Goal: Task Accomplishment & Management: Manage account settings

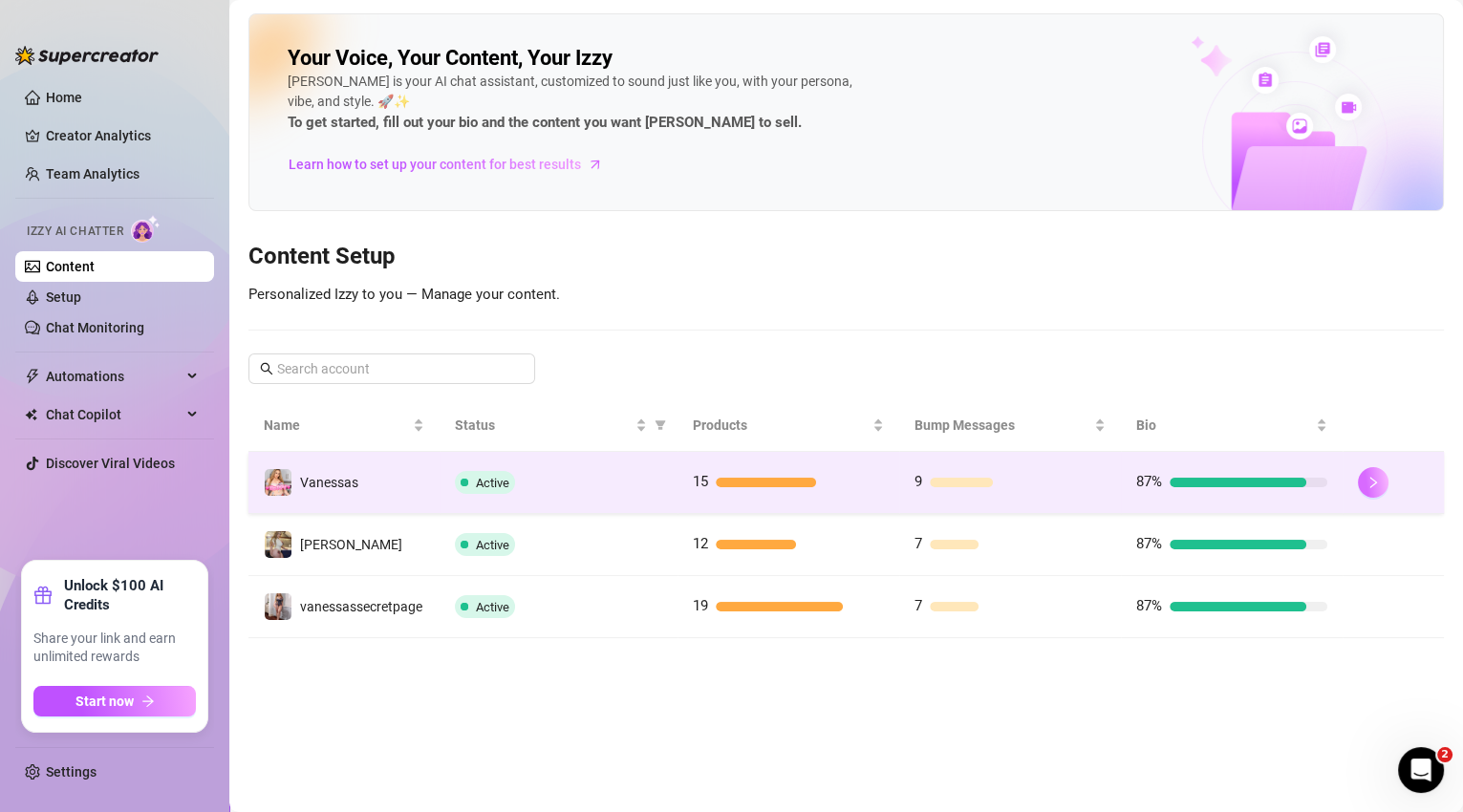
click at [1360, 487] on button "button" at bounding box center [1373, 483] width 31 height 31
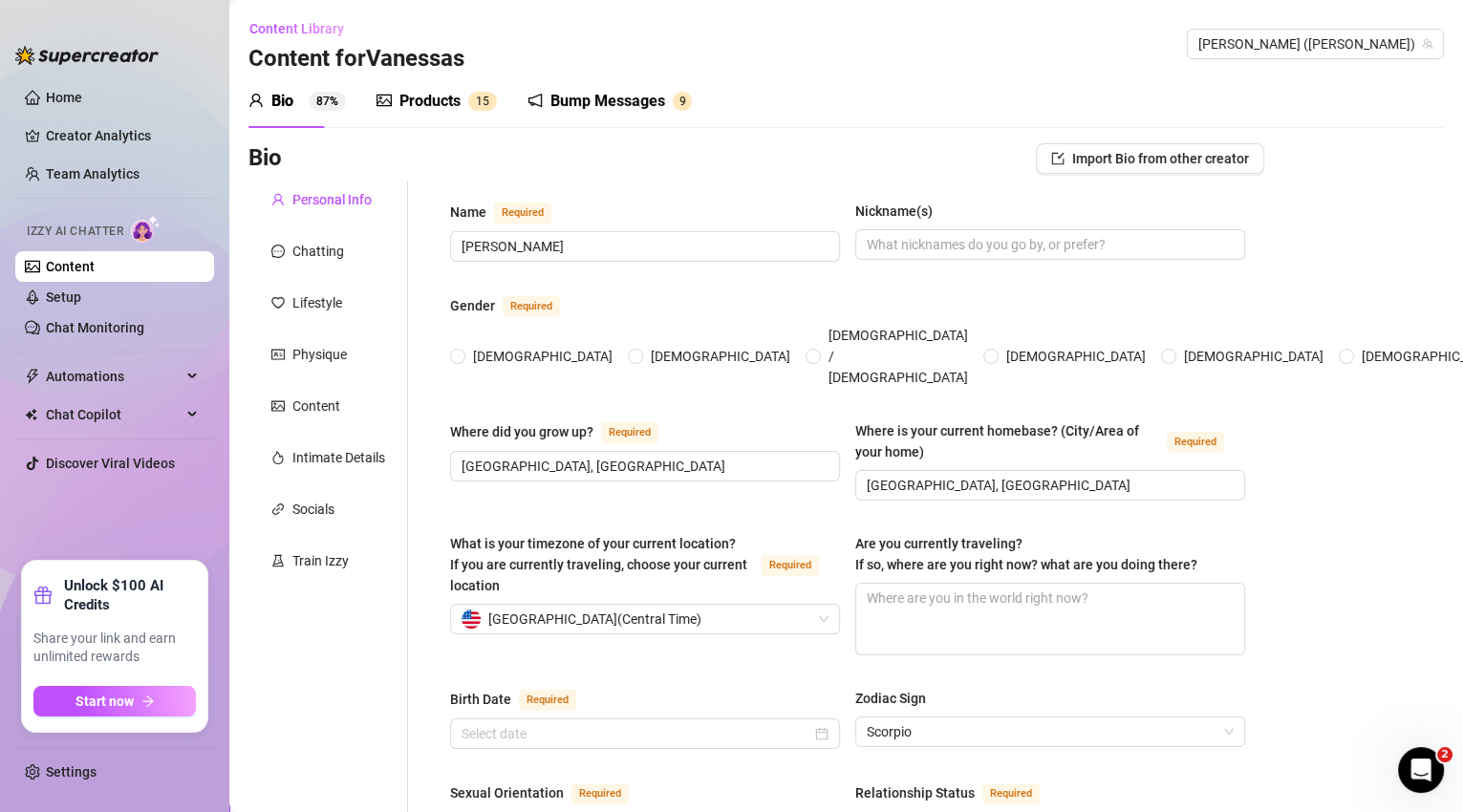
radio input "true"
type input "[DATE]"
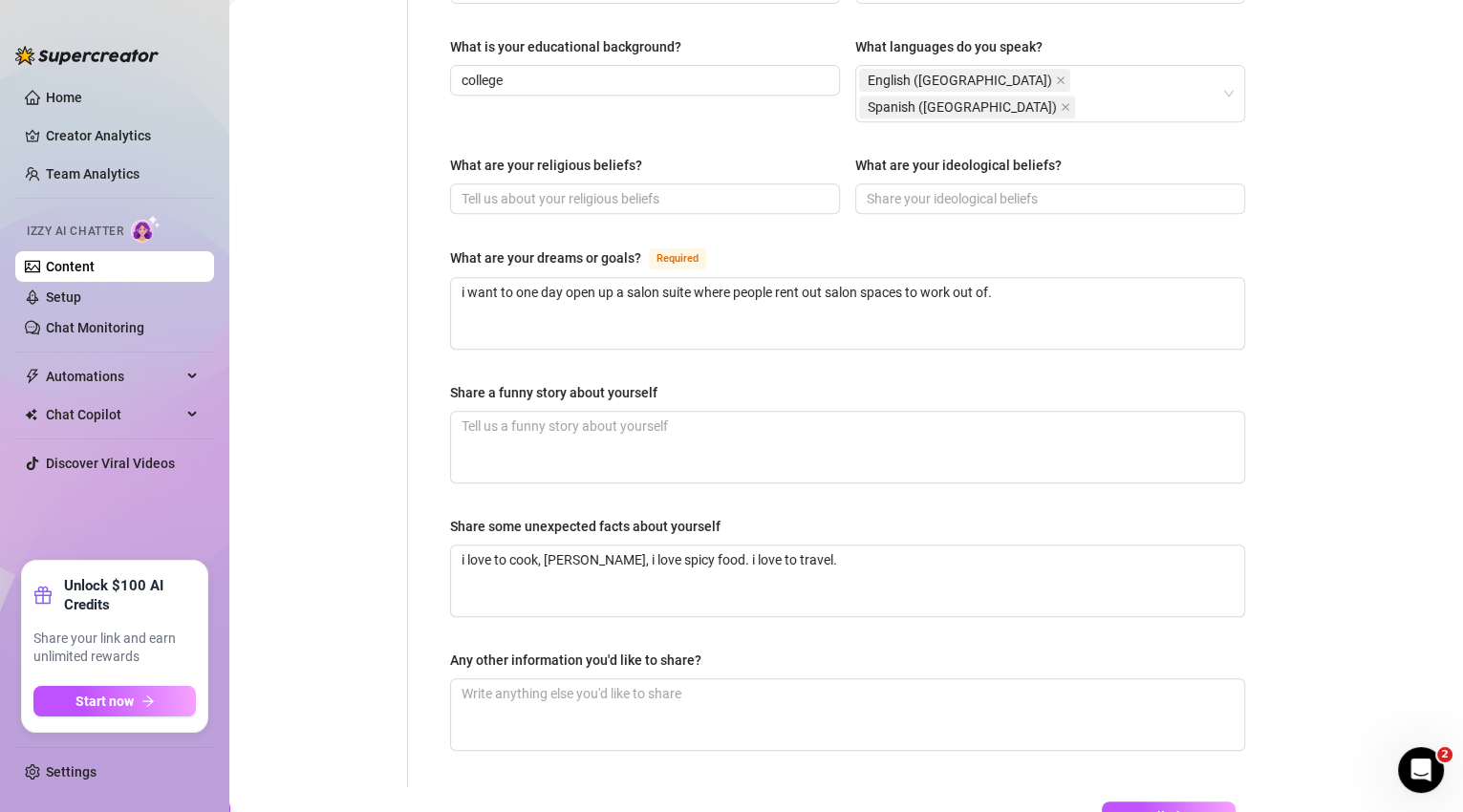
scroll to position [1051, 0]
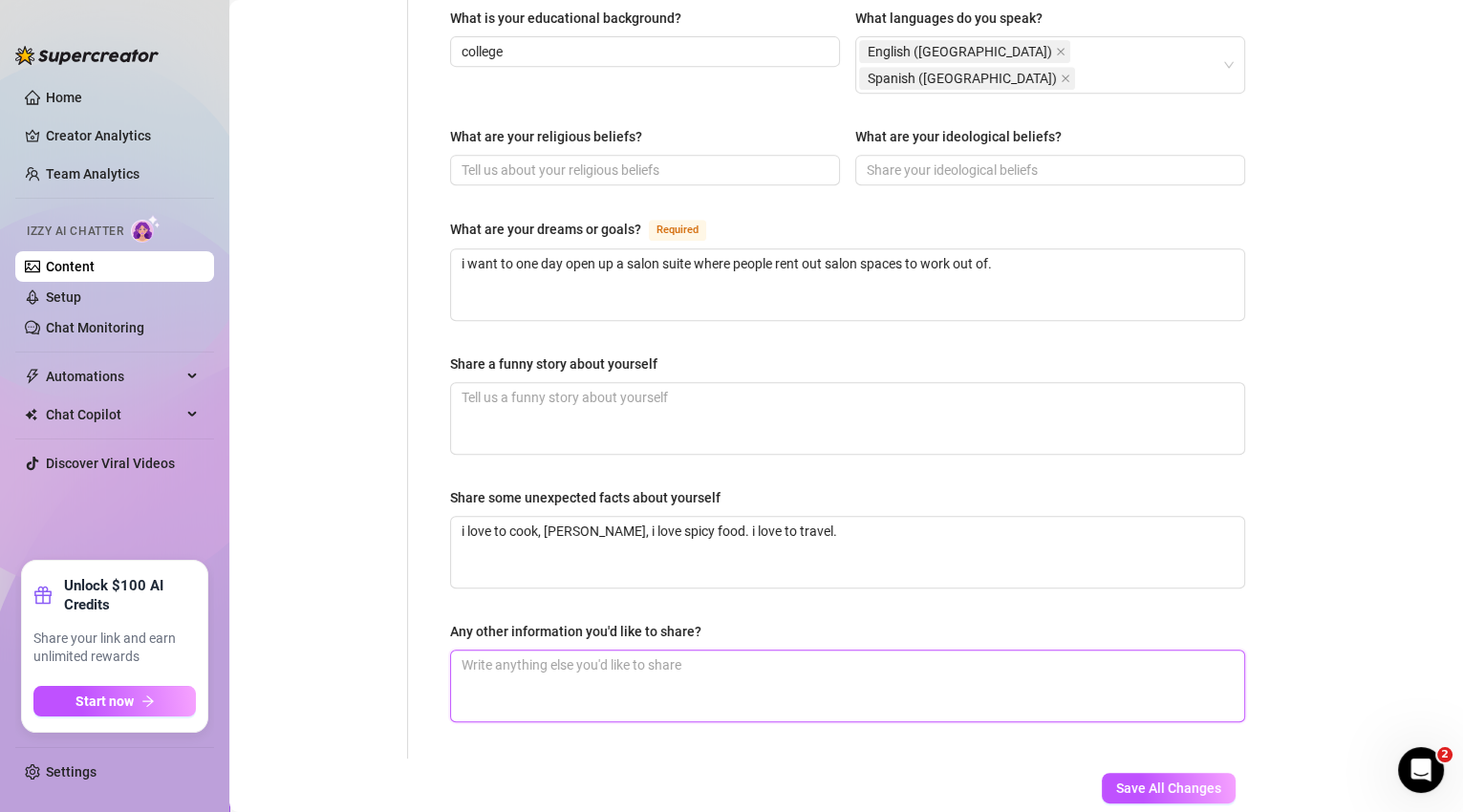
click at [533, 650] on textarea "Any other information you'd like to share?" at bounding box center [847, 685] width 793 height 70
type textarea "m"
type textarea "my"
type textarea "my b"
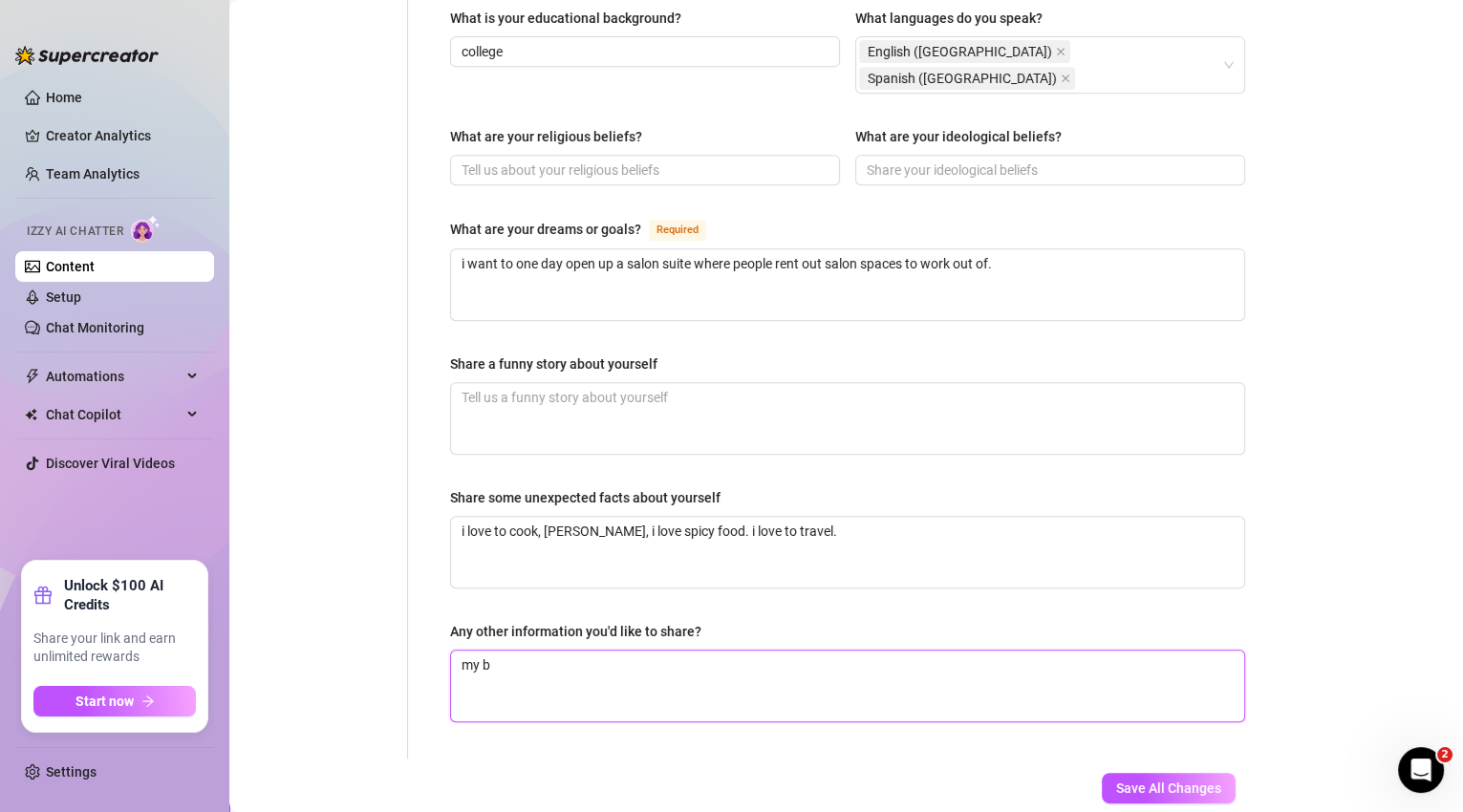
type textarea "my bo"
type textarea "my boo"
type textarea "my boob"
type textarea "my boobs"
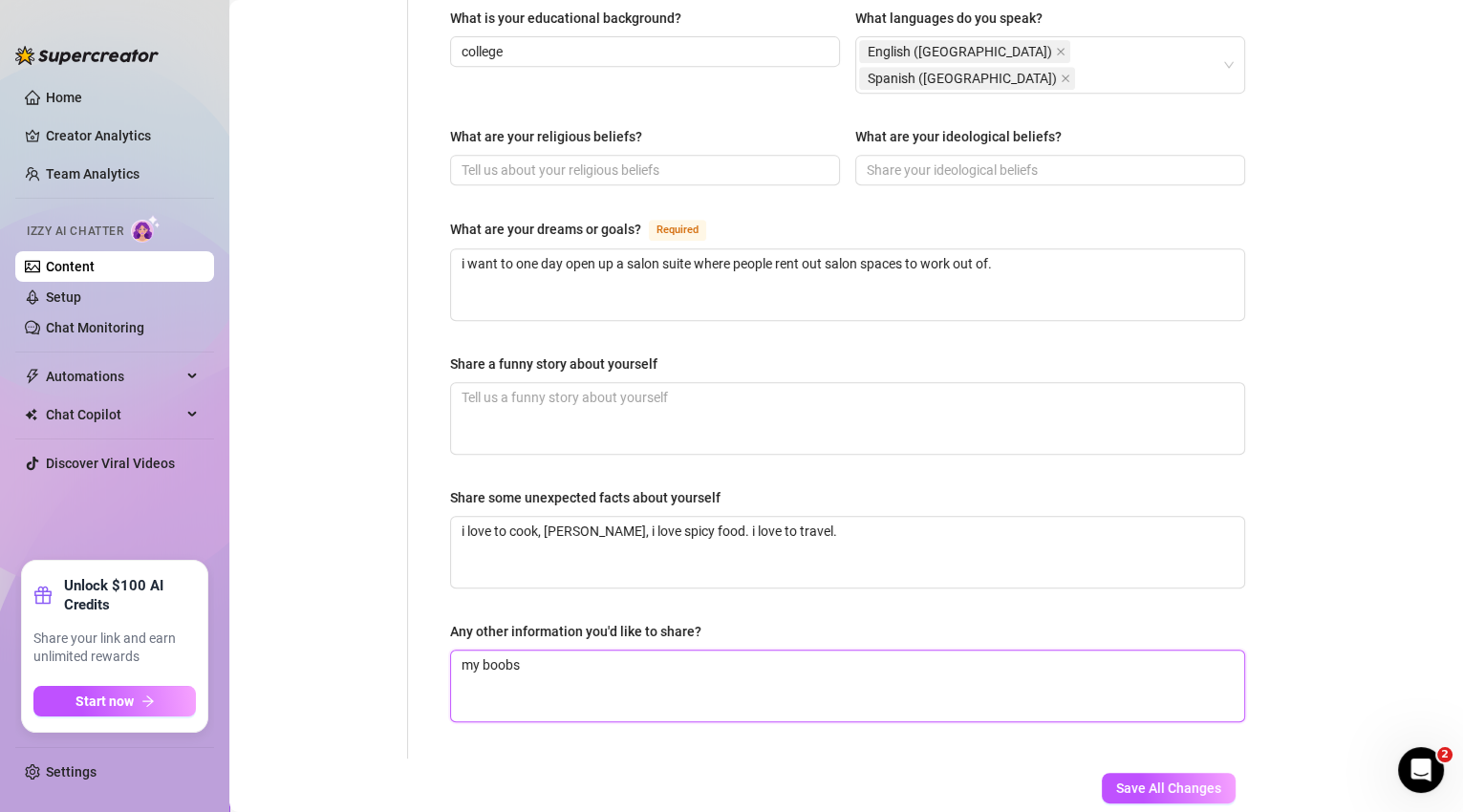
type textarea "my boobs a"
type textarea "my boobs ar"
type textarea "my boobs are"
type textarea "my boobs are g"
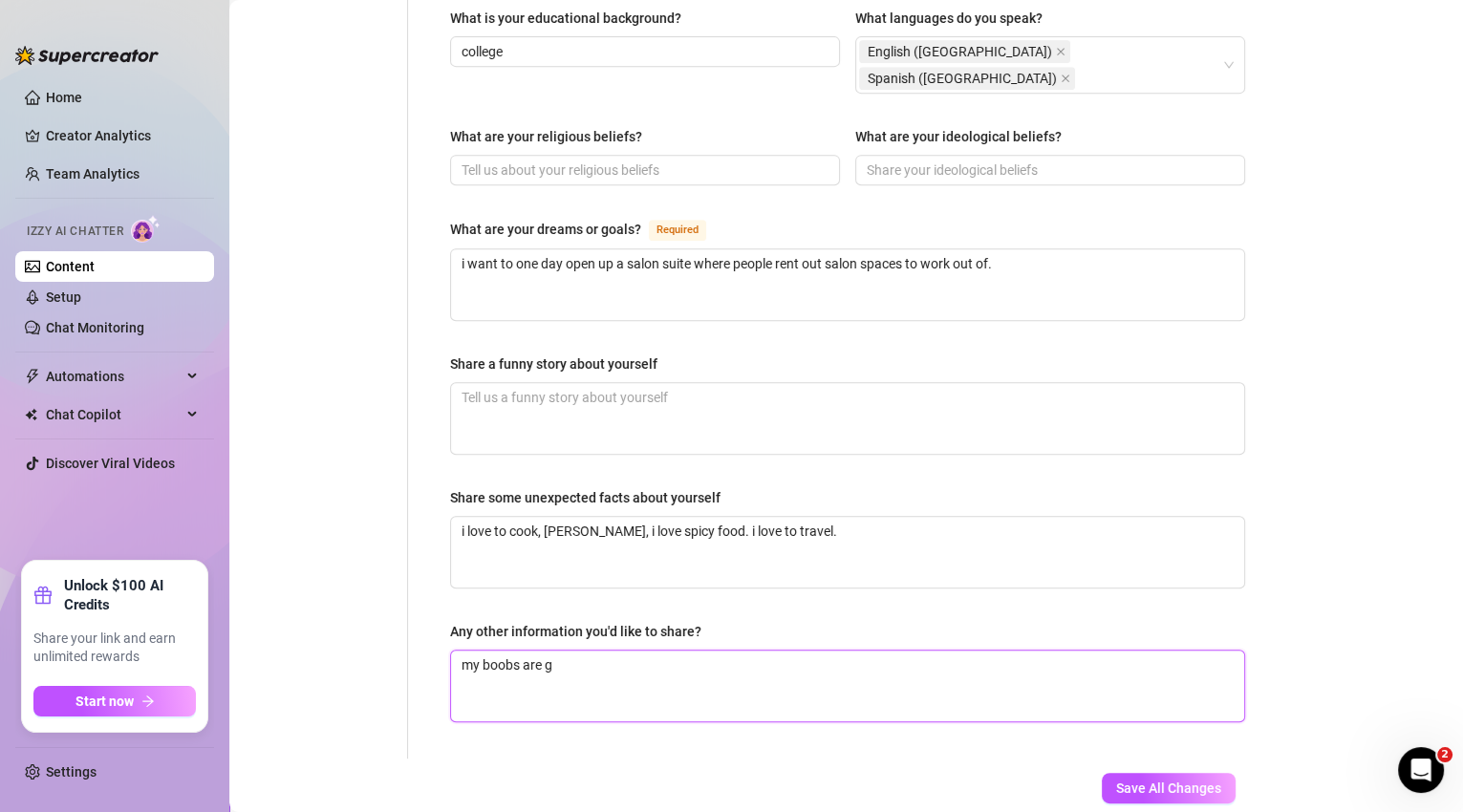
type textarea "my boobs are gu"
type textarea "my boobs are gum"
type textarea "my boobs are [PERSON_NAME]"
type textarea "my boobs are gummy"
type textarea "my boobs are gummy b"
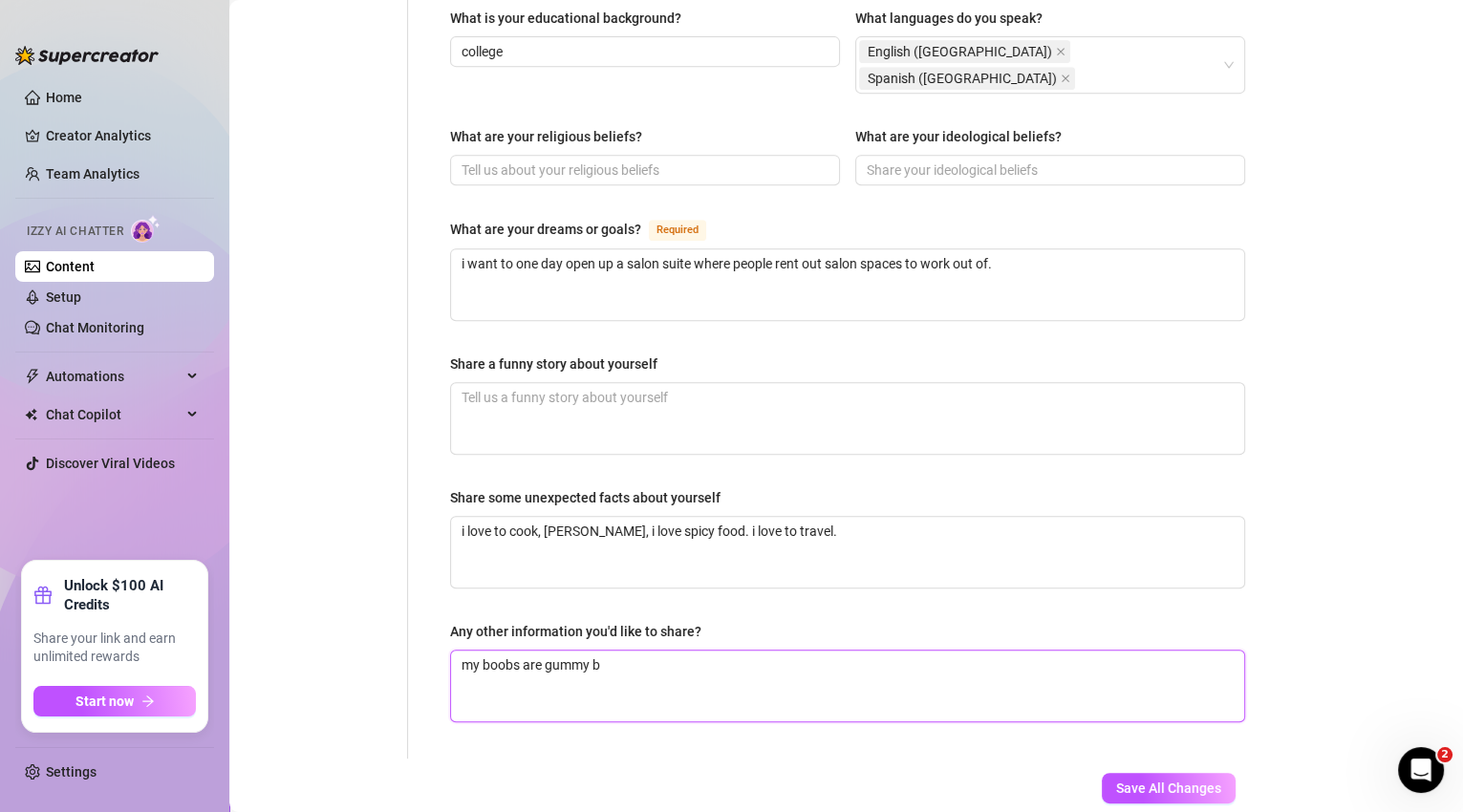
type textarea "my boobs are gummy be"
type textarea "my boobs are gummy bear"
type textarea "my boobs are gummy bearf"
type textarea "my boobs are gummy bearf i"
type textarea "my boobs are gummy bearf im"
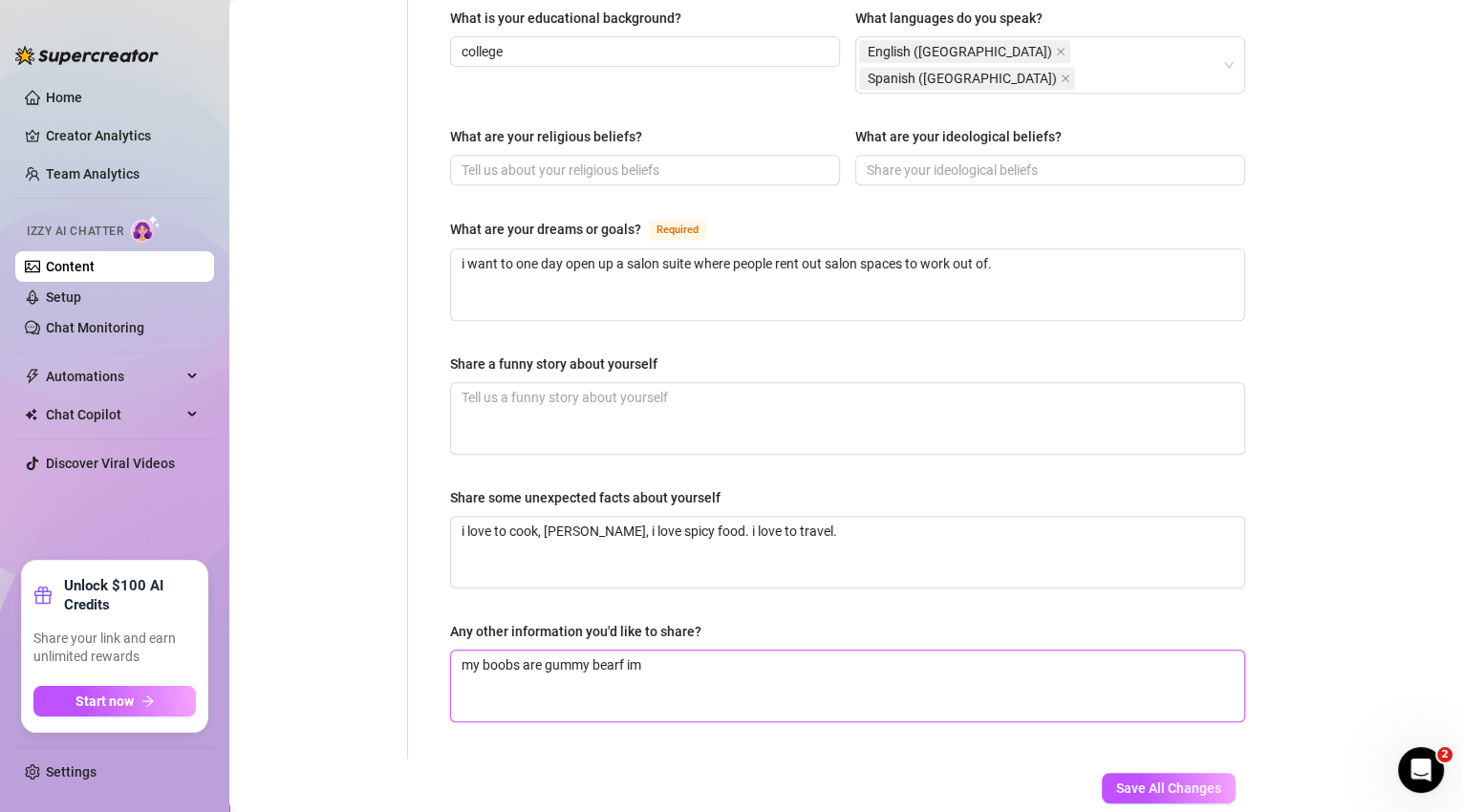
type textarea "my boobs are gummy bearf im="
type textarea "my boobs are gummy bearf im=="
type textarea "my boobs are gummy bearf im="
type textarea "my boobs are gummy bearf im"
type textarea "my boobs are gummy bearf i"
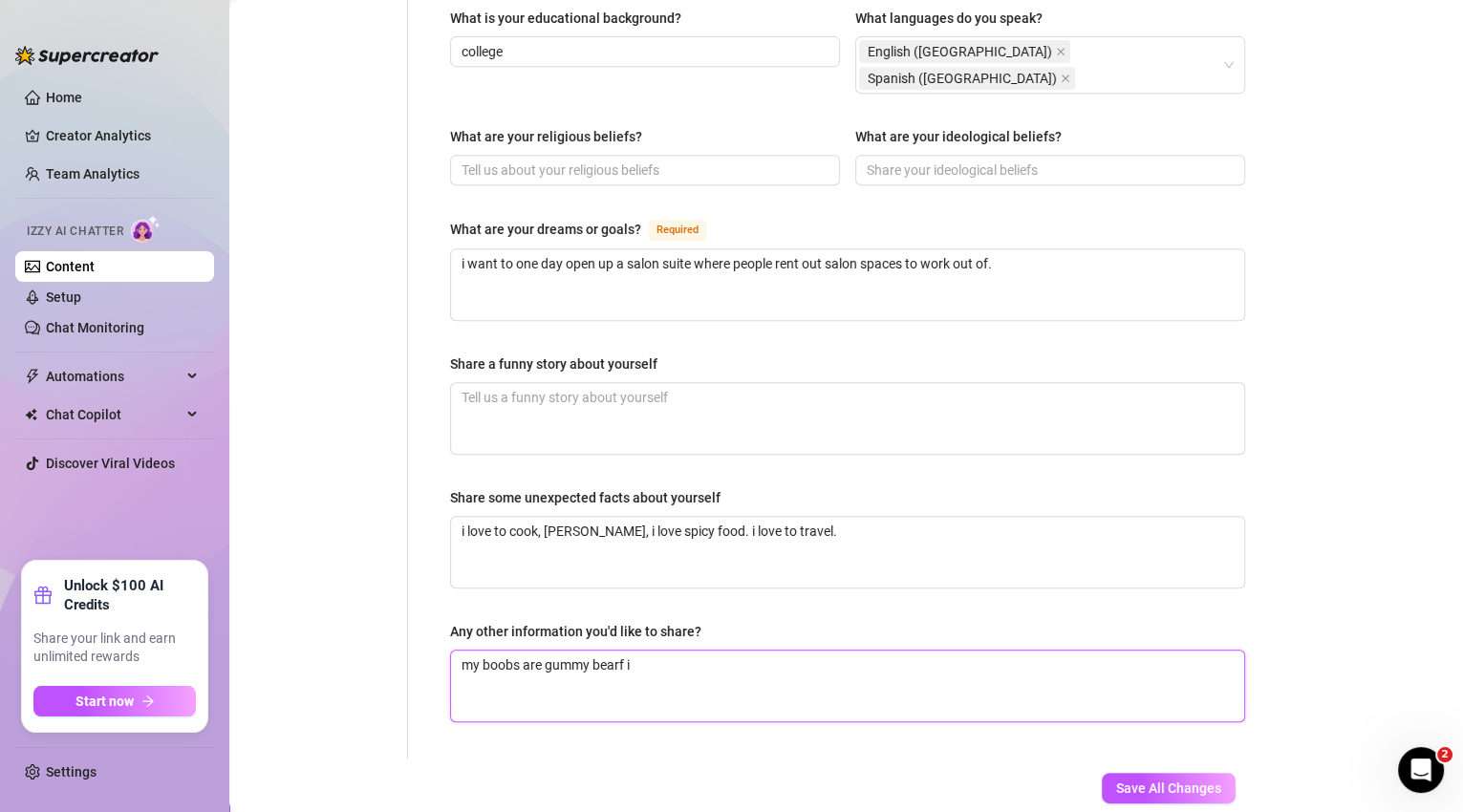
type textarea "my boobs are gummy bearf"
type textarea "my boobs are gummy bear"
type textarea "my boobs are gummy bear i"
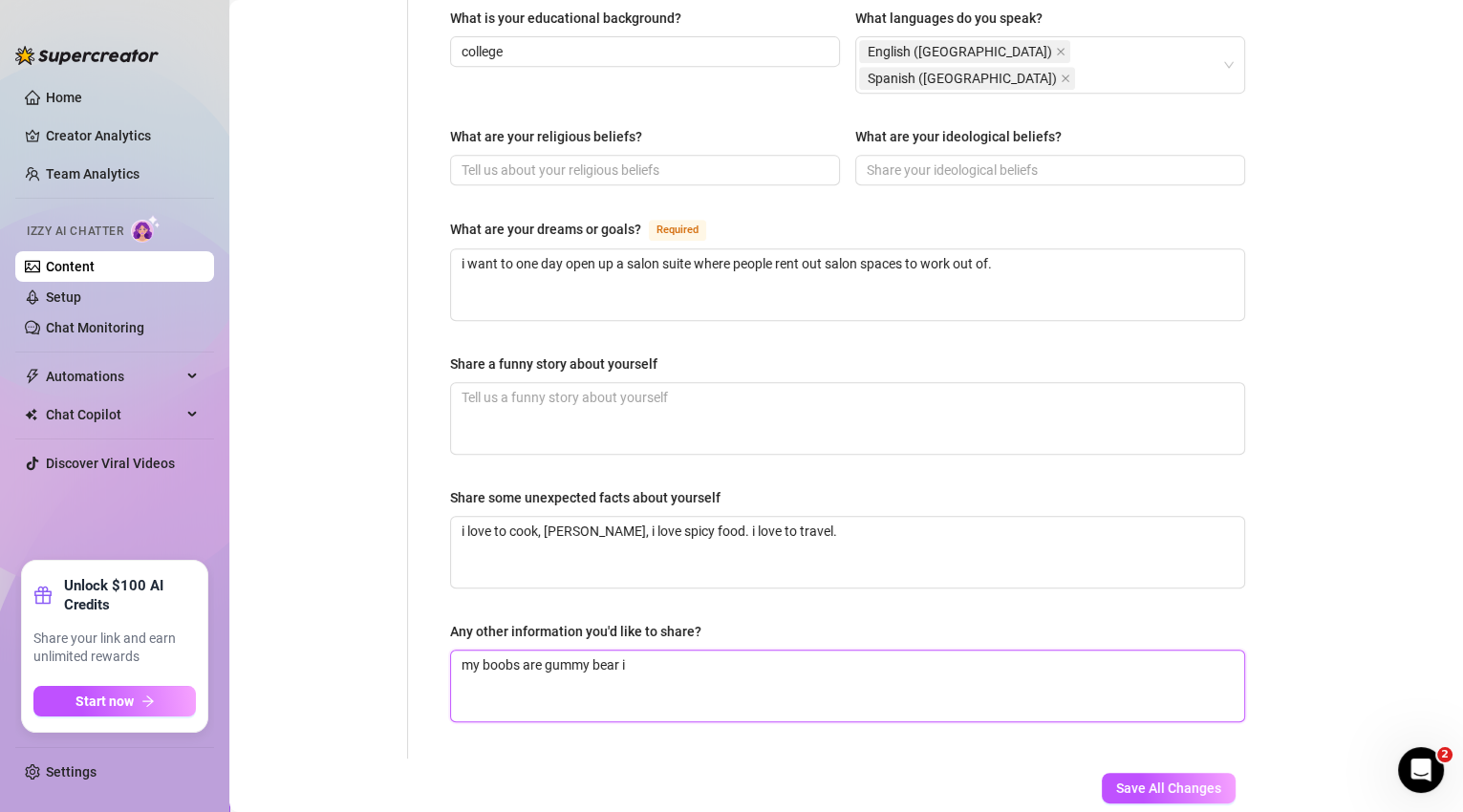
type textarea "my boobs are gummy bear im"
type textarea "my boobs are gummy bear imp;"
type textarea "my boobs are gummy bear imp;p"
type textarea "my boobs are gummy bear imp;pa"
type textarea "my boobs are gummy bear imp;p"
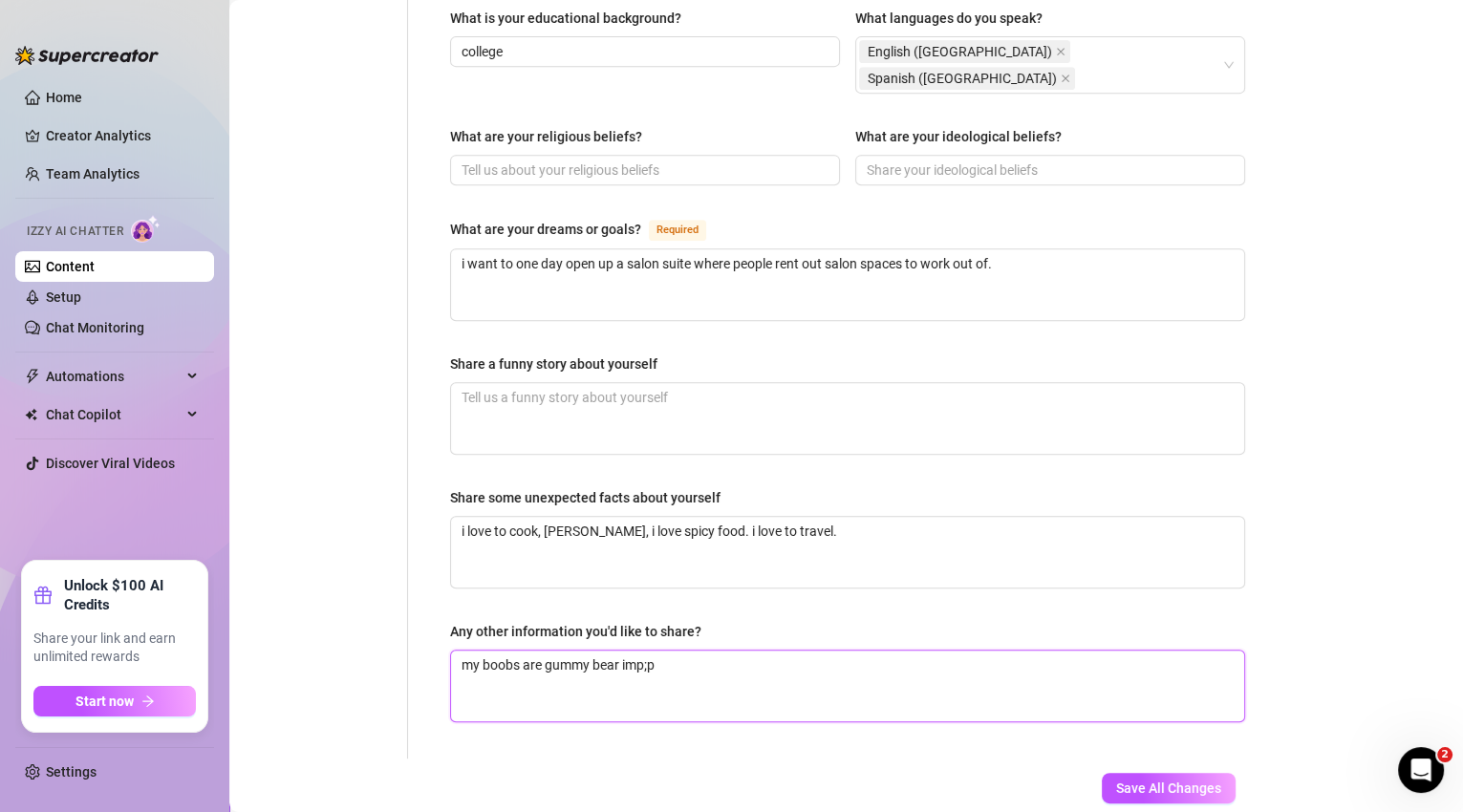
type textarea "my boobs are gummy bear imp;"
type textarea "my boobs are gummy bear imp"
type textarea "my boobs are gummy bear impla"
type textarea "my boobs are gummy bear implan"
type textarea "my boobs are gummy bear implant"
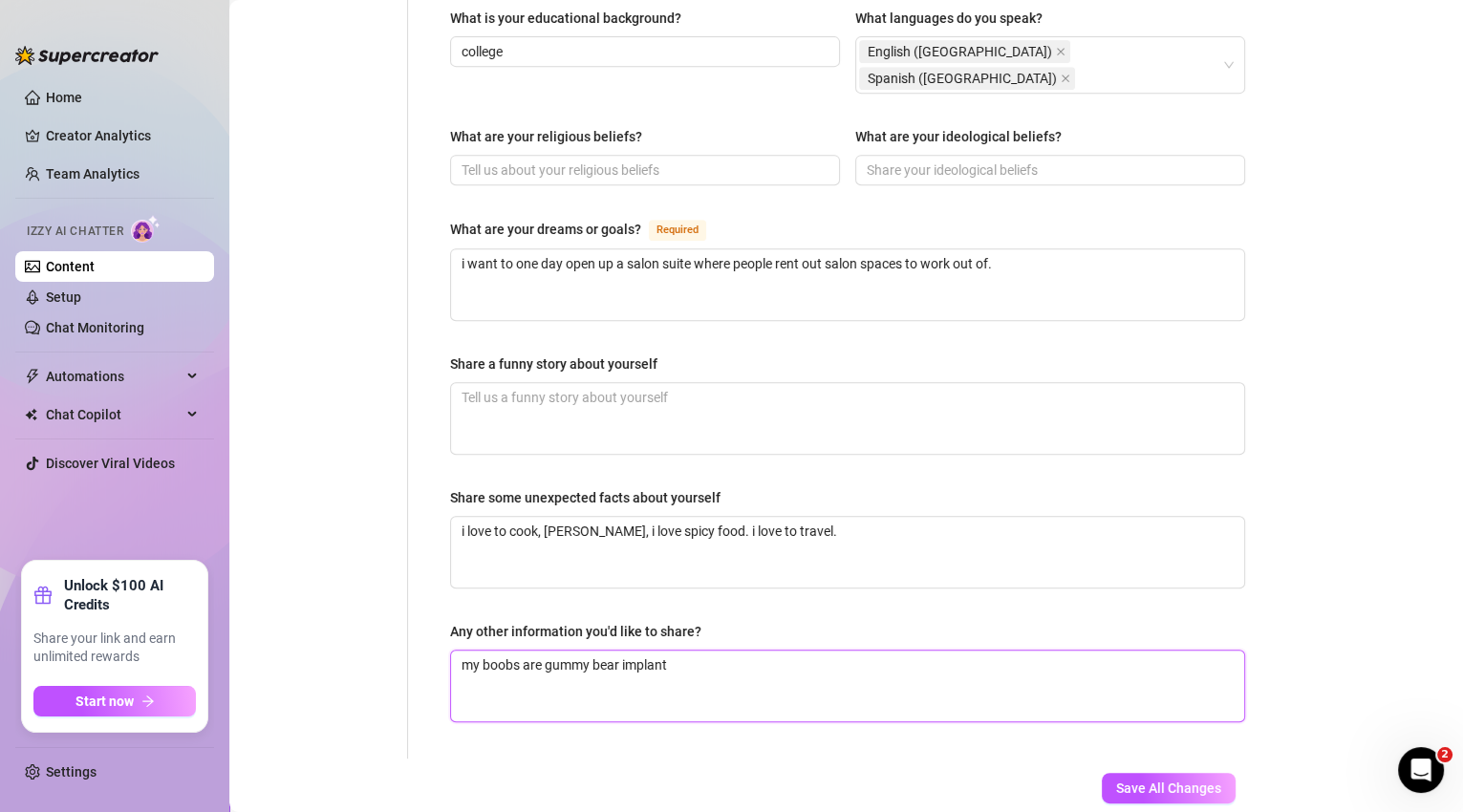
type textarea "my boobs are gummy bear implants"
type textarea "my boobs are gummy bear implants a"
type textarea "my boobs are gummy bear implants an"
type textarea "my boobs are gummy bear implants and"
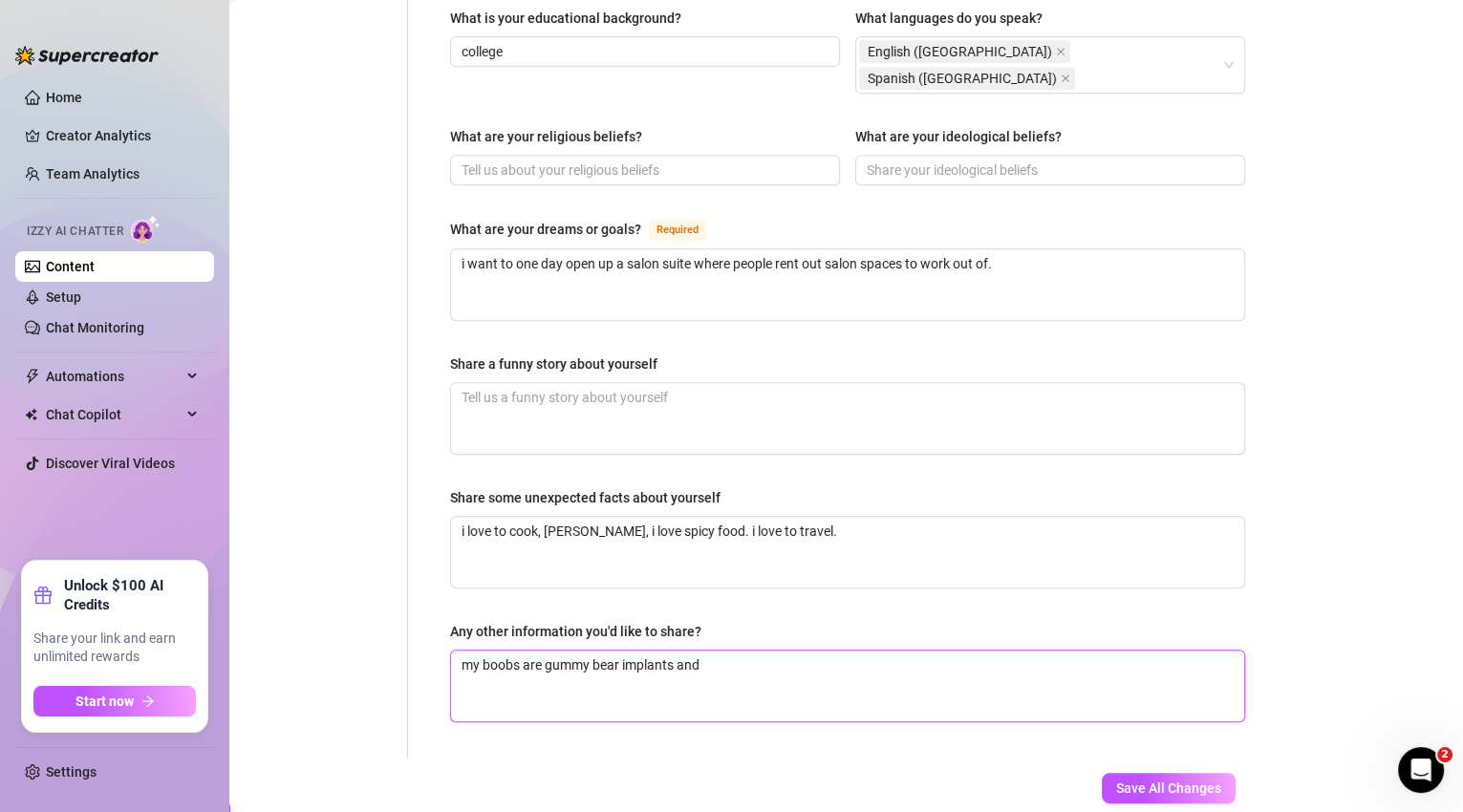
type textarea "my boobs are gummy bear implants and t"
type textarea "my boobs are gummy bear implants and te"
type textarea "my boobs are gummy bear implants and t"
type textarea "my boobs are gummy bear implants and the"
type textarea "my boobs are gummy bear implants and they"
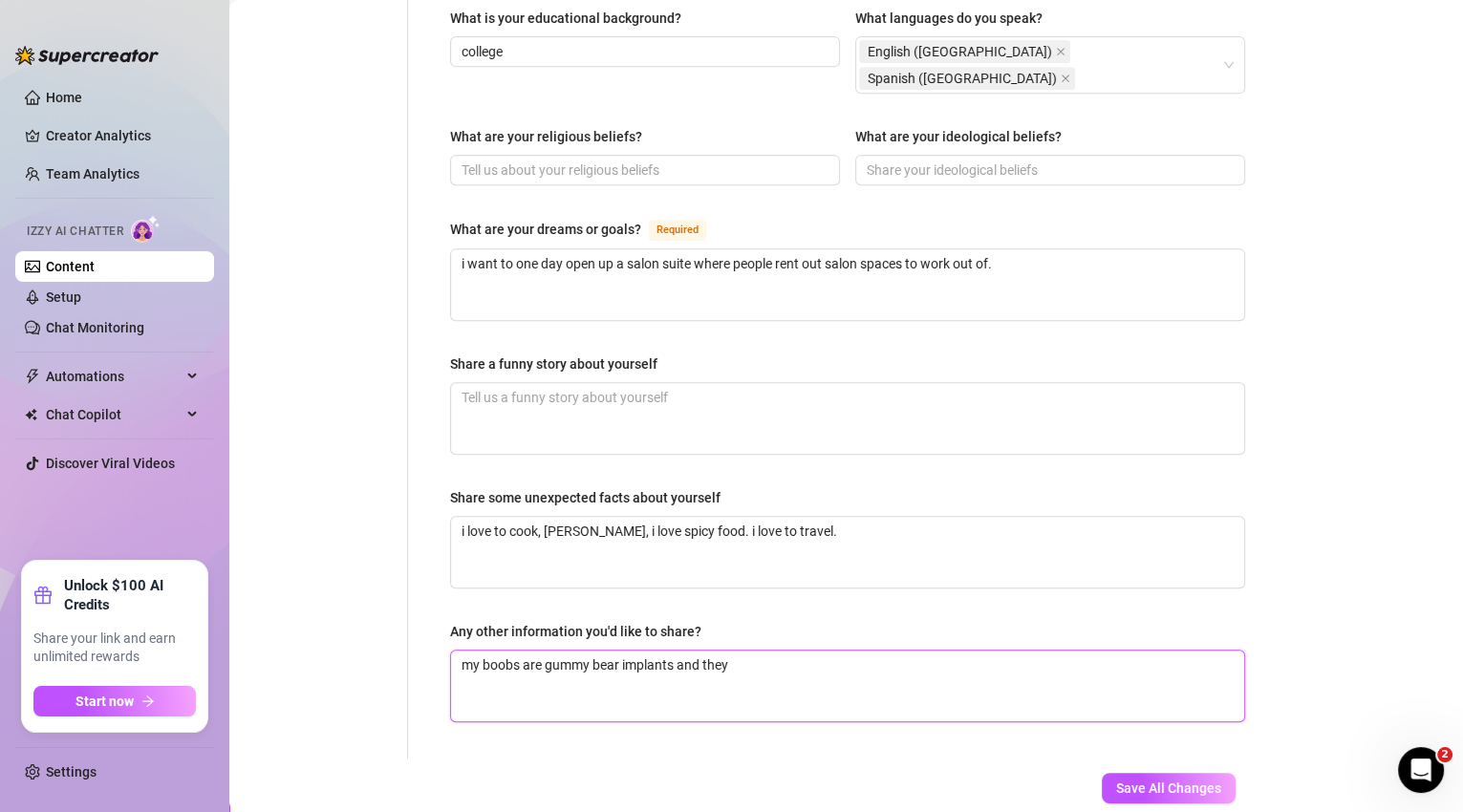
type textarea "my boobs are gummy bear implants and they a"
type textarea "my boobs are gummy bear implants and they ar"
type textarea "my boobs are gummy bear implants and they are"
type textarea "my boobs are gummy bear implants and they are n"
type textarea "my boobs are gummy bear implants and they are ni"
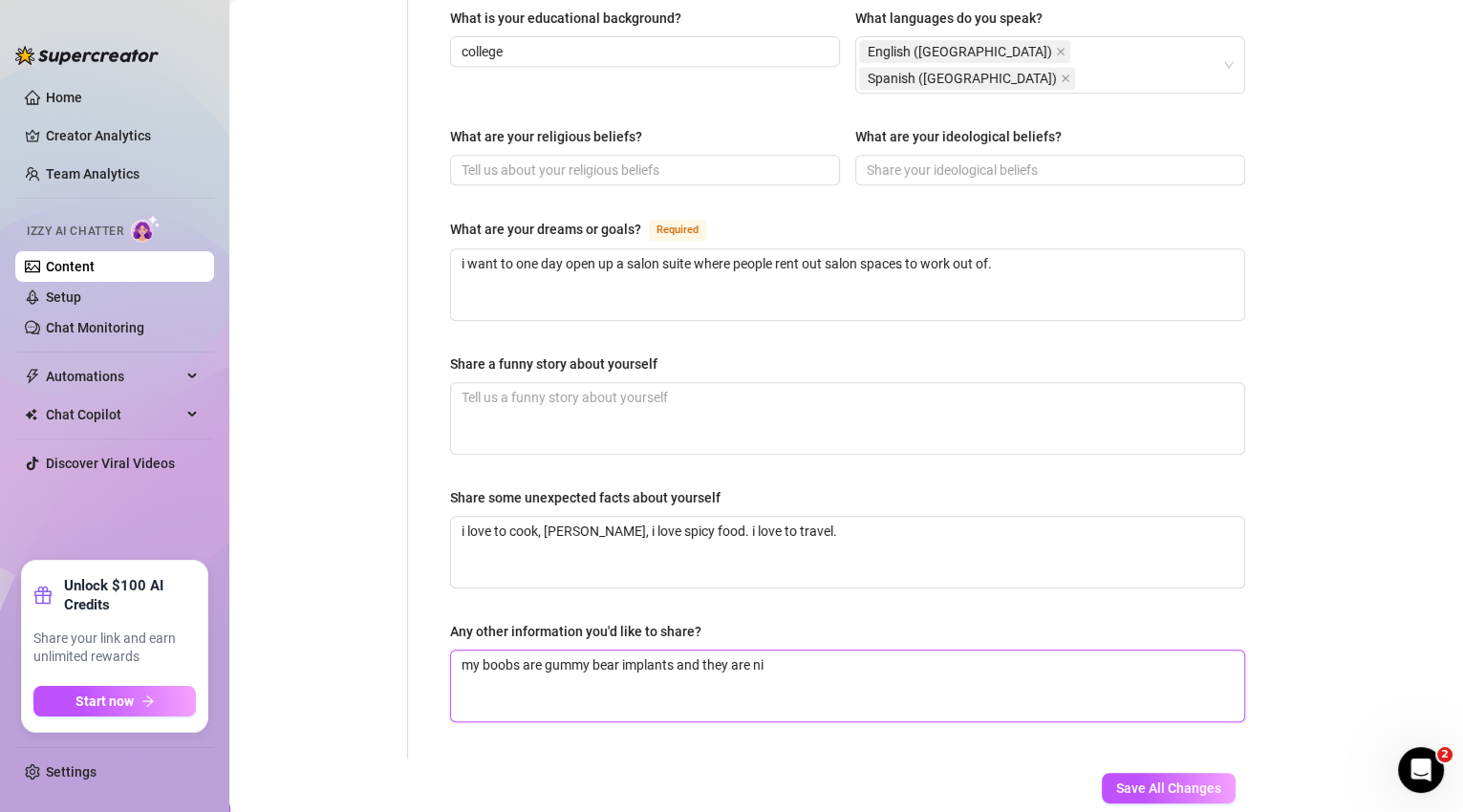
type textarea "my boobs are gummy bear implants and they are nic"
type textarea "my boobs are gummy bear implants and they are nice"
type textarea "my boobs are gummy bear implants and they are nice a"
type textarea "my boobs are gummy bear implants and they are nice an"
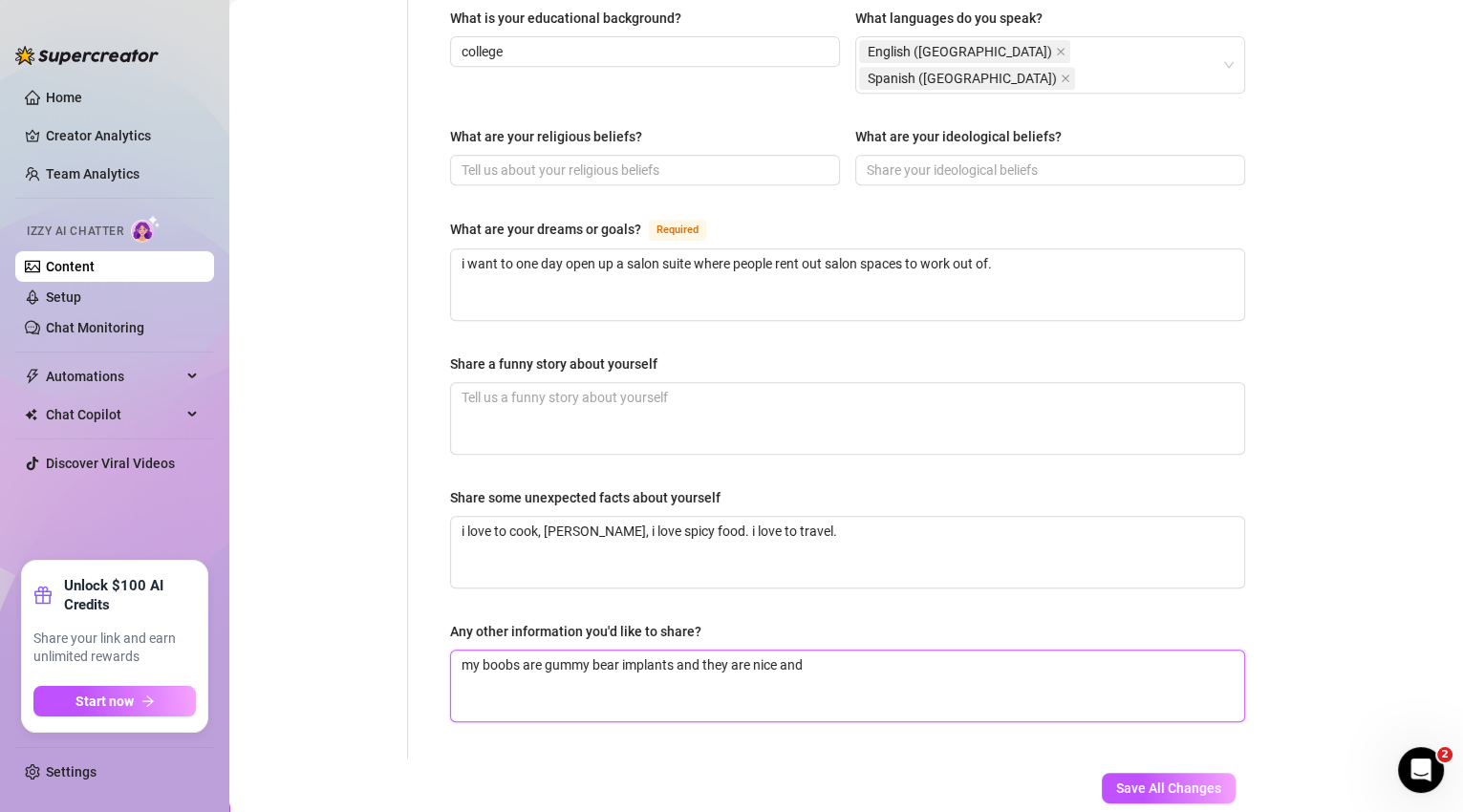
type textarea "my boobs are gummy bear implants and they are nice and"
type textarea "my boobs are gummy bear implants and they are nice and s"
type textarea "my boobs are gummy bear implants and they are nice and sof"
type textarea "my boobs are gummy bear implants and they are nice and soft"
type textarea "my boobs are gummy bear implants and they are nice and soft,"
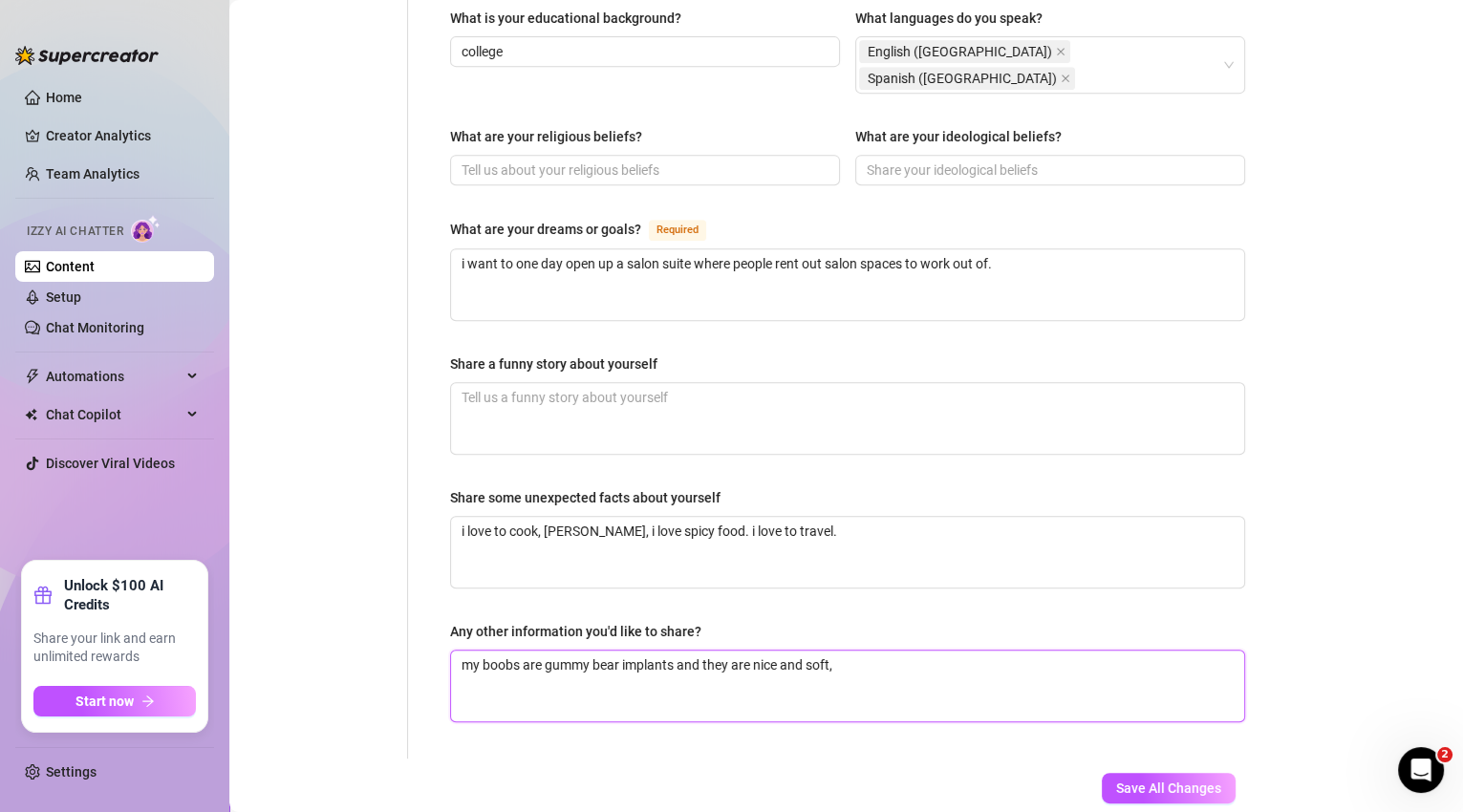
type textarea "my boobs are gummy bear implants and they are nice and soft,"
type textarea "my boobs are gummy bear implants and they are nice and soft, s"
type textarea "my boobs are gummy bear implants and they are nice and soft, si"
type textarea "my boobs are gummy bear implants and they are nice and soft, siz"
type textarea "my boobs are gummy bear implants and they are nice and soft, size"
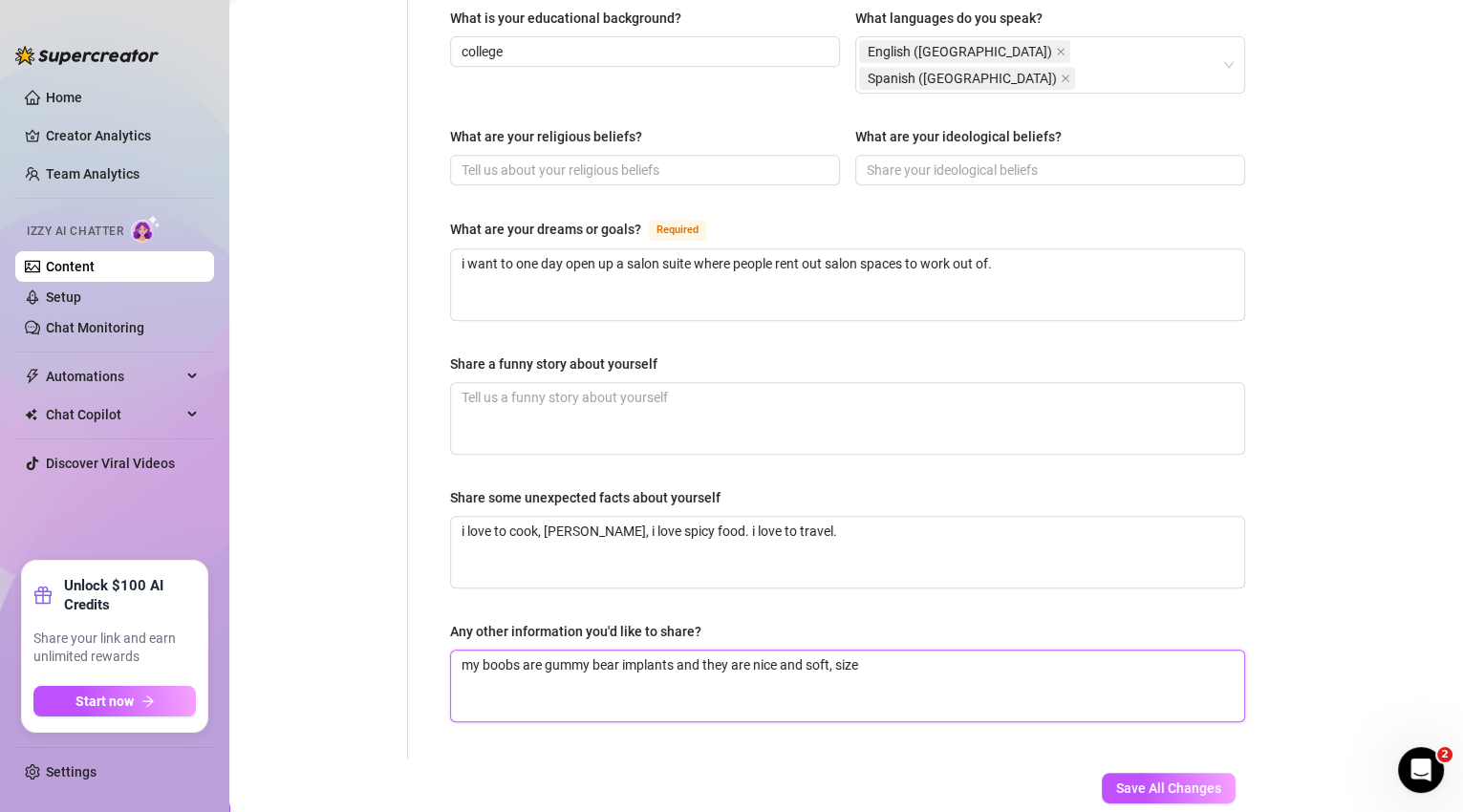
type textarea "my boobs are gummy bear implants and they are nice and soft, size"
type textarea "my boobs are gummy bear implants and they are nice and soft, size 3"
type textarea "my boobs are gummy bear implants and they are nice and soft, size 38"
type textarea "my boobs are gummy bear implants and they are nice and soft, size 38 I"
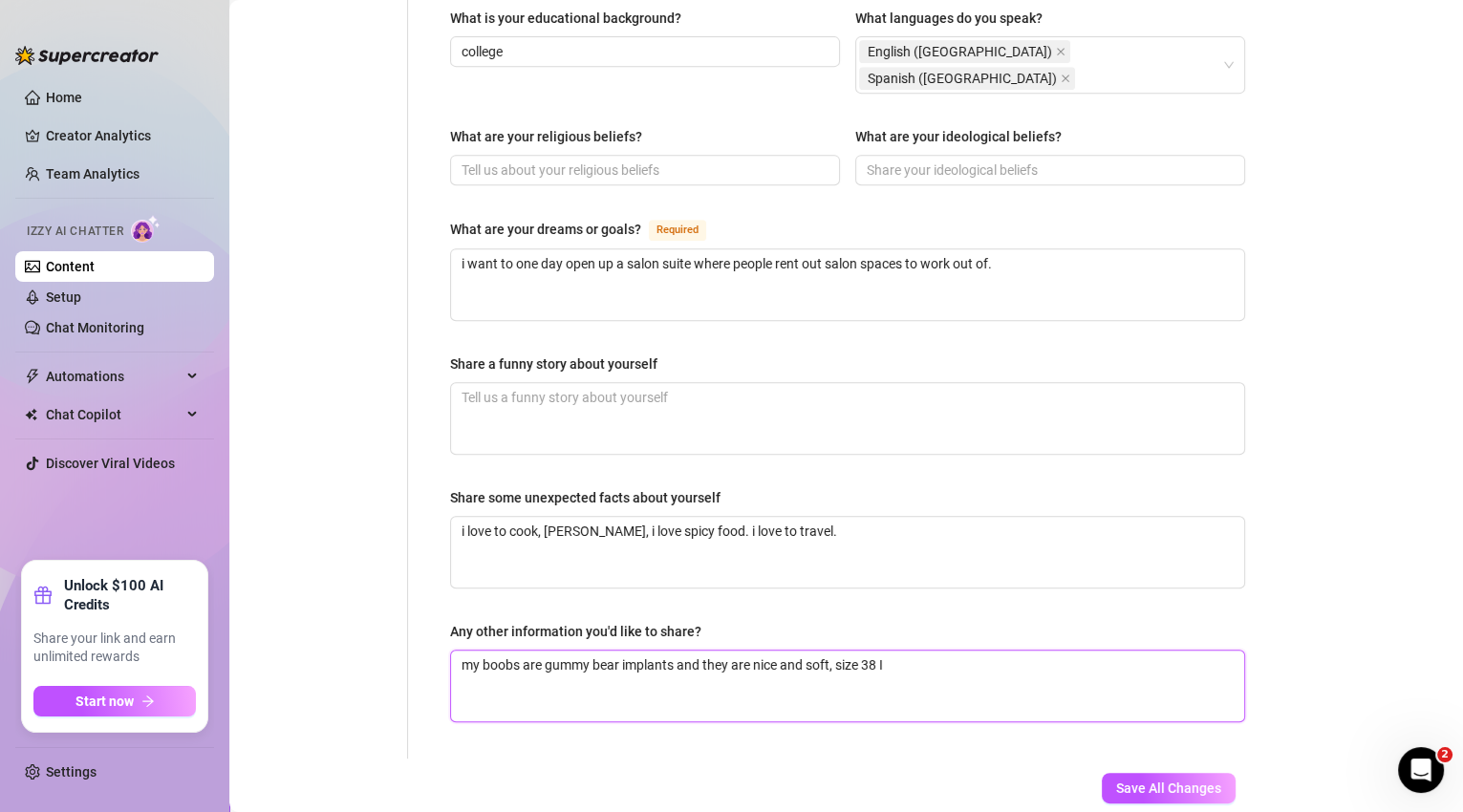
type textarea "my boobs are gummy bear implants and they are nice and soft, size 38 I"
type textarea "my boobs are gummy bear implants and they are nice and soft, size 38 I i"
type textarea "my boobs are gummy bear implants and they are nice and soft, size 38 I in"
type textarea "my boobs are gummy bear implants and they are nice and soft, size 38 I in b"
type textarea "my boobs are gummy bear implants and they are nice and soft, size 38 I in br"
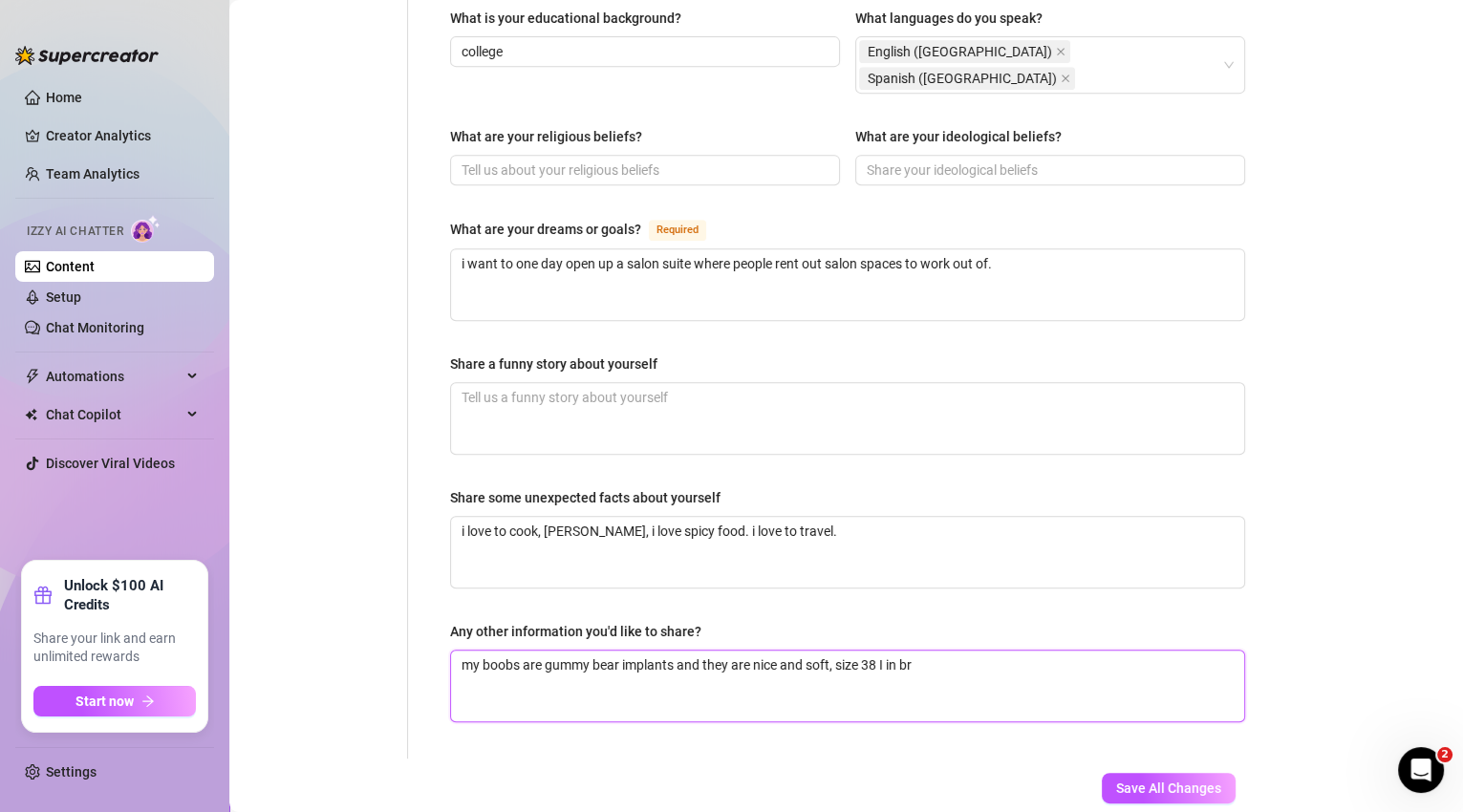
type textarea "my boobs are gummy bear implants and they are nice and soft, size 38 I in bra"
type textarea "my boobs are gummy bear implants and they are nice and soft, size 38 I in bras"
type textarea "my boobs are gummy bear implants and they are nice and soft, size 38 I in bras,"
click at [840, 650] on textarea "my boobs are gummy bear implants and they are nice and soft, size 38 I in bras," at bounding box center [847, 685] width 793 height 70
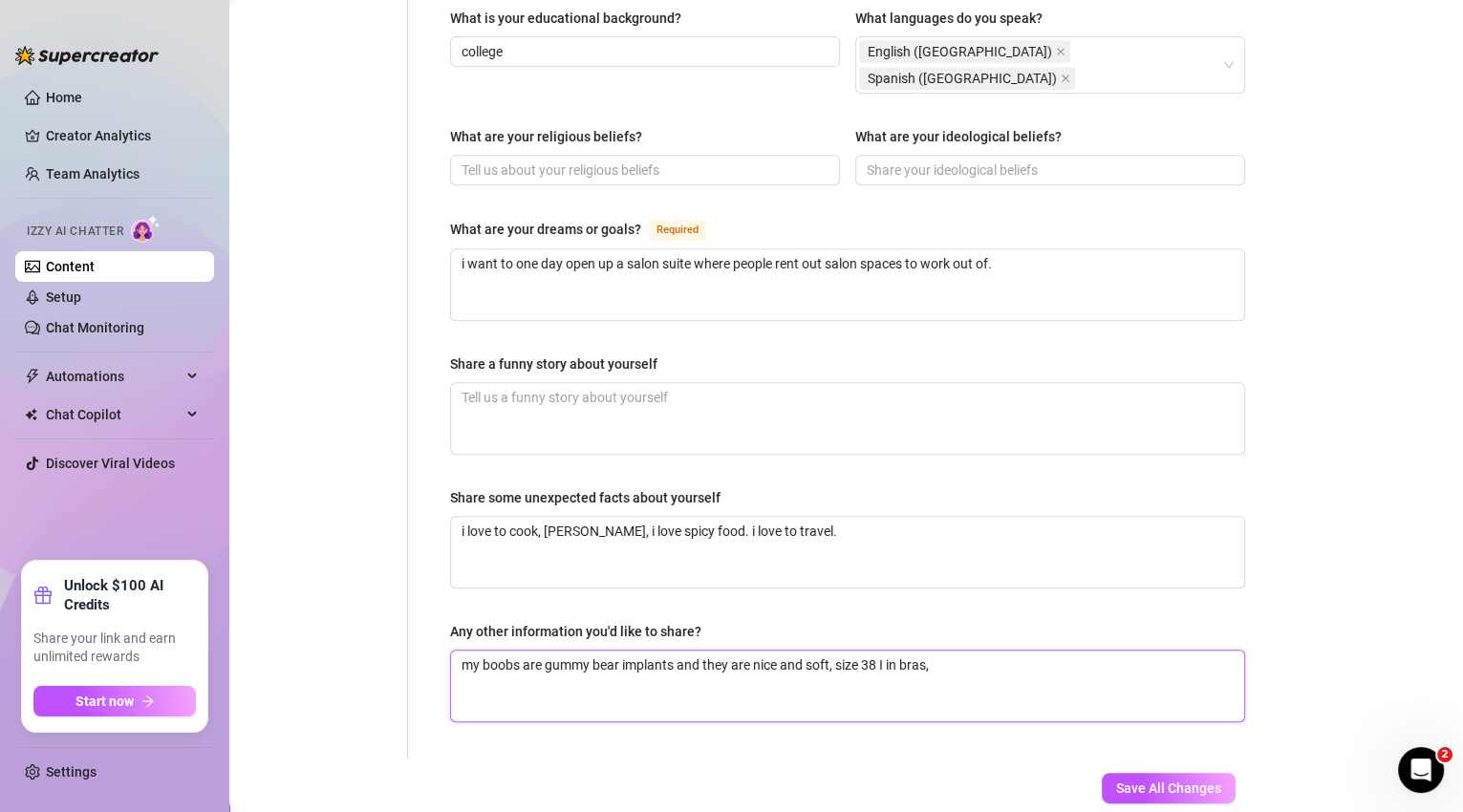
type textarea "my boobs are gummy bear implants and they are nice and soft, ize 38 I in bras,"
type textarea "my boobs are gummy bear implants and they are nice and soft, iize 38 I in bras,"
type textarea "my boobs are gummy bear implants and they are nice and soft, imize 38 I in bras,"
type textarea "my boobs are gummy bear implants and they are nice and soft, iize 38 I in bras,"
type textarea "my boobs are gummy bear implants and they are nice and soft, ize 38 I in bras,"
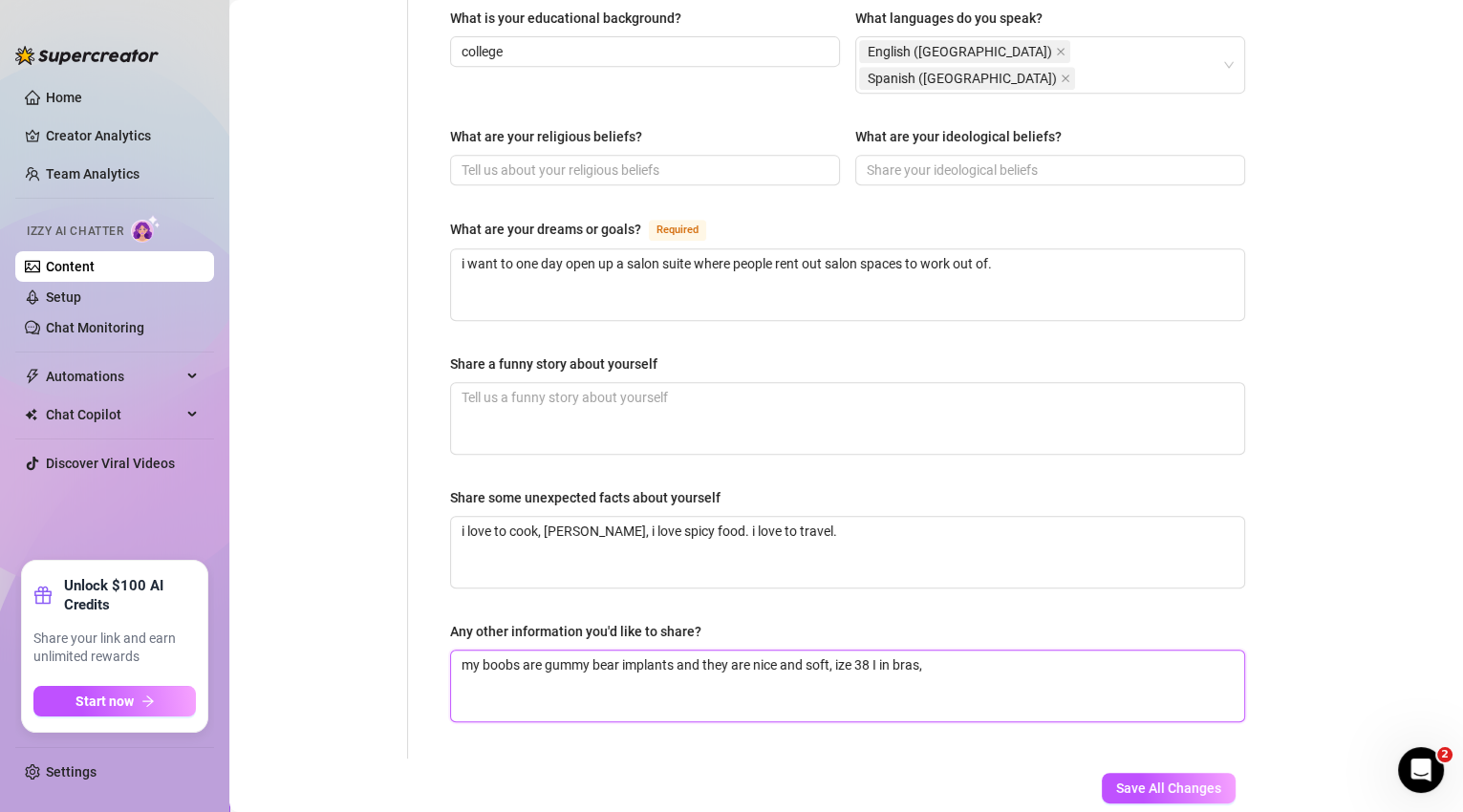
type textarea "my boobs are gummy bear implants and they are nice and soft, Iize 38 I in bras,"
type textarea "my boobs are gummy bear implants and they are nice and soft, I'ize 38 I in bras,"
type textarea "my boobs are gummy bear implants and they are nice and soft, I'[PERSON_NAME] 38…"
type textarea "my boobs are gummy bear implants and they are nice and soft, I'm ize 38 I in br…"
type textarea "my boobs are gummy bear implants and they are nice and soft, I'm size 38 I in b…"
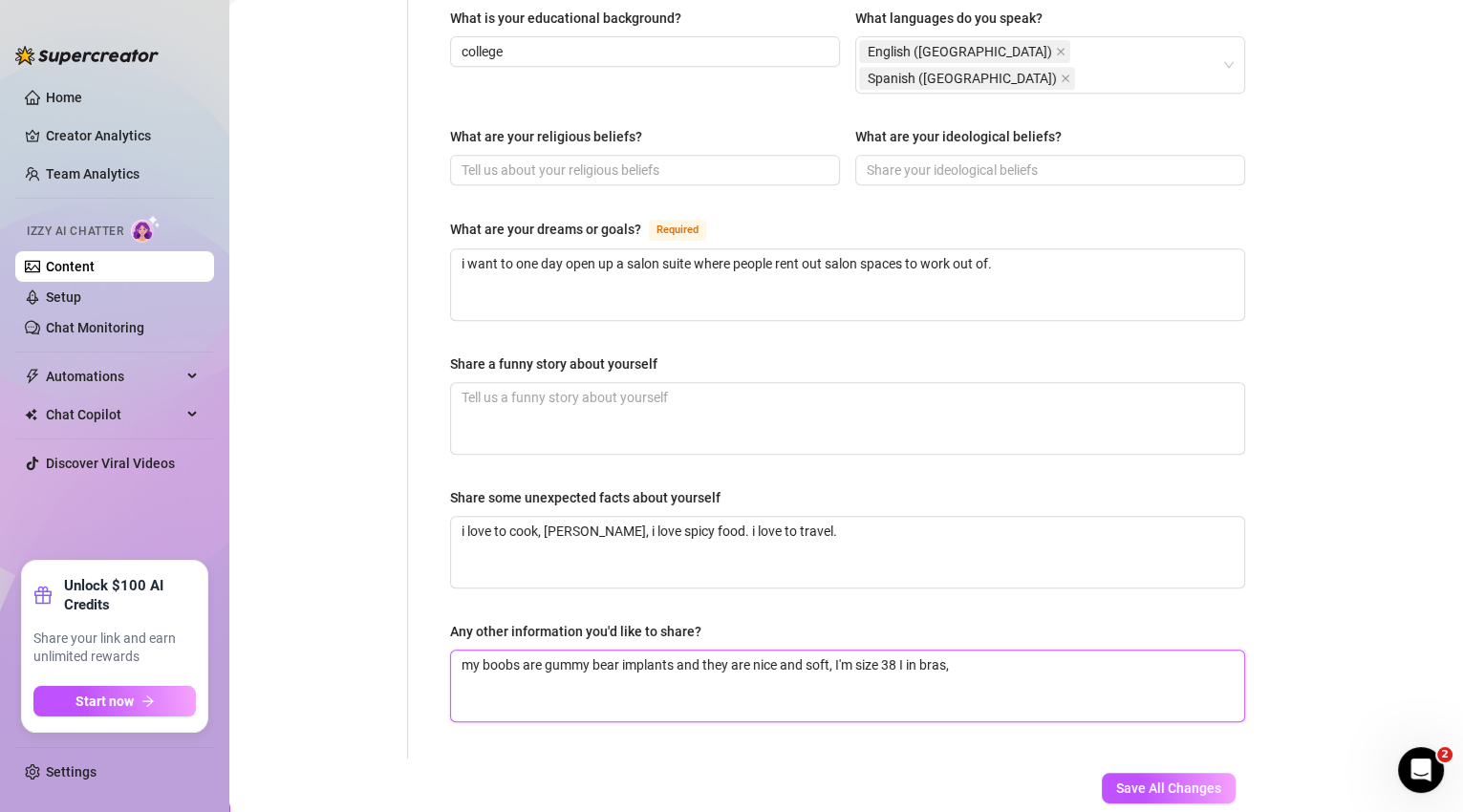
click at [1090, 650] on textarea "my boobs are gummy bear implants and they are nice and soft, I'm size 38 I in b…" at bounding box center [847, 685] width 793 height 70
click at [1086, 650] on textarea "my boobs are gummy bear implants and they are nice and soft, I'm size 38 I in b…" at bounding box center [847, 685] width 793 height 70
click at [907, 650] on textarea "my boobs are gummy bear implants and they are nice and soft, I'm size 38 I in b…" at bounding box center [847, 685] width 793 height 70
click at [984, 650] on textarea "my boobs are gummy bear implants and they are nice and soft, I'm size 38I in br…" at bounding box center [847, 685] width 793 height 70
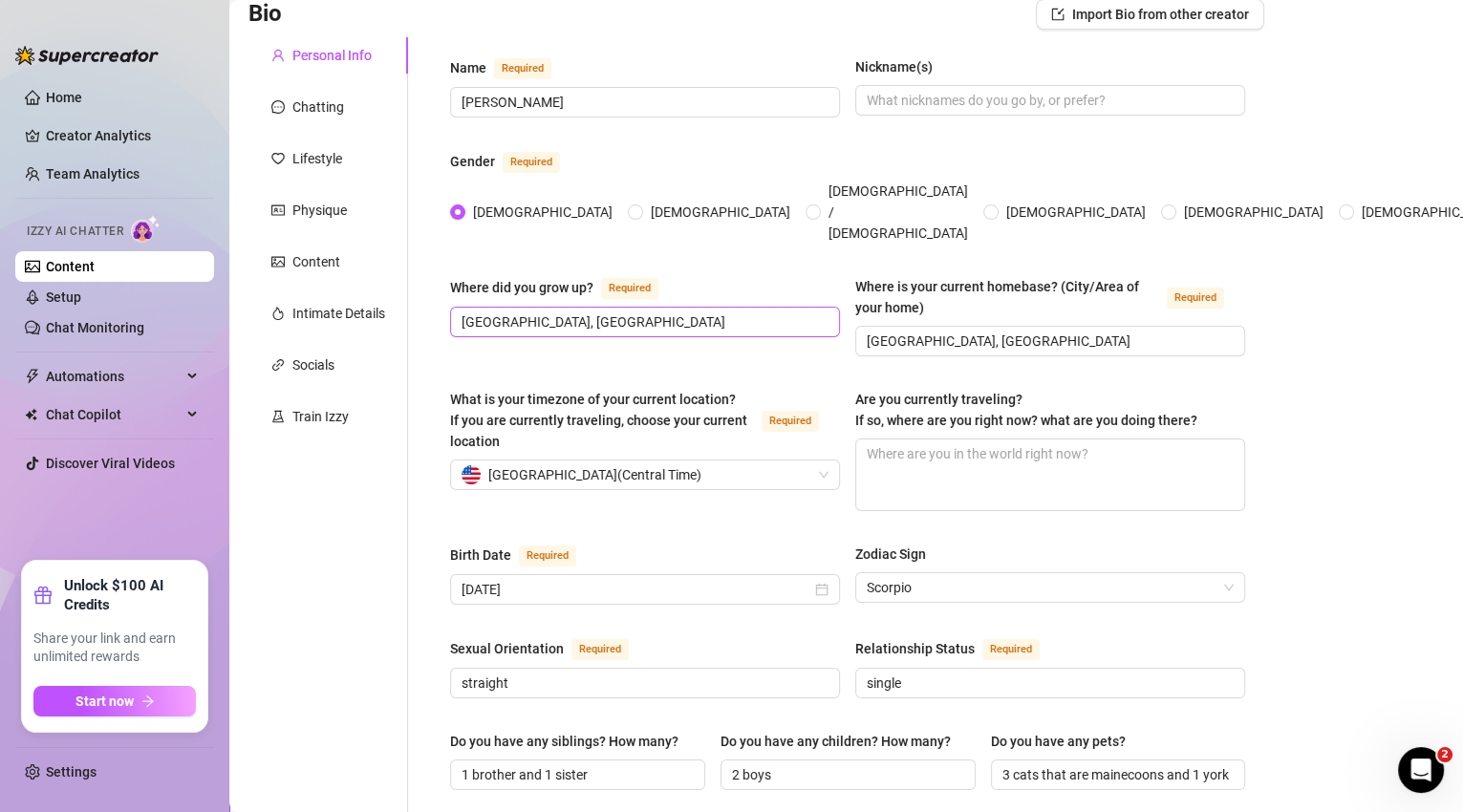
scroll to position [144, 0]
click at [309, 206] on div "Physique" at bounding box center [319, 210] width 55 height 21
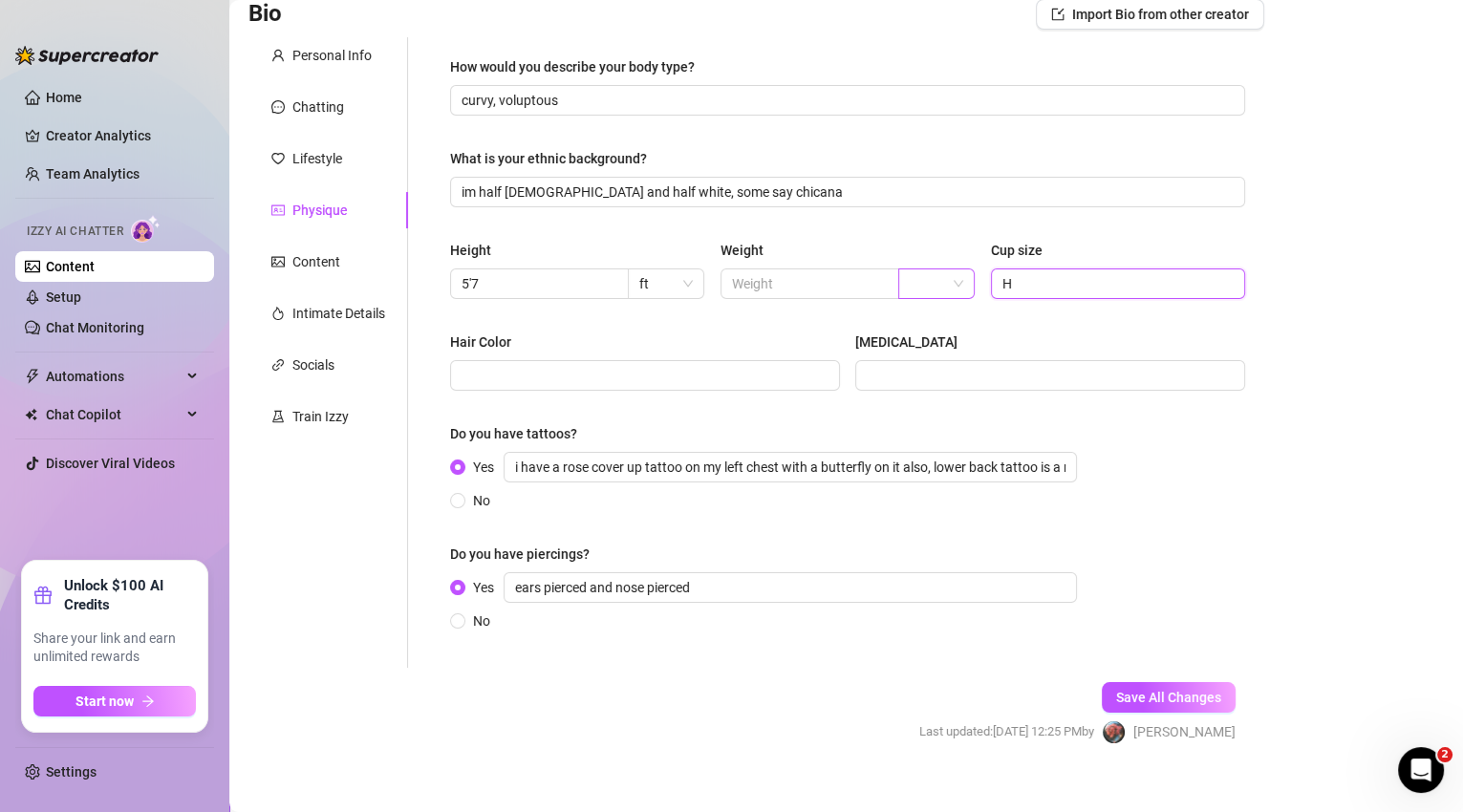
drag, startPoint x: 1007, startPoint y: 286, endPoint x: 952, endPoint y: 285, distance: 55.0
click at [952, 285] on div "Height 5'7 ft Weight Cup size H" at bounding box center [847, 277] width 795 height 76
click at [796, 372] on input "Hair Color" at bounding box center [643, 376] width 363 height 21
click at [904, 380] on input "[MEDICAL_DATA]" at bounding box center [1049, 376] width 363 height 21
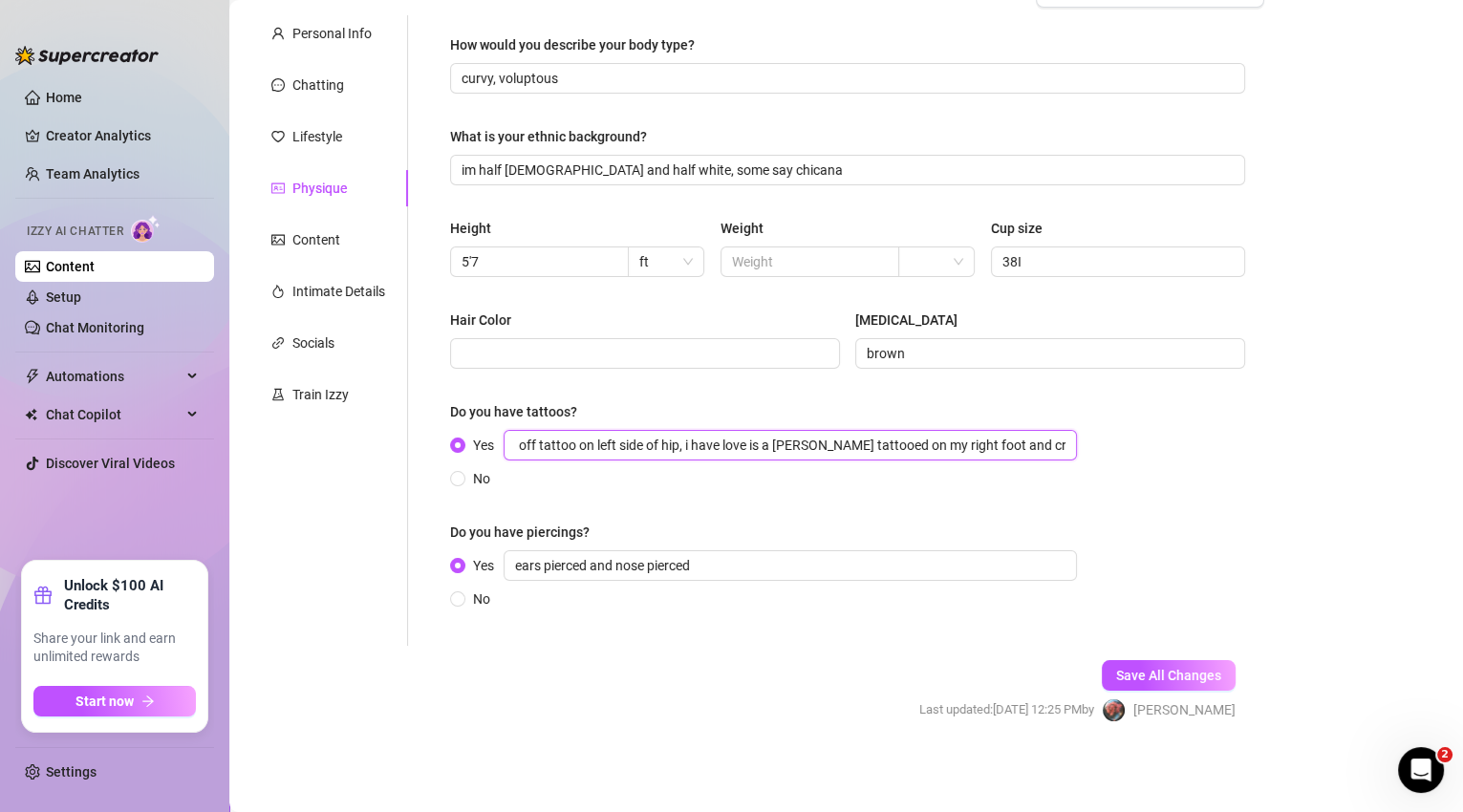
scroll to position [0, 1806]
drag, startPoint x: 951, startPoint y: 446, endPoint x: 1147, endPoint y: 447, distance: 196.0
click at [1147, 447] on div "Yes i have a rose cover up tattoo on my left chest with a butterfly on it also,…" at bounding box center [847, 458] width 795 height 59
click at [1072, 442] on input "i have a rose cover up tattoo on my left chest with a butterfly on it also, low…" at bounding box center [790, 445] width 573 height 31
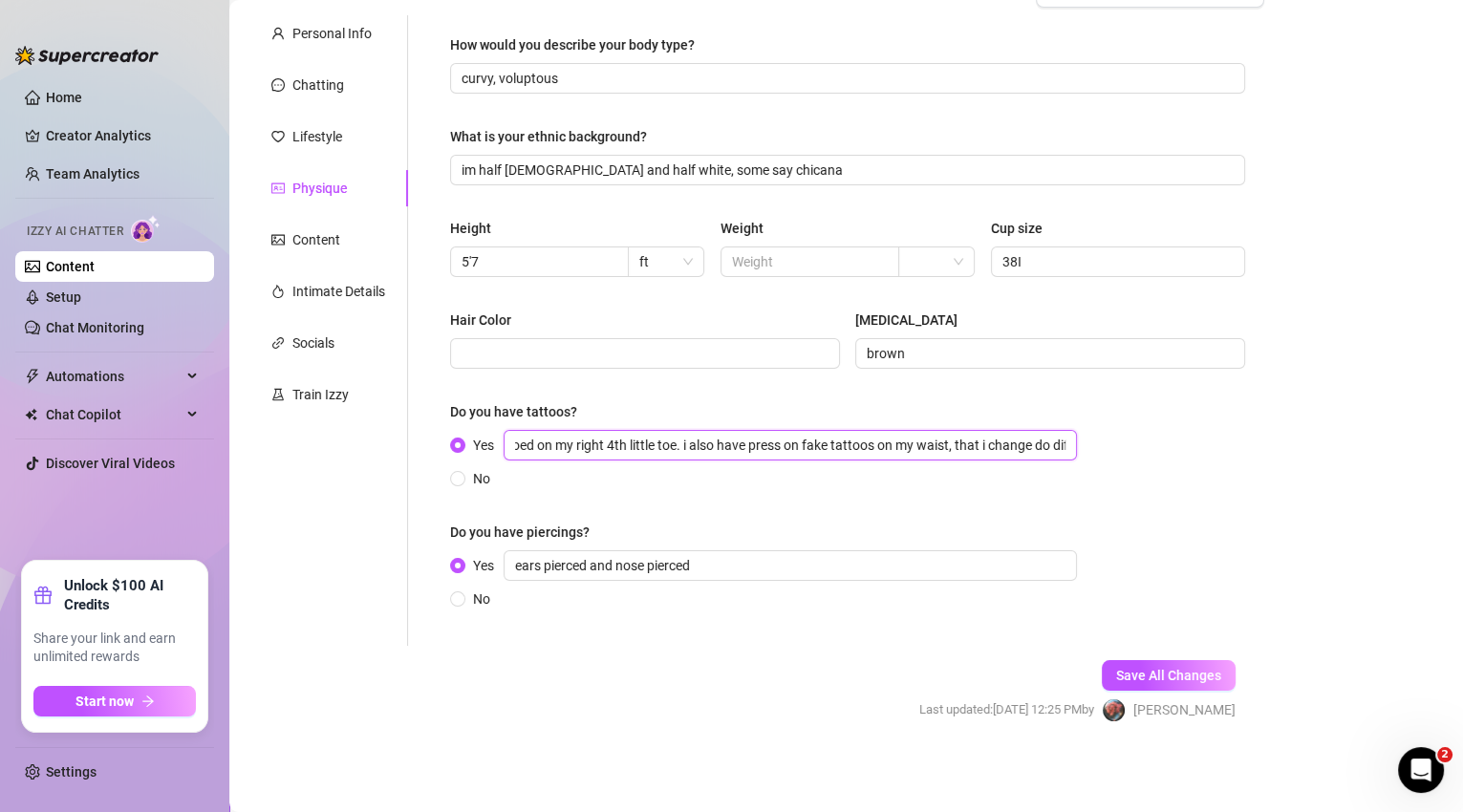
click at [856, 438] on input "i have a rose cover up tattoo on my left chest with a butterfly on it also, low…" at bounding box center [790, 445] width 573 height 31
click at [860, 444] on input "i have a rose cover up tattoo on my left chest with a butterfly on it also, low…" at bounding box center [790, 445] width 573 height 31
click at [1156, 673] on span "Save All Changes" at bounding box center [1168, 675] width 105 height 15
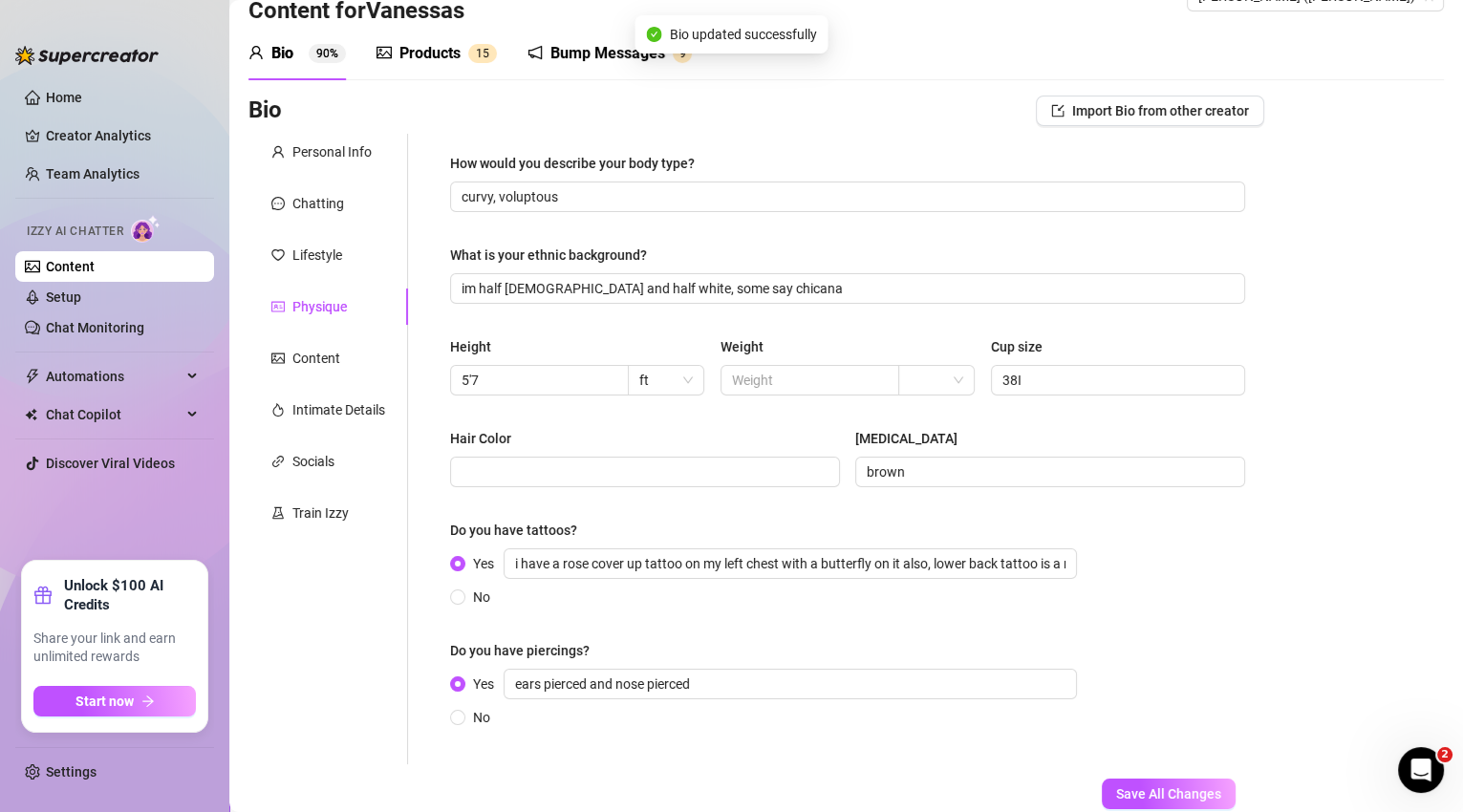
scroll to position [0, 0]
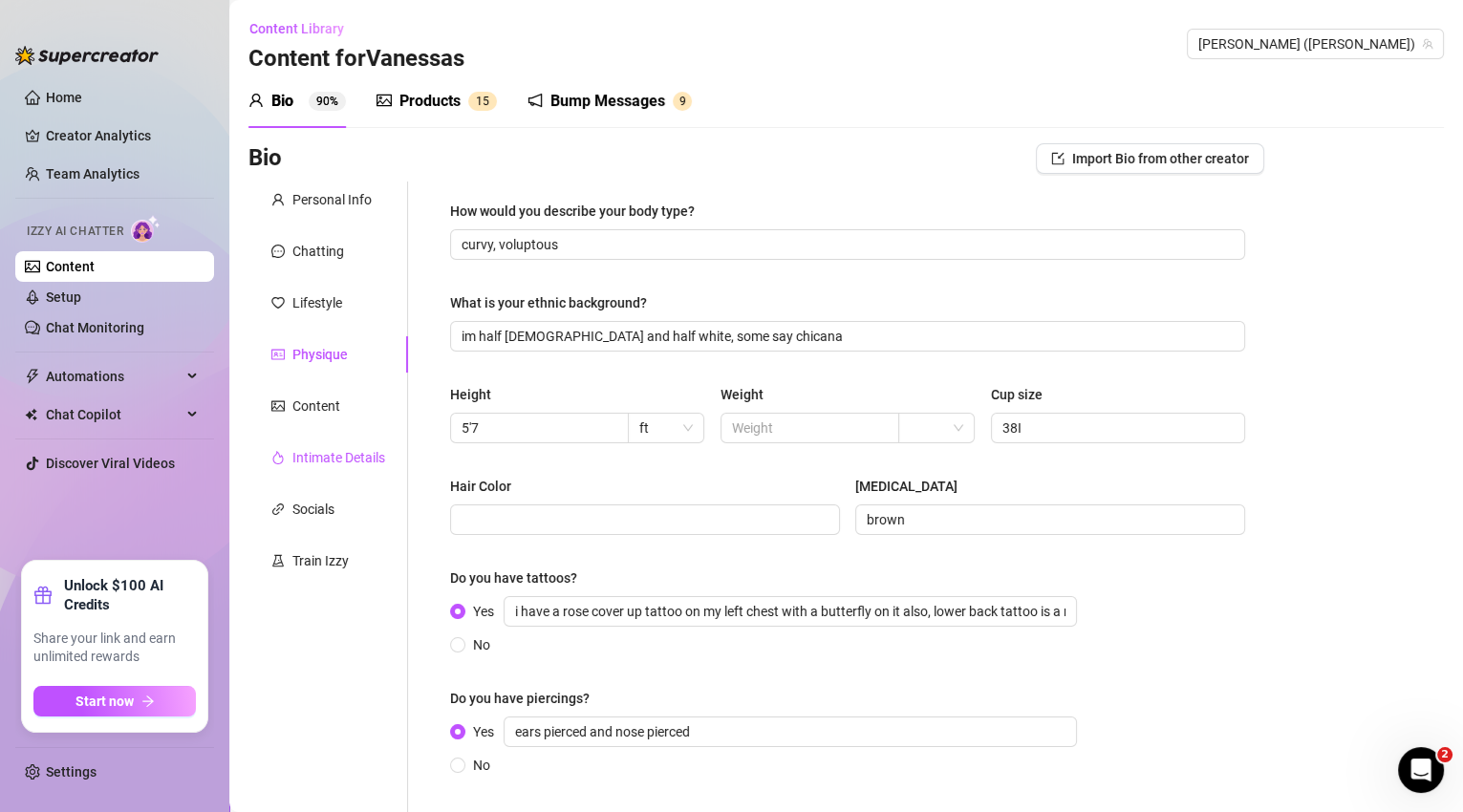
click at [346, 450] on div "Intimate Details" at bounding box center [338, 458] width 93 height 21
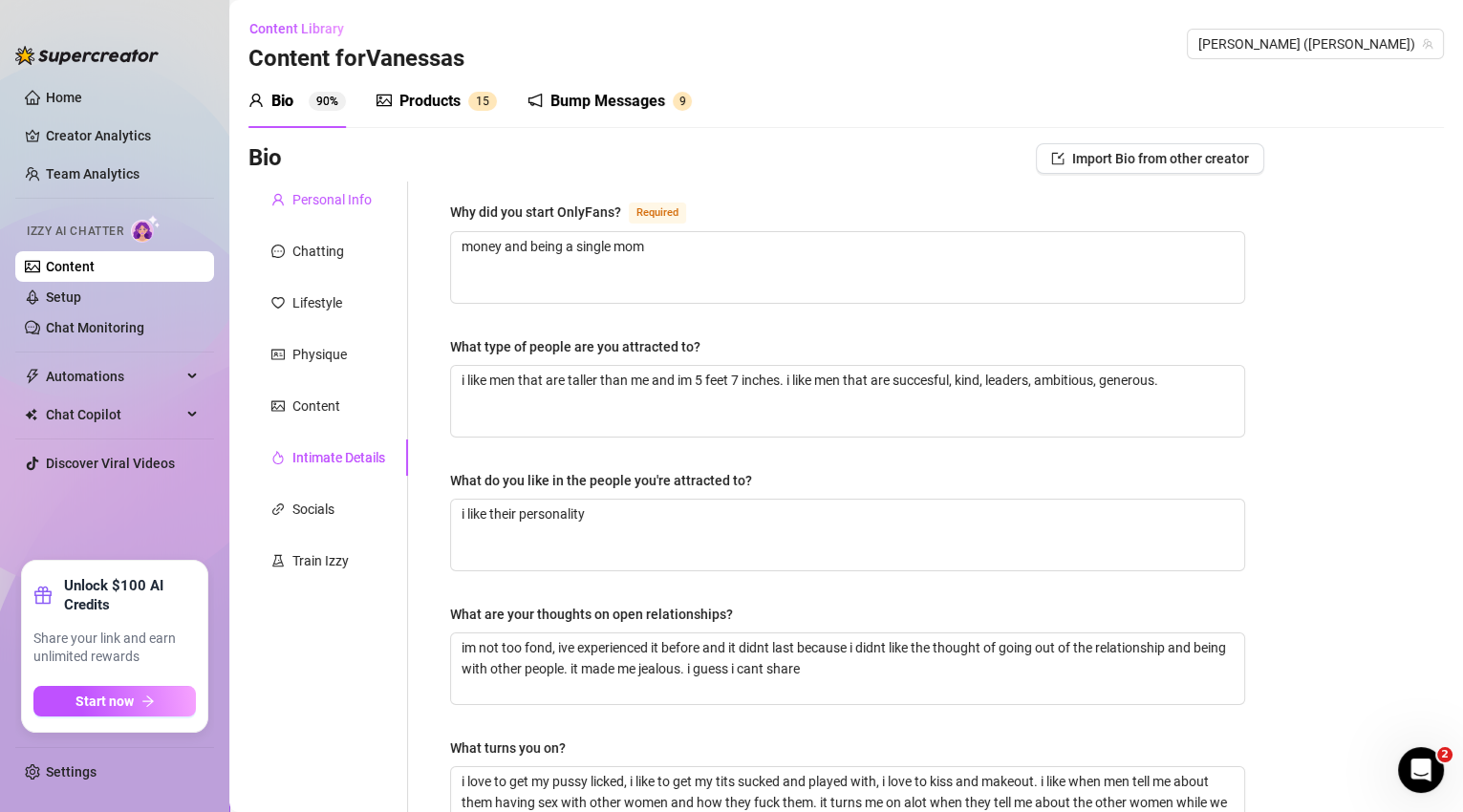
click at [326, 196] on div "Personal Info" at bounding box center [332, 199] width 79 height 21
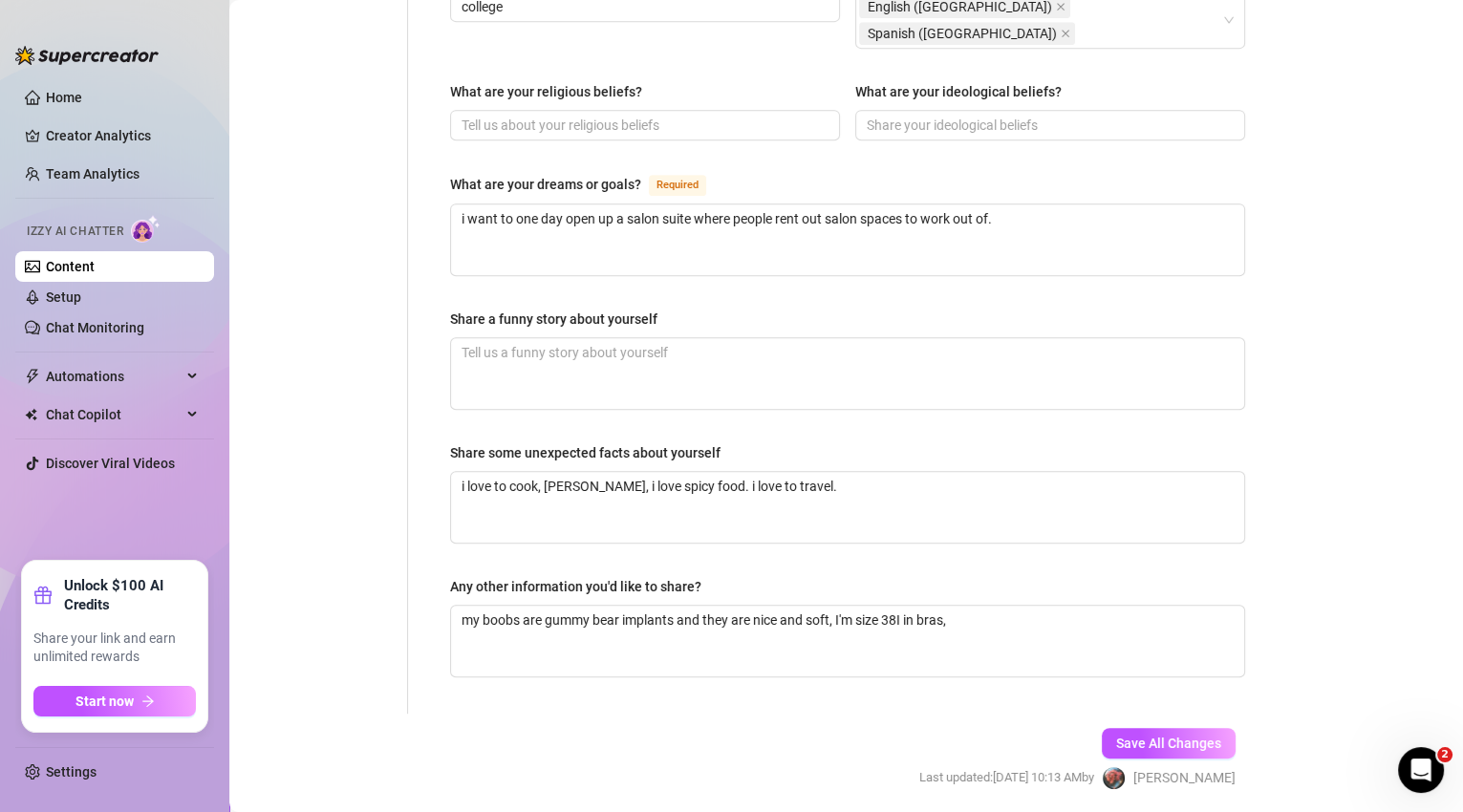
scroll to position [1096, 0]
click at [985, 606] on textarea "my boobs are gummy bear implants and they are nice and soft, I'm size 38I in br…" at bounding box center [847, 641] width 793 height 70
click at [1154, 736] on span "Save All Changes" at bounding box center [1168, 744] width 105 height 15
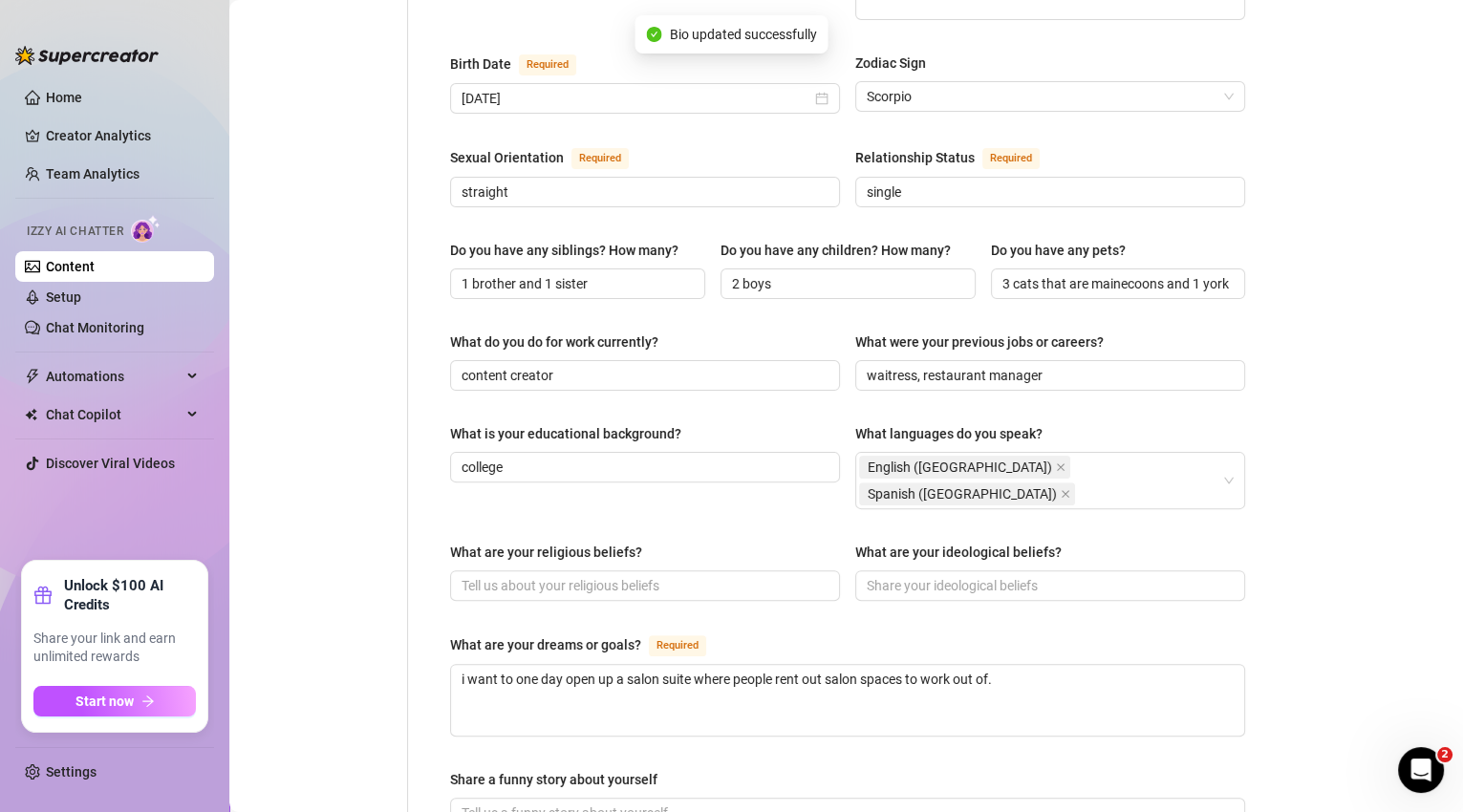
scroll to position [0, 0]
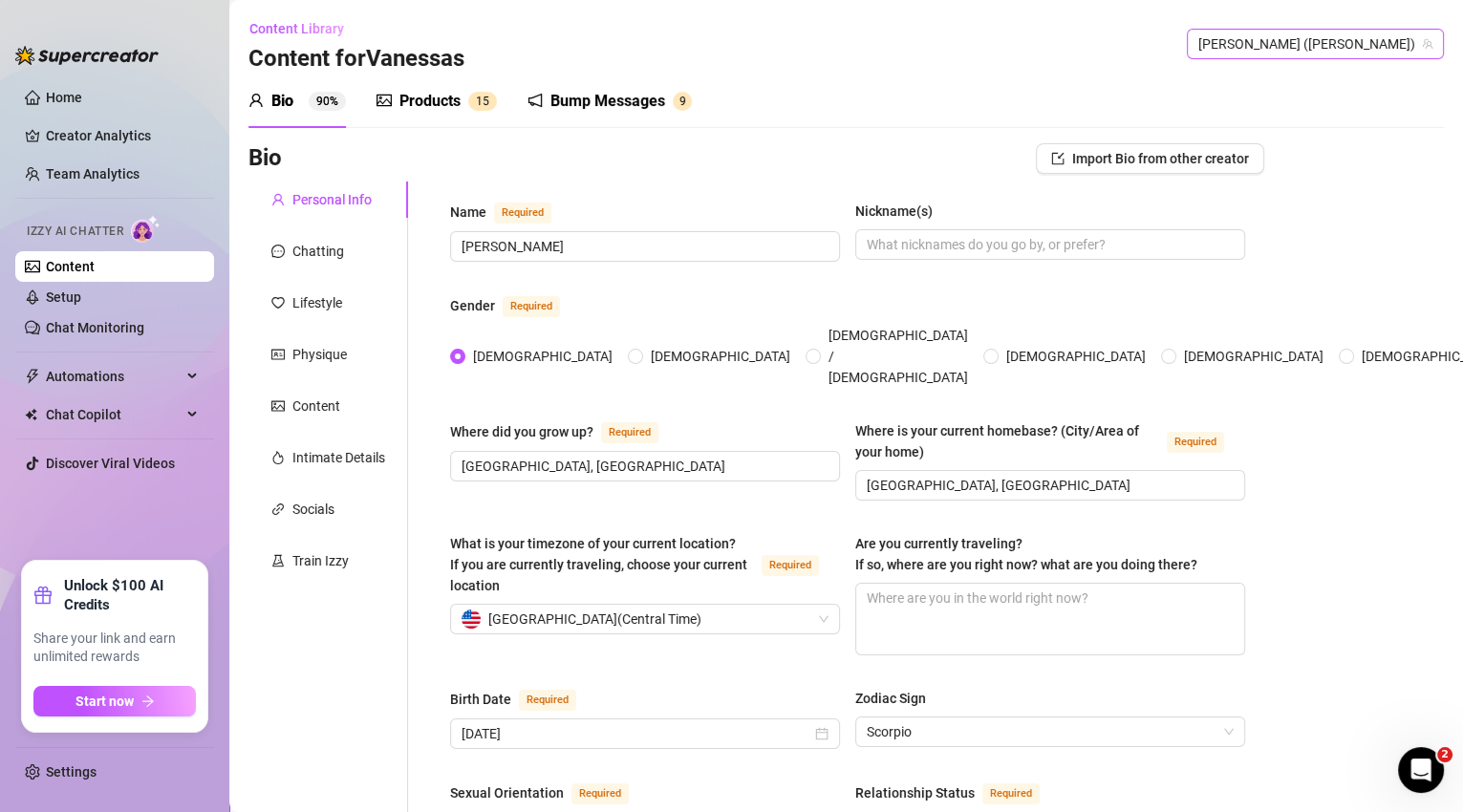
click at [1358, 52] on span "[PERSON_NAME] ([PERSON_NAME])" at bounding box center [1316, 44] width 234 height 29
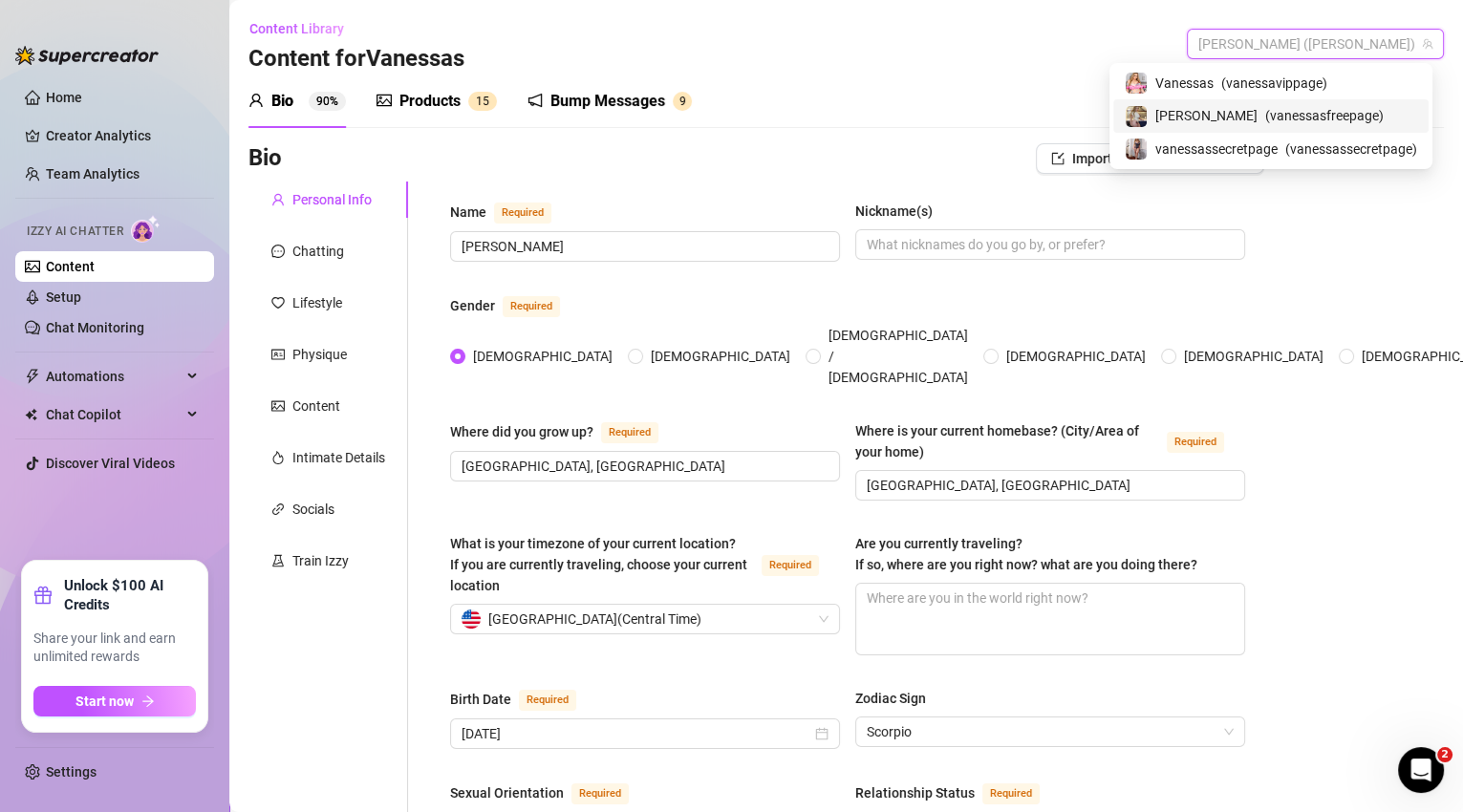
click at [1327, 112] on span "( vanessasfreepage )" at bounding box center [1324, 116] width 119 height 21
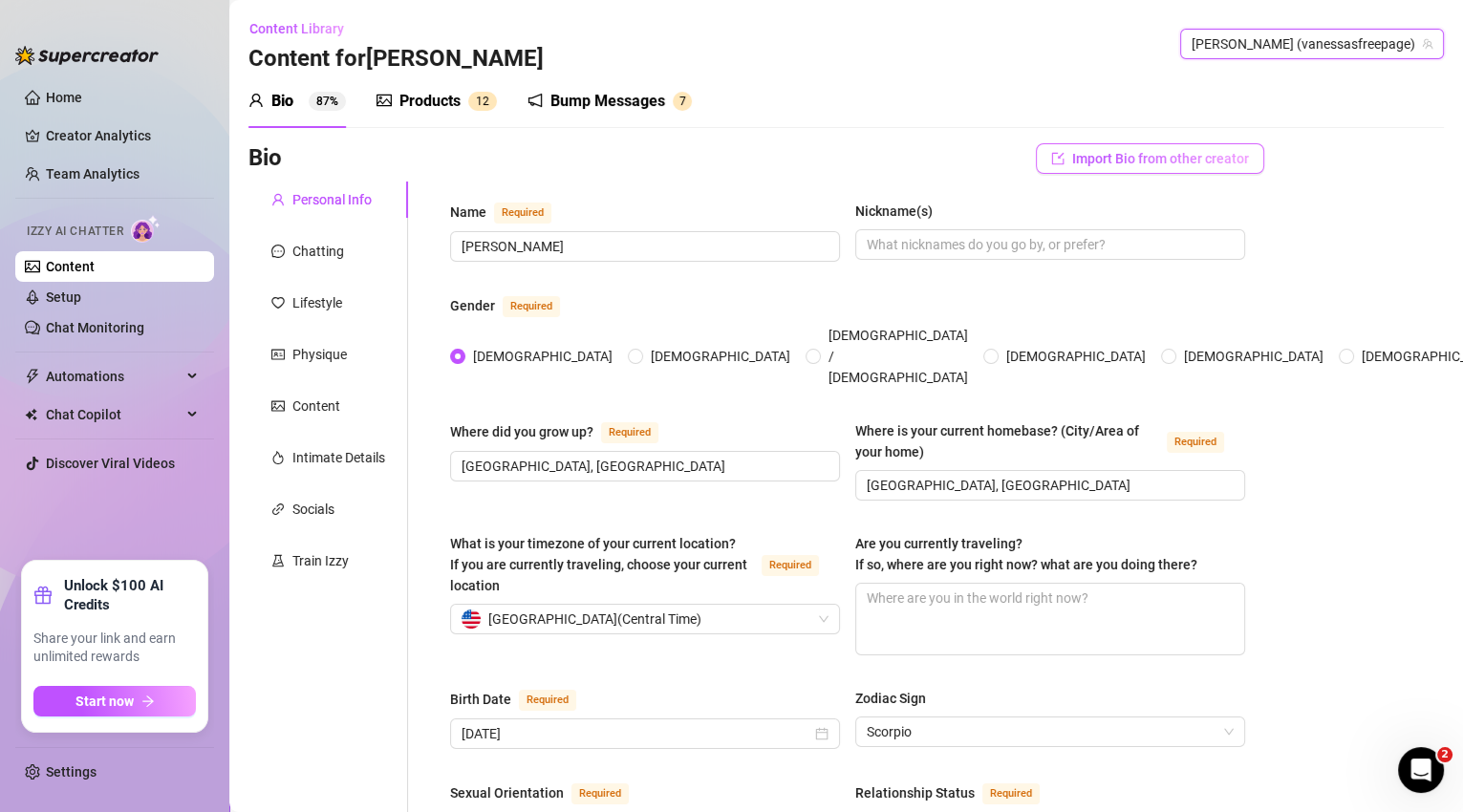
click at [1091, 162] on span "Import Bio from other creator" at bounding box center [1160, 159] width 176 height 15
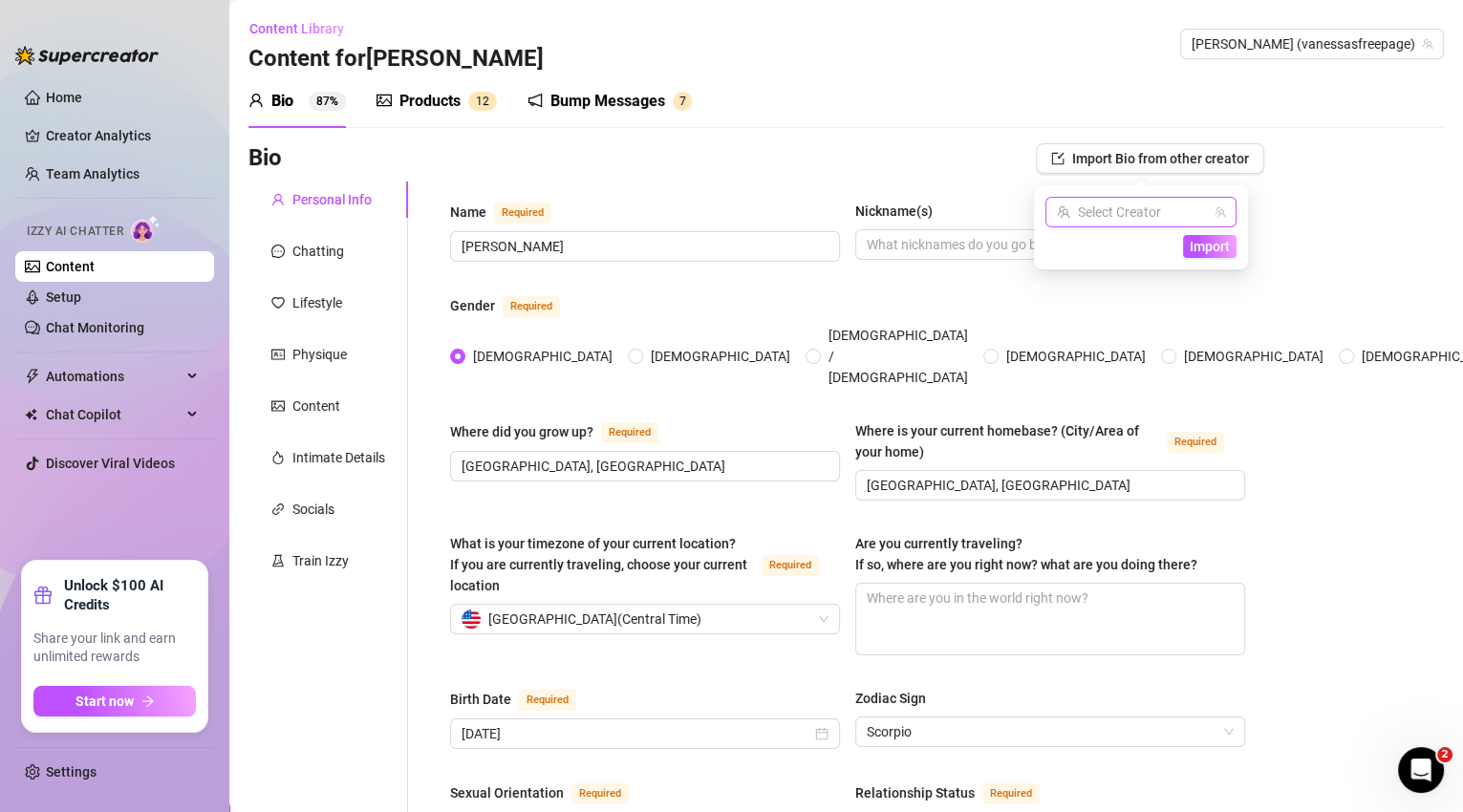
click at [1143, 213] on input "search" at bounding box center [1132, 212] width 151 height 29
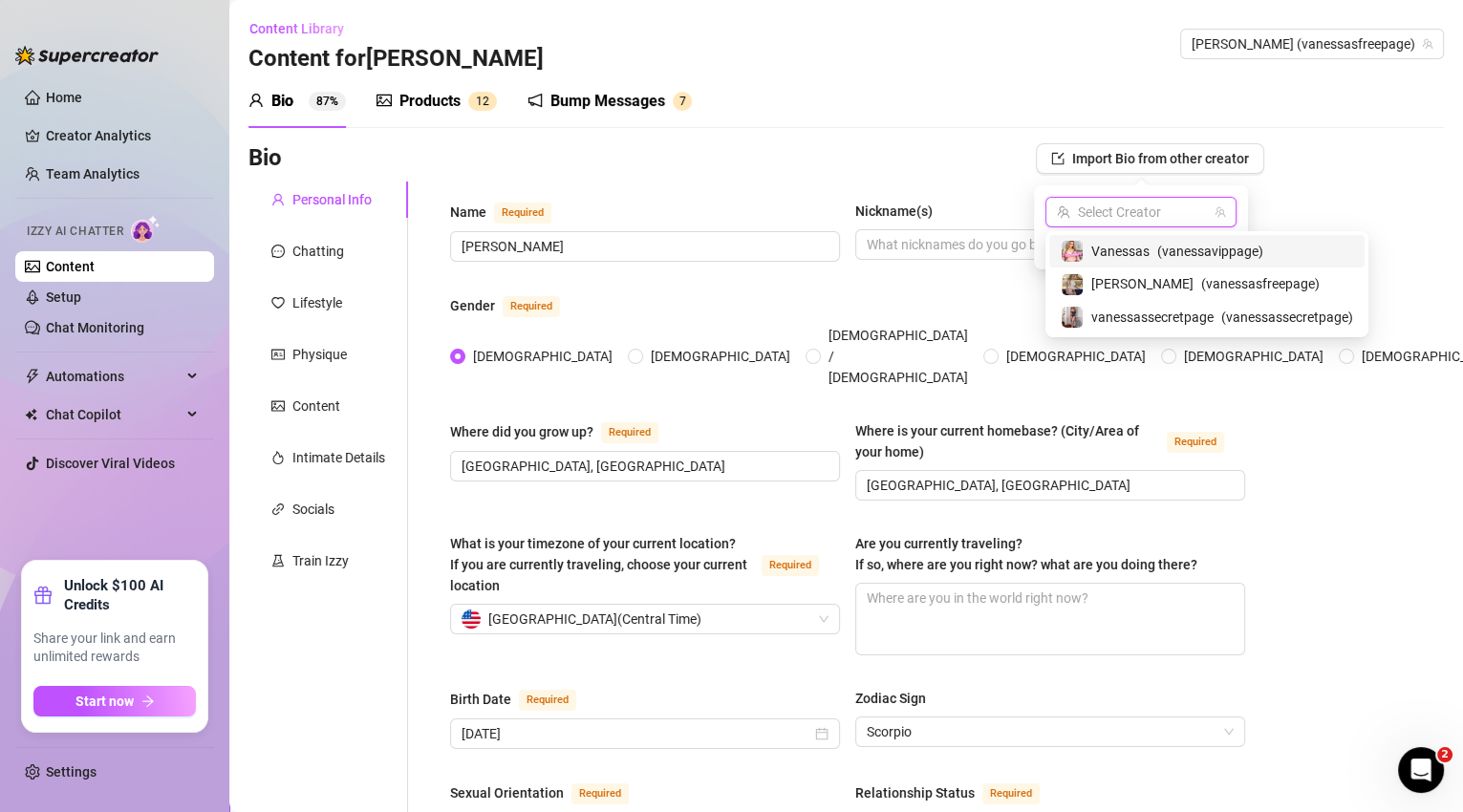
click at [1199, 253] on span "( vanessavippage )" at bounding box center [1210, 251] width 106 height 21
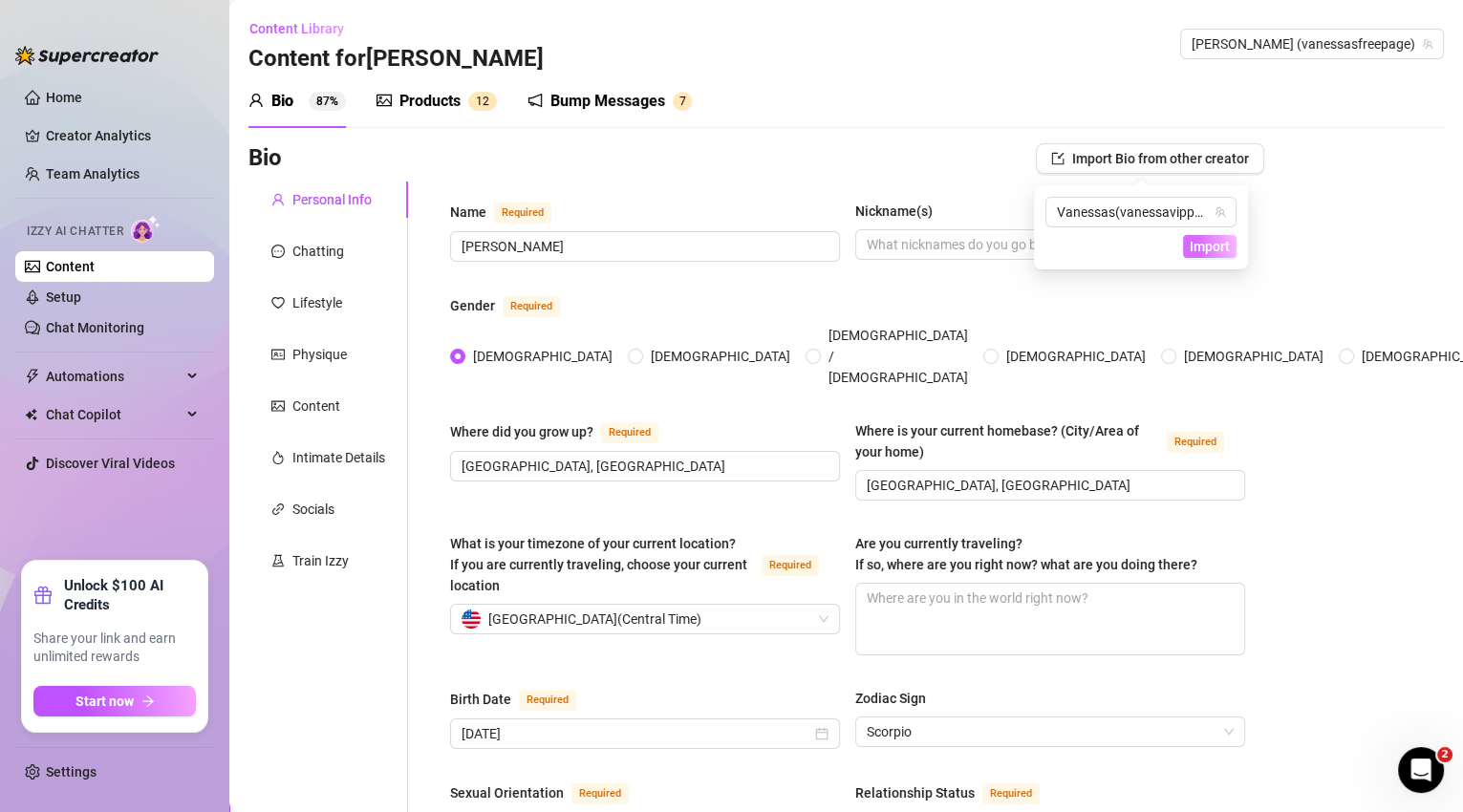
click at [1225, 247] on span "Import" at bounding box center [1210, 247] width 40 height 15
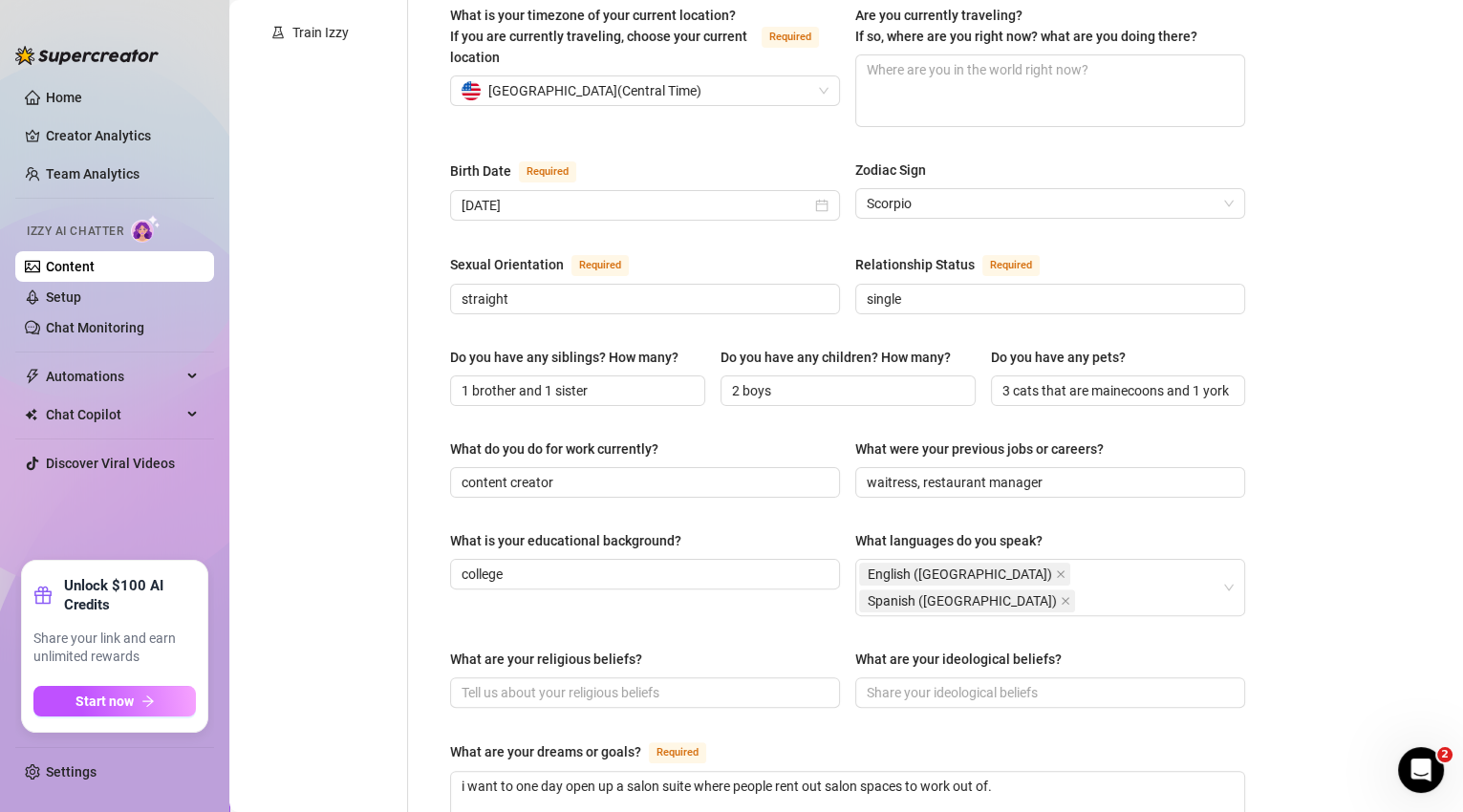
scroll to position [1096, 0]
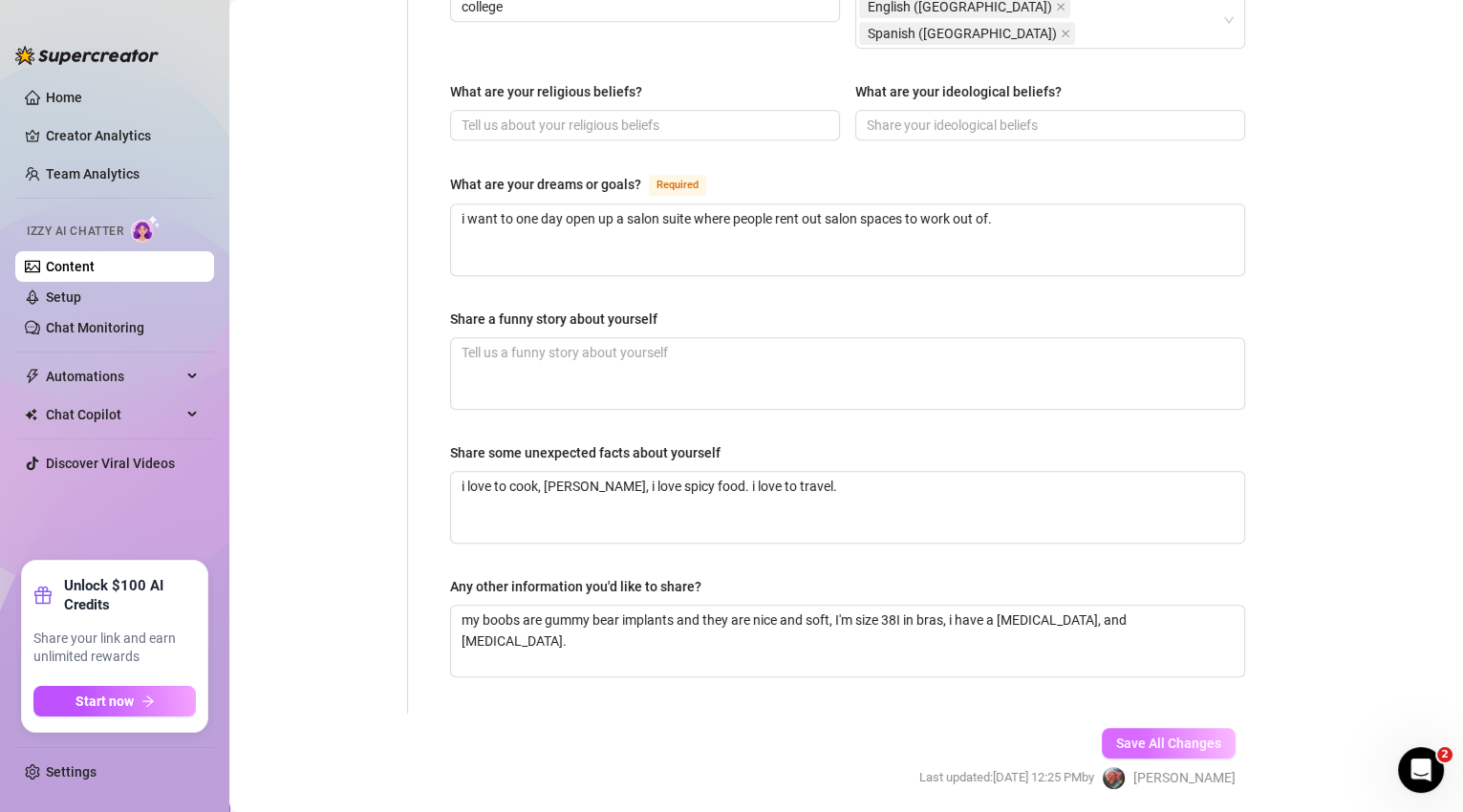
click at [1186, 736] on span "Save All Changes" at bounding box center [1168, 744] width 105 height 15
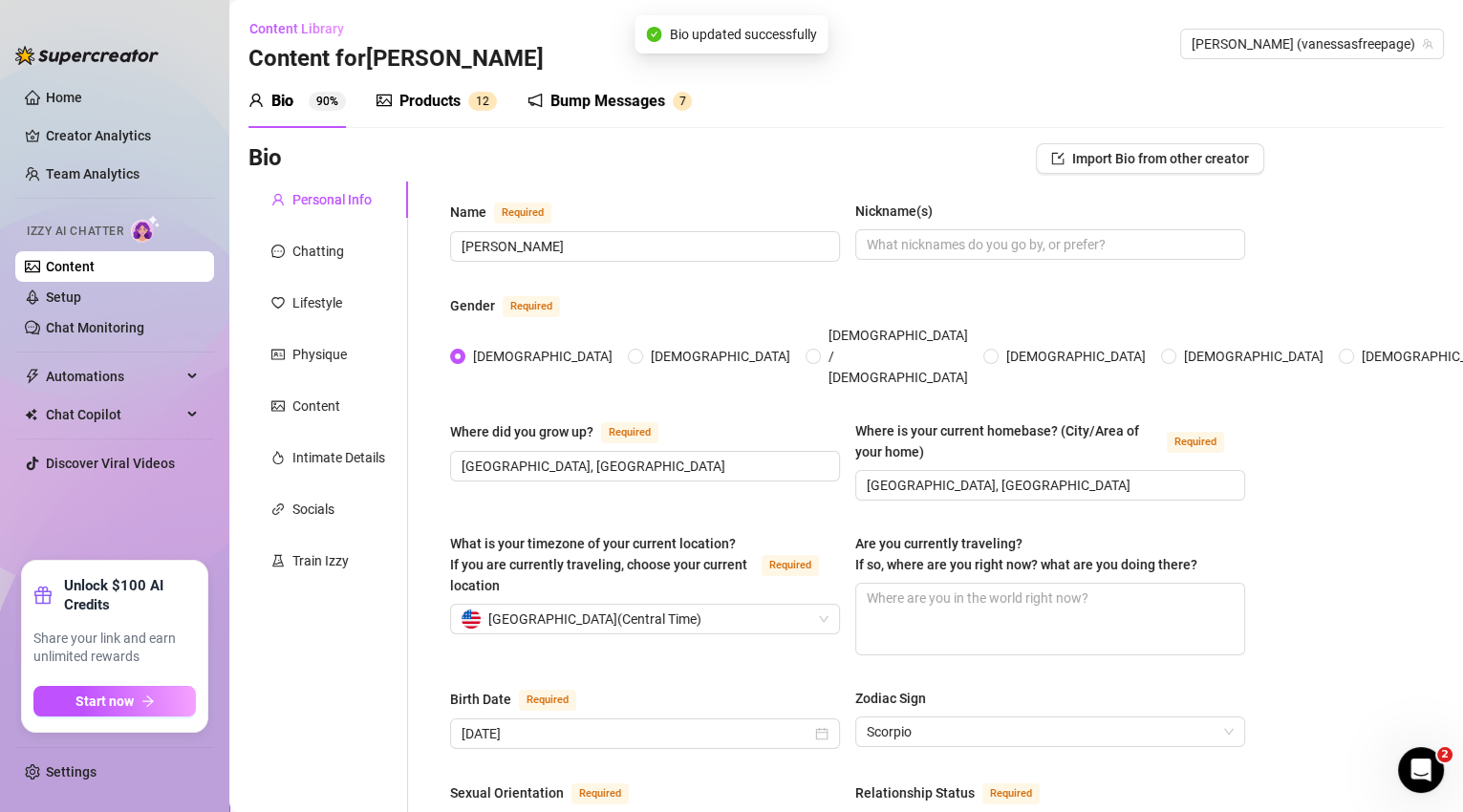
scroll to position [0, 0]
click at [1373, 49] on span "[PERSON_NAME] (vanessasfreepage)" at bounding box center [1313, 44] width 241 height 29
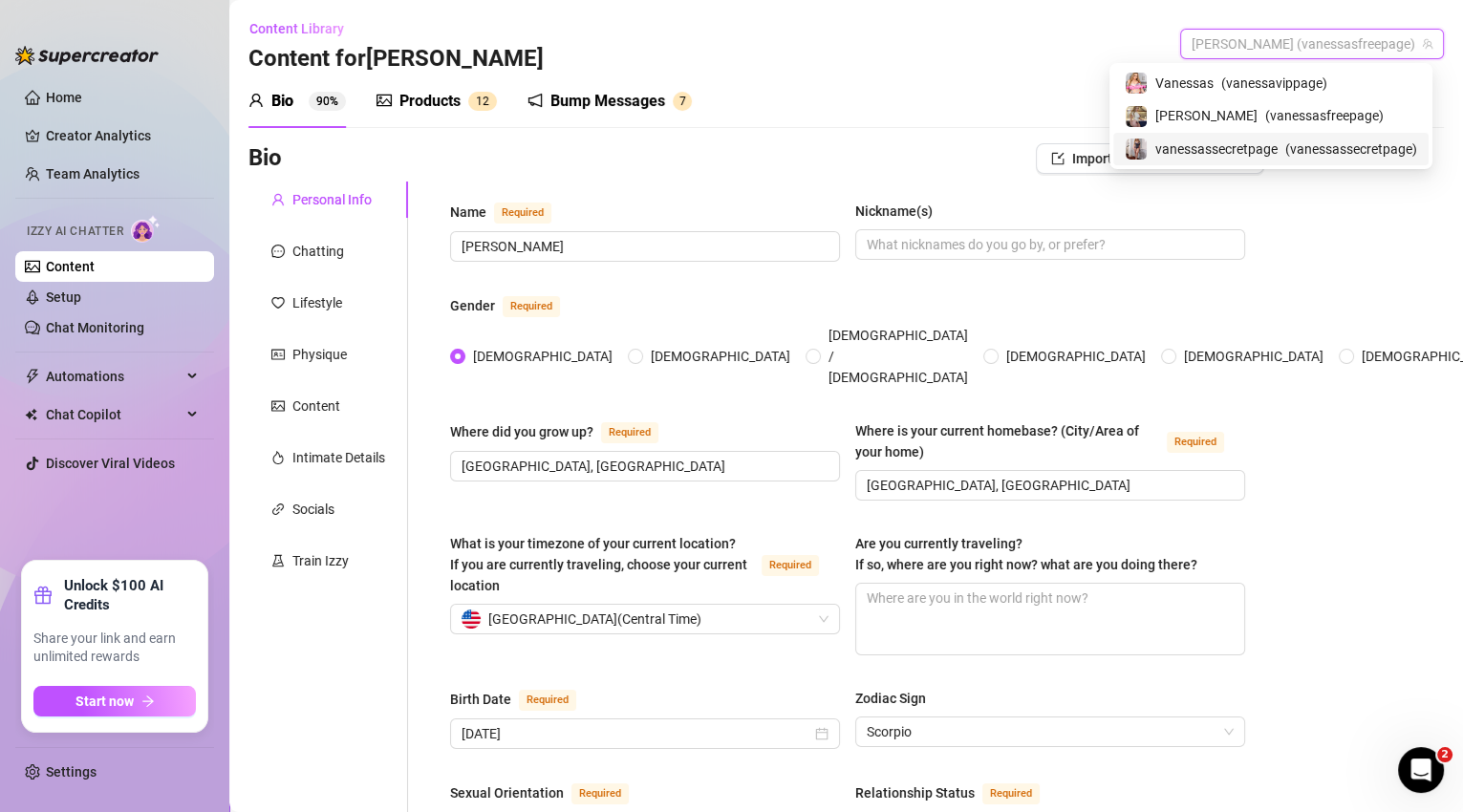
click at [1360, 149] on span "( vanessassecretpage )" at bounding box center [1351, 149] width 132 height 21
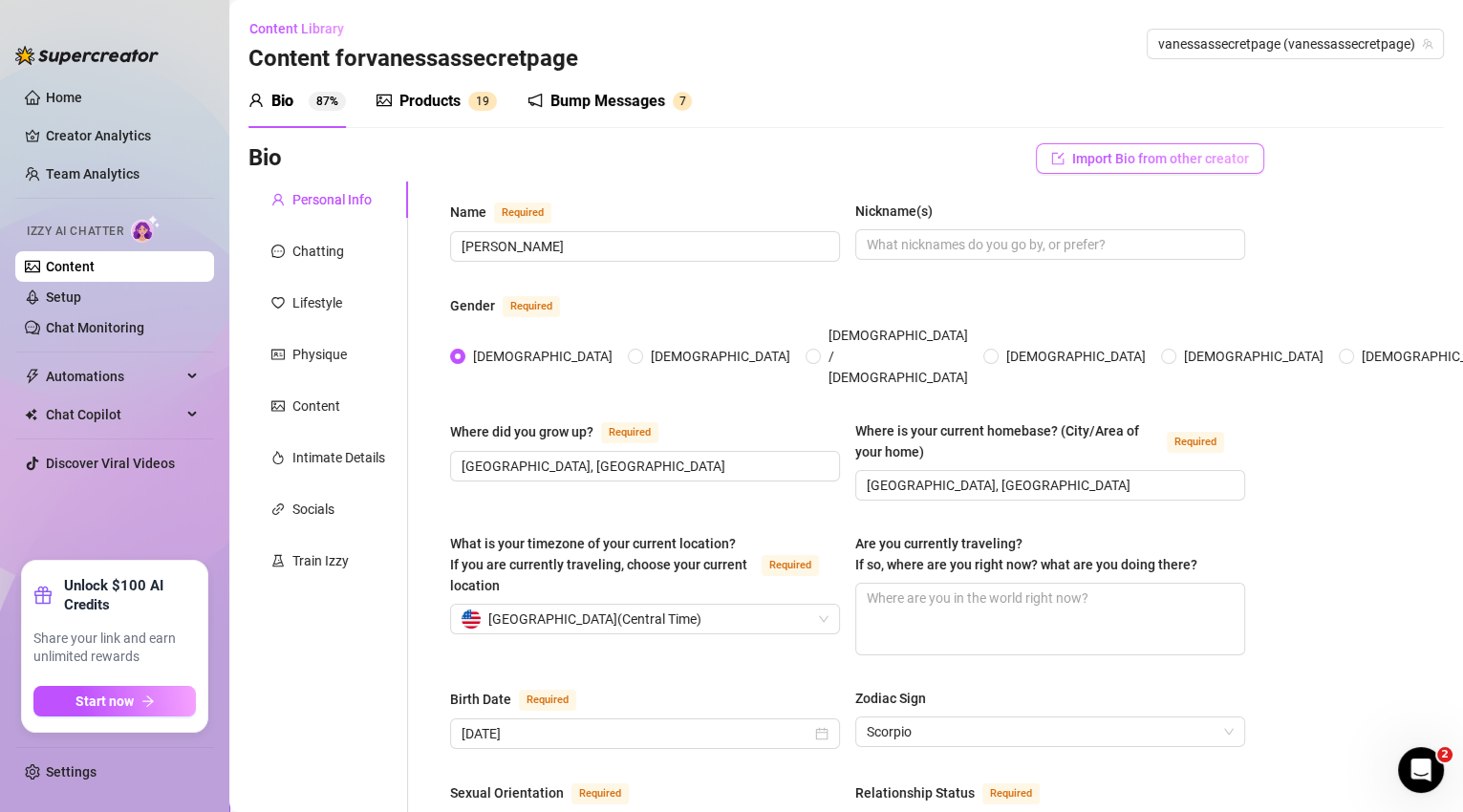
click at [1170, 151] on span "Import Bio from other creator" at bounding box center [1160, 159] width 176 height 15
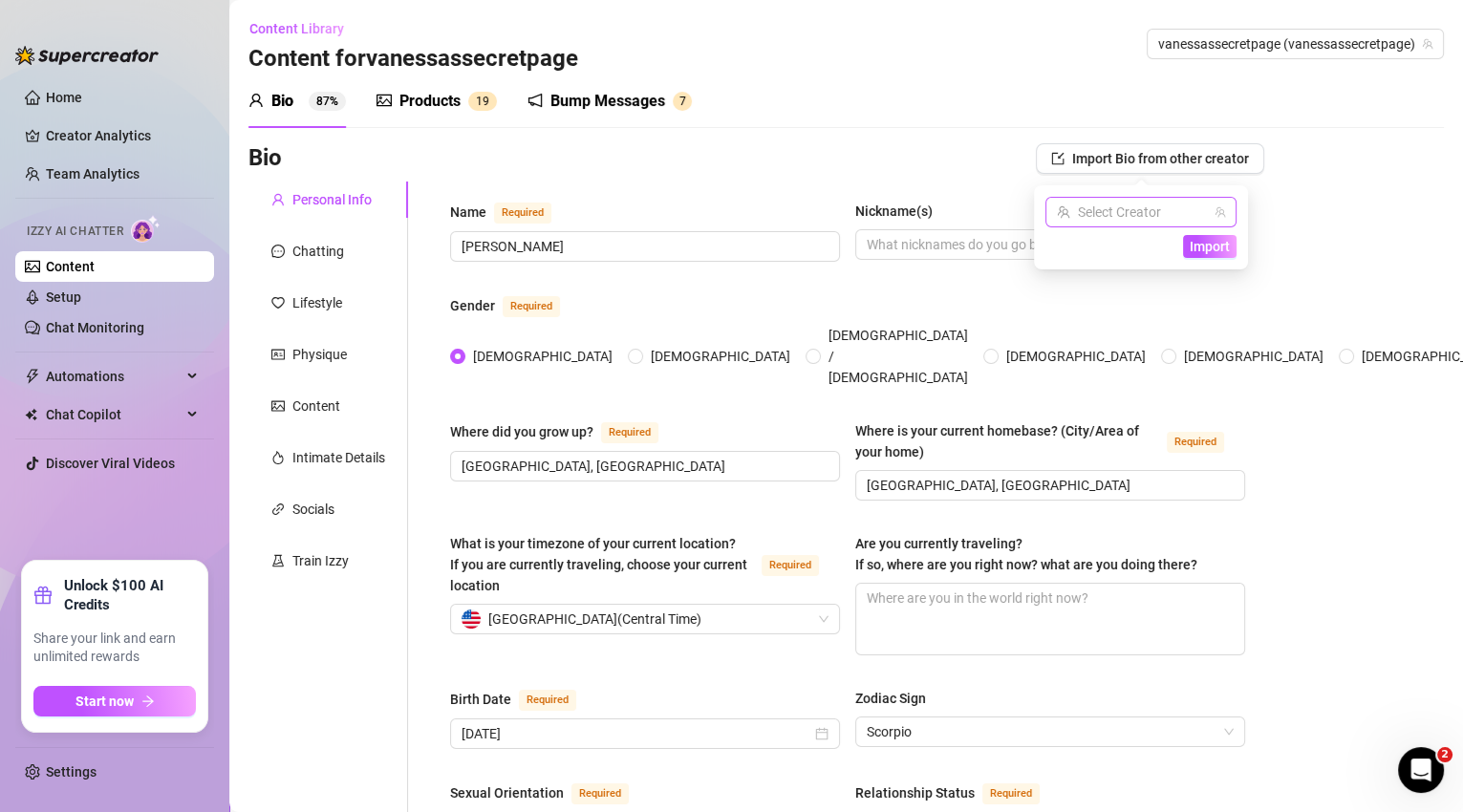
click at [1179, 207] on input "search" at bounding box center [1132, 212] width 151 height 29
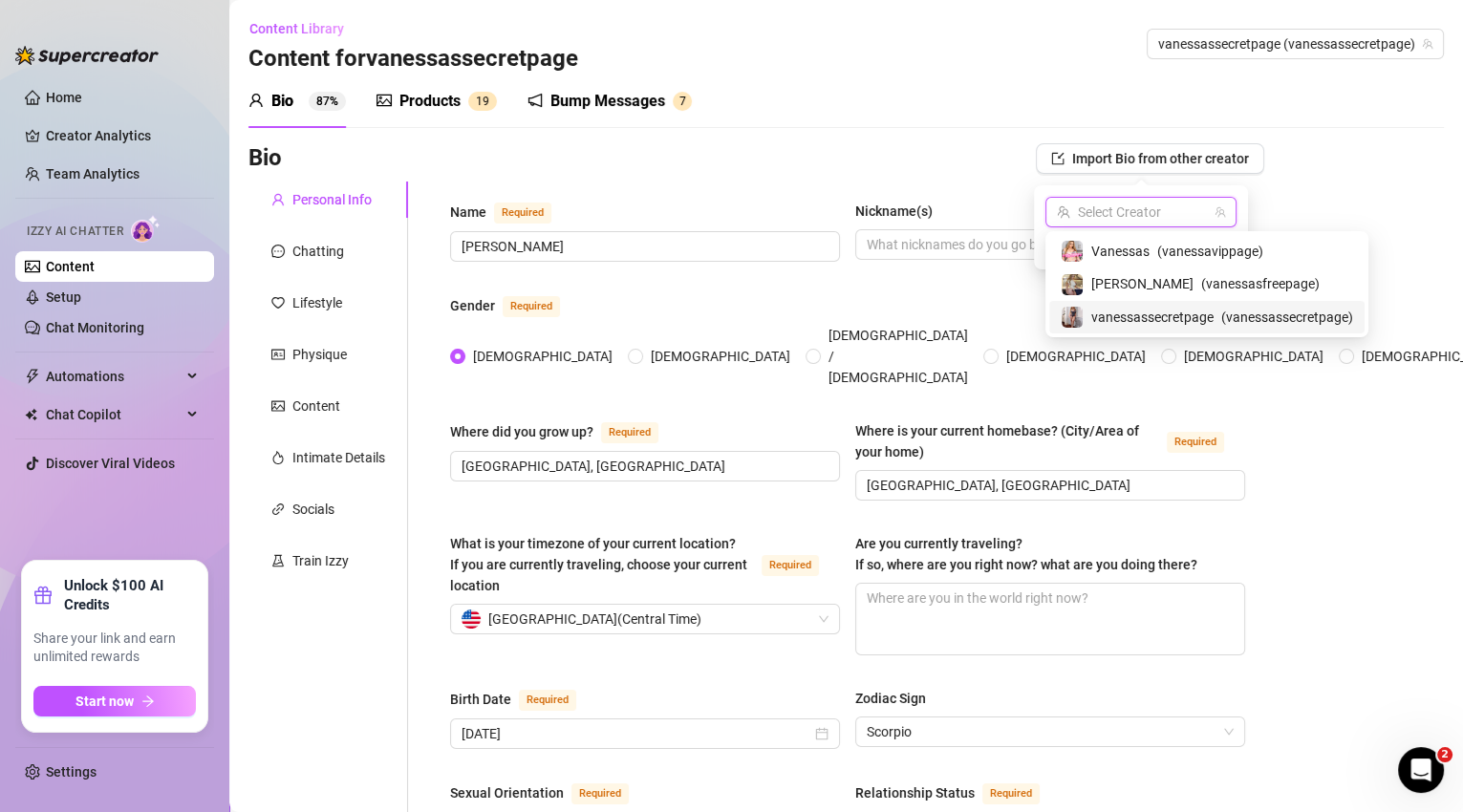
click at [1194, 314] on span "vanessassecretpage" at bounding box center [1153, 317] width 122 height 21
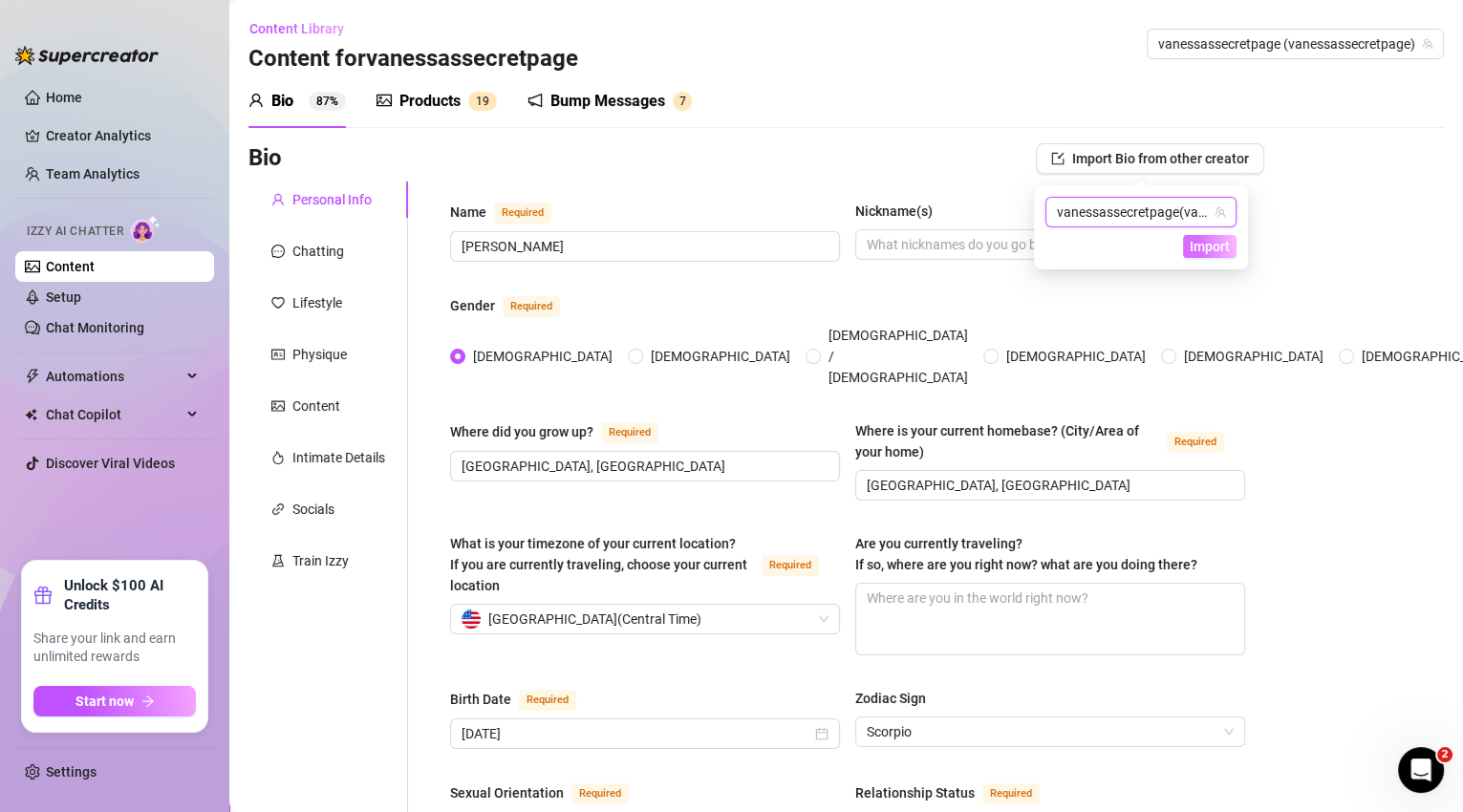
click at [1224, 249] on span "Import" at bounding box center [1210, 247] width 40 height 15
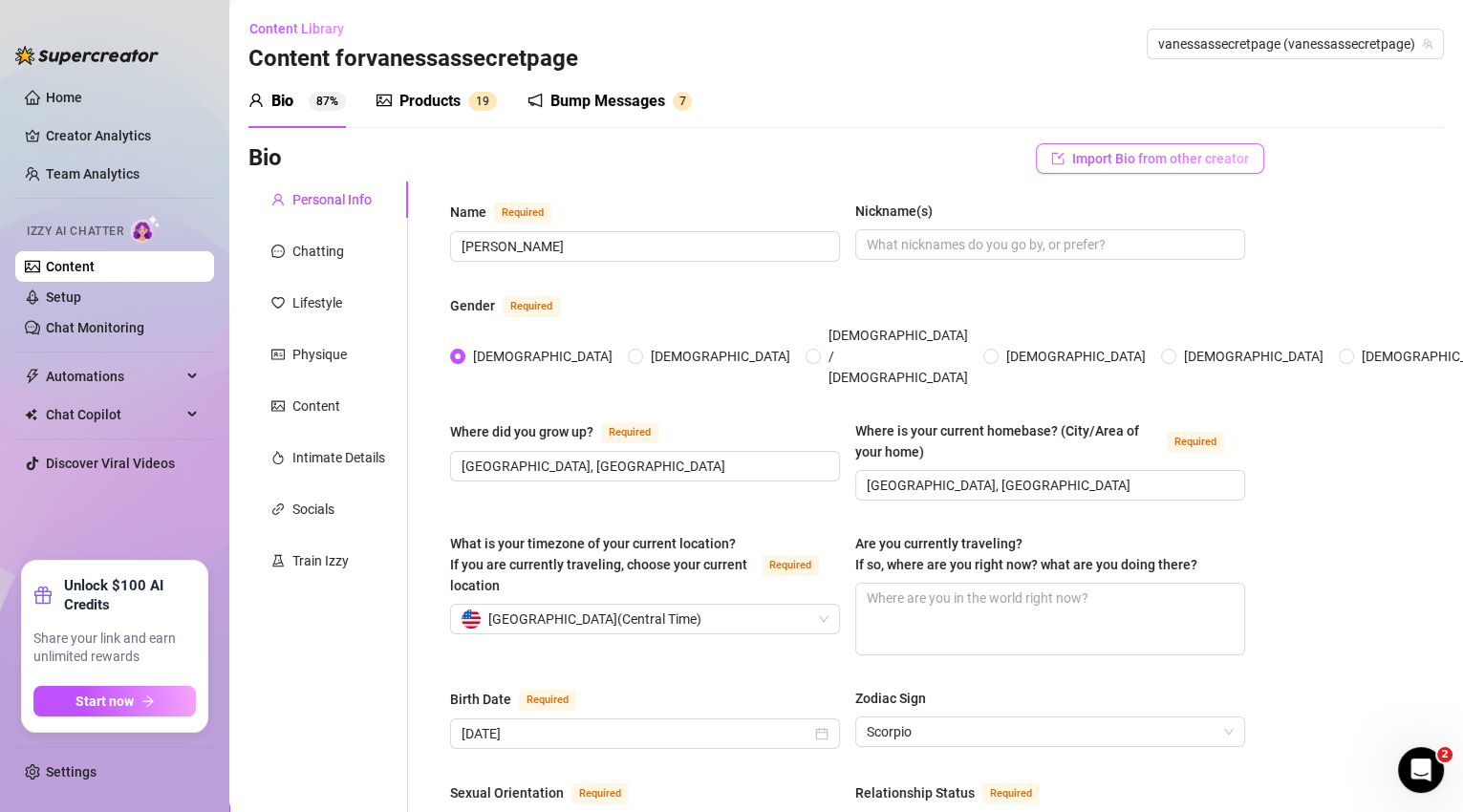
click at [1199, 159] on span "Import Bio from other creator" at bounding box center [1160, 159] width 176 height 15
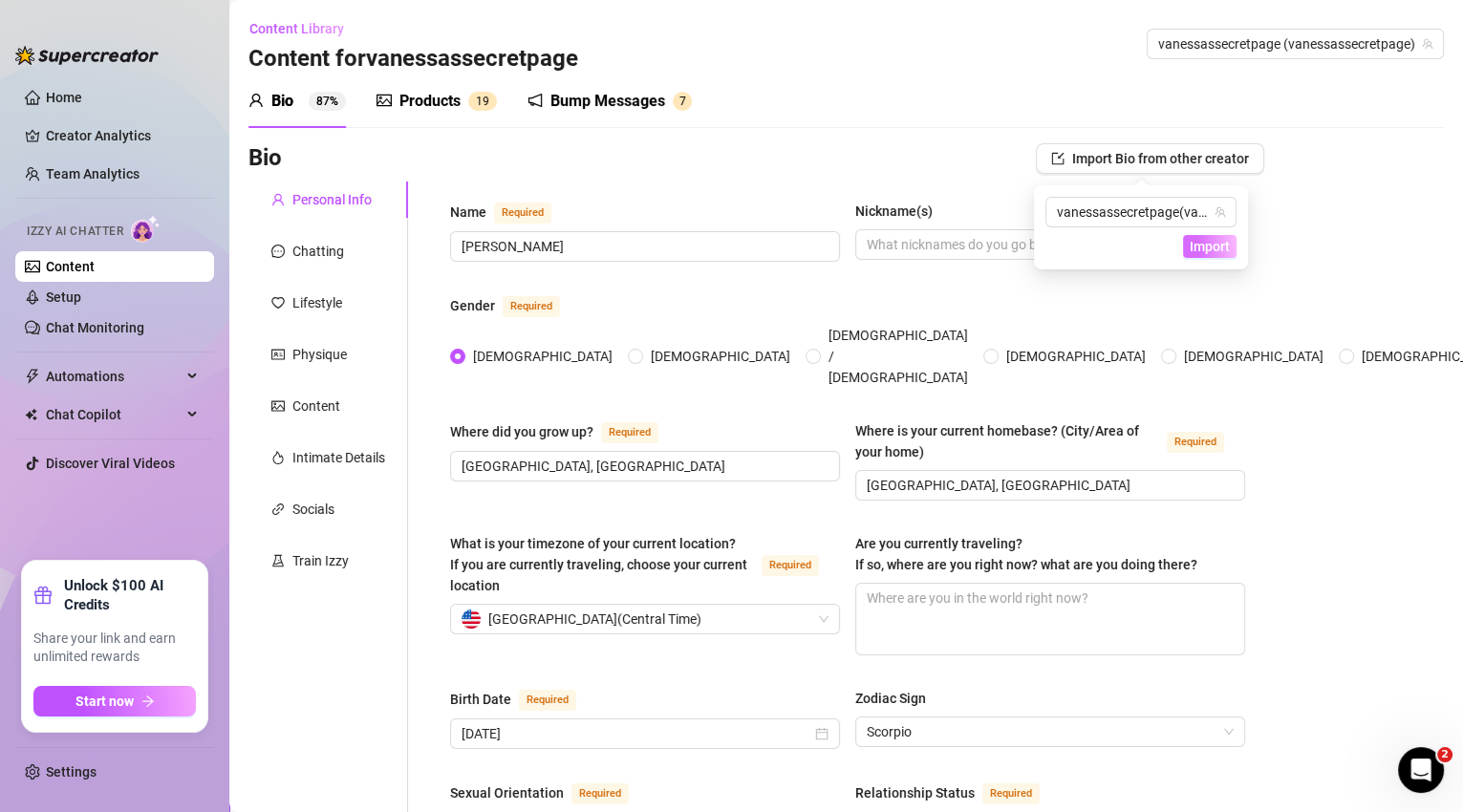
click at [1210, 242] on span "Import" at bounding box center [1210, 247] width 40 height 15
drag, startPoint x: 1210, startPoint y: 242, endPoint x: 1190, endPoint y: 179, distance: 66.1
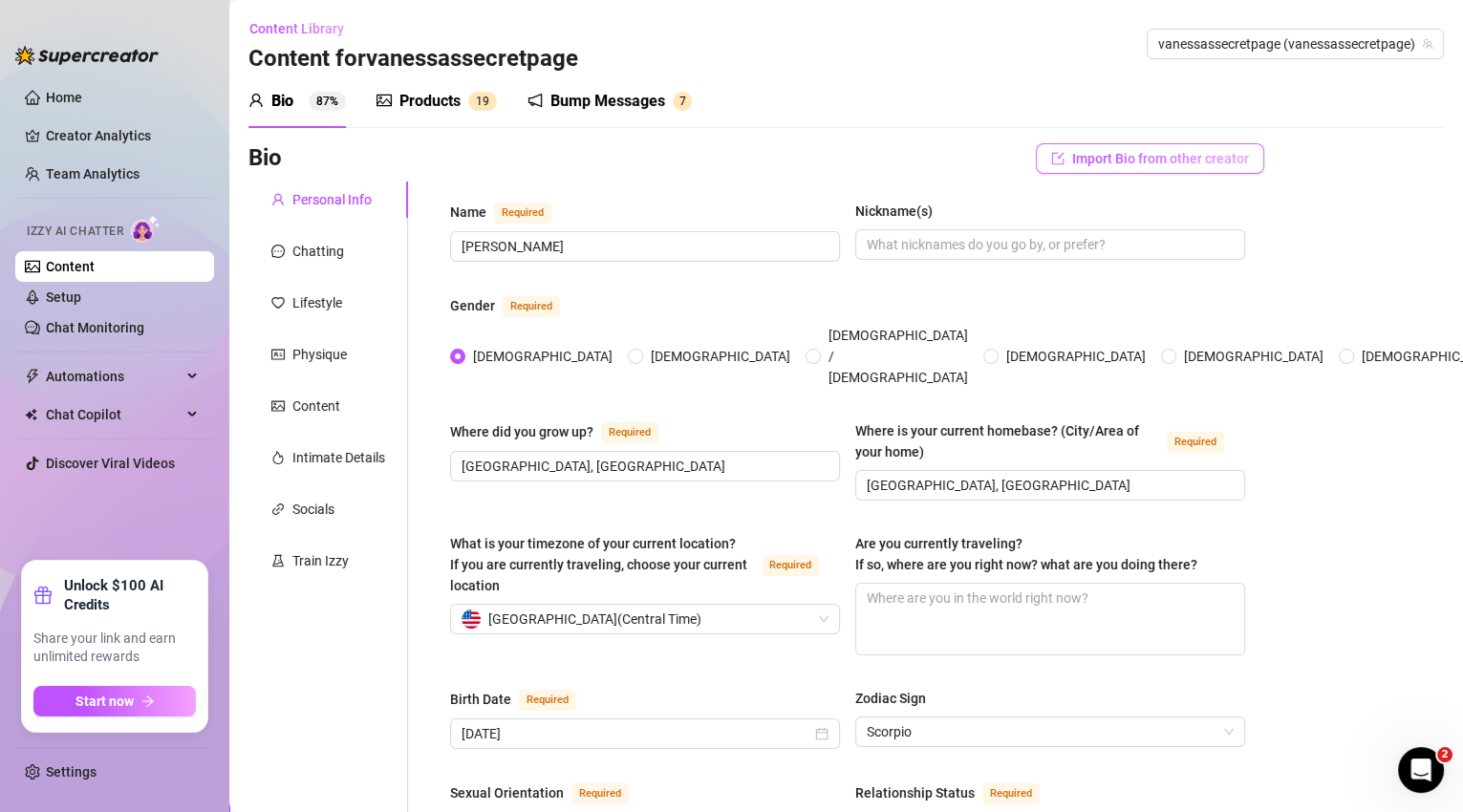
click at [1187, 170] on button "Import Bio from other creator" at bounding box center [1150, 159] width 228 height 31
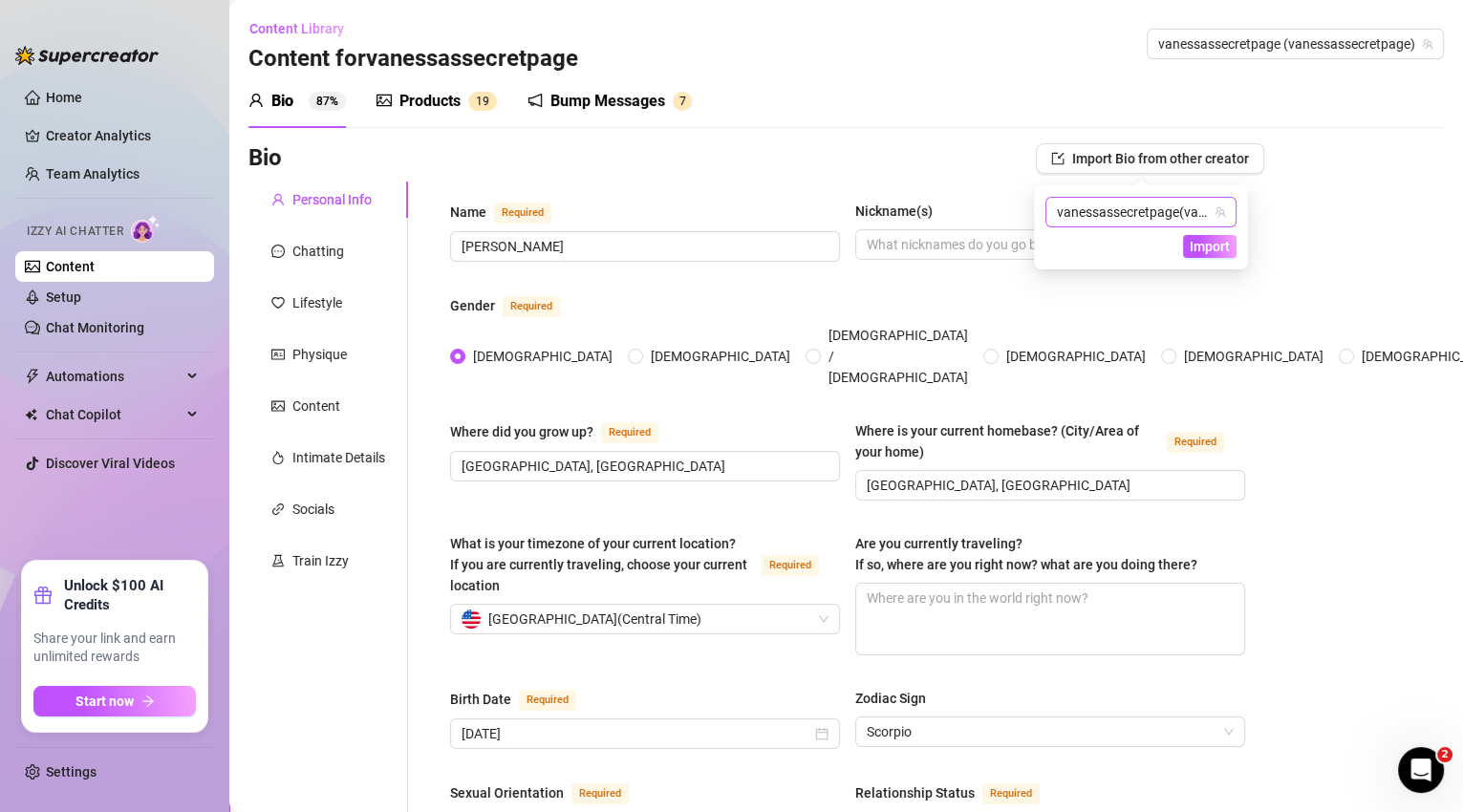
click at [1173, 205] on span "vanessassecretpage" at bounding box center [1118, 212] width 122 height 15
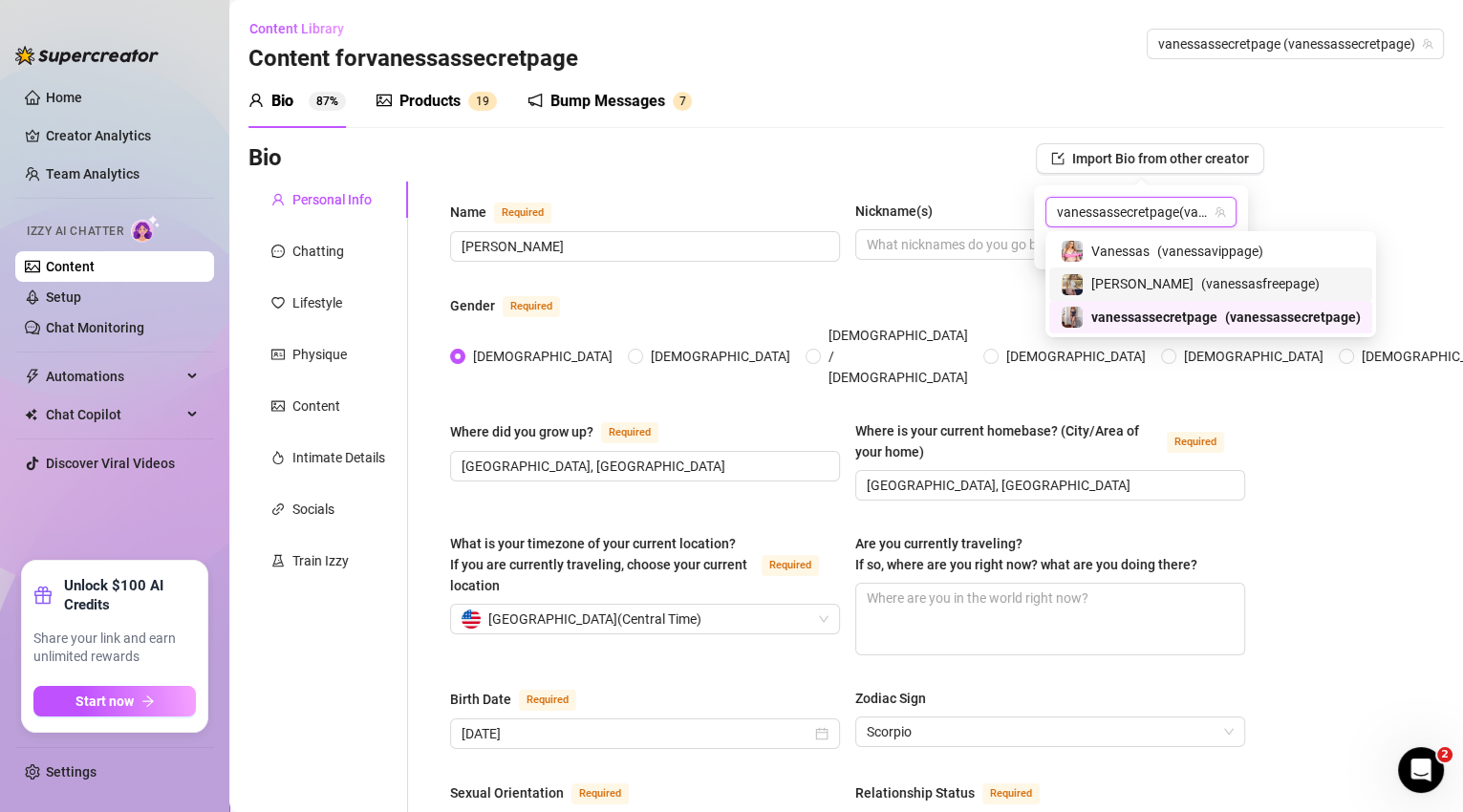
click at [1202, 287] on span "( vanessasfreepage )" at bounding box center [1261, 284] width 119 height 21
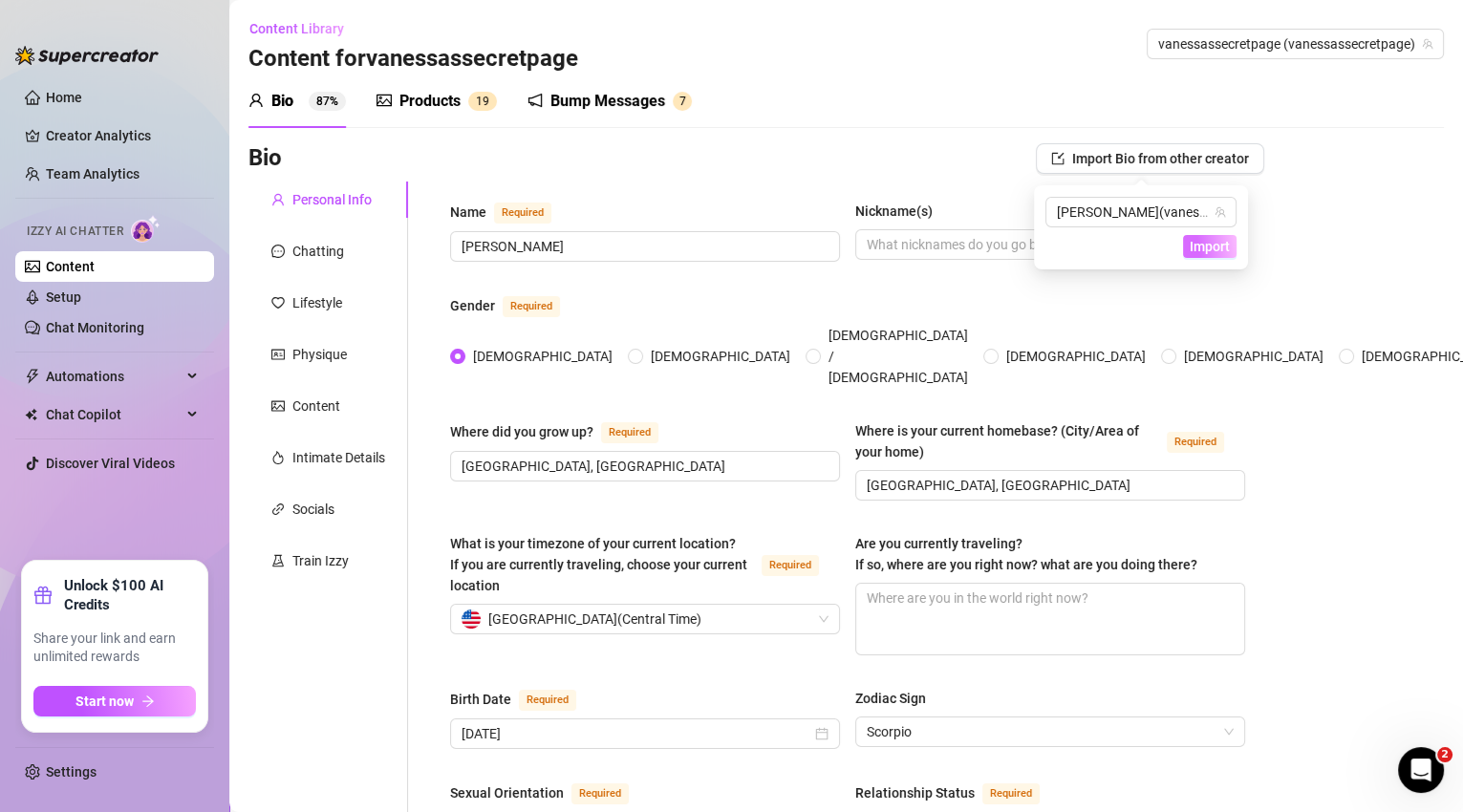
click at [1208, 249] on span "Import" at bounding box center [1210, 247] width 40 height 15
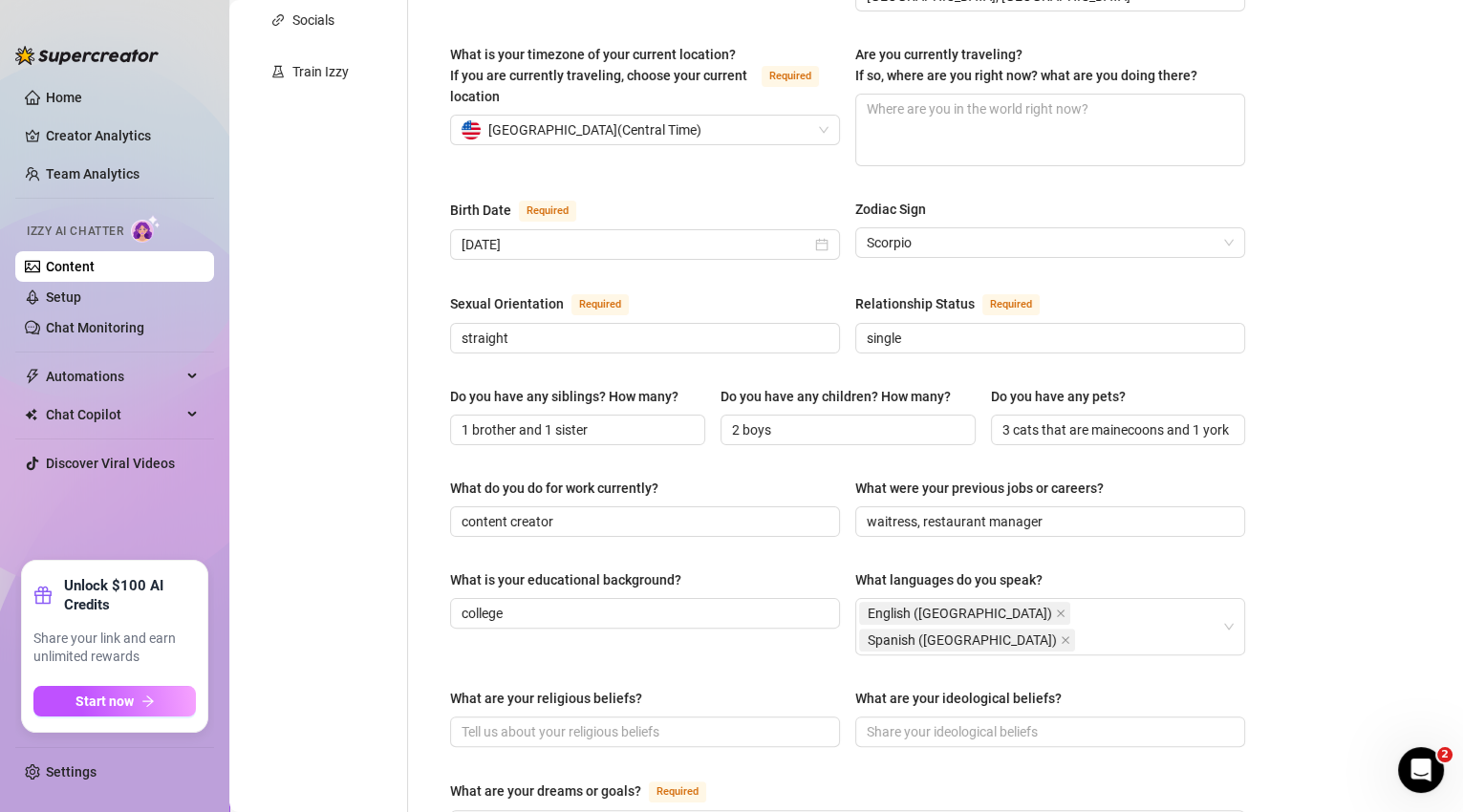
scroll to position [1096, 0]
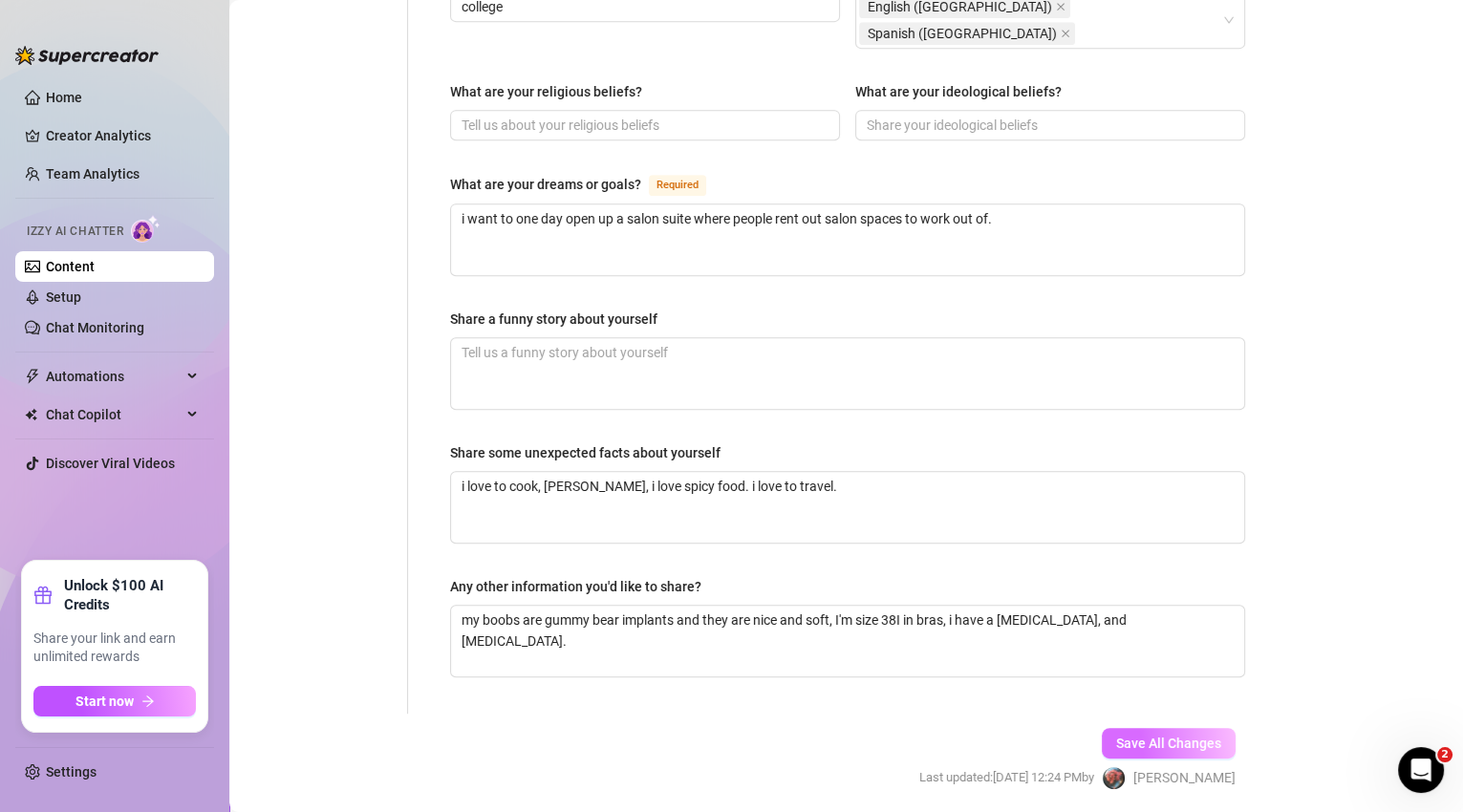
click at [1168, 736] on span "Save All Changes" at bounding box center [1168, 744] width 105 height 15
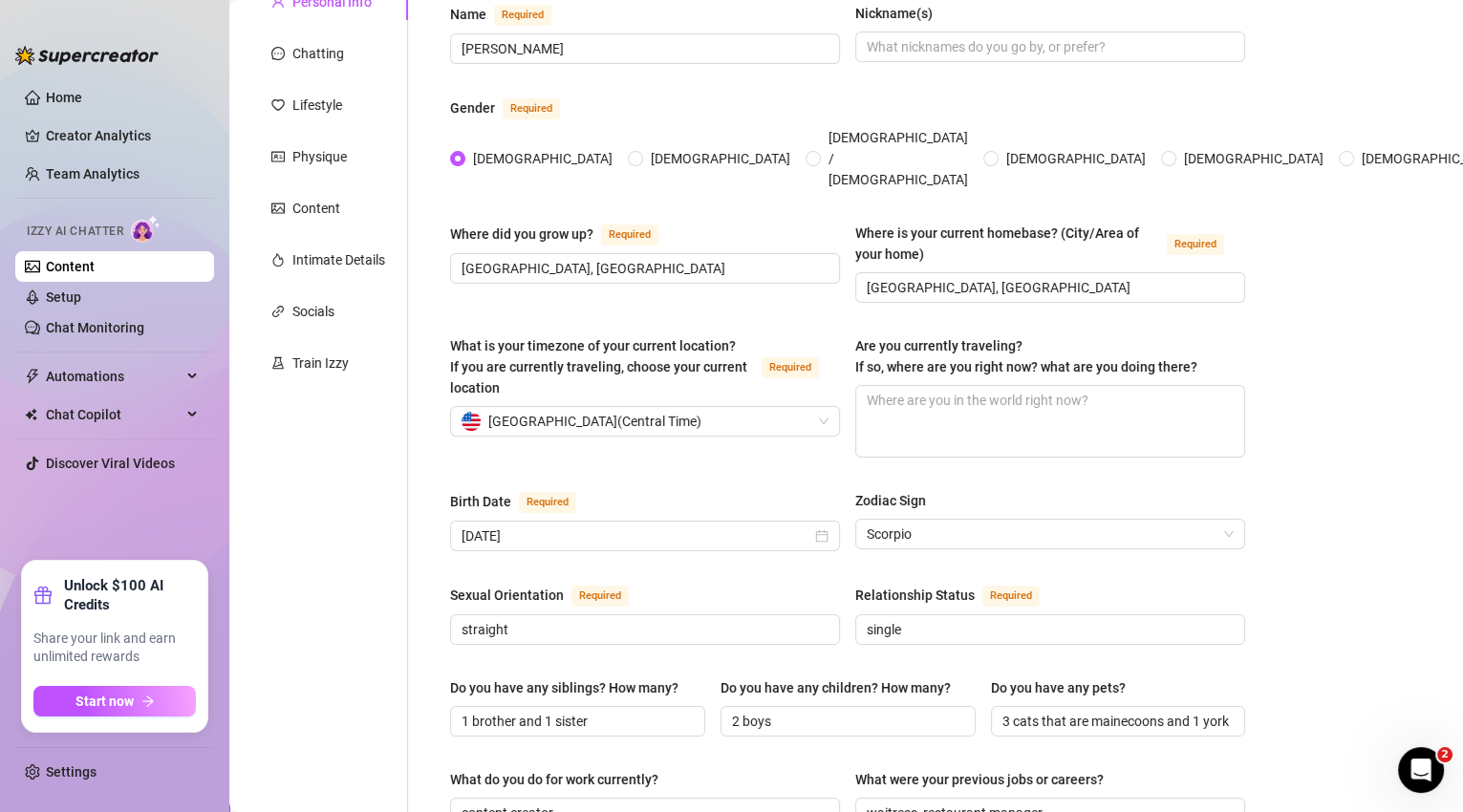
scroll to position [0, 0]
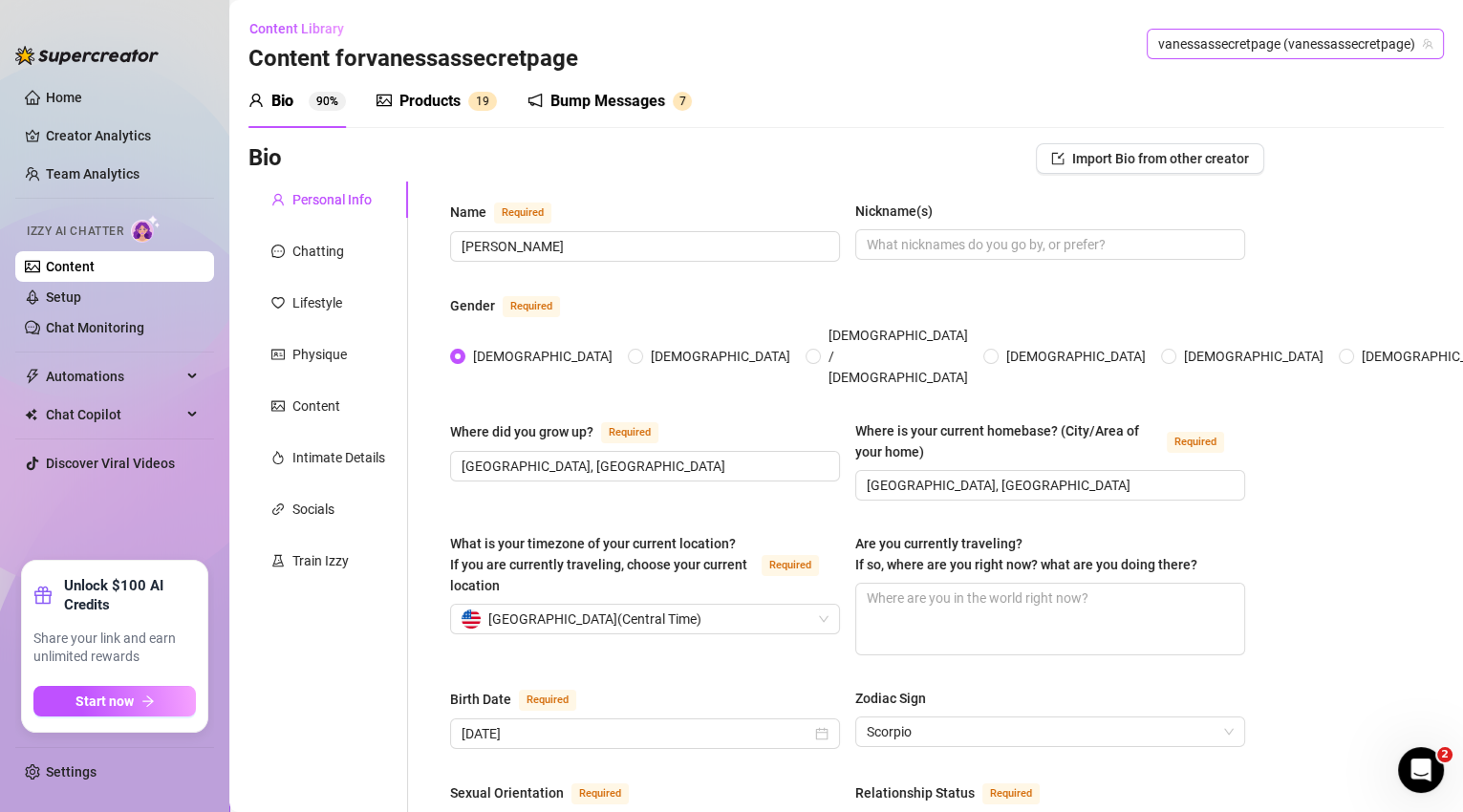
click at [1312, 45] on span "vanessassecretpage (vanessassecretpage)" at bounding box center [1295, 44] width 275 height 29
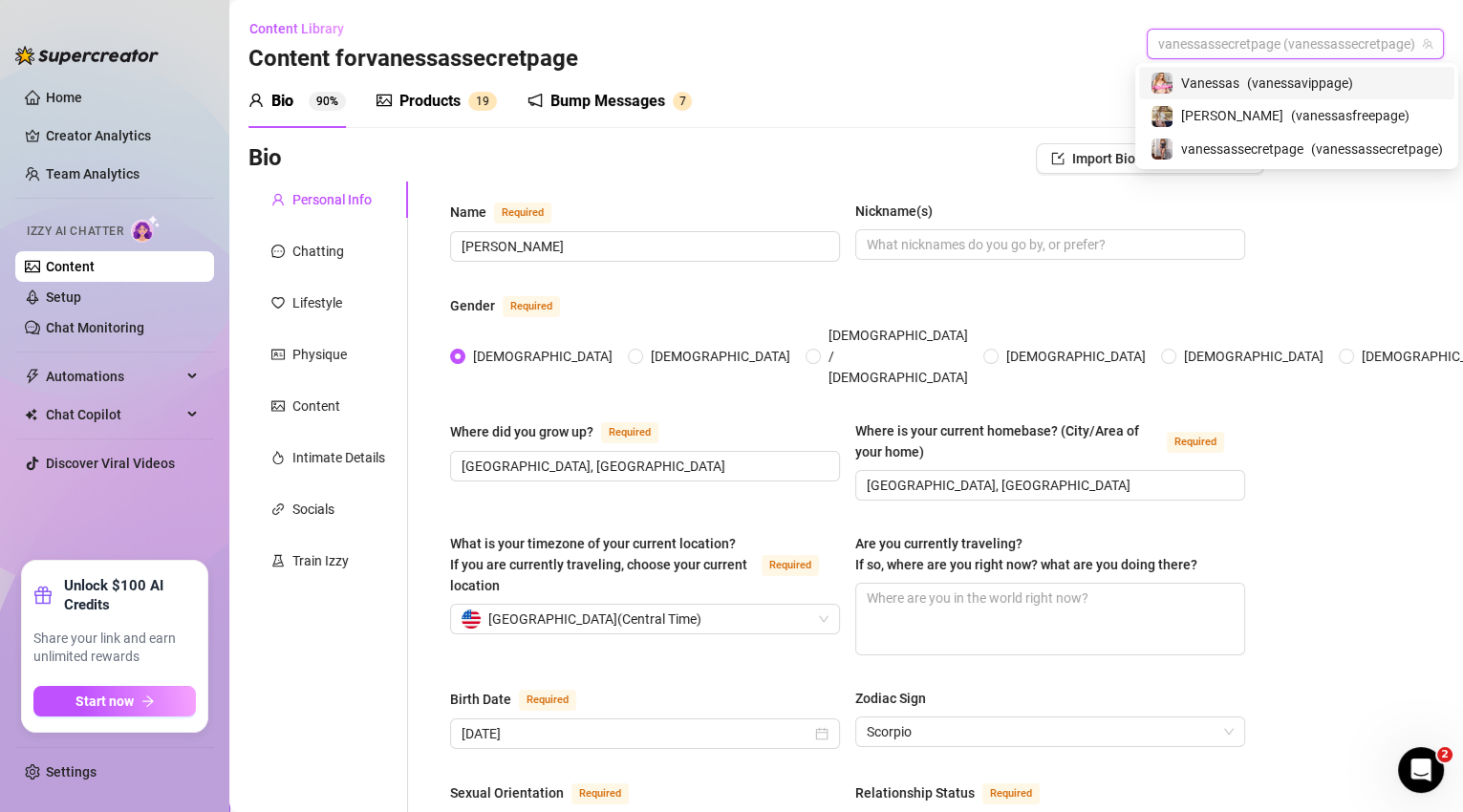
click at [1306, 80] on span "( vanessavippage )" at bounding box center [1300, 83] width 106 height 21
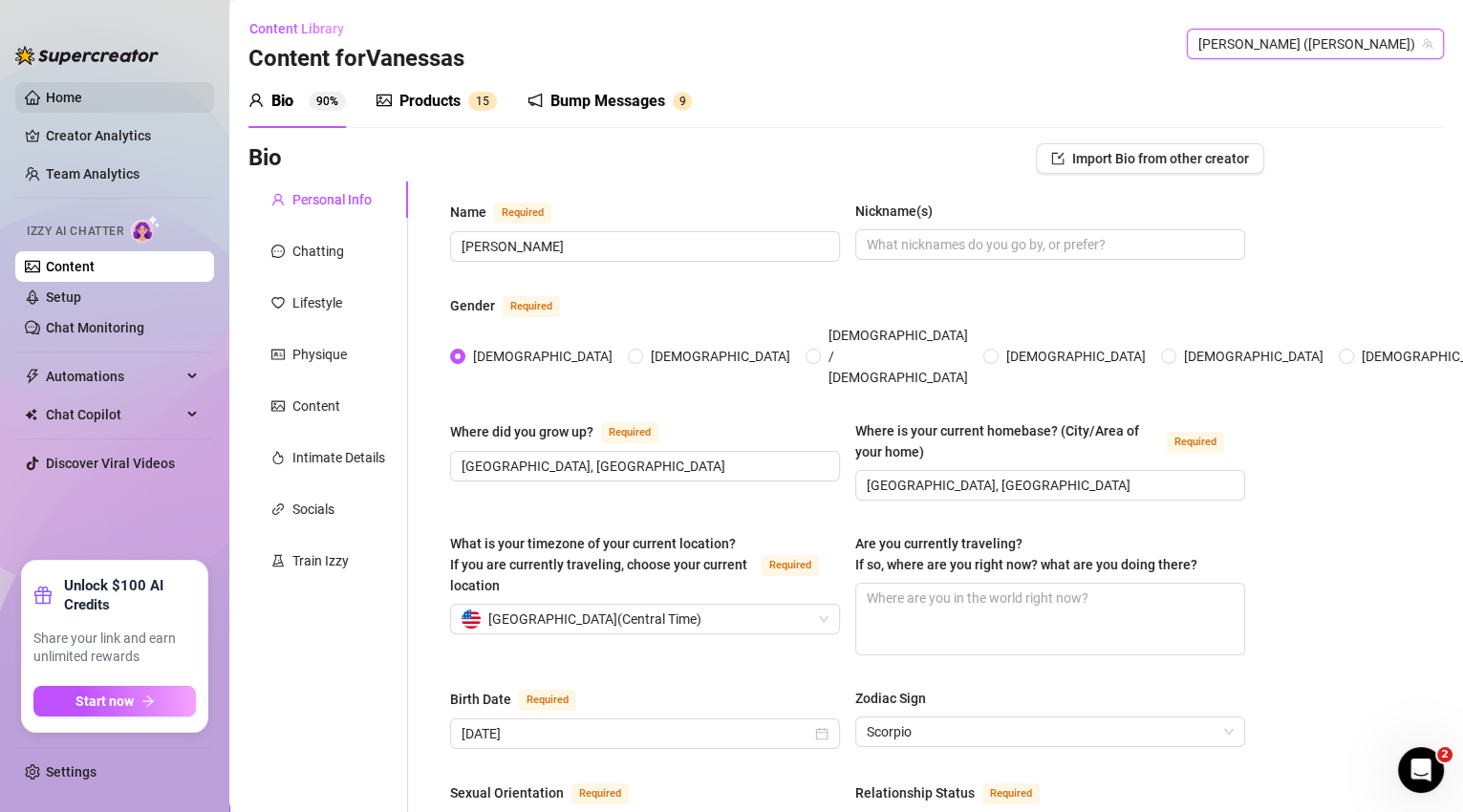
click at [82, 98] on link "Home" at bounding box center [65, 97] width 37 height 15
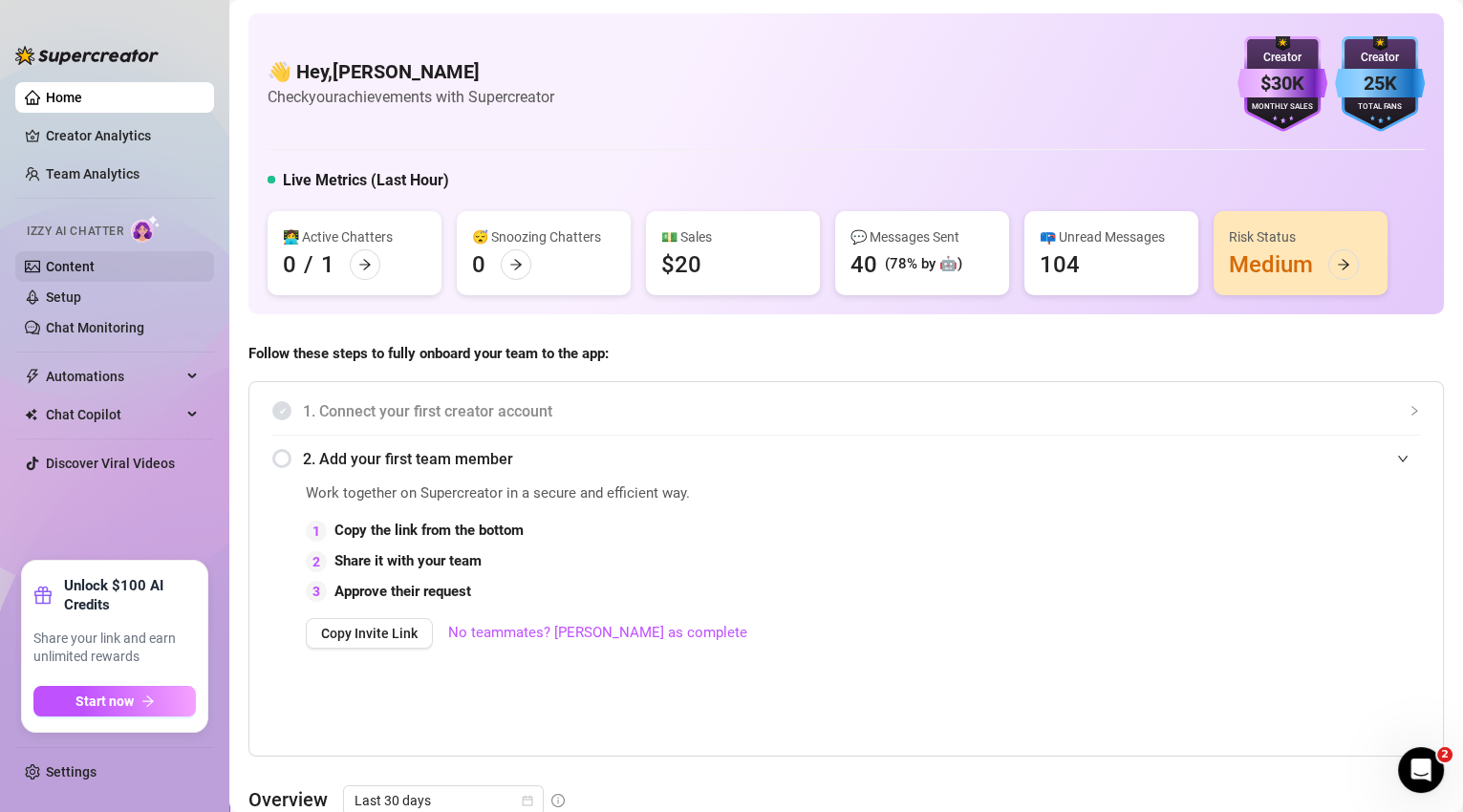
click at [89, 259] on link "Content" at bounding box center [70, 267] width 49 height 15
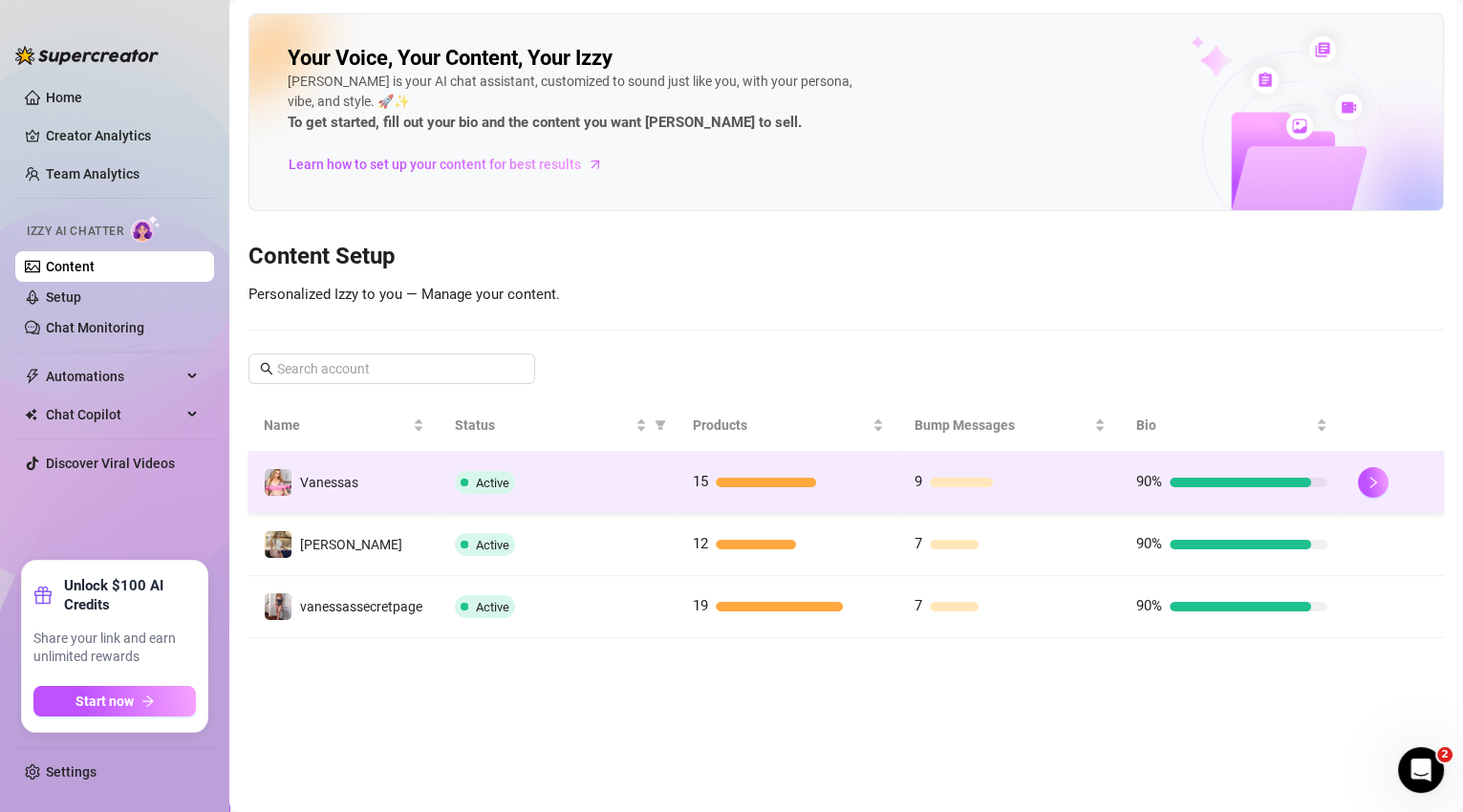
click at [1104, 486] on td "9" at bounding box center [1010, 483] width 222 height 62
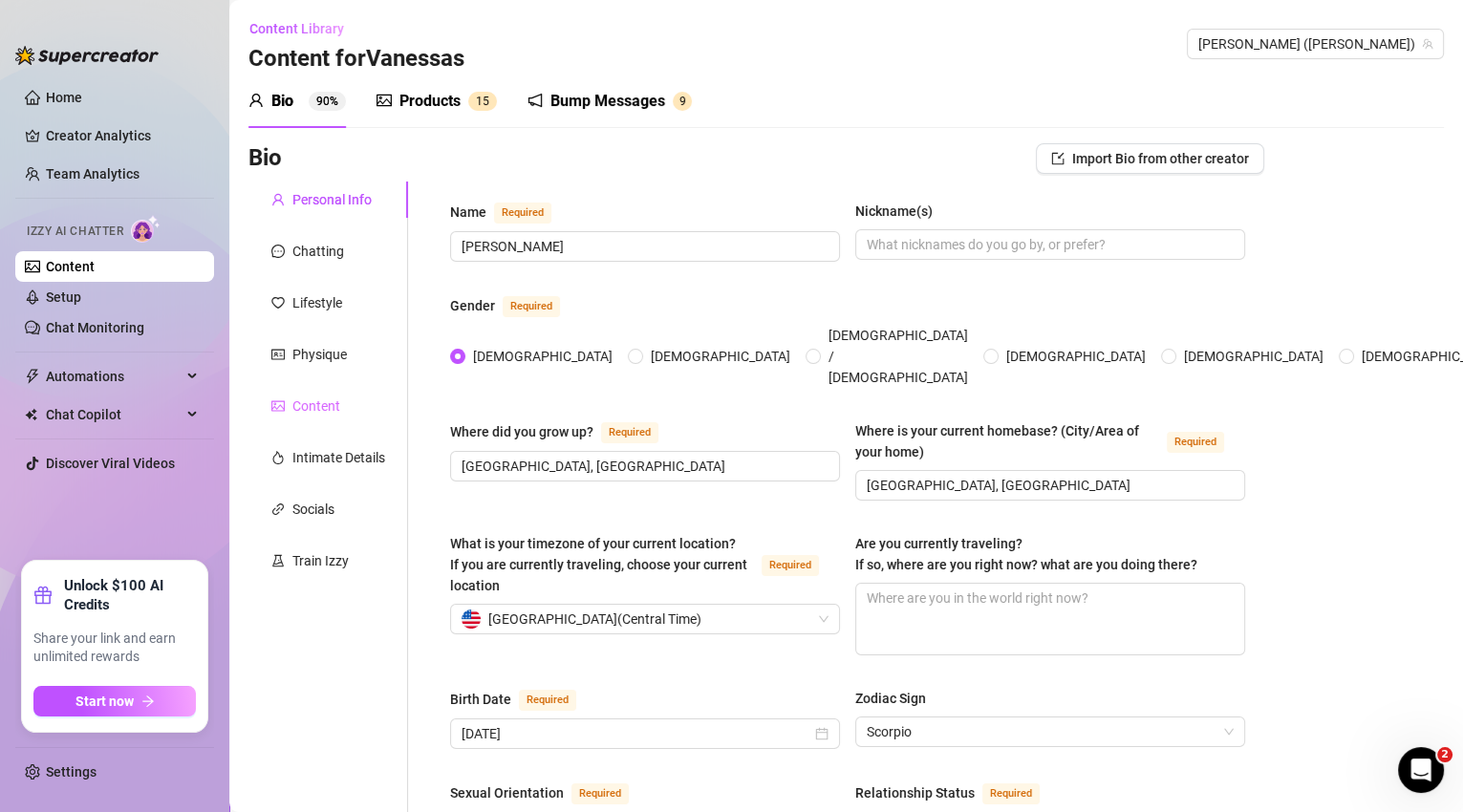
click at [341, 399] on div "Content" at bounding box center [329, 406] width 160 height 37
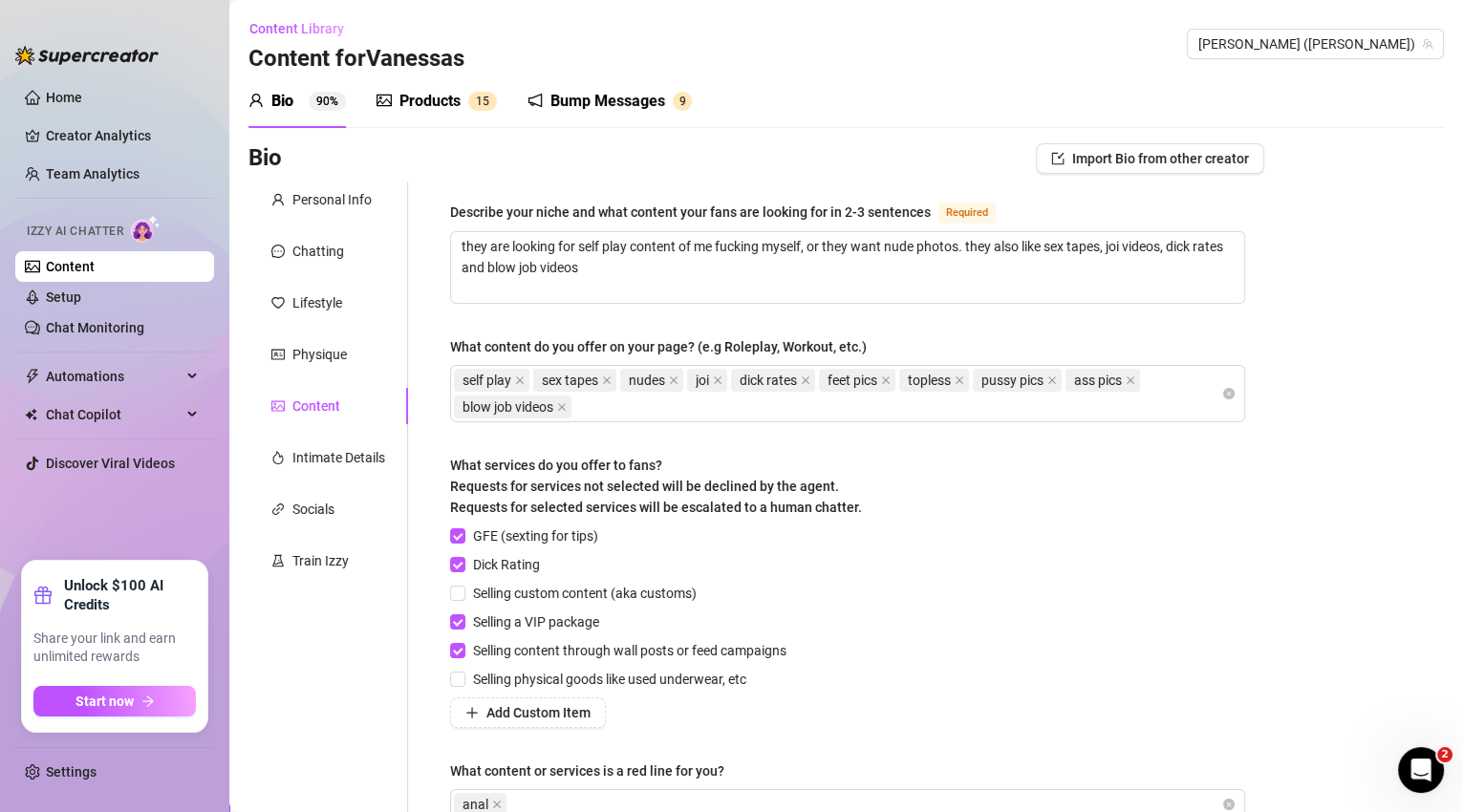
click at [459, 109] on div "Products" at bounding box center [430, 101] width 61 height 23
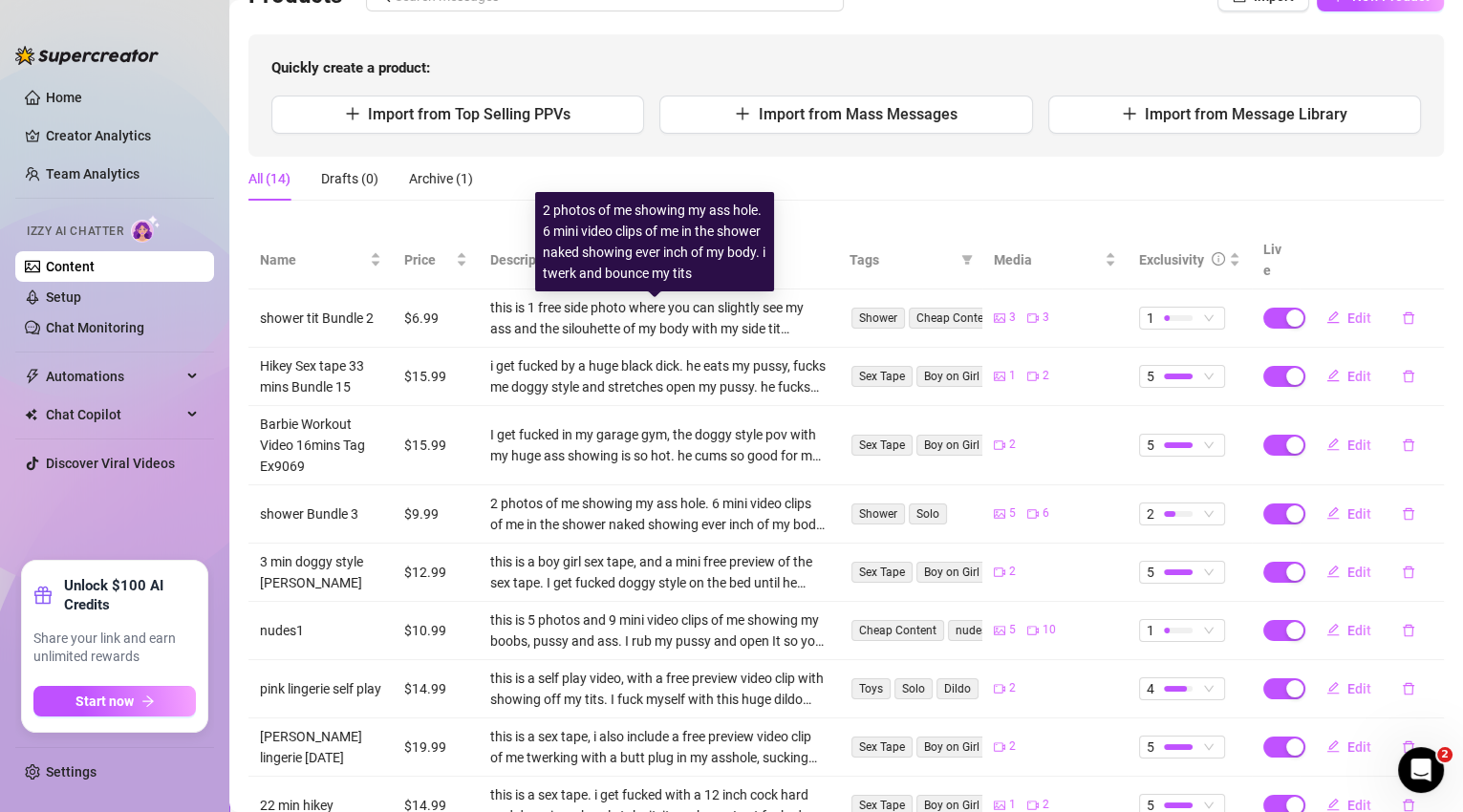
scroll to position [330, 0]
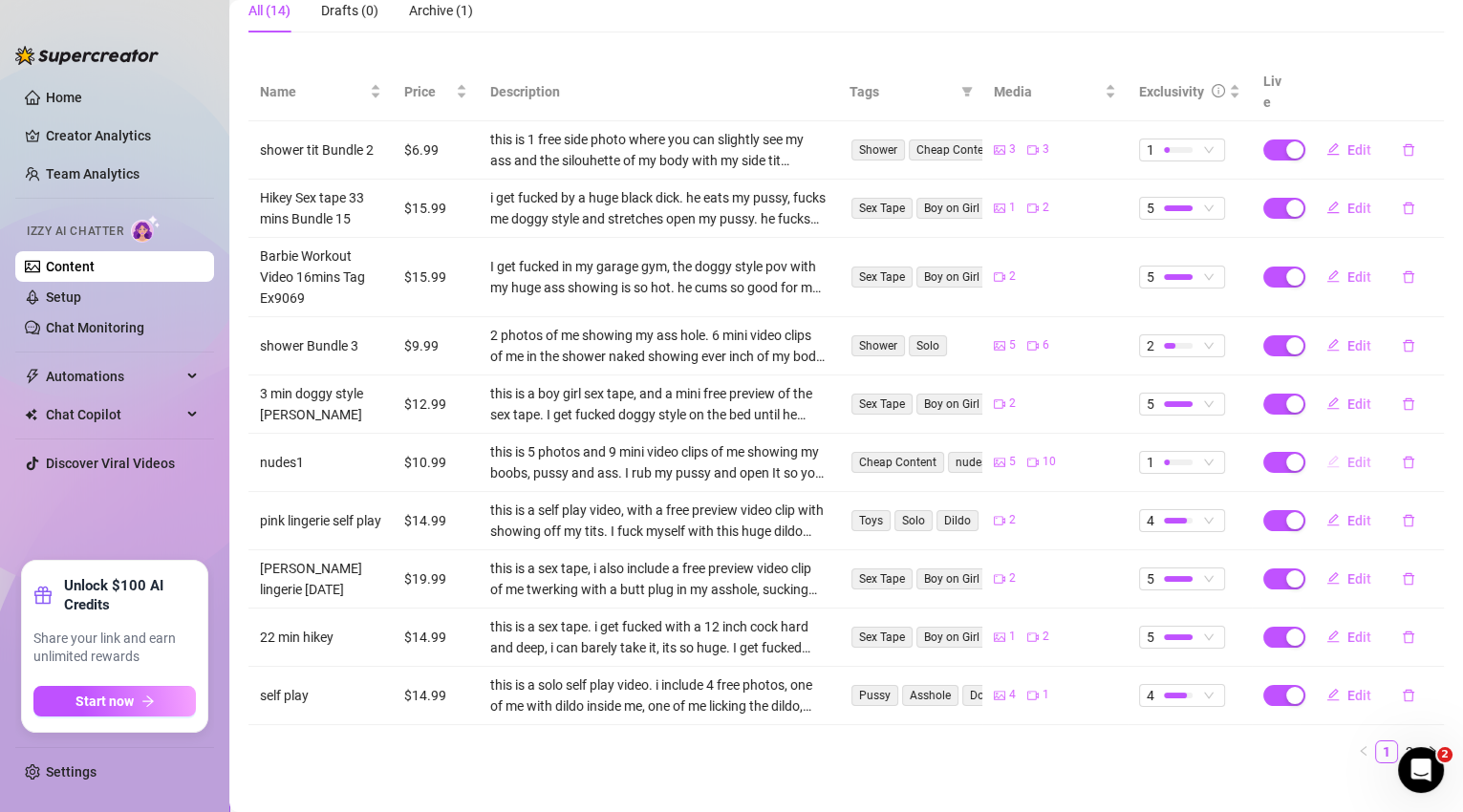
click at [1350, 455] on span "Edit" at bounding box center [1359, 462] width 24 height 15
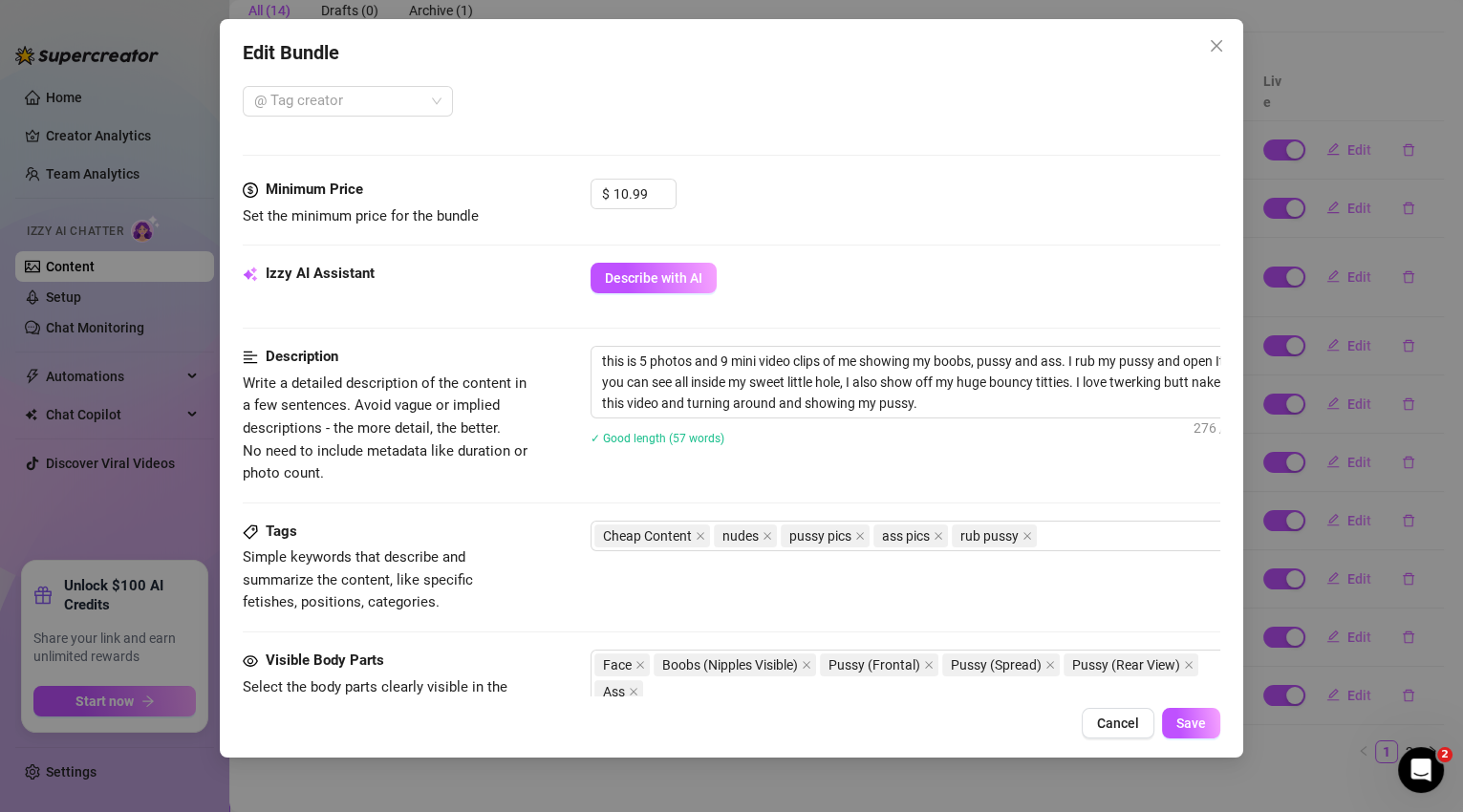
scroll to position [841, 0]
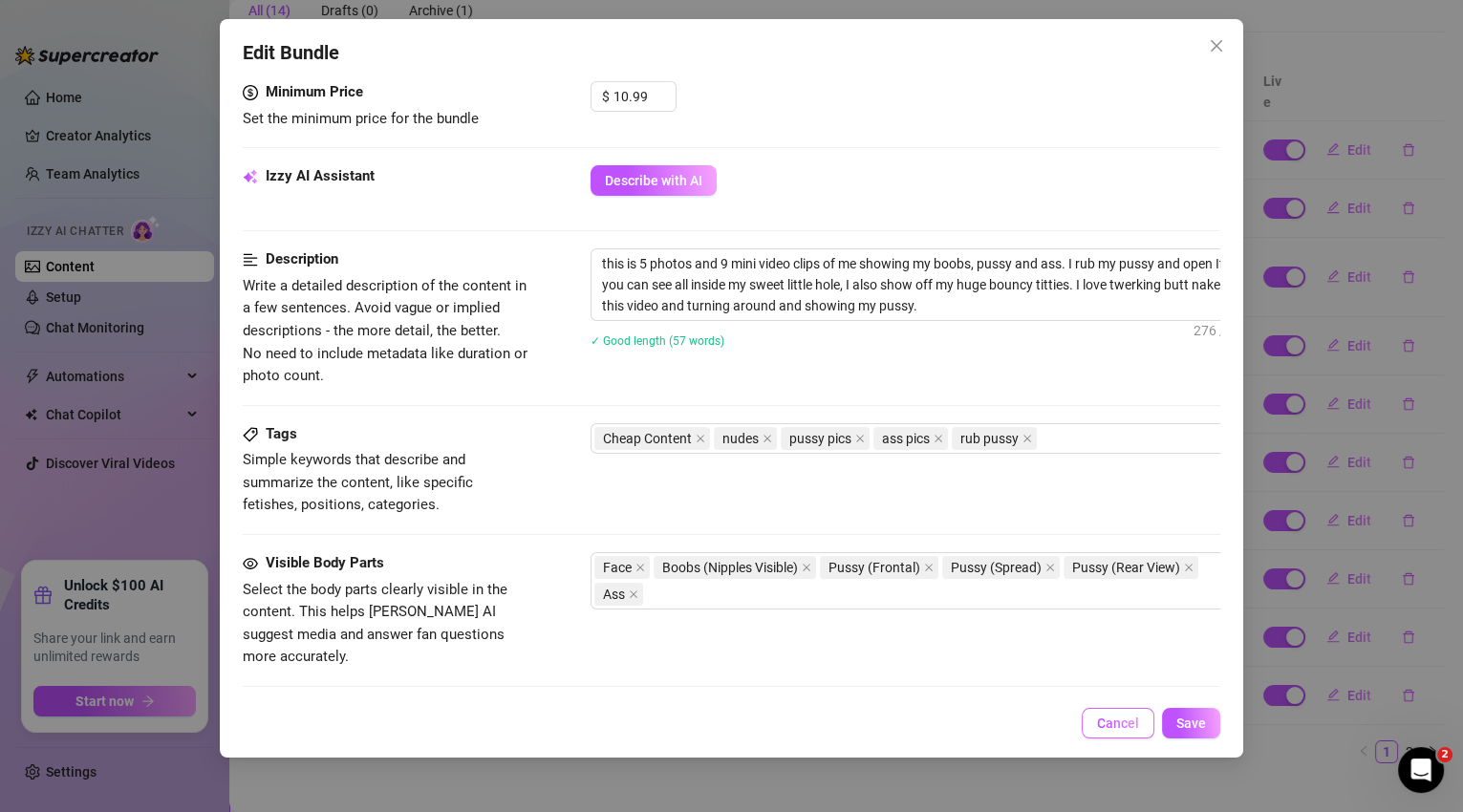
click at [1147, 722] on button "Cancel" at bounding box center [1118, 723] width 72 height 31
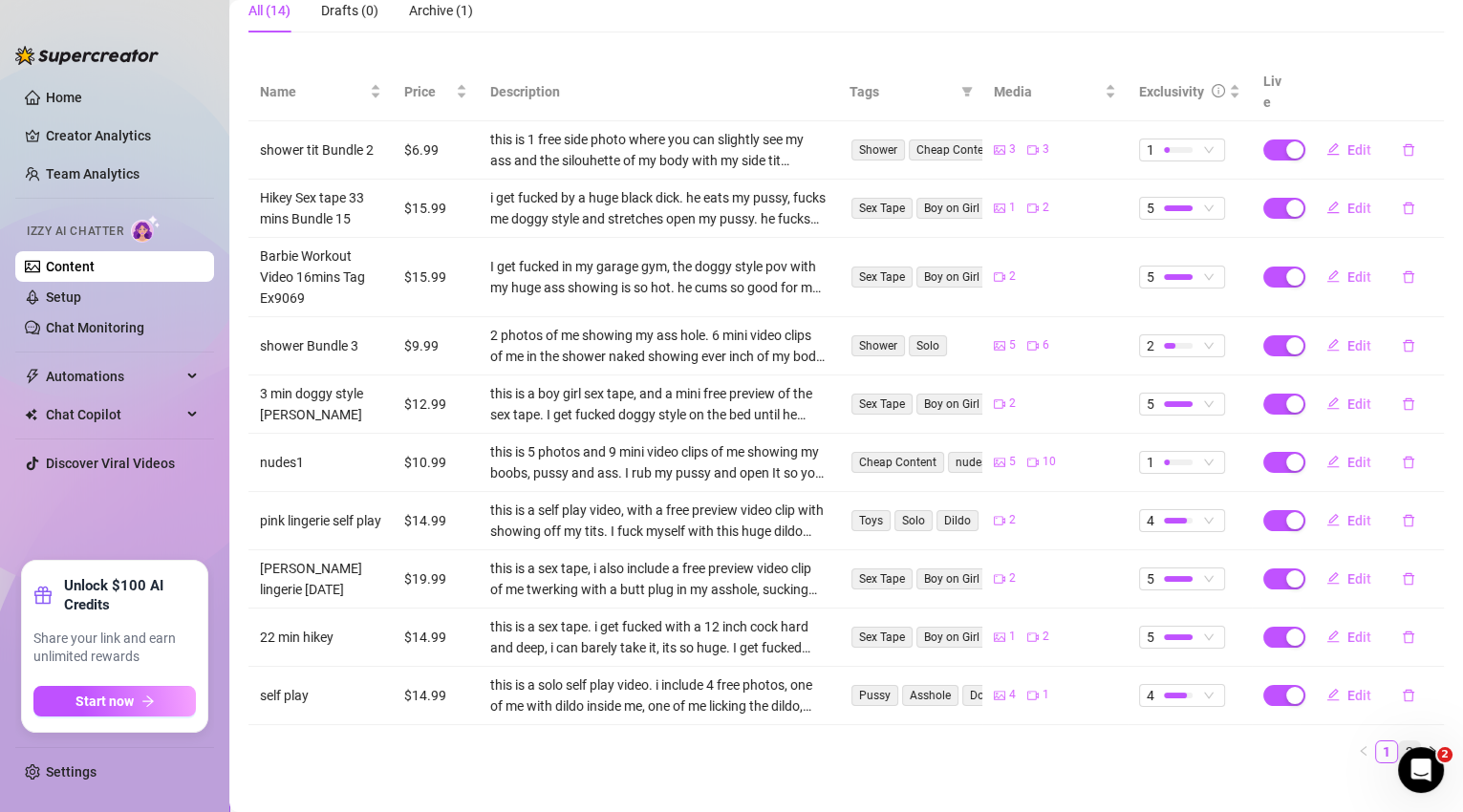
click at [1406, 742] on link "2" at bounding box center [1410, 752] width 21 height 21
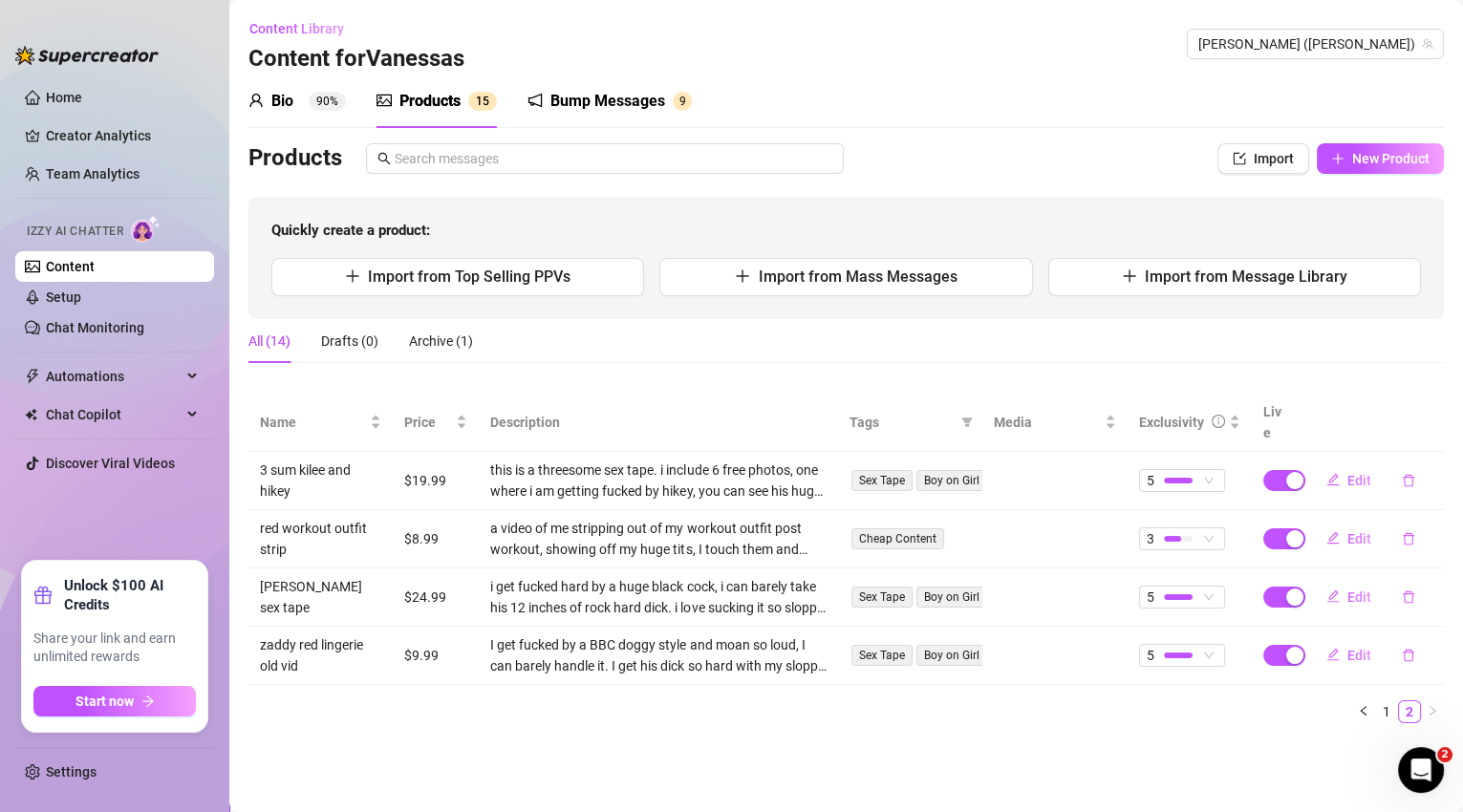
scroll to position [0, 0]
click at [1374, 523] on button "Edit" at bounding box center [1349, 538] width 75 height 31
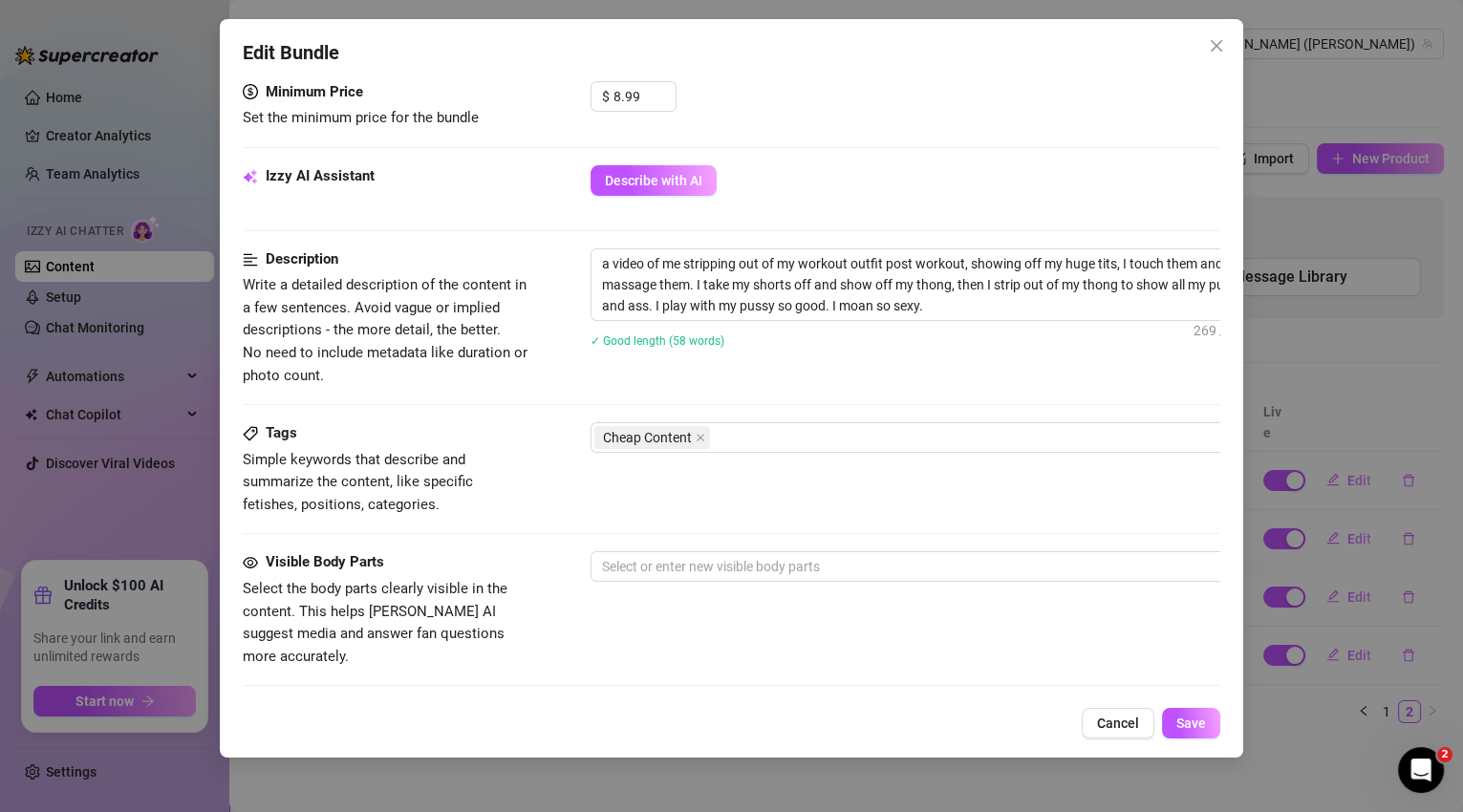
scroll to position [616, 0]
click at [790, 430] on div "Cheap Content" at bounding box center [915, 434] width 641 height 27
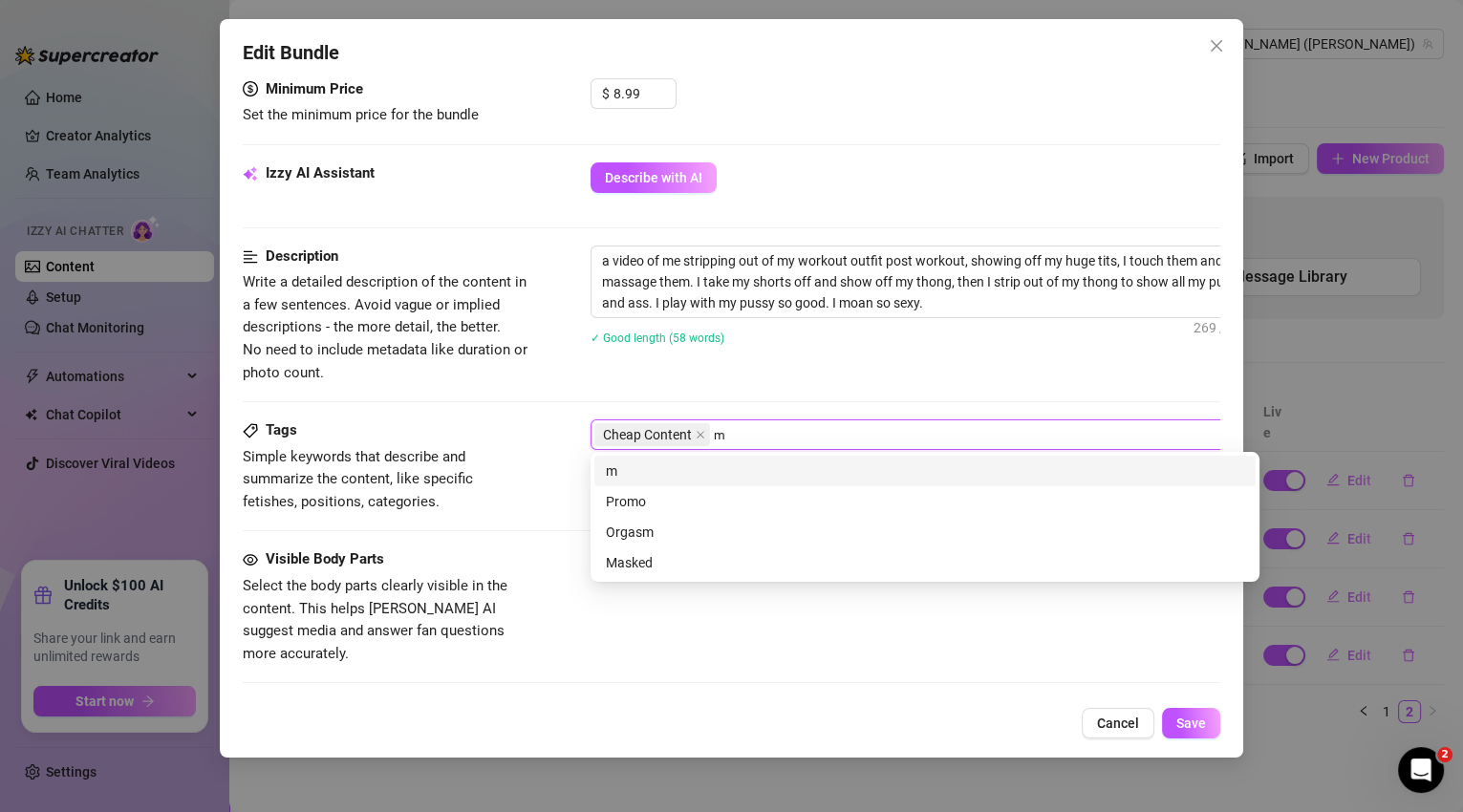
scroll to position [0, 0]
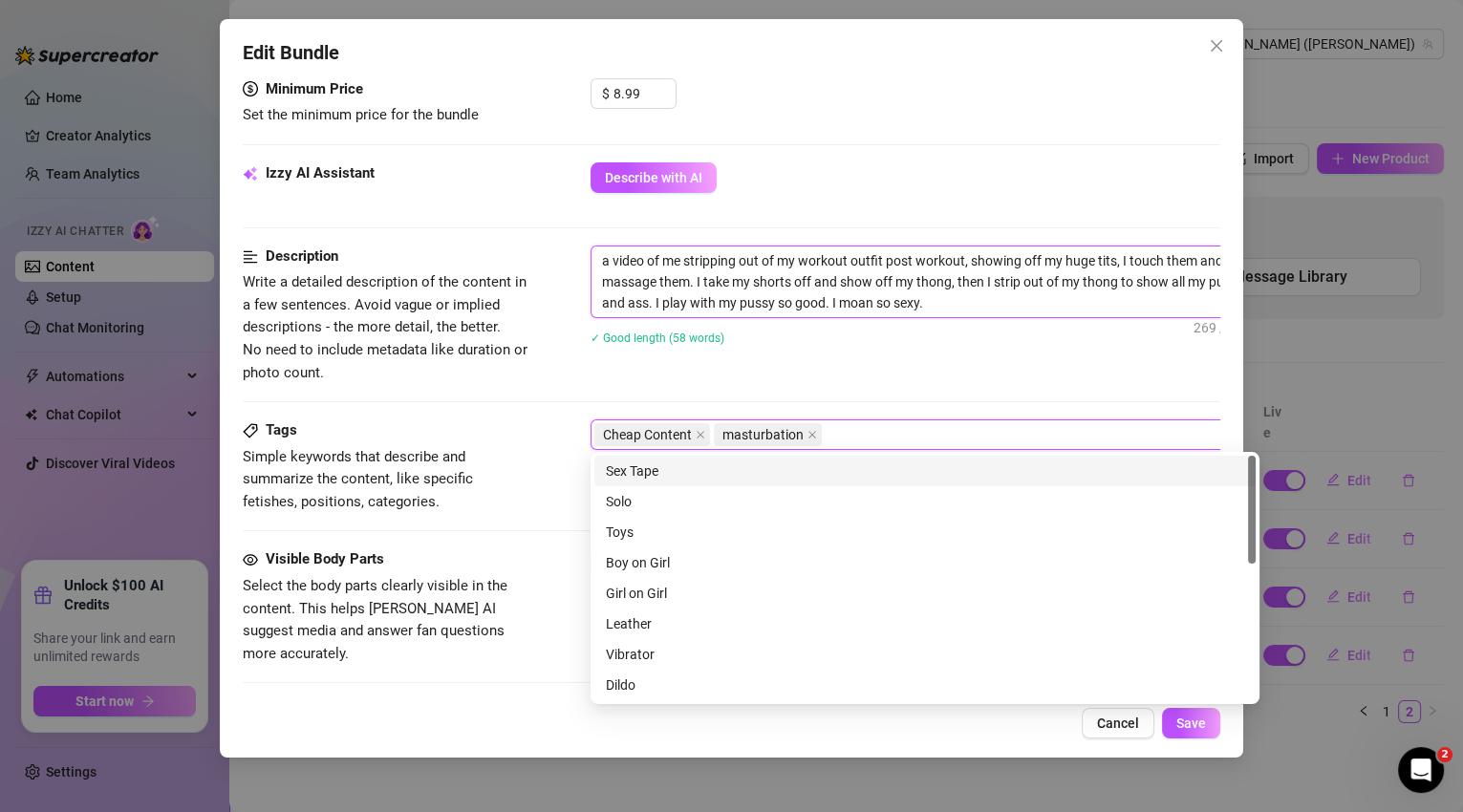
click at [1000, 295] on textarea "a video of me stripping out of my workout outfit post workout, showing off my h…" at bounding box center [925, 281] width 667 height 70
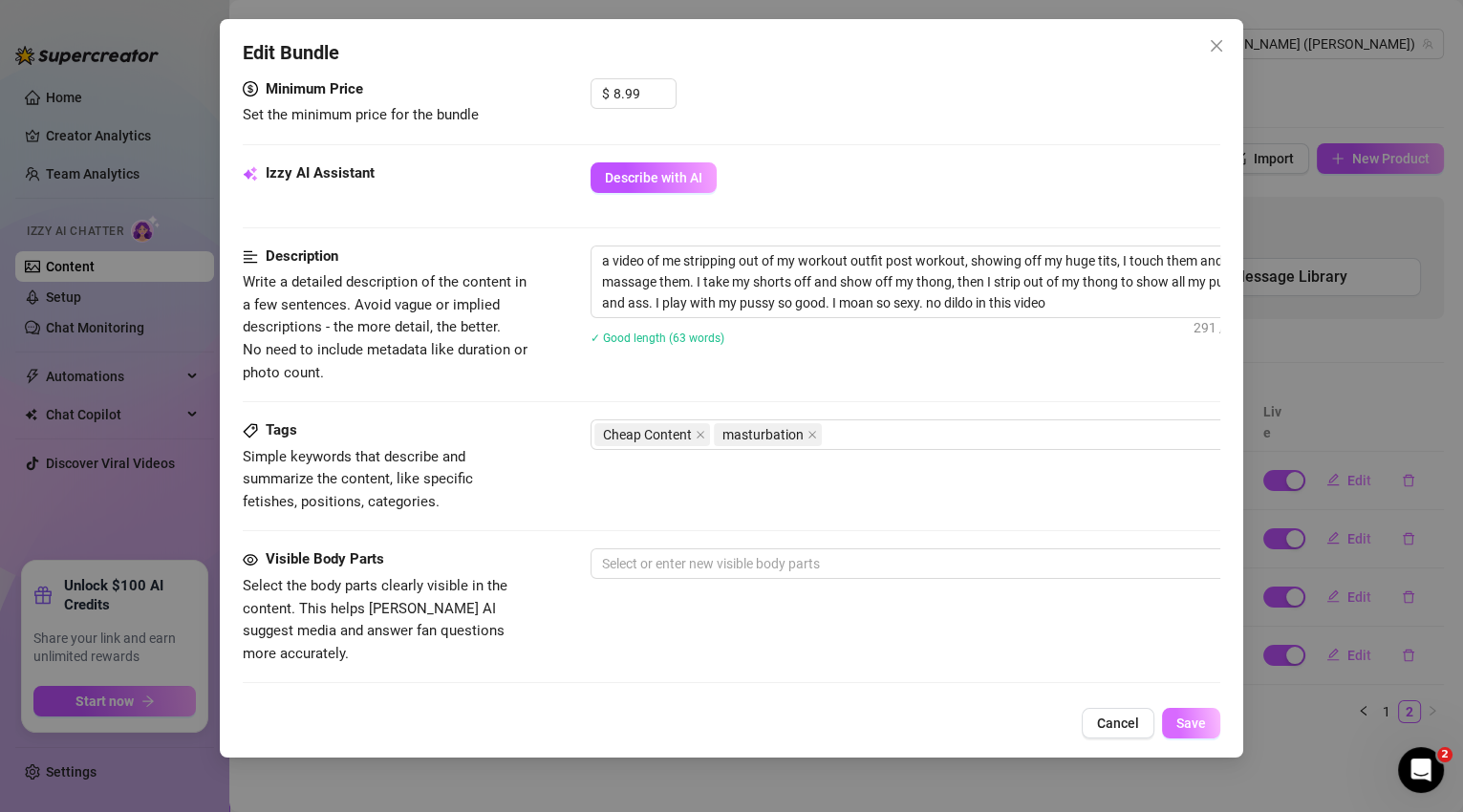
click at [1180, 721] on span "Save" at bounding box center [1191, 723] width 30 height 15
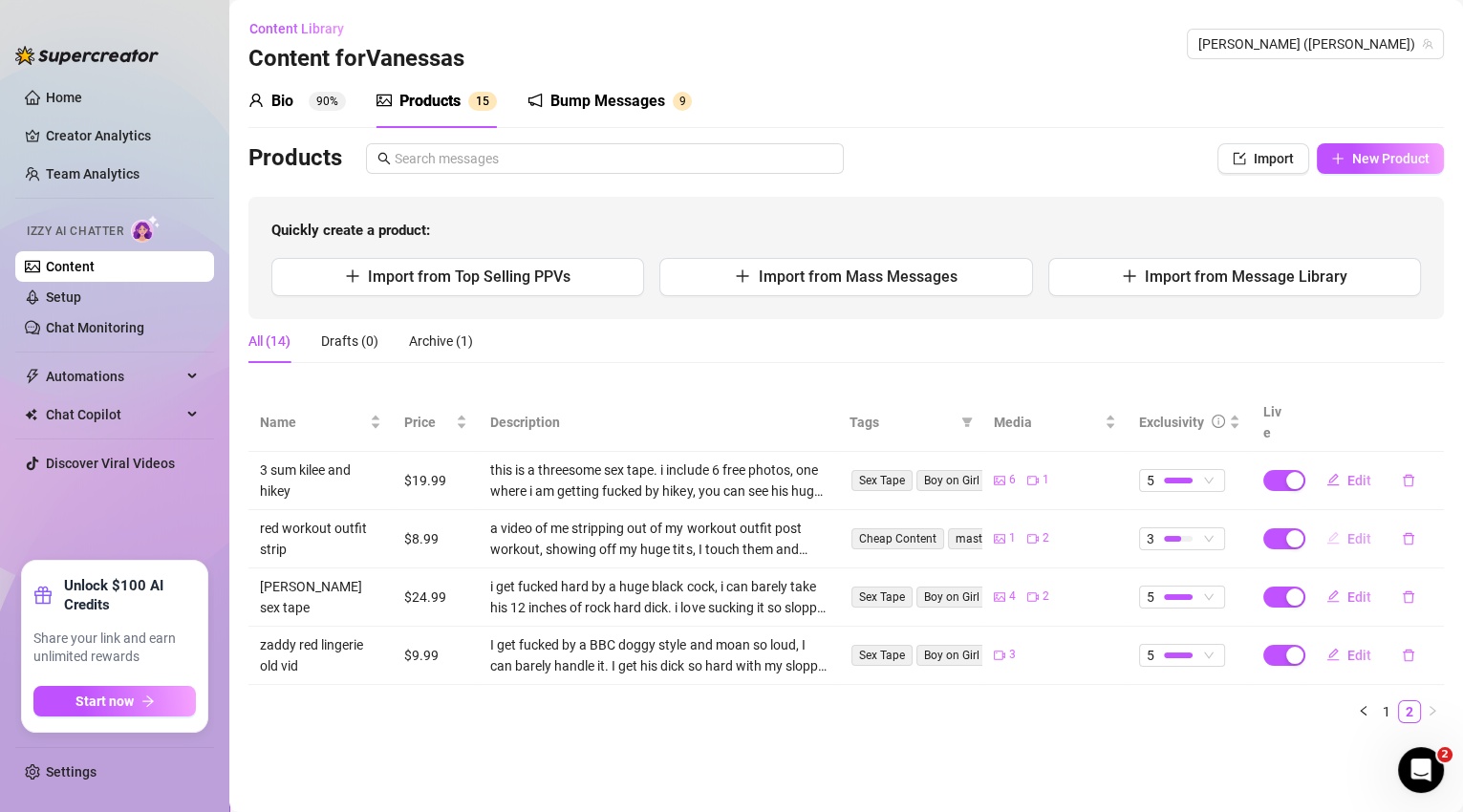
click at [1350, 531] on span "Edit" at bounding box center [1359, 538] width 24 height 15
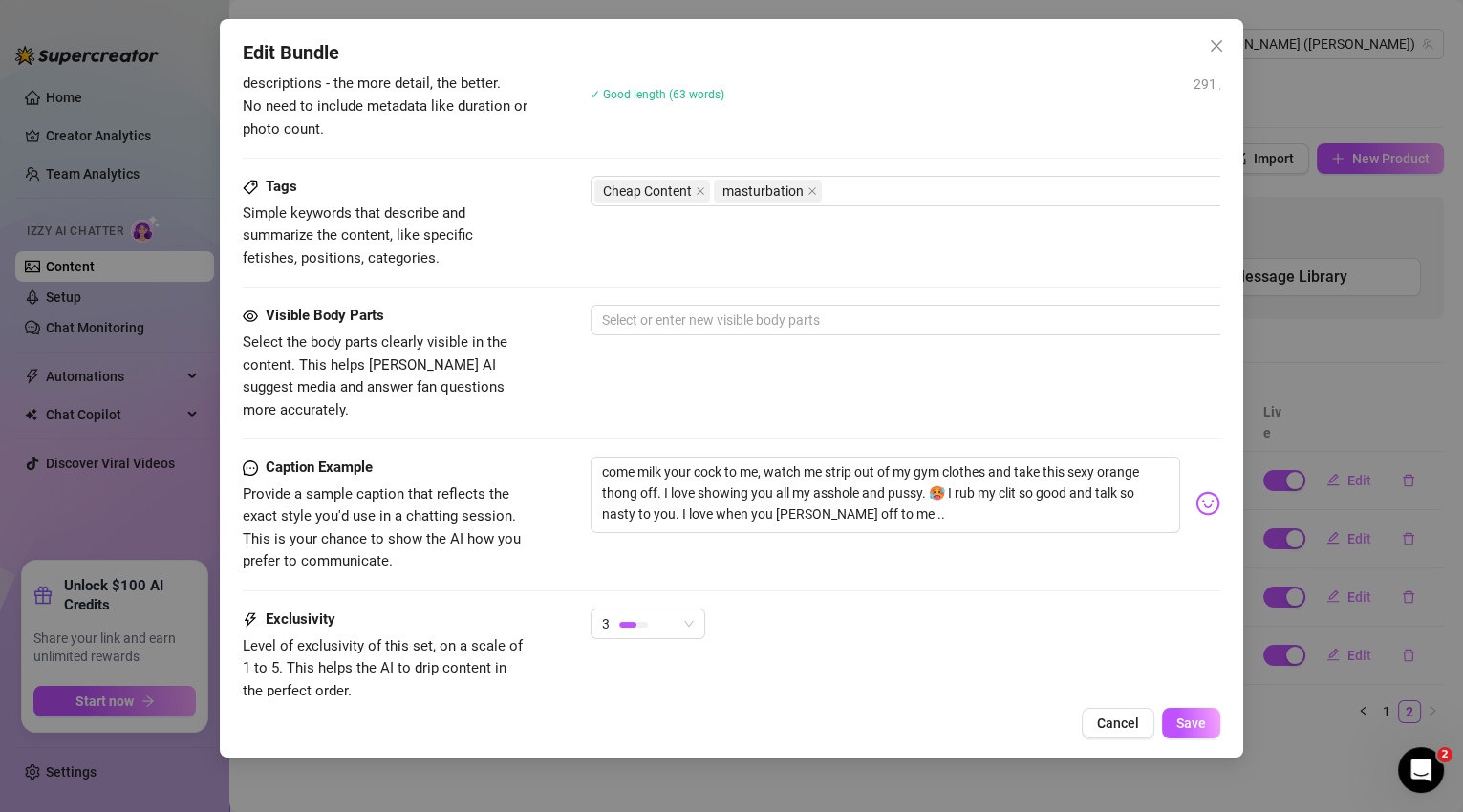
scroll to position [761, 0]
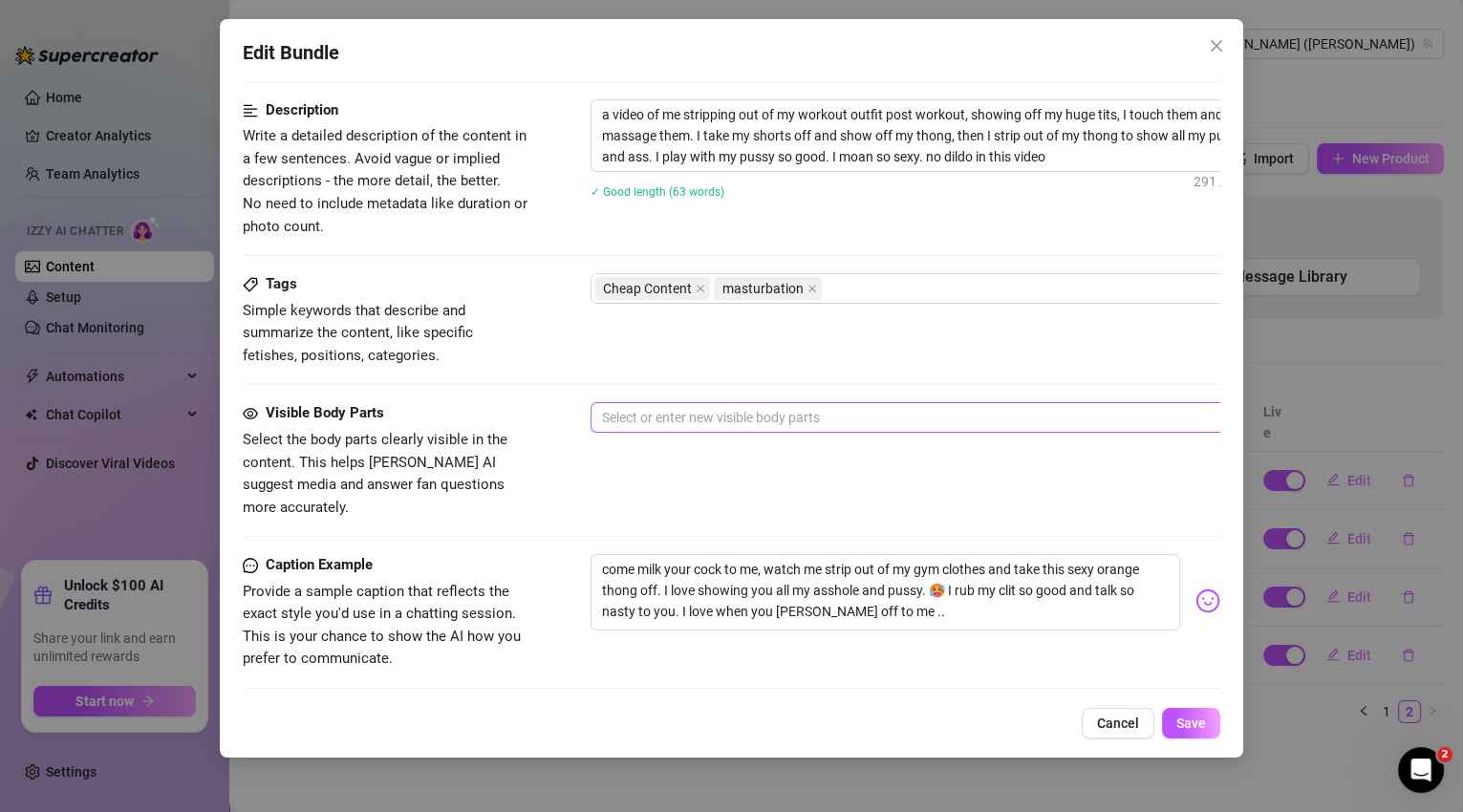
click at [622, 422] on div at bounding box center [915, 418] width 641 height 27
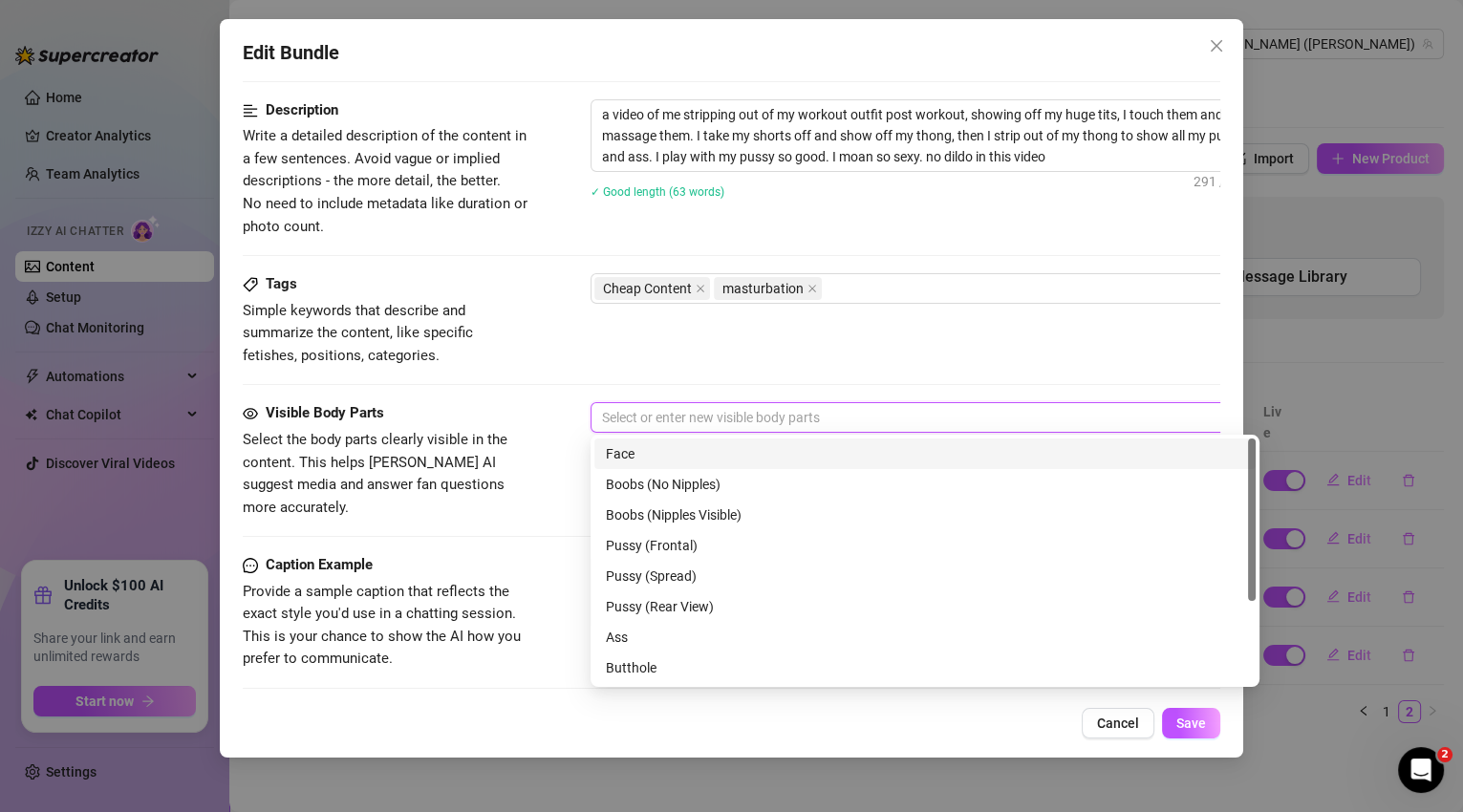
click at [633, 452] on div "Face" at bounding box center [925, 454] width 638 height 21
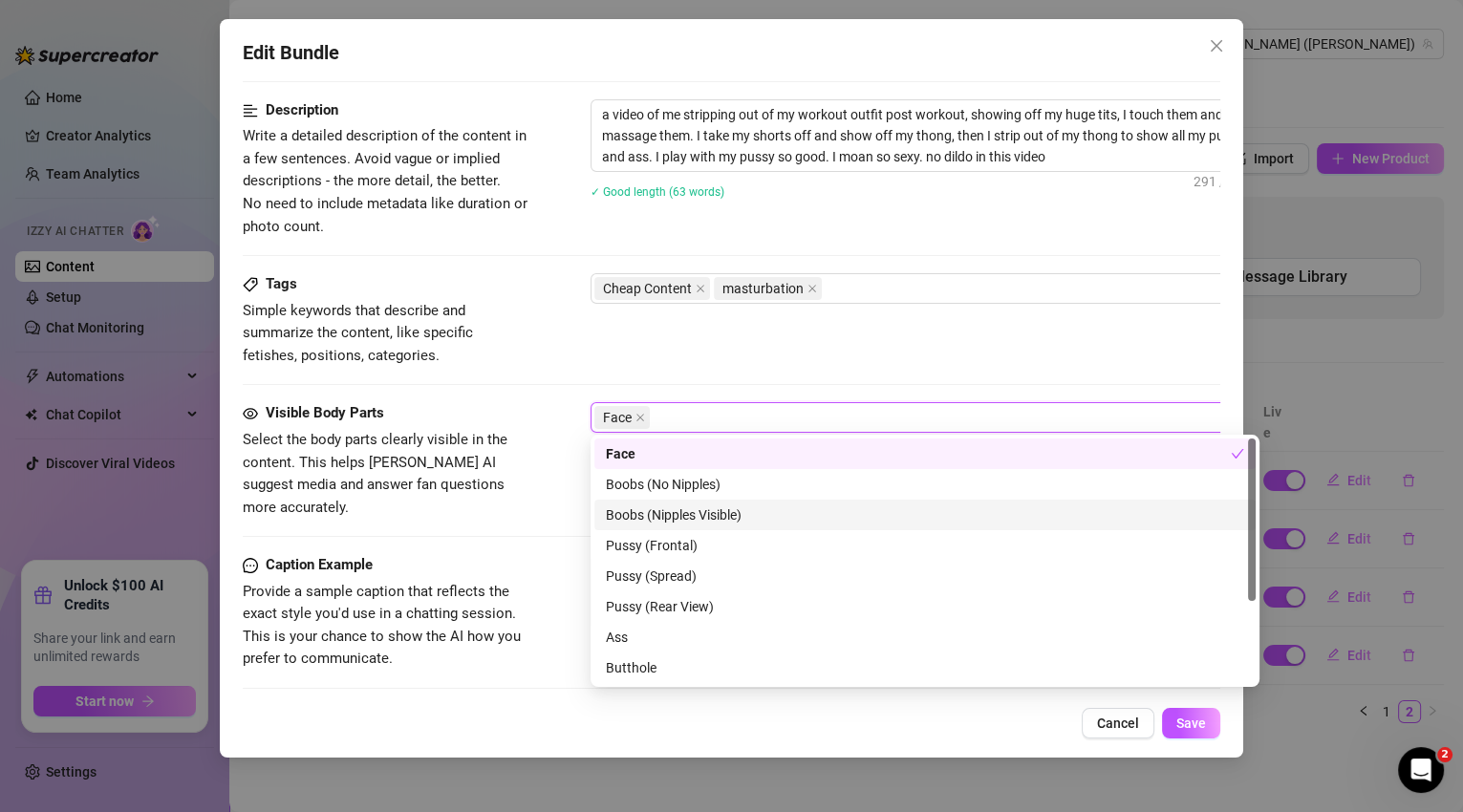
click at [667, 521] on div "Boobs (Nipples Visible)" at bounding box center [925, 515] width 638 height 21
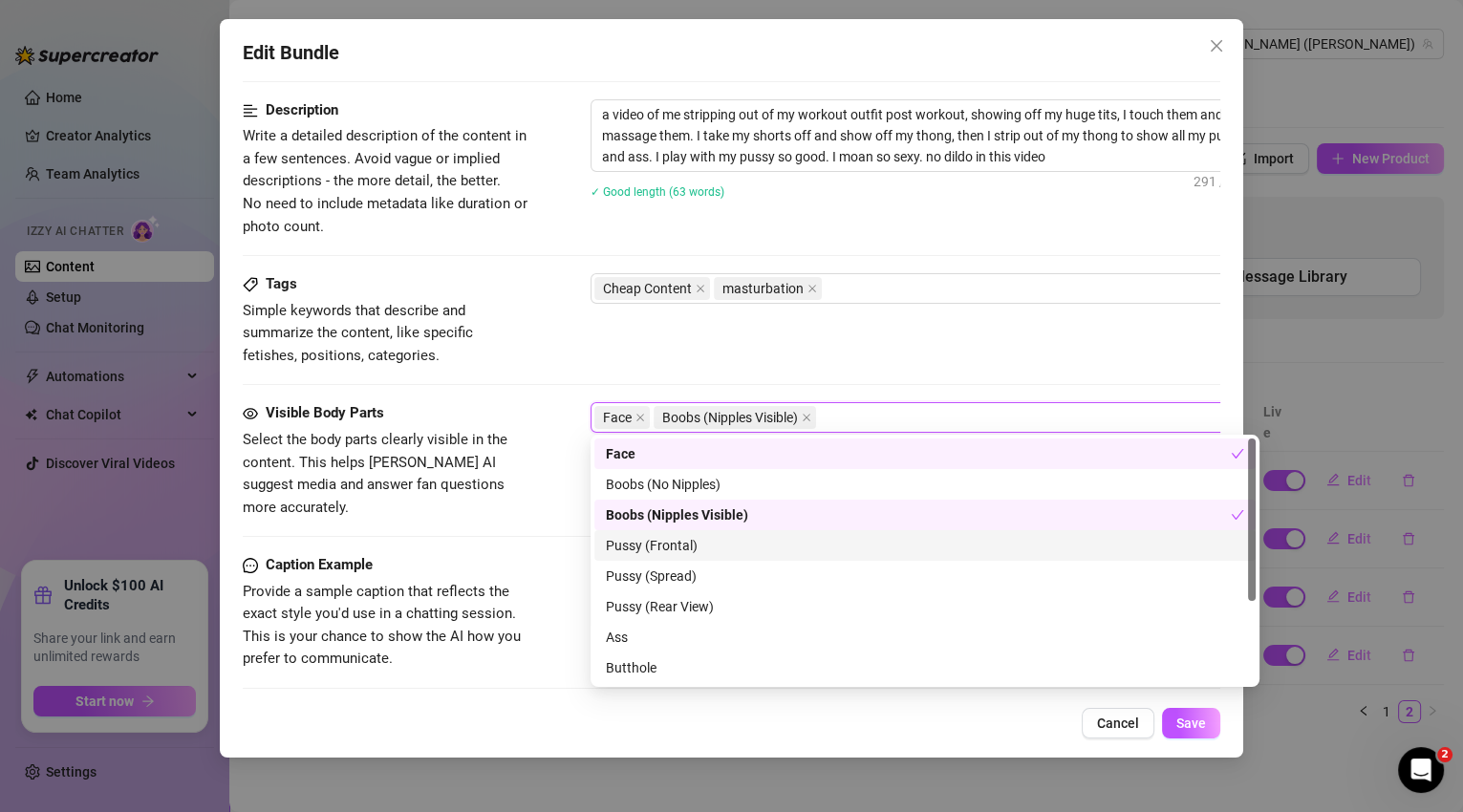
click at [669, 552] on div "Pussy (Frontal)" at bounding box center [925, 545] width 638 height 21
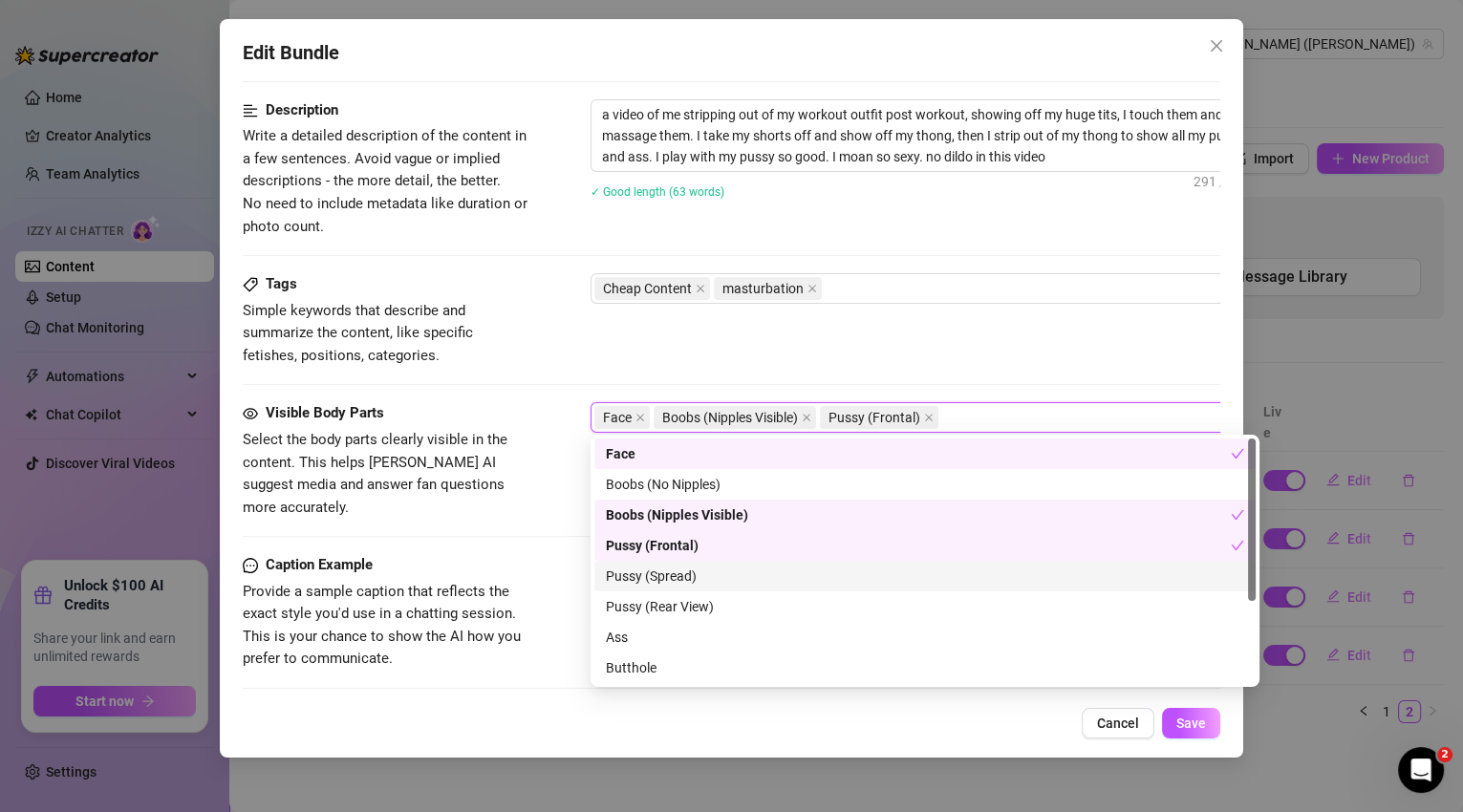
click at [673, 574] on div "Pussy (Spread)" at bounding box center [925, 576] width 638 height 21
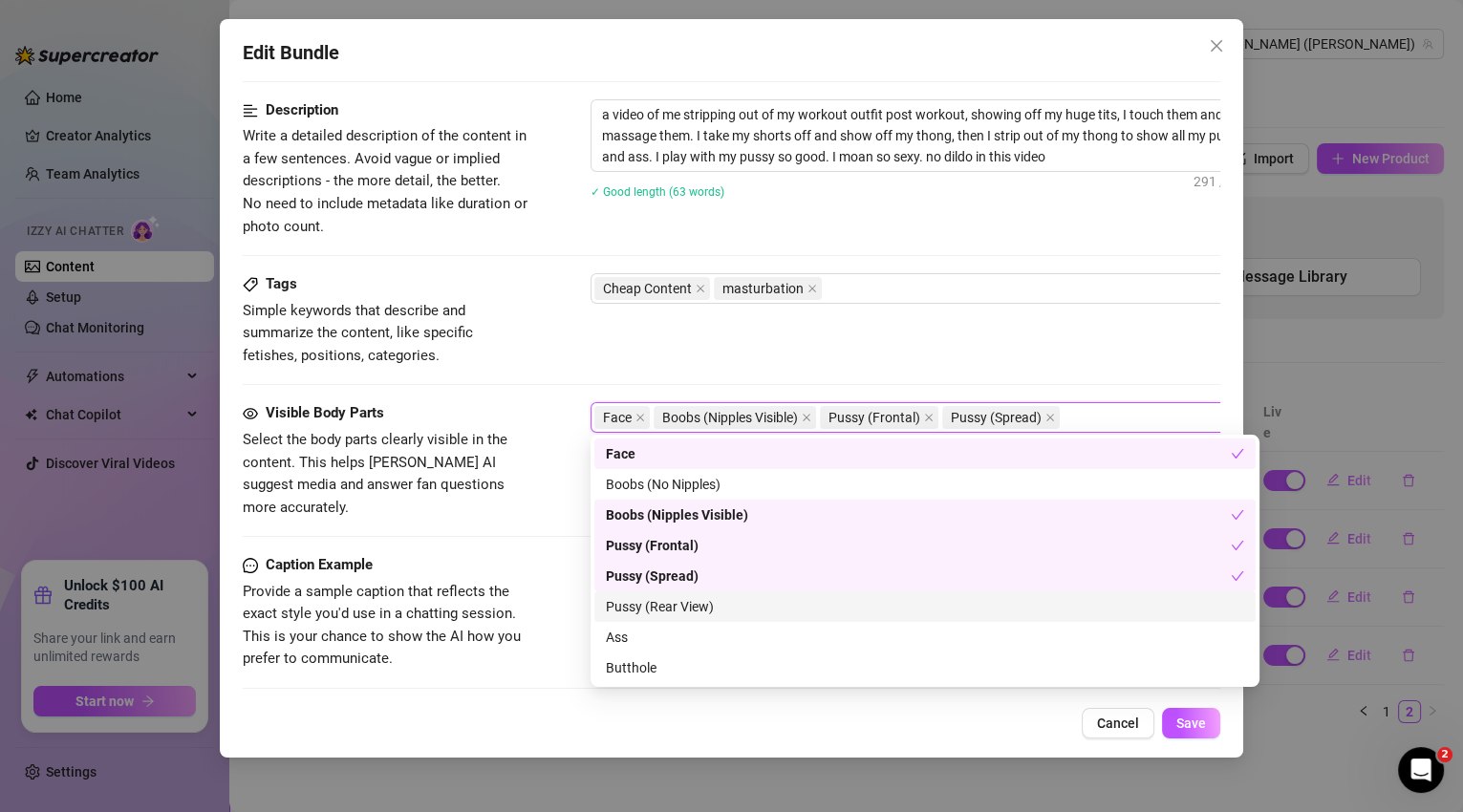
click at [679, 615] on div "Pussy (Rear View)" at bounding box center [925, 607] width 638 height 21
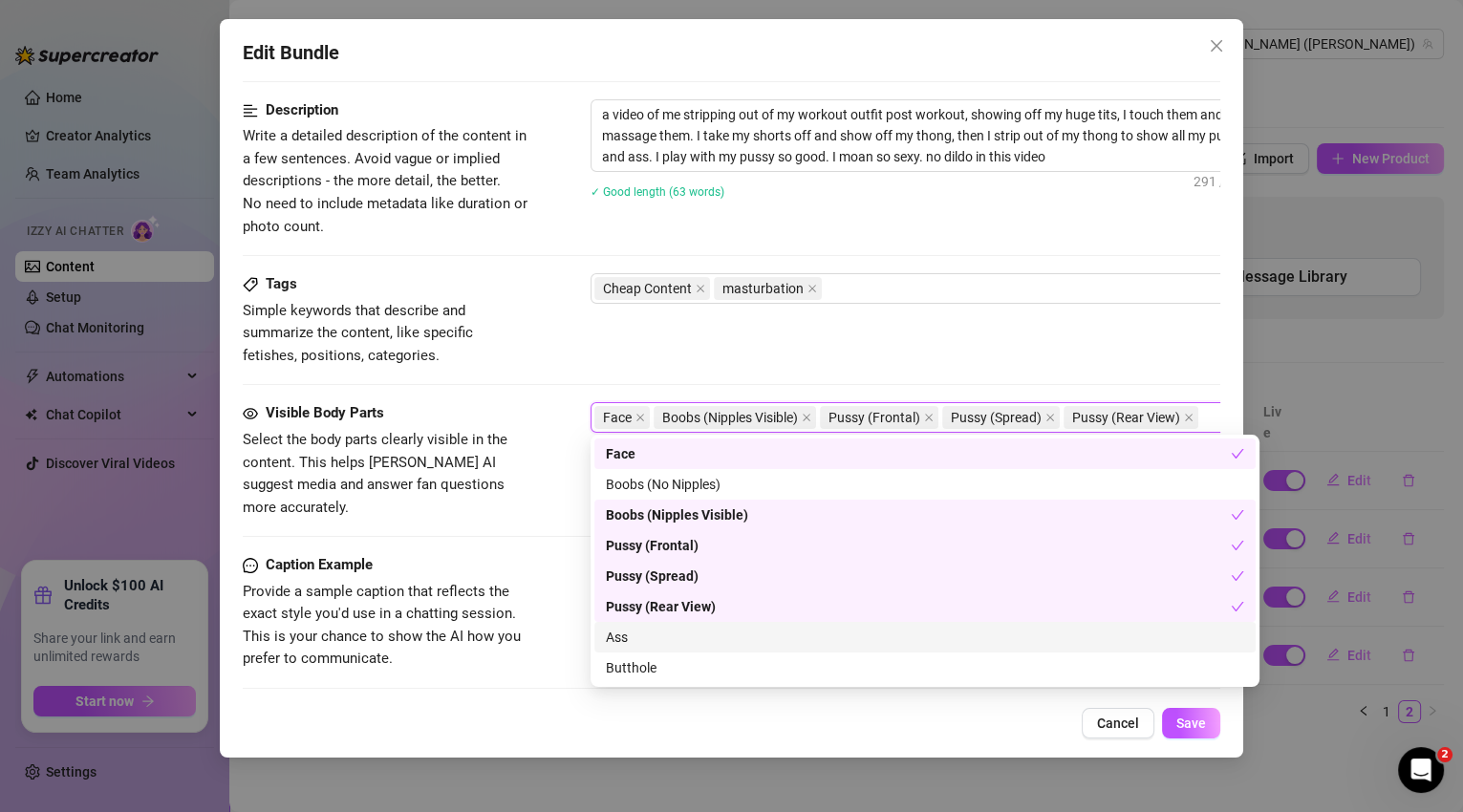
click at [676, 637] on div "Ass" at bounding box center [925, 638] width 638 height 21
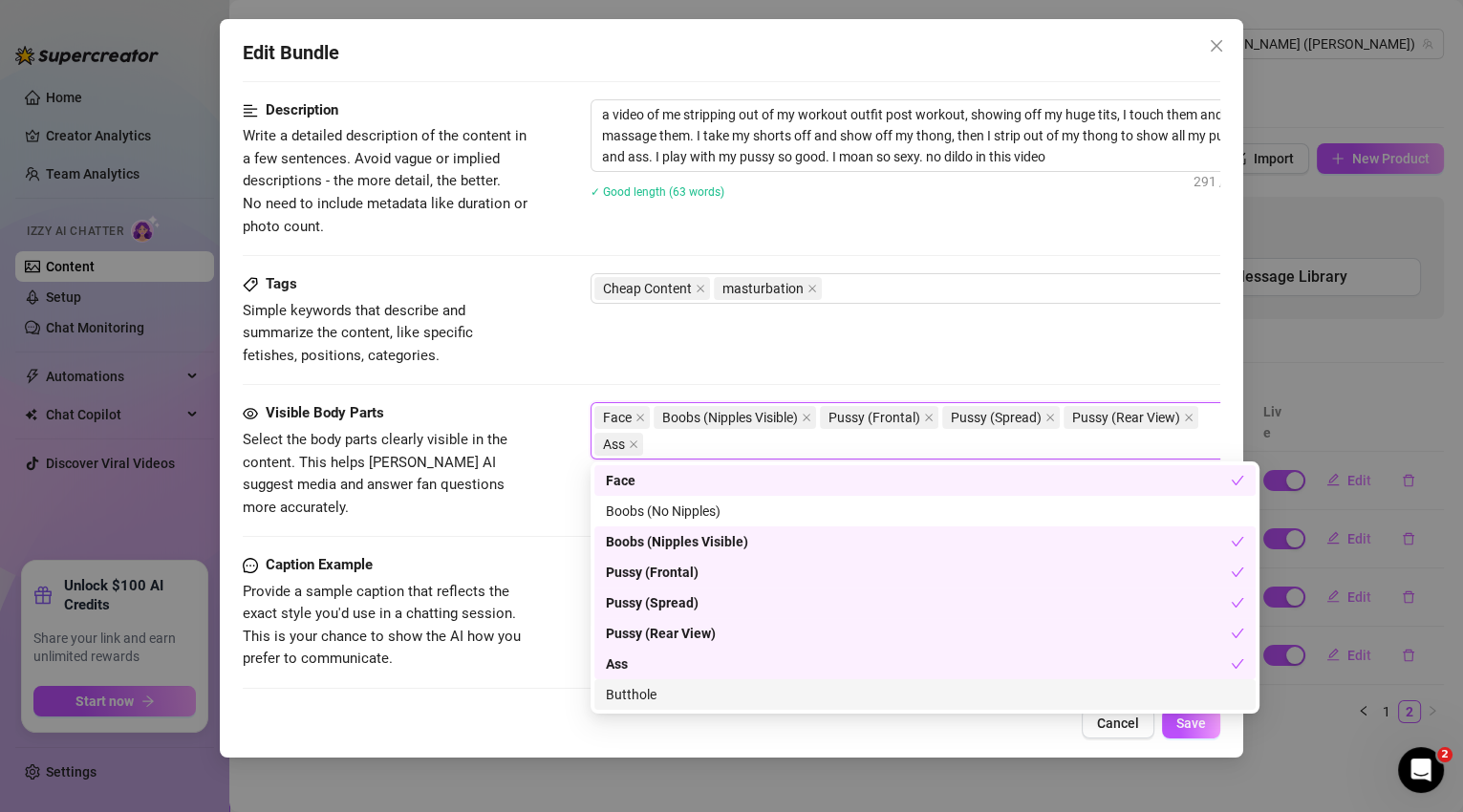
click at [677, 690] on div "Butthole" at bounding box center [925, 694] width 638 height 21
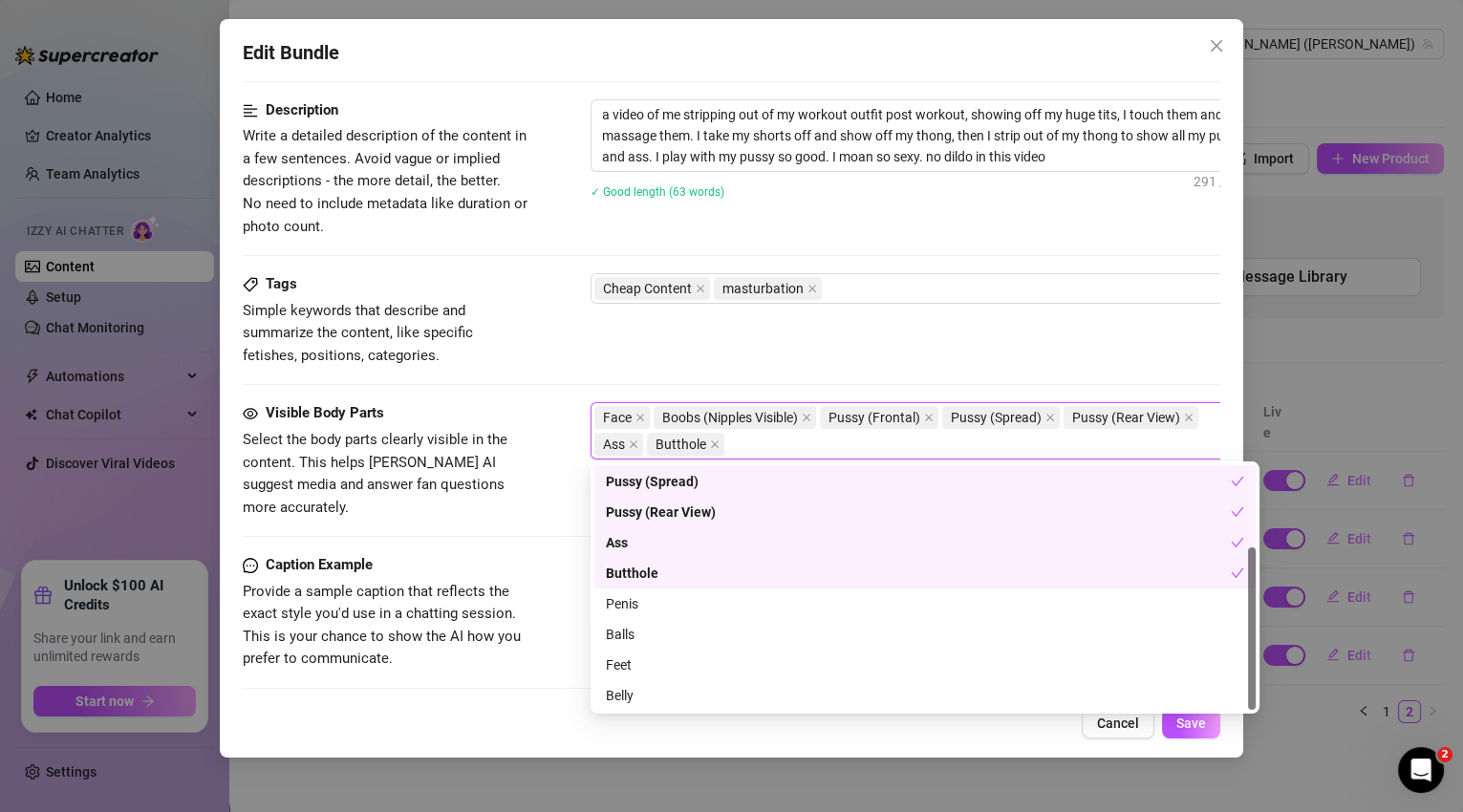
click at [1137, 342] on div "Tags Simple keywords that describe and summarize the content, like specific fet…" at bounding box center [732, 320] width 979 height 93
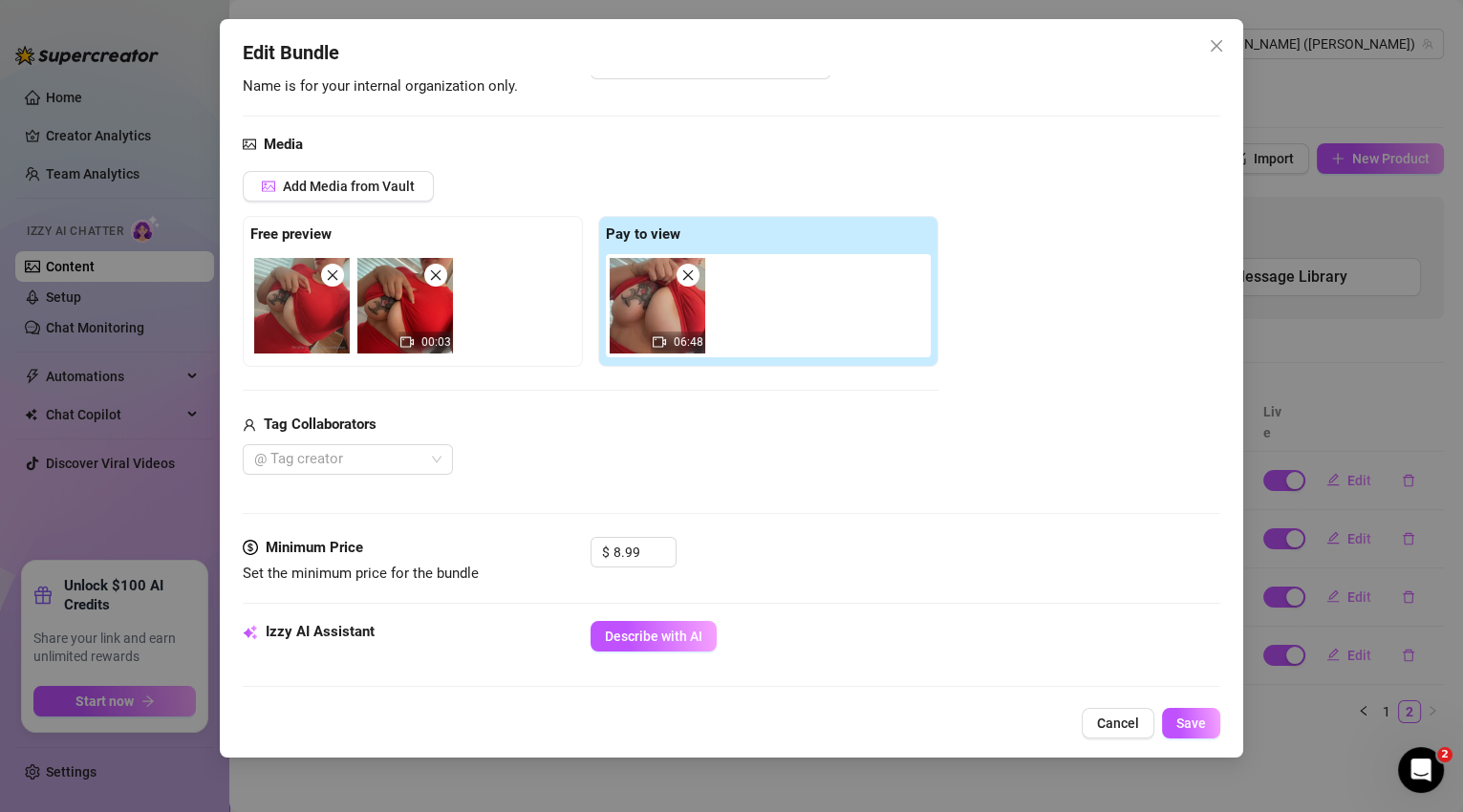
scroll to position [448, 0]
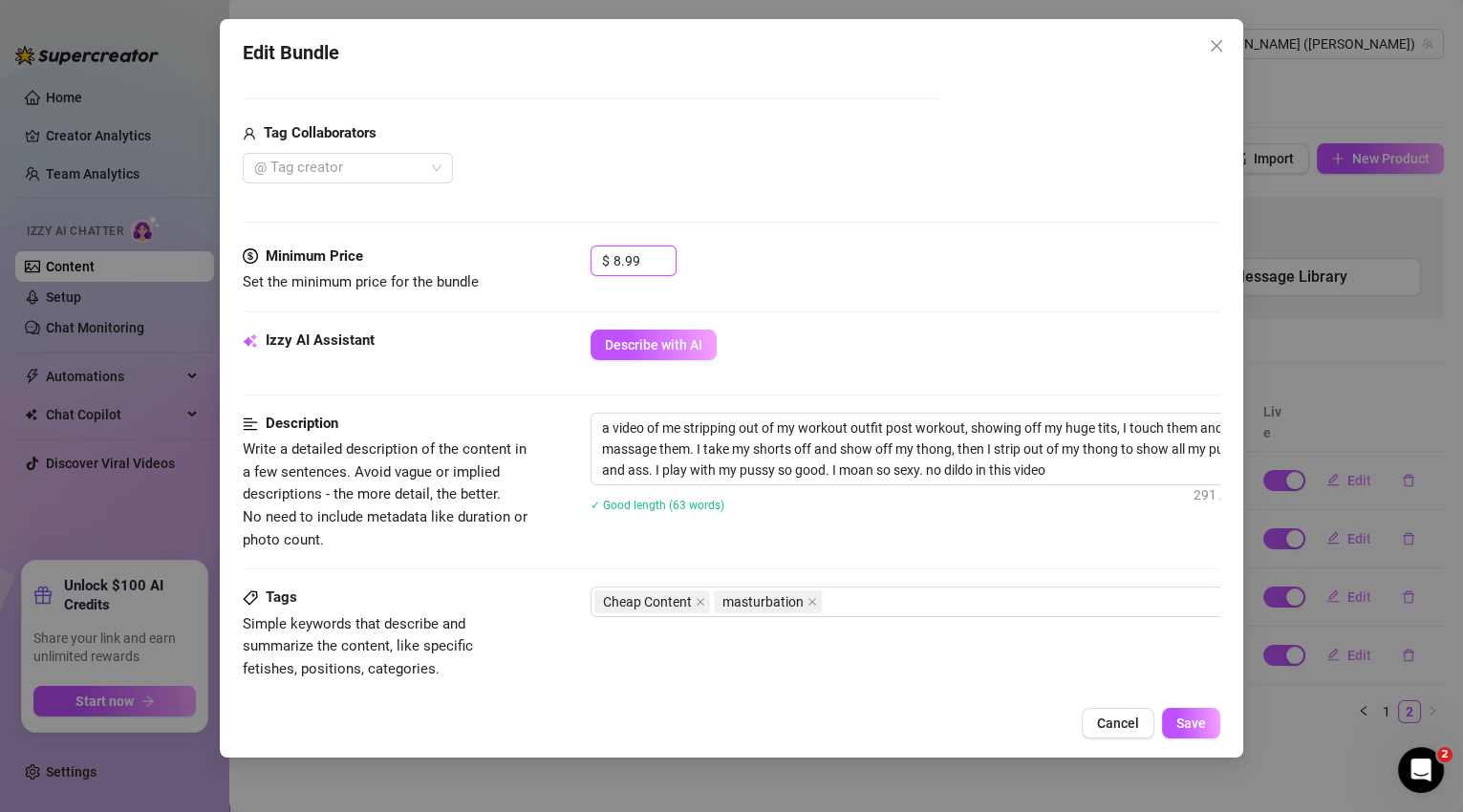
drag, startPoint x: 642, startPoint y: 262, endPoint x: 572, endPoint y: 259, distance: 70.1
click at [572, 259] on div "Minimum Price Set the minimum price for the bundle $ 8.99" at bounding box center [732, 270] width 979 height 49
click at [663, 251] on icon "up" at bounding box center [665, 254] width 7 height 7
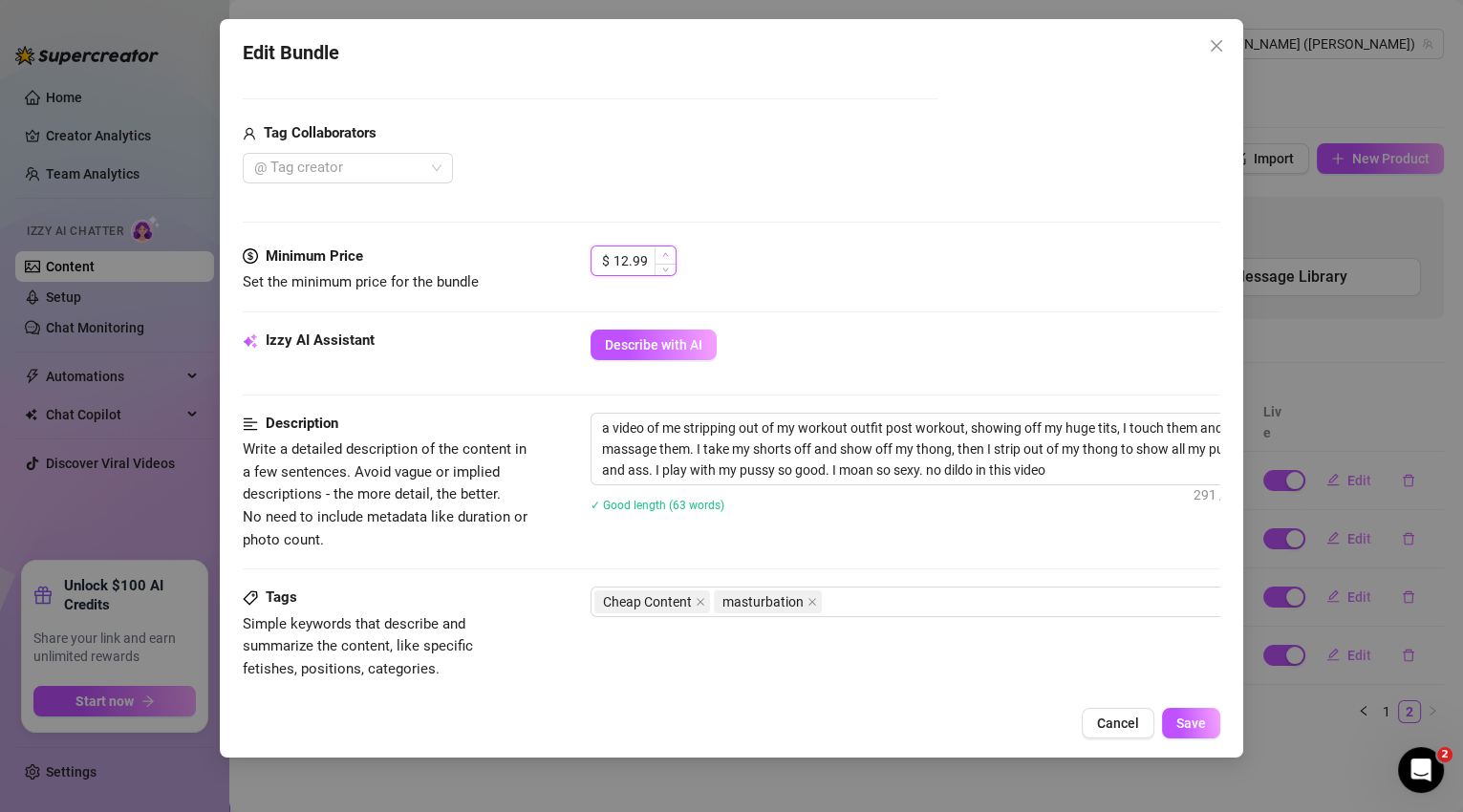
click at [665, 253] on icon "up" at bounding box center [665, 255] width 6 height 4
click at [1195, 736] on button "Save" at bounding box center [1191, 723] width 58 height 31
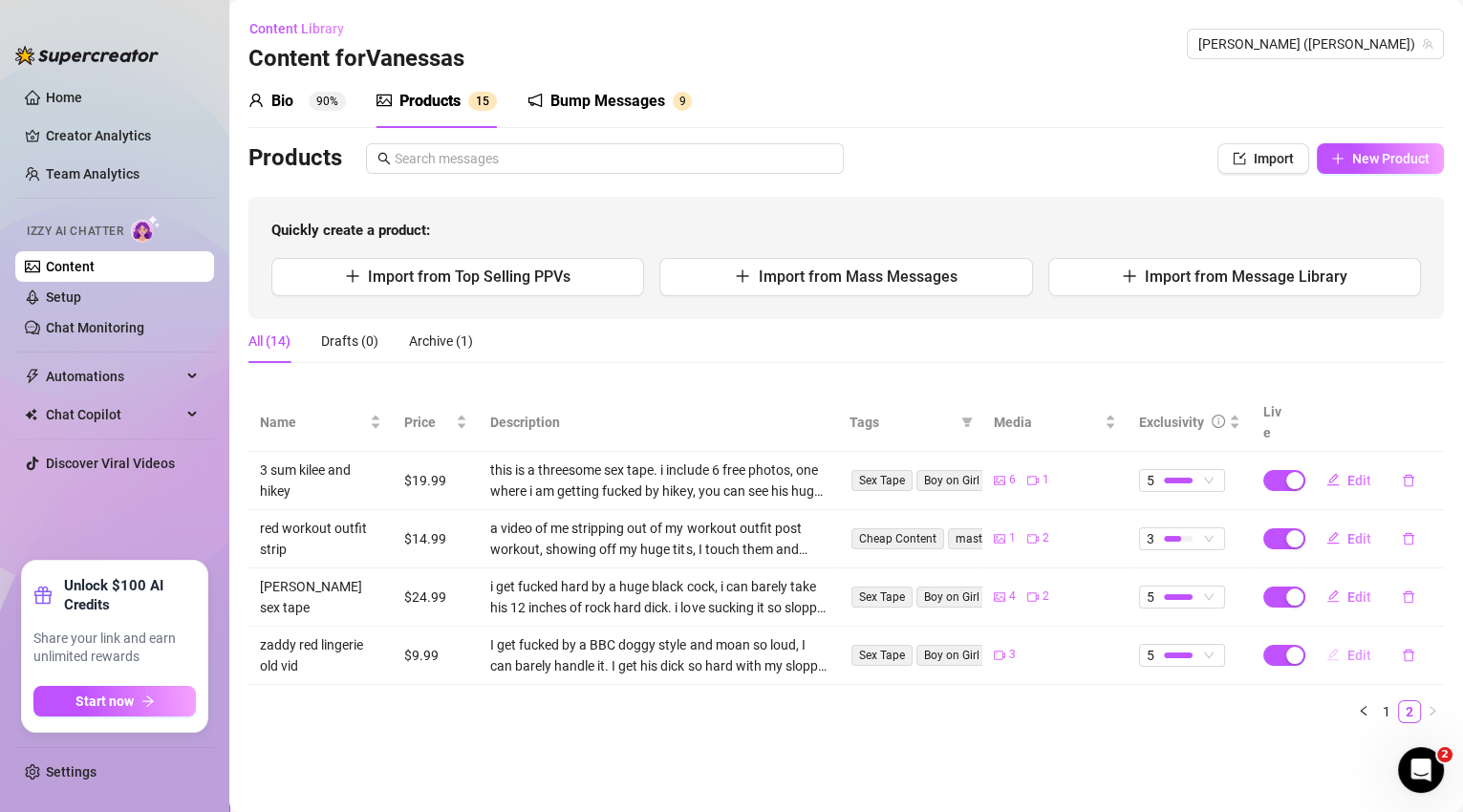
click at [1364, 647] on span "Edit" at bounding box center [1359, 655] width 24 height 15
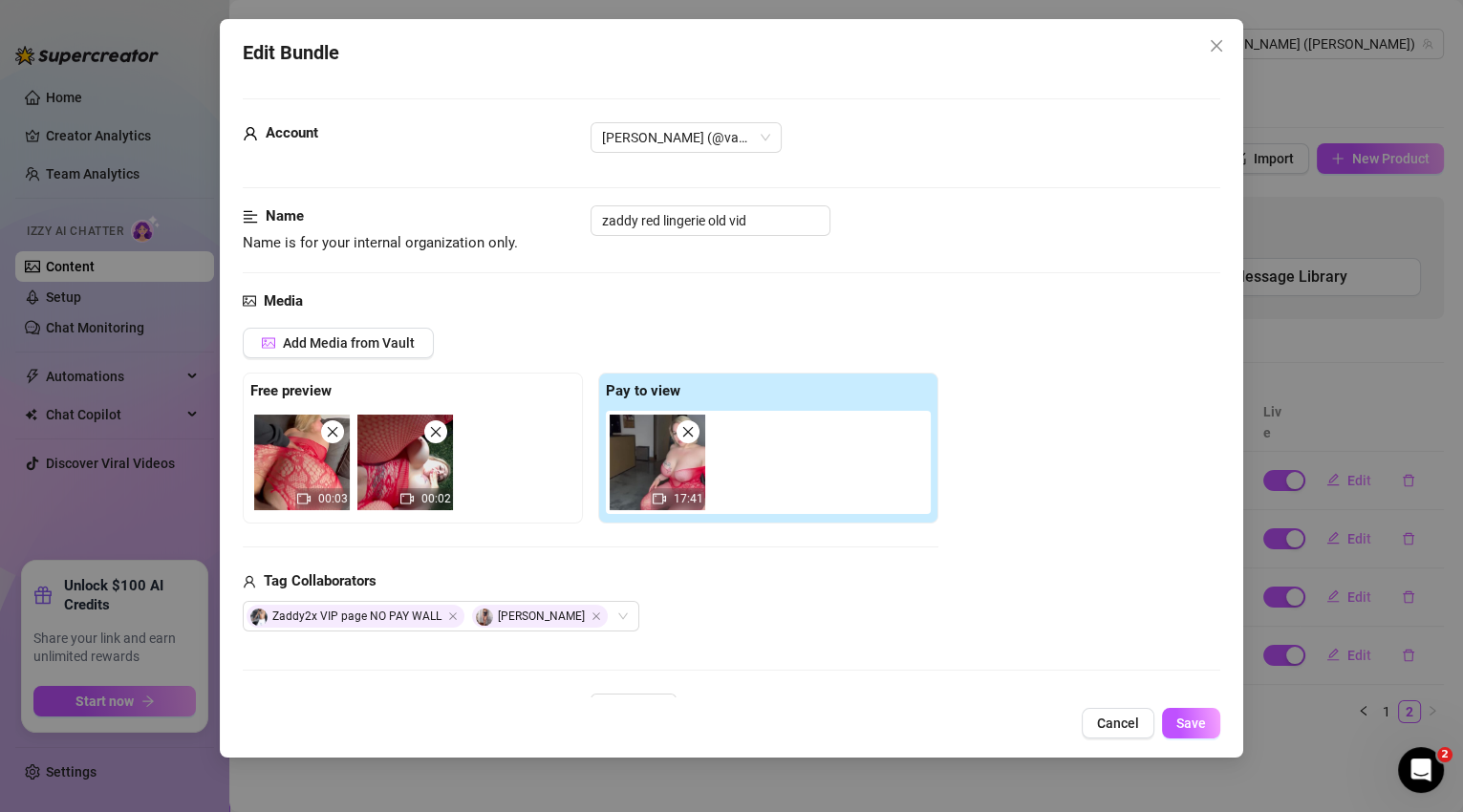
scroll to position [275, 0]
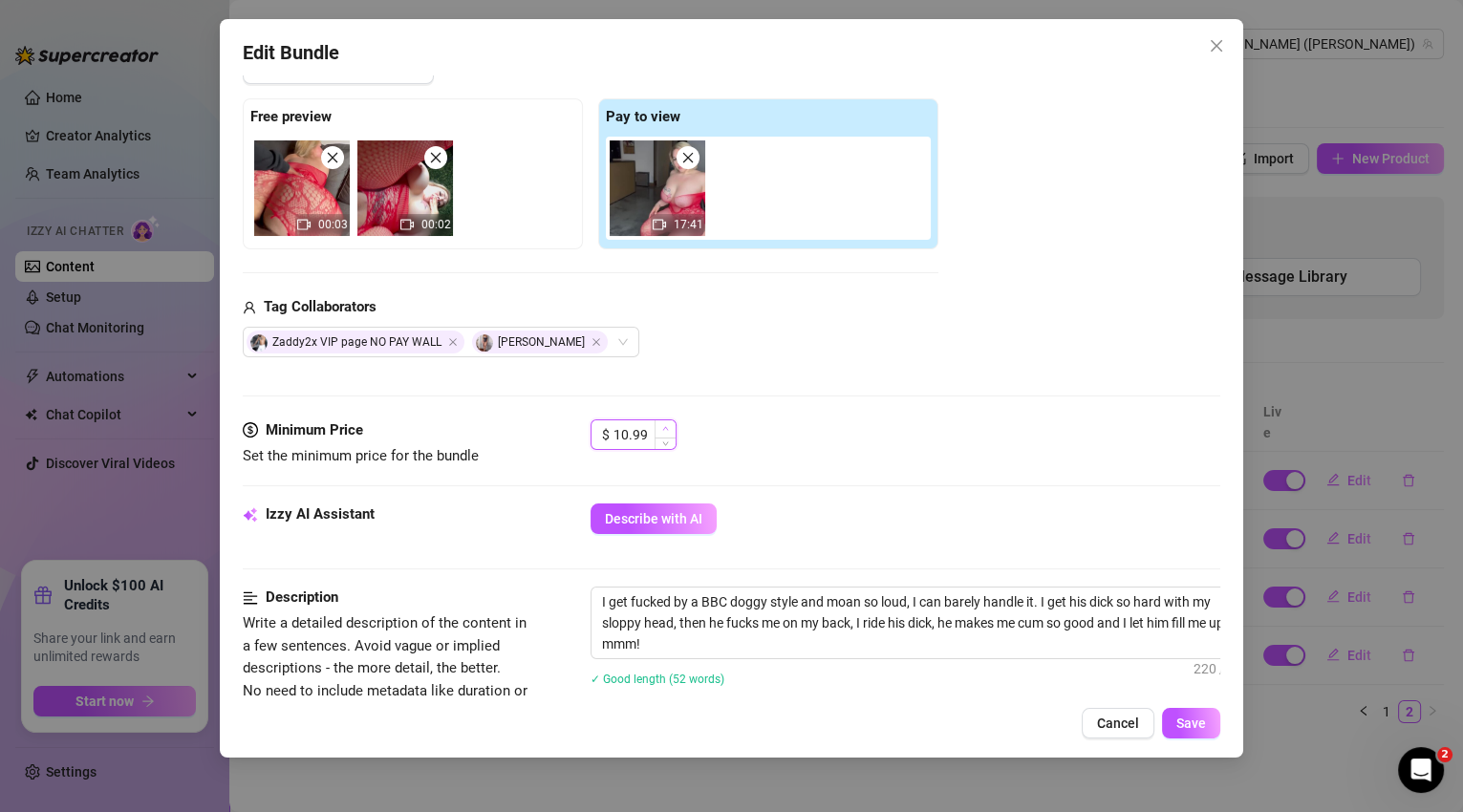
click at [672, 426] on span "Increase Value" at bounding box center [665, 429] width 21 height 17
click at [672, 425] on span "Increase Value" at bounding box center [665, 429] width 21 height 17
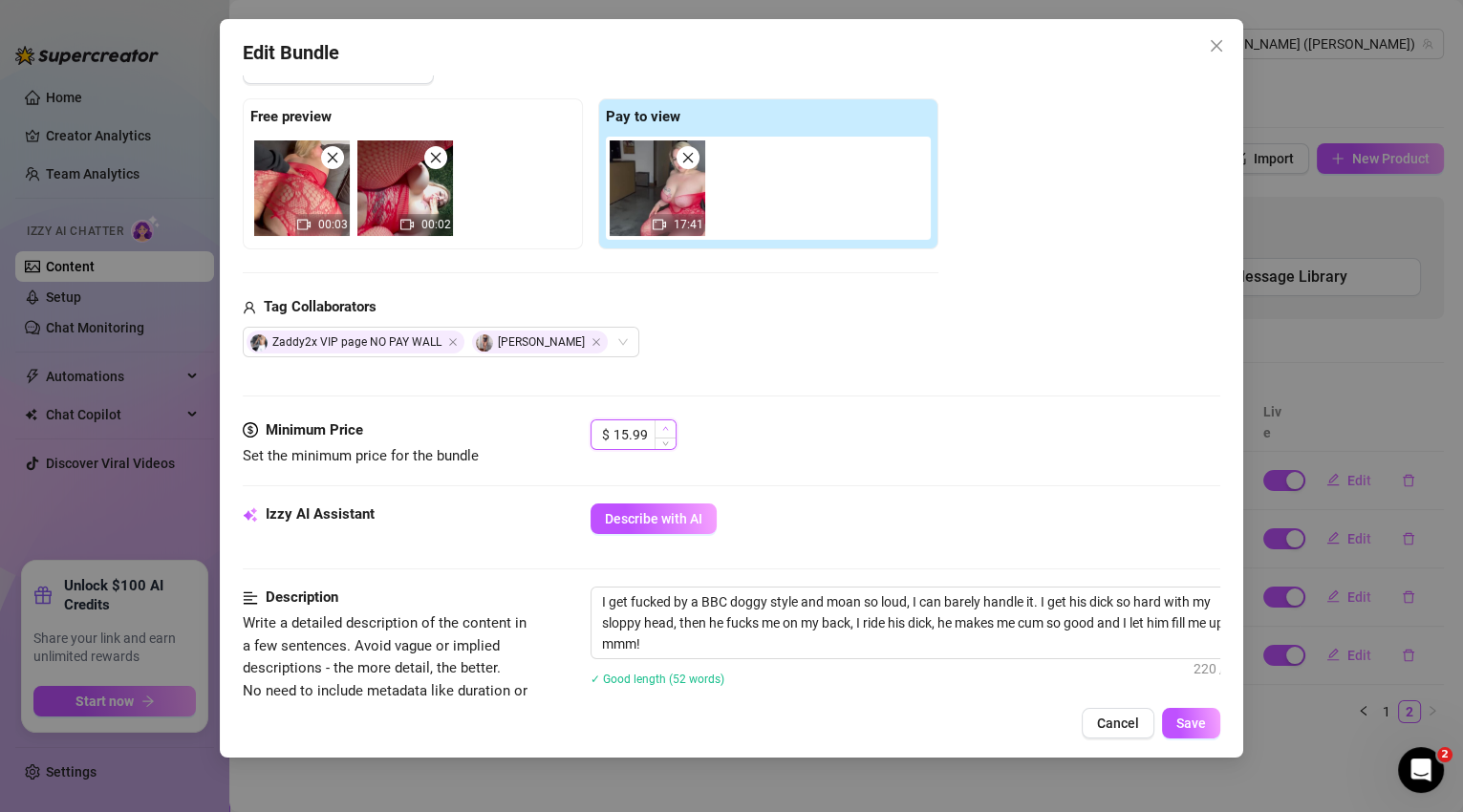
click at [660, 428] on span "Increase Value" at bounding box center [665, 429] width 21 height 17
click at [1205, 724] on span "Save" at bounding box center [1191, 723] width 30 height 15
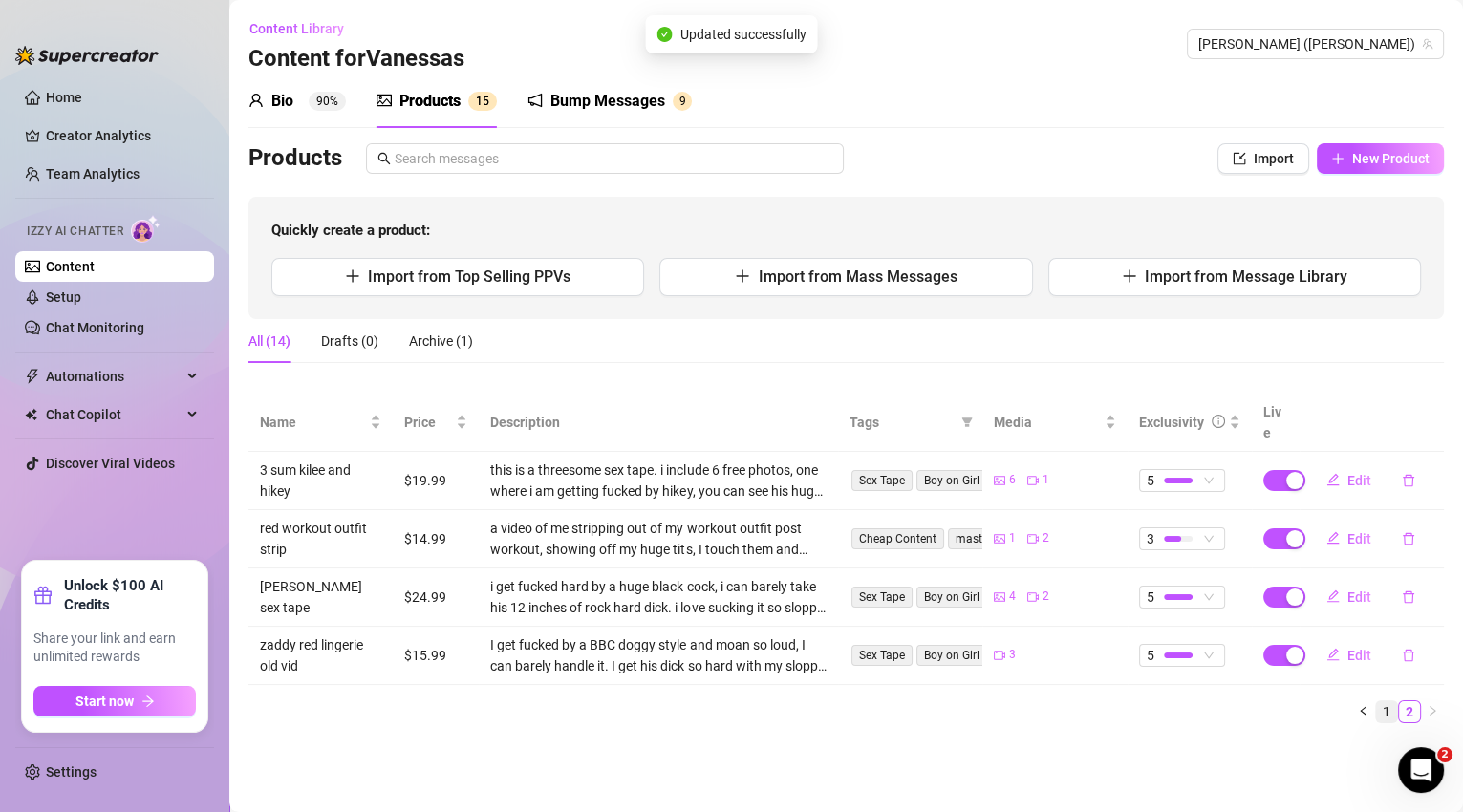
click at [1390, 701] on link "1" at bounding box center [1387, 712] width 21 height 21
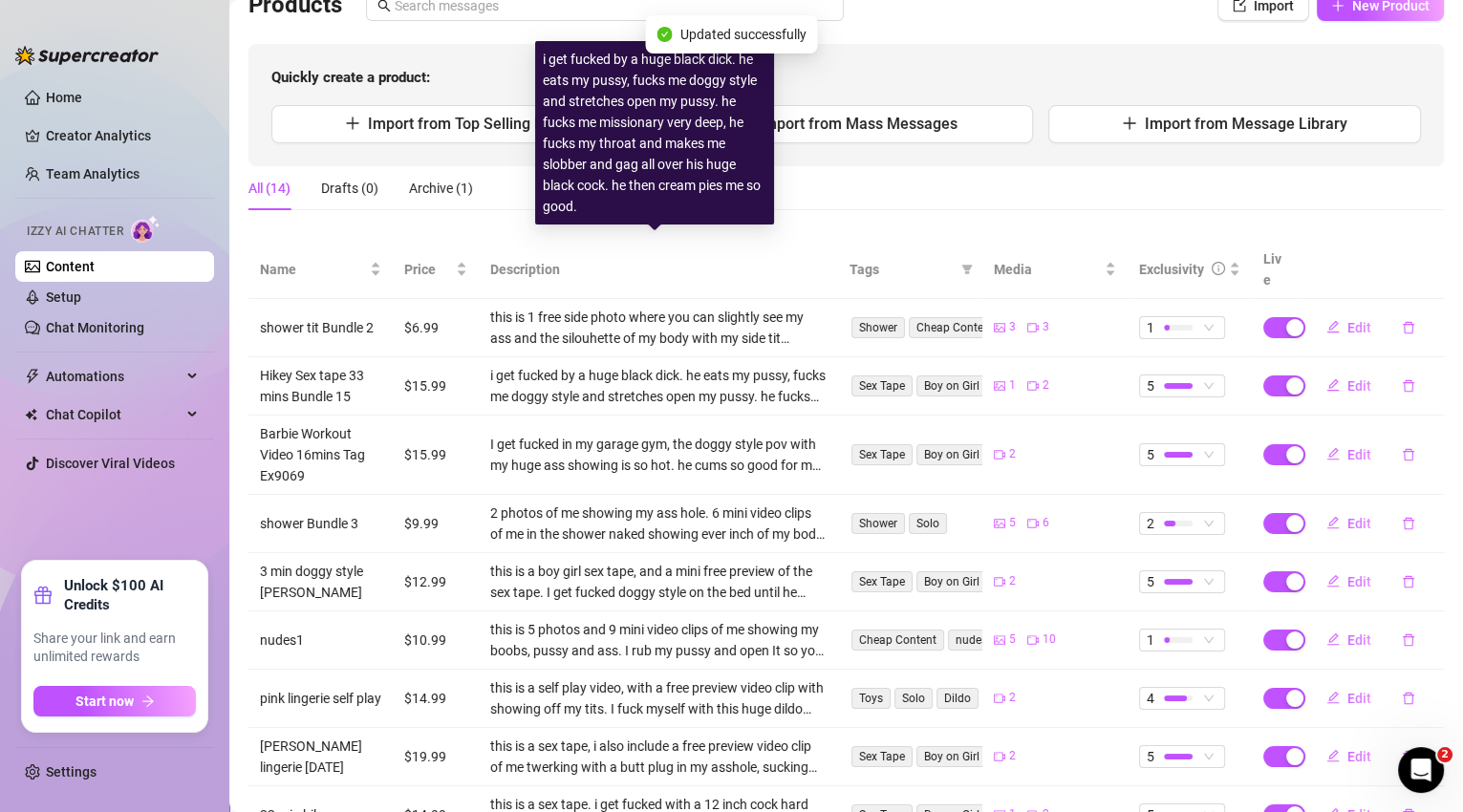
scroll to position [285, 0]
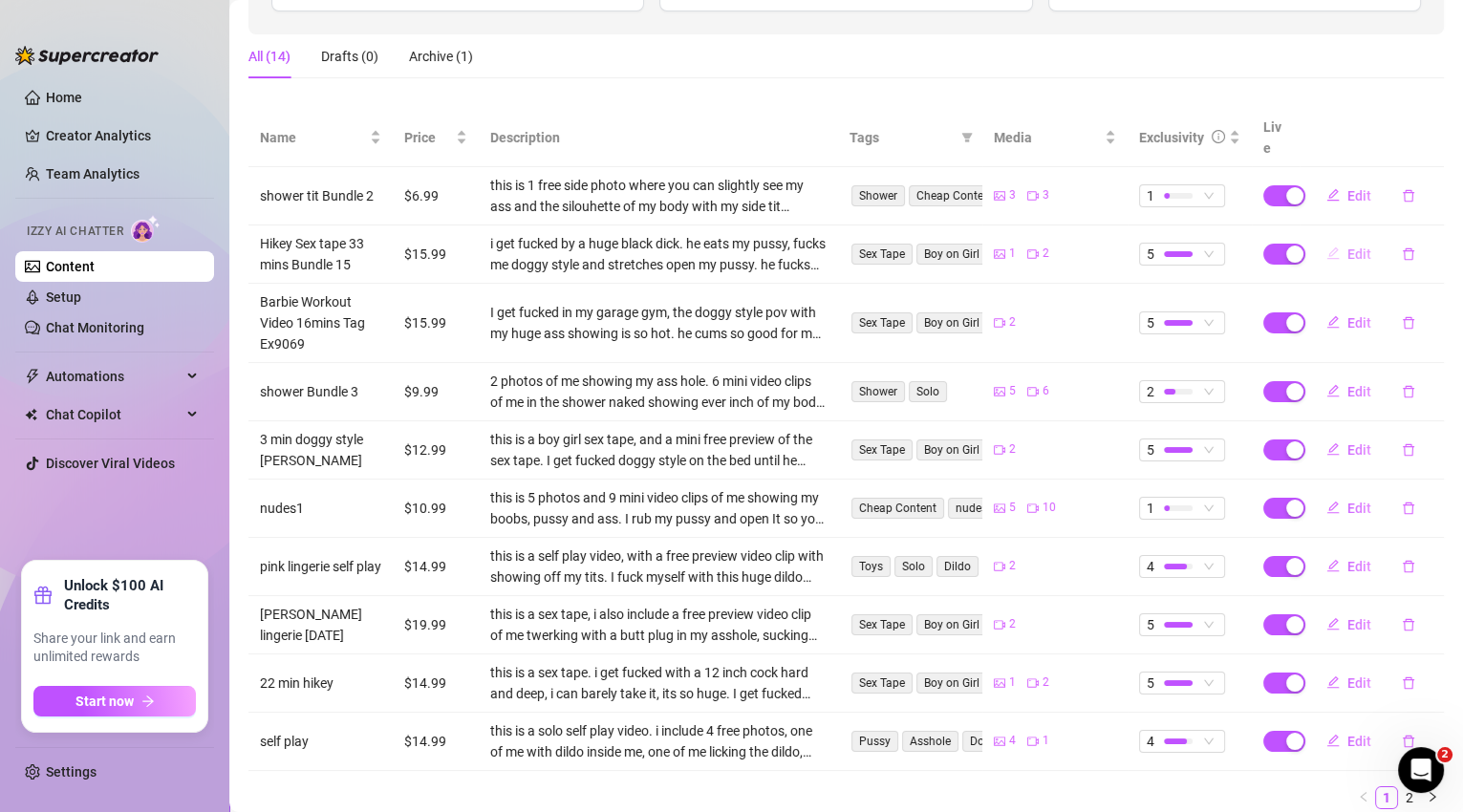
click at [1353, 247] on span "Edit" at bounding box center [1359, 254] width 24 height 15
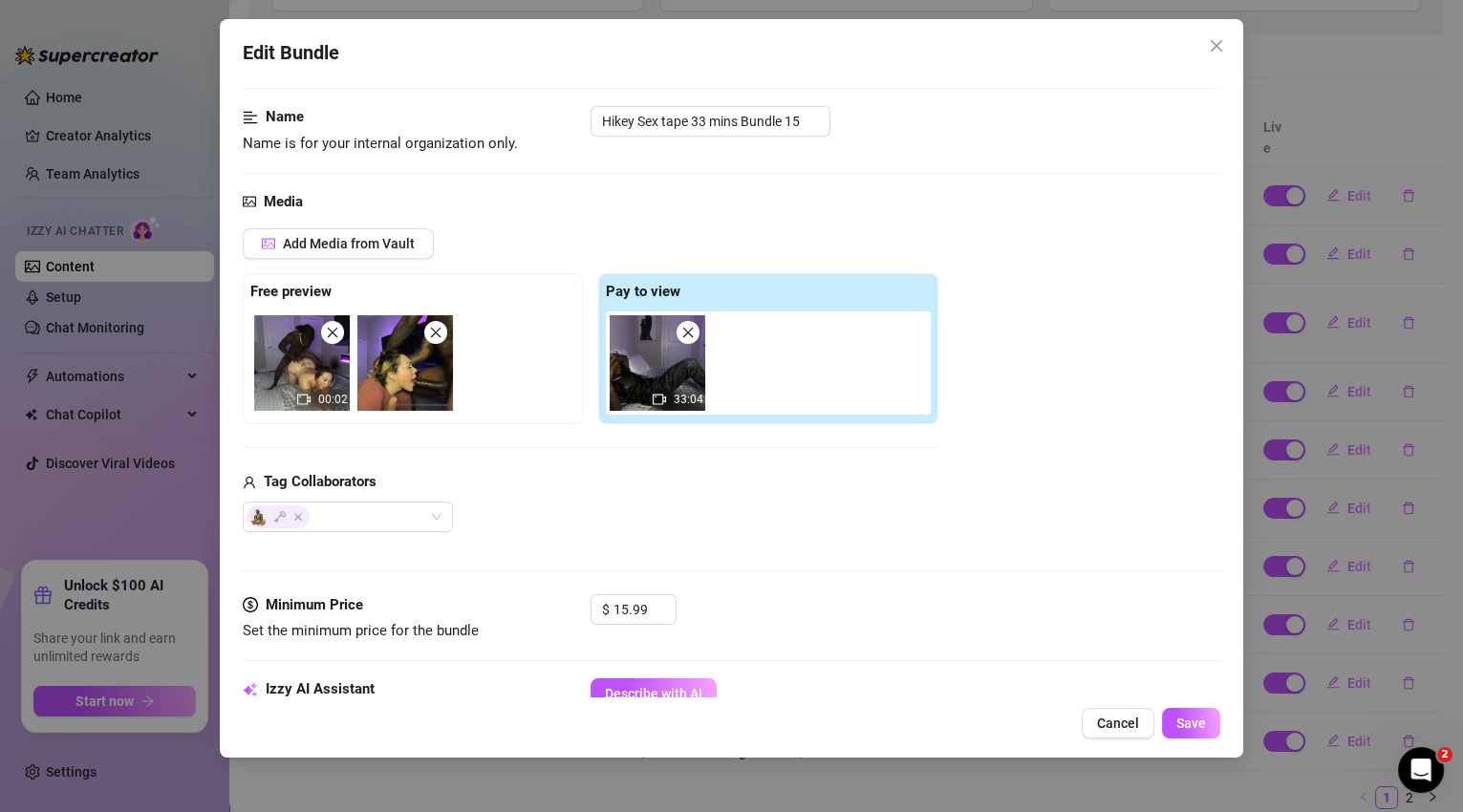
scroll to position [186, 0]
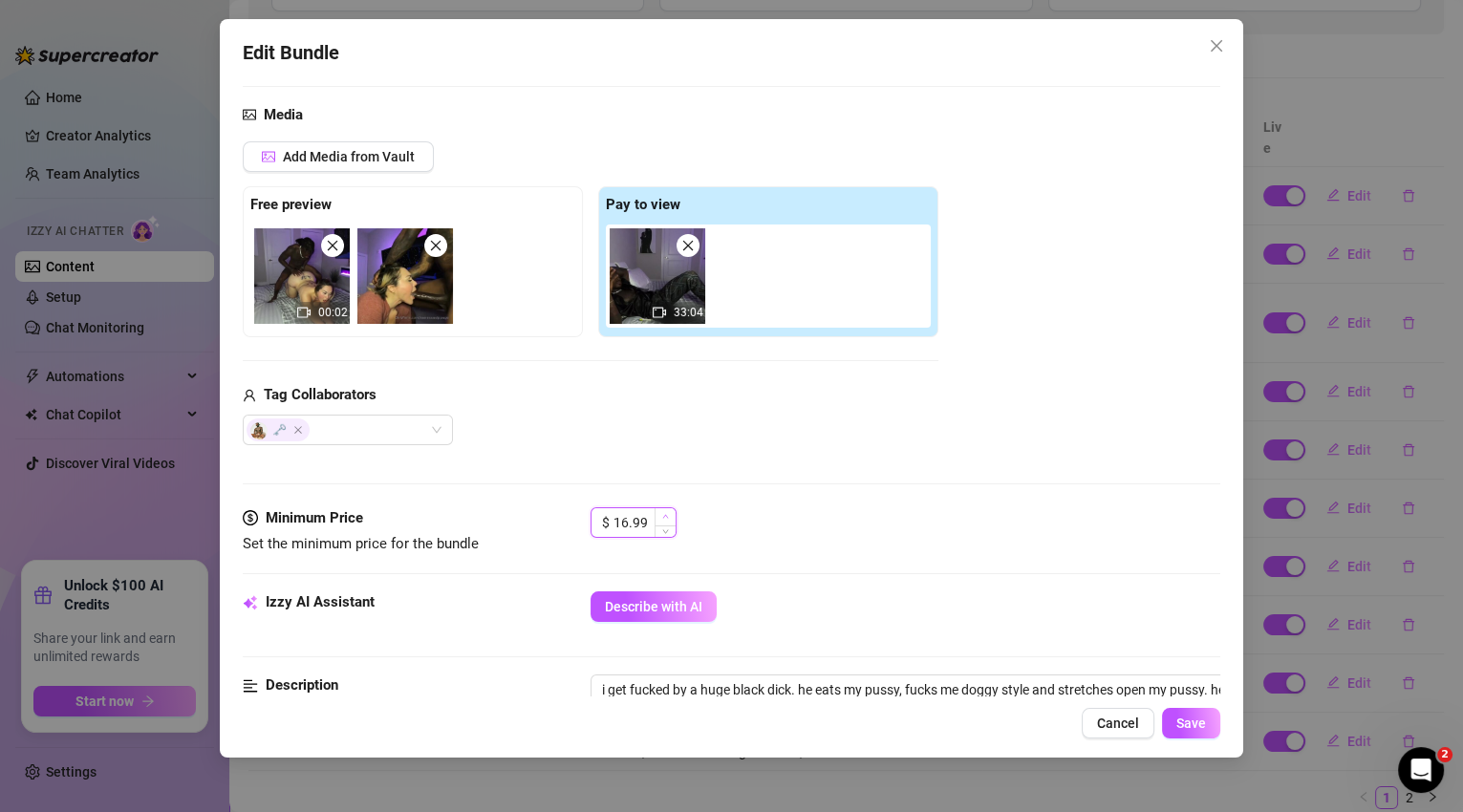
click at [670, 511] on span "Increase Value" at bounding box center [665, 517] width 21 height 17
click at [674, 525] on span "Decrease Value" at bounding box center [665, 529] width 21 height 17
click at [1138, 728] on span "Cancel" at bounding box center [1119, 723] width 42 height 15
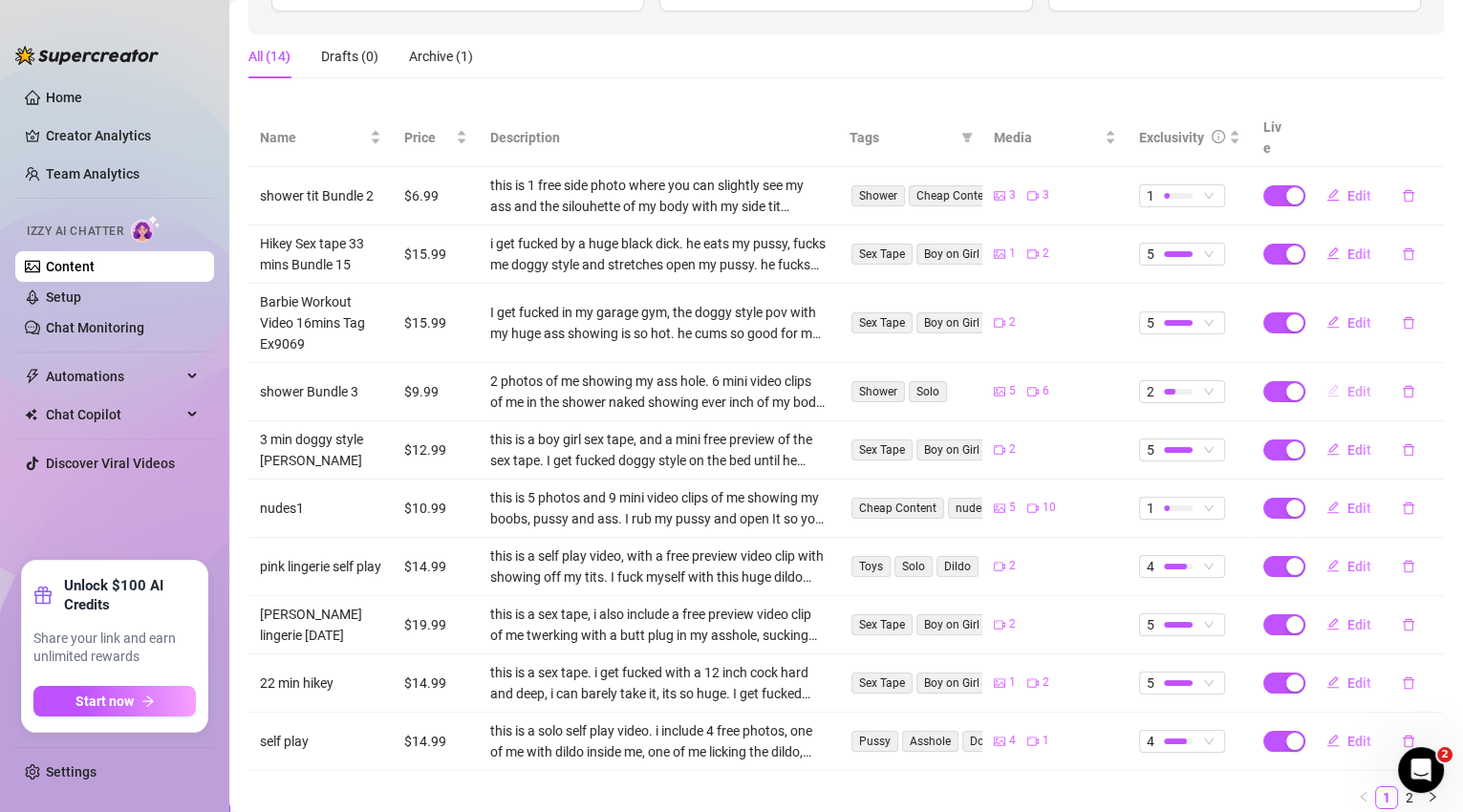
click at [1348, 384] on span "Edit" at bounding box center [1359, 392] width 24 height 15
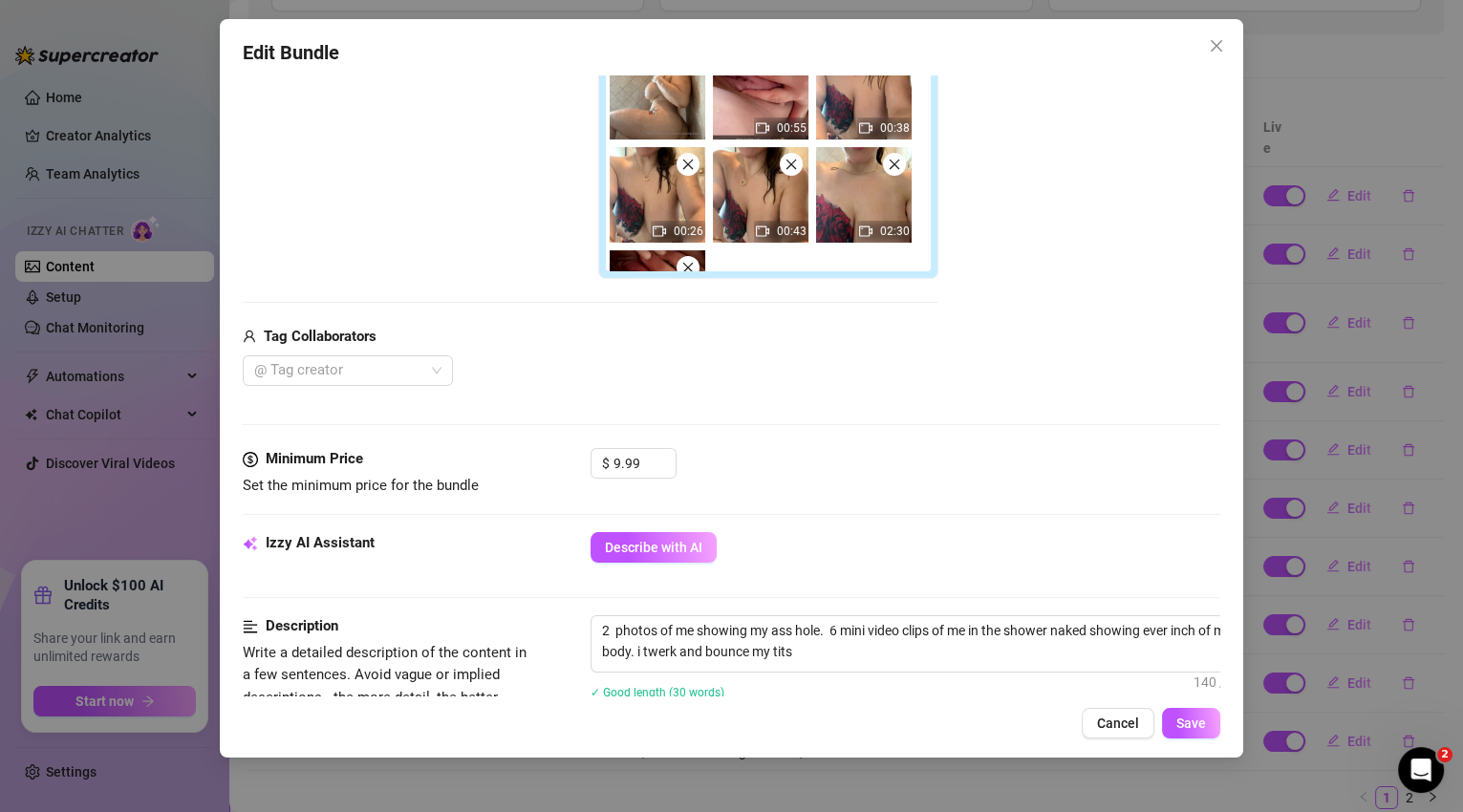
scroll to position [630, 0]
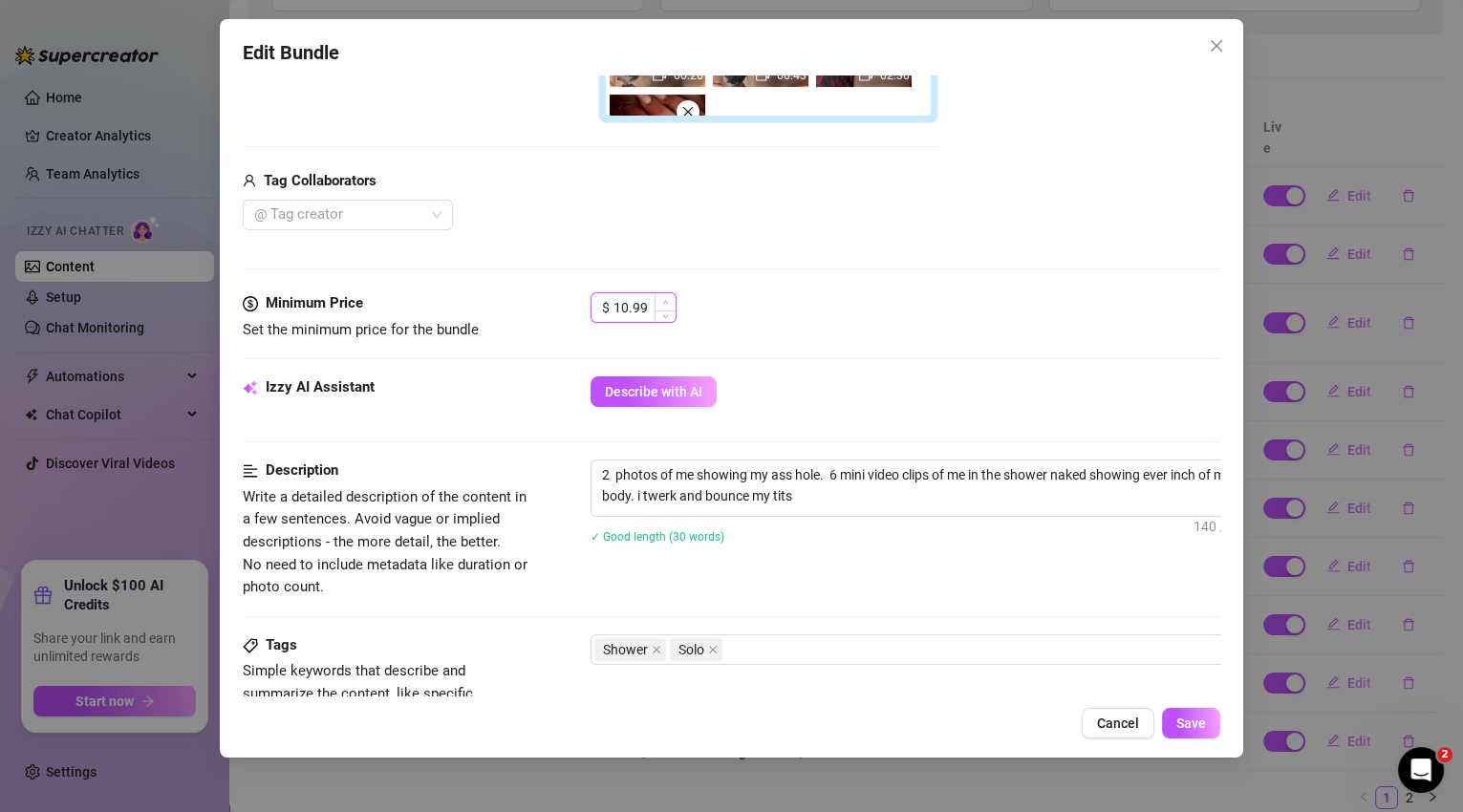
click at [667, 299] on icon "up" at bounding box center [665, 301] width 7 height 7
click at [669, 300] on span "Increase Value" at bounding box center [665, 301] width 21 height 17
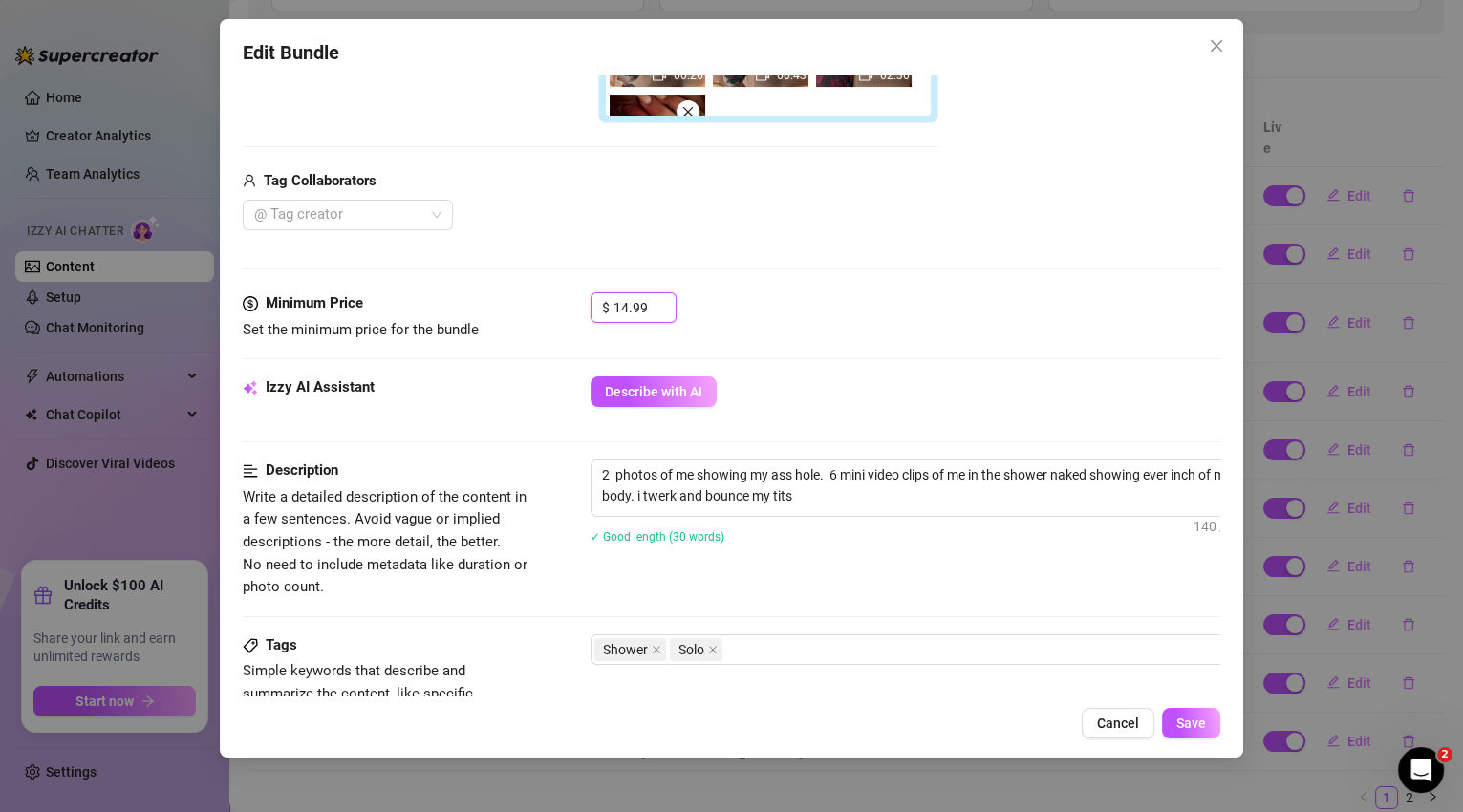
scroll to position [969, 0]
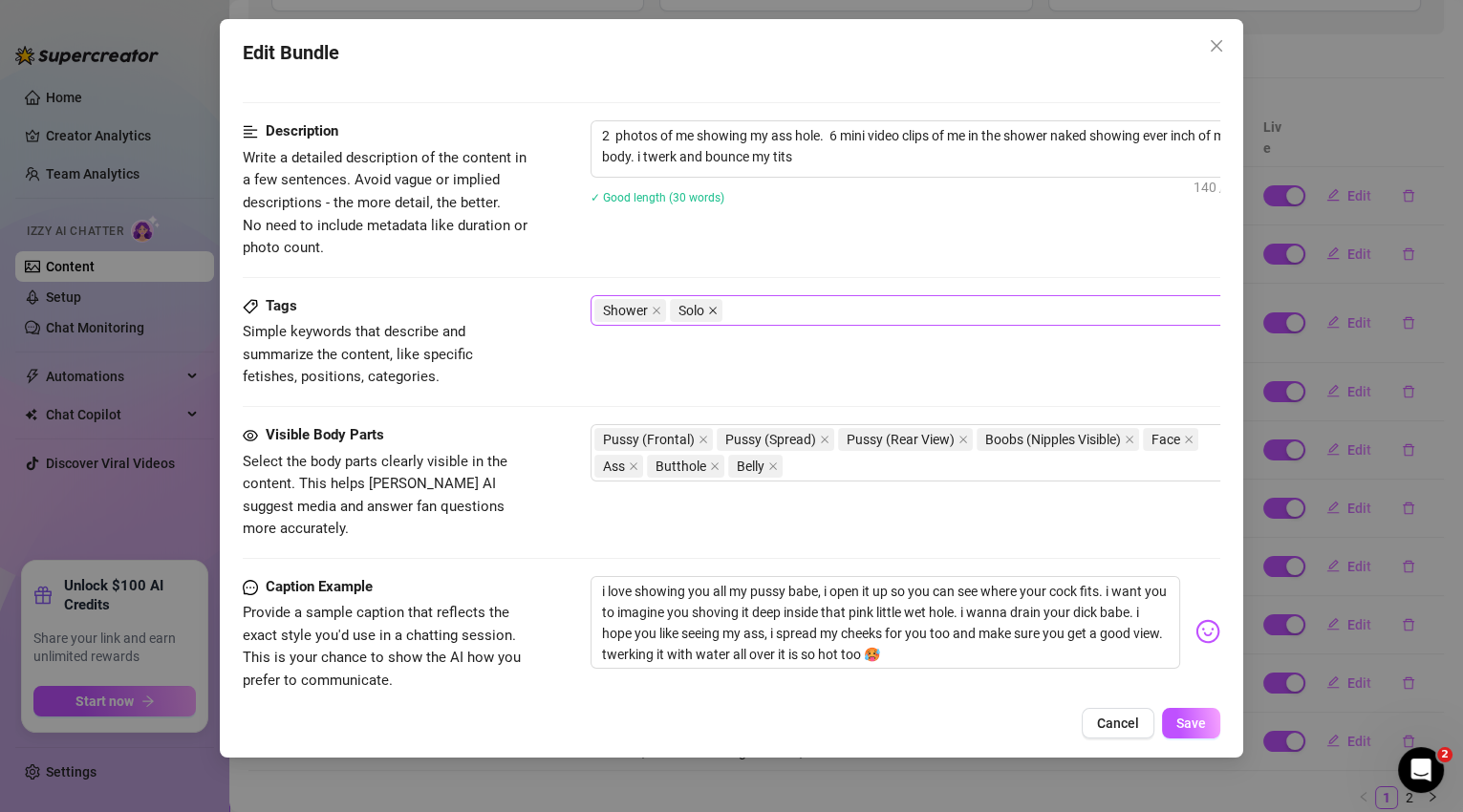
click at [713, 307] on icon "close" at bounding box center [713, 310] width 8 height 8
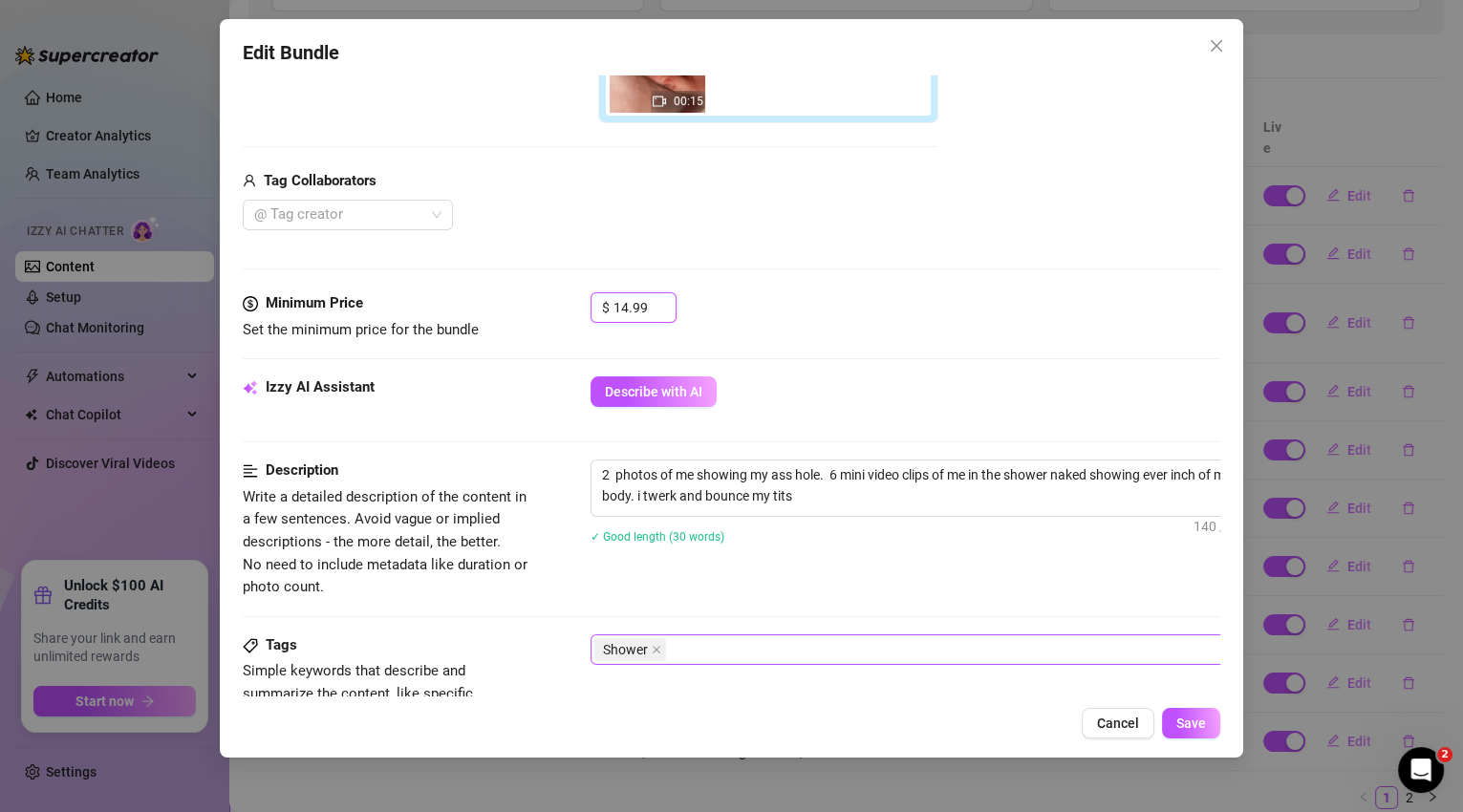
scroll to position [840, 0]
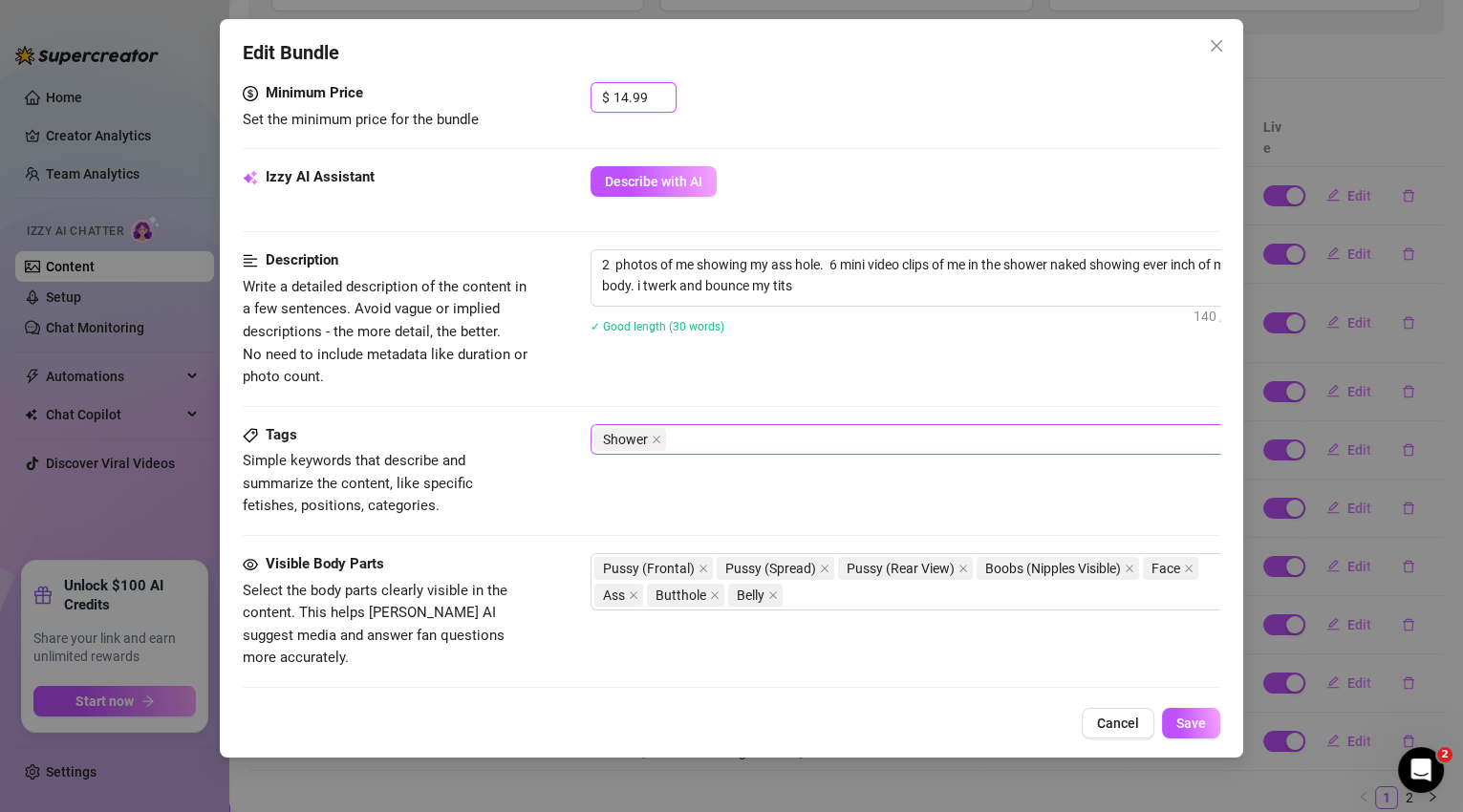
click at [785, 437] on div "Shower" at bounding box center [915, 439] width 641 height 27
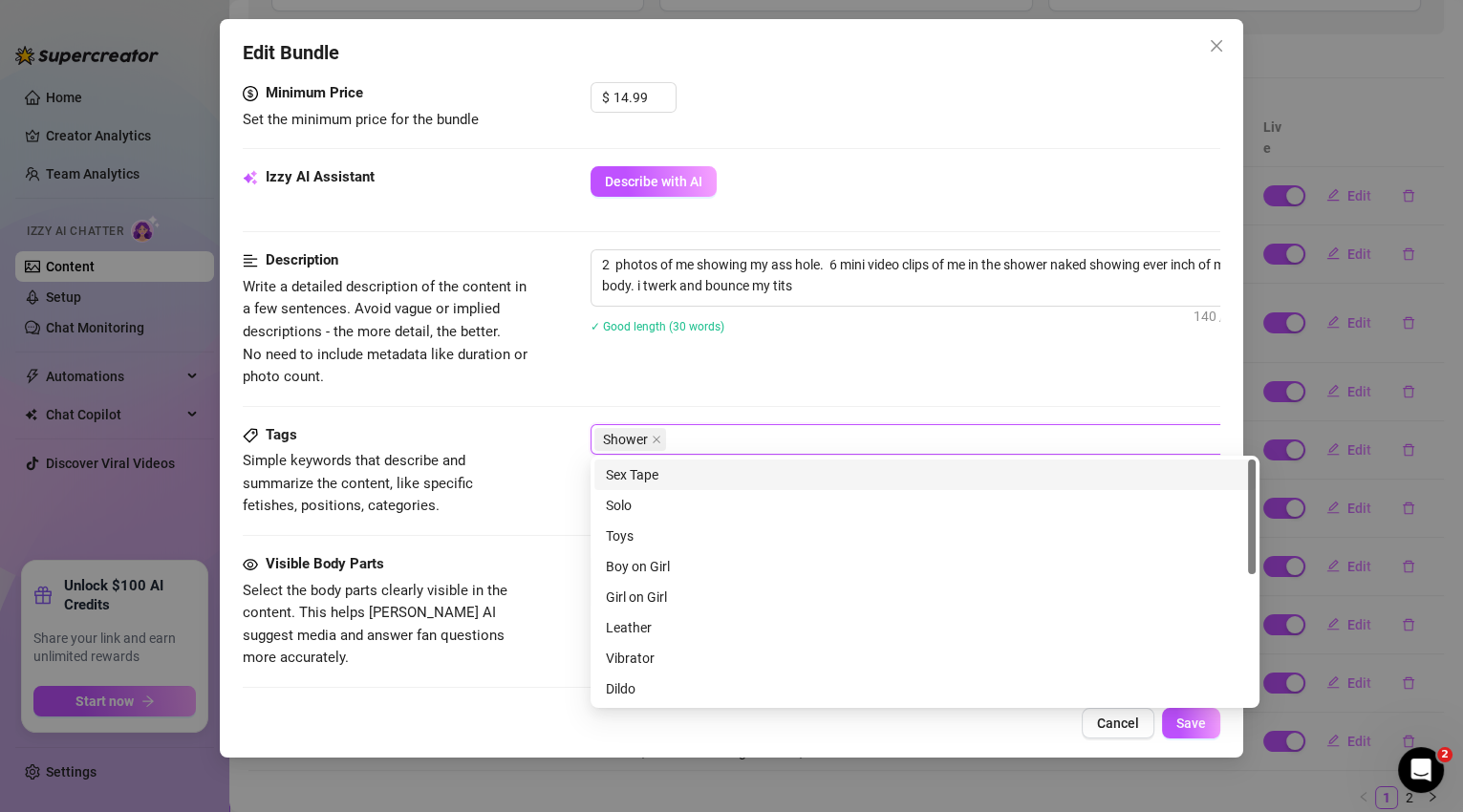
click at [1053, 383] on div "Description Write a detailed description of the content in a few sentences. Avo…" at bounding box center [732, 319] width 979 height 139
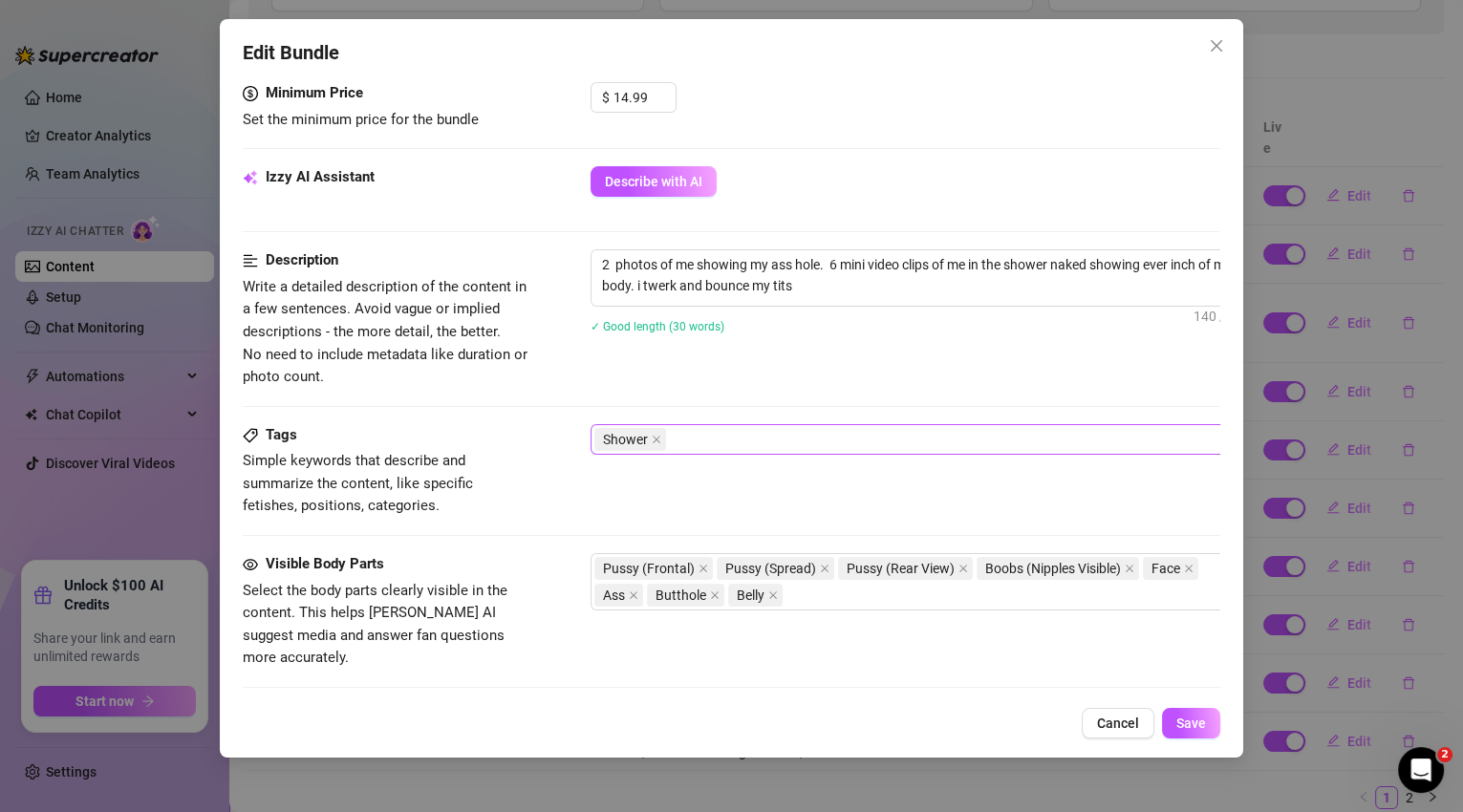
click at [953, 434] on div "Shower" at bounding box center [915, 439] width 641 height 27
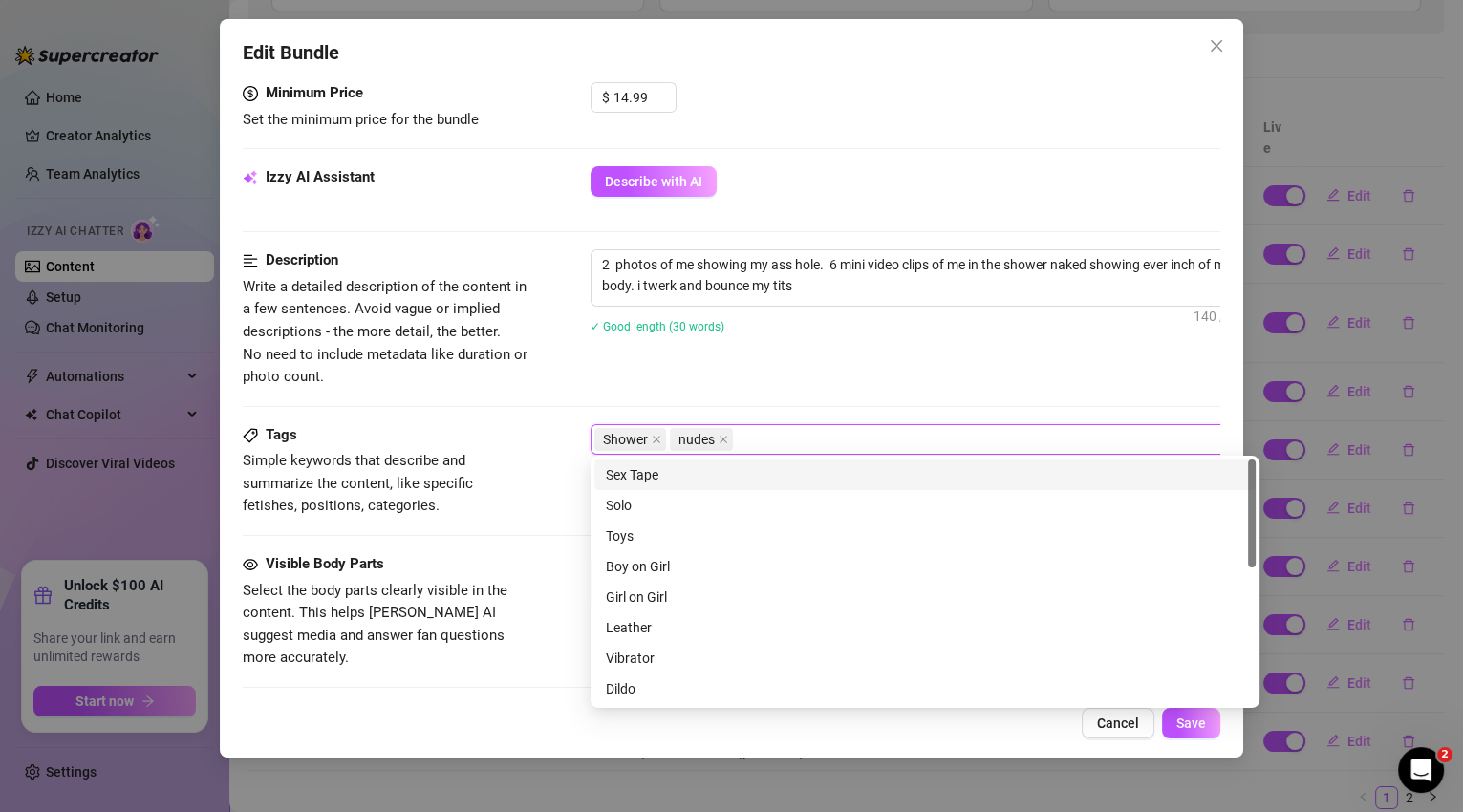
click at [811, 381] on div "Description Write a detailed description of the content in a few sentences. Avo…" at bounding box center [732, 319] width 979 height 139
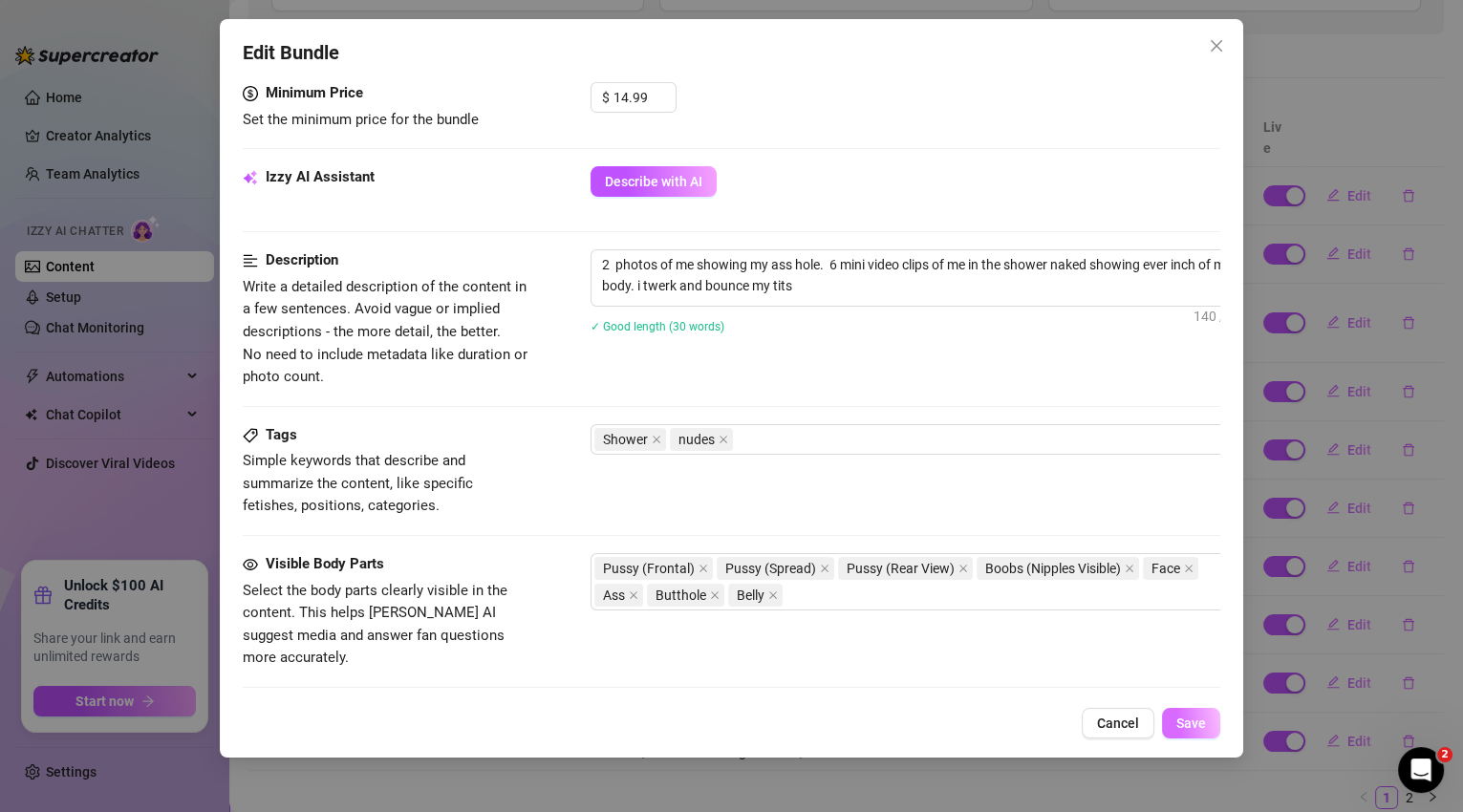
click at [1203, 728] on span "Save" at bounding box center [1191, 723] width 30 height 15
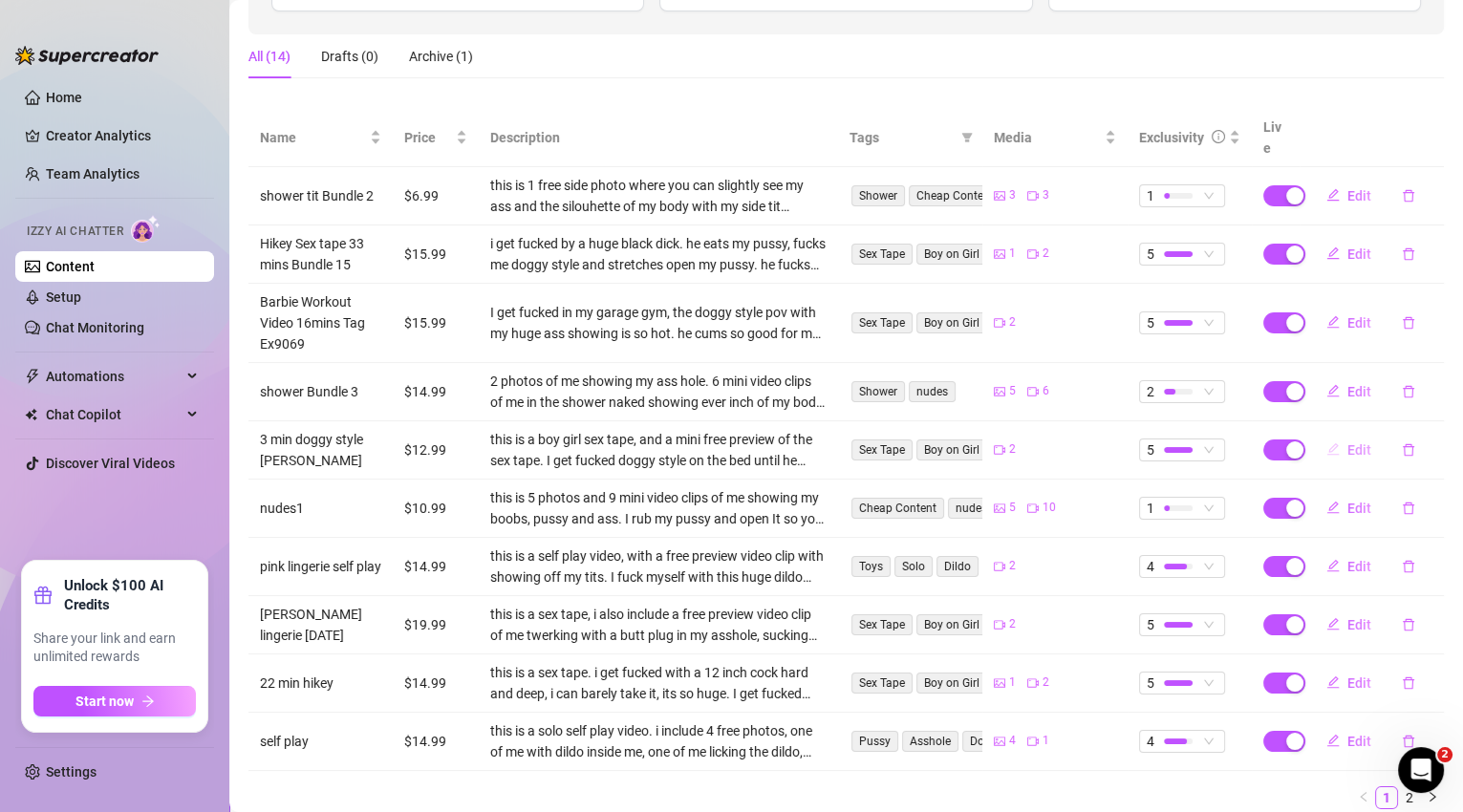
click at [1349, 434] on button "Edit" at bounding box center [1349, 450] width 75 height 31
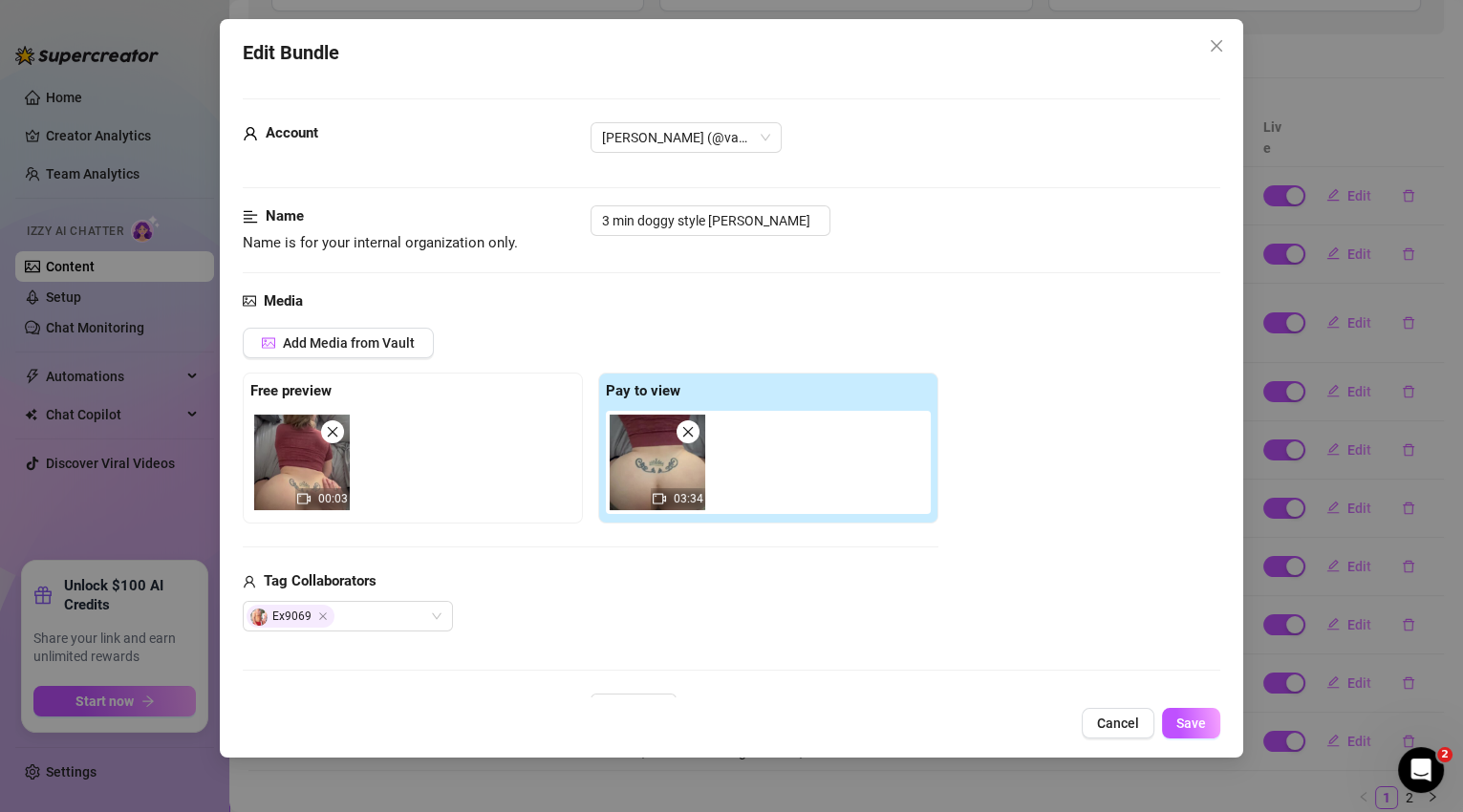
scroll to position [129, 0]
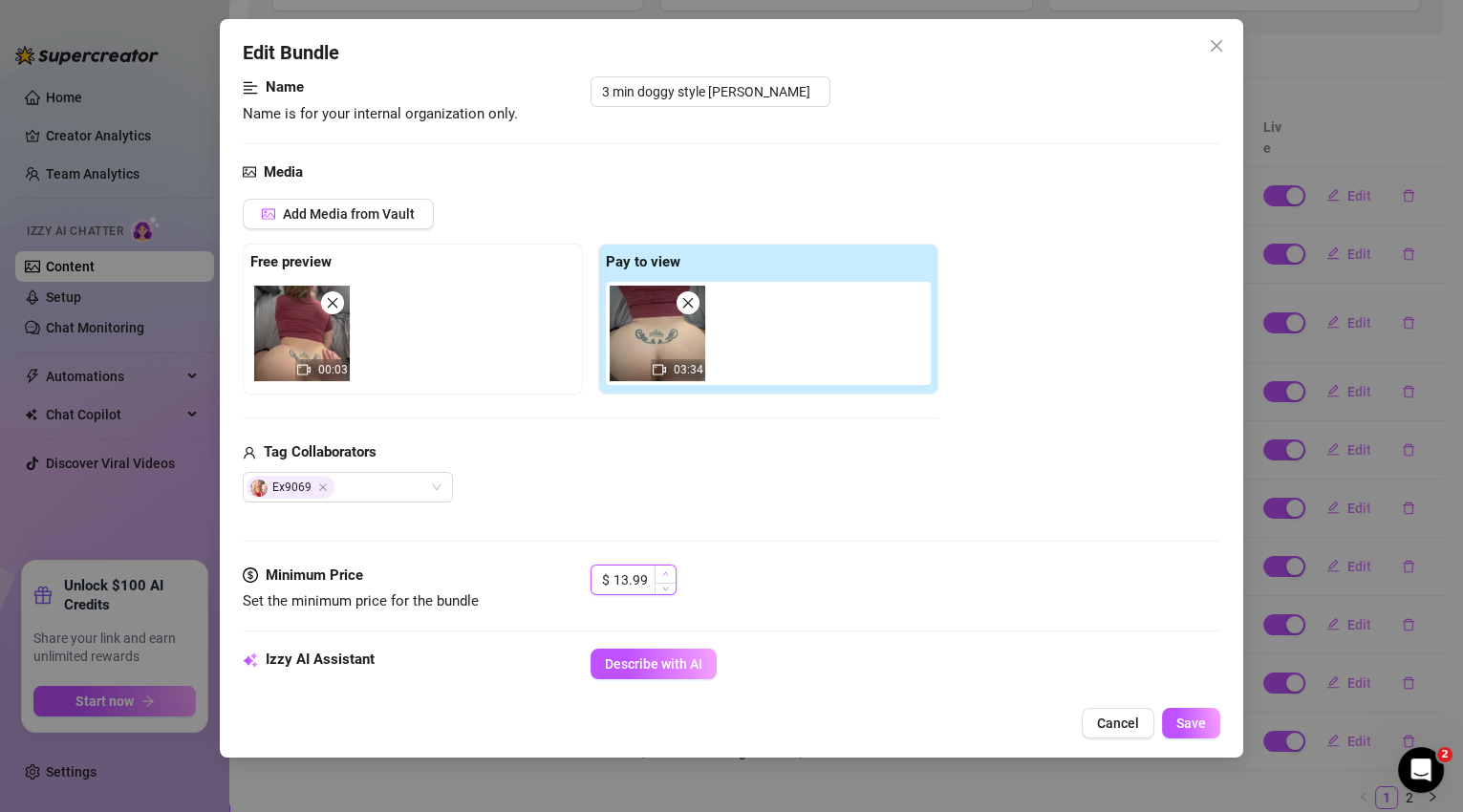
click at [666, 570] on icon "up" at bounding box center [665, 573] width 7 height 7
click at [1212, 728] on button "Save" at bounding box center [1191, 723] width 58 height 31
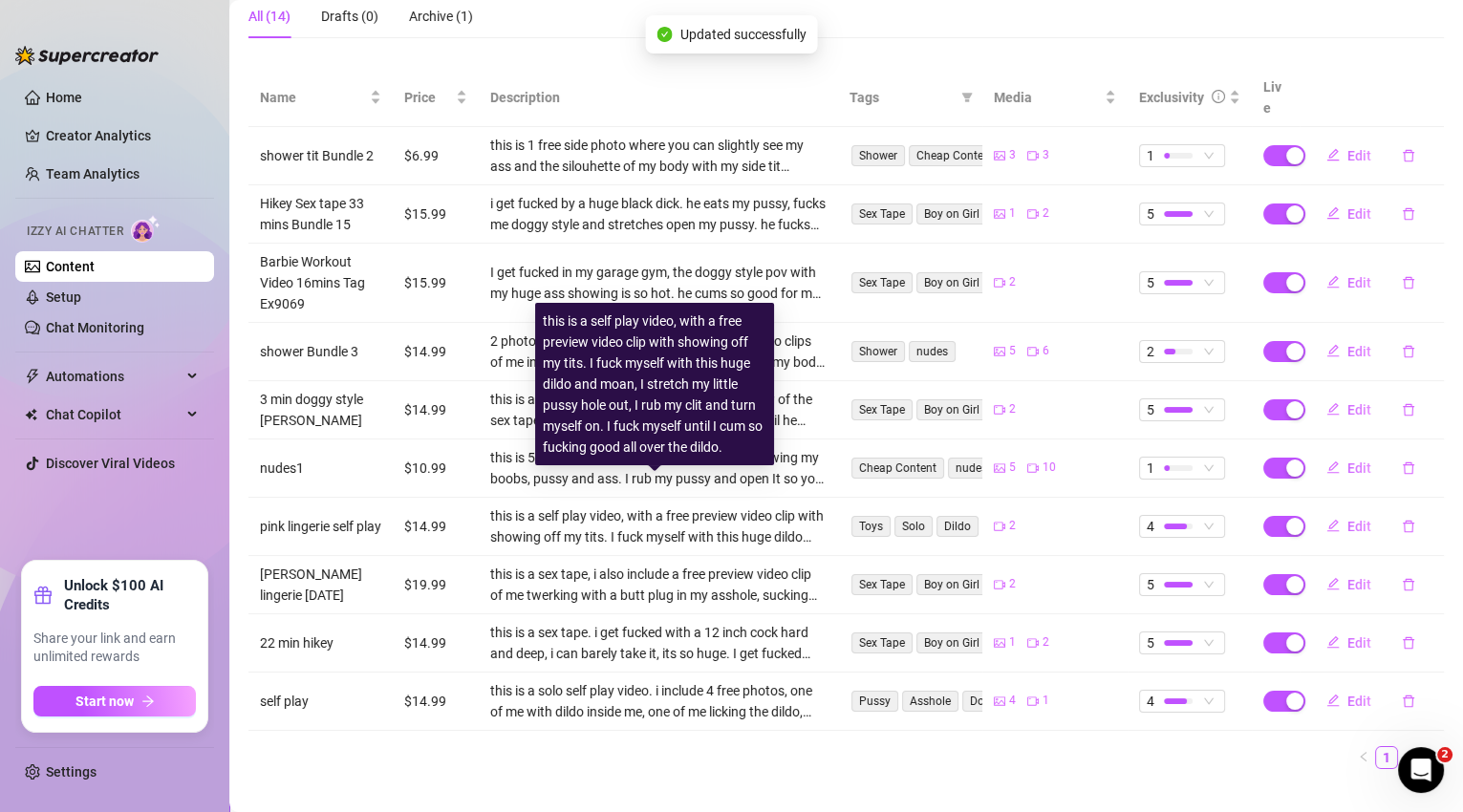
scroll to position [330, 0]
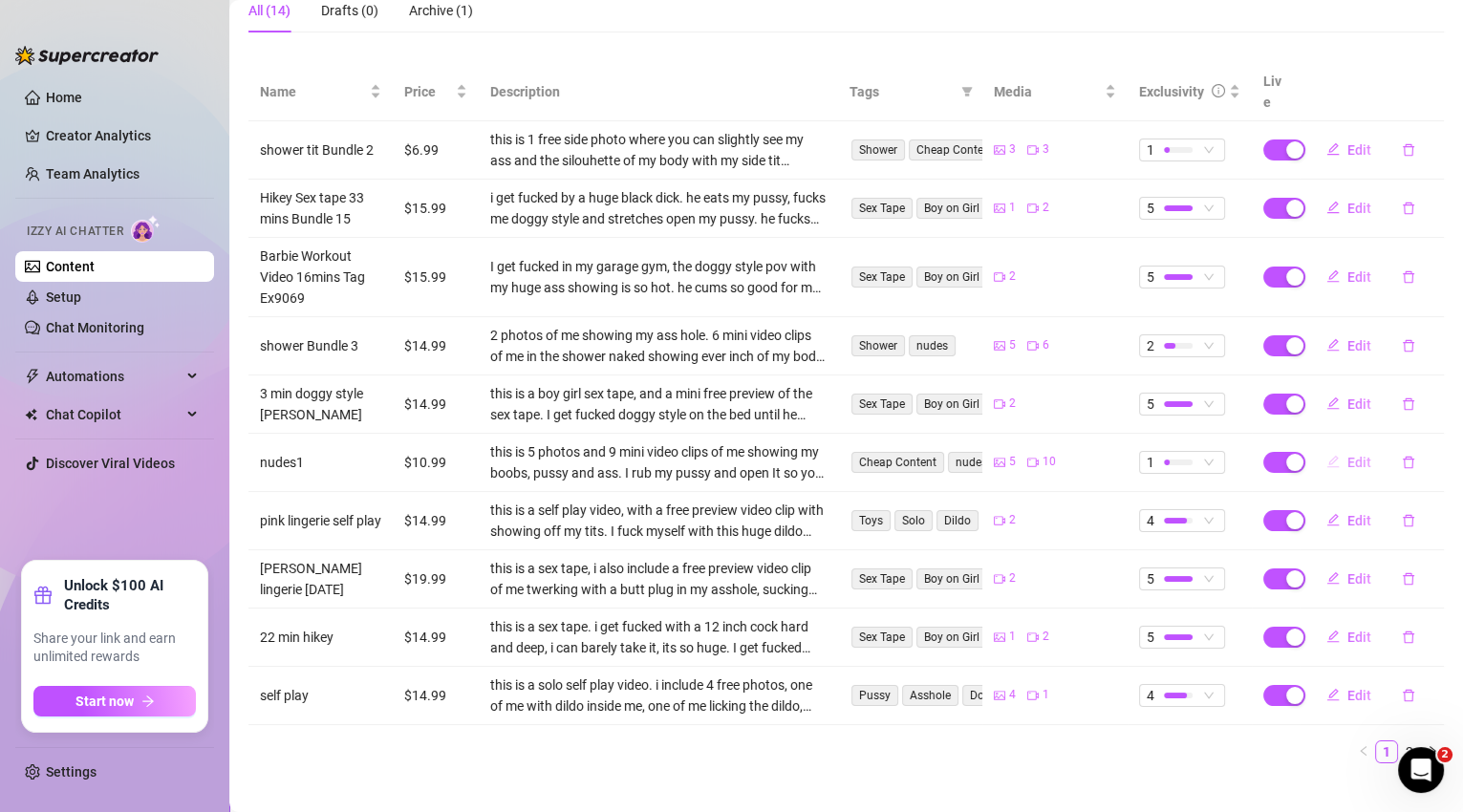
click at [1354, 455] on span "Edit" at bounding box center [1359, 462] width 24 height 15
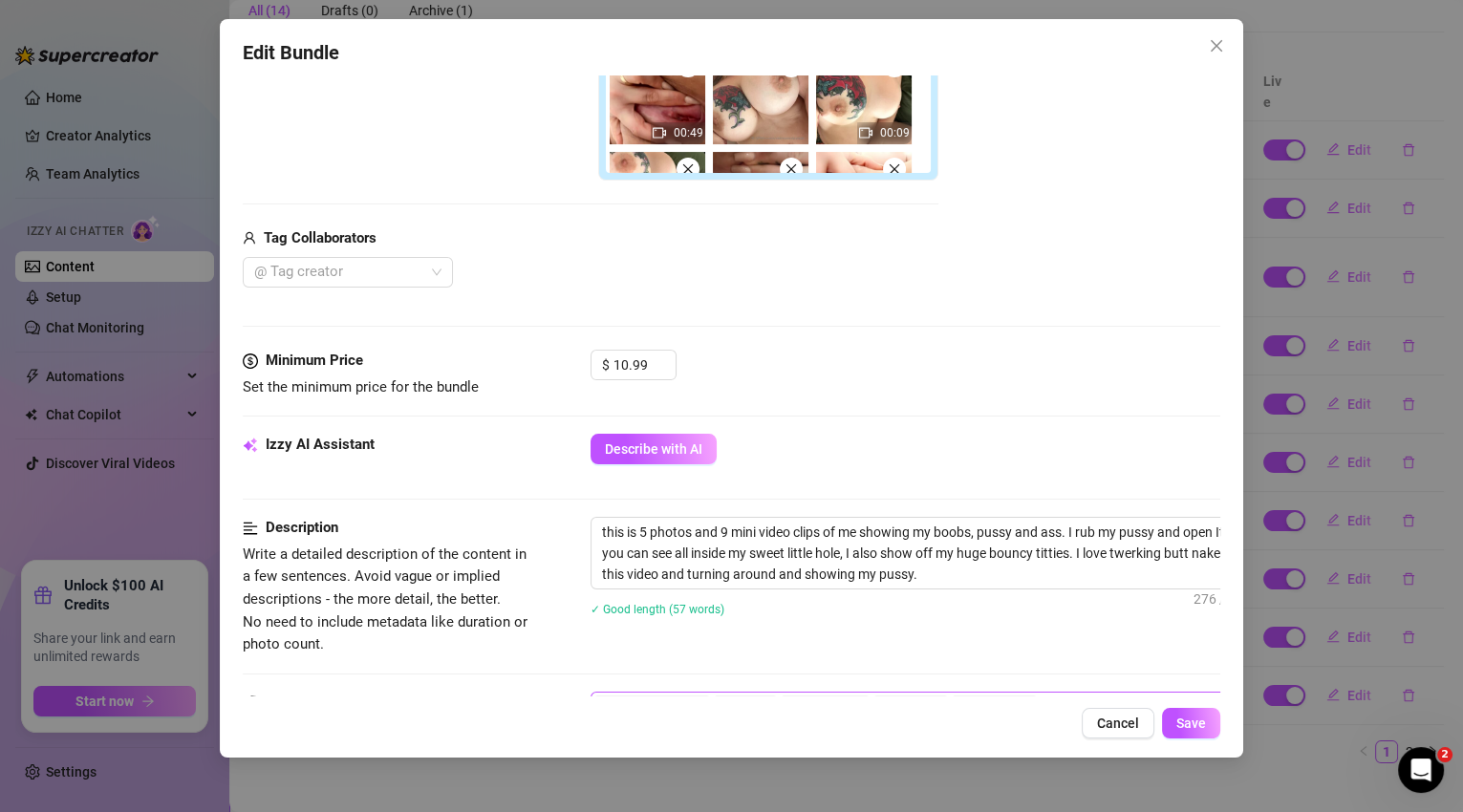
scroll to position [820, 0]
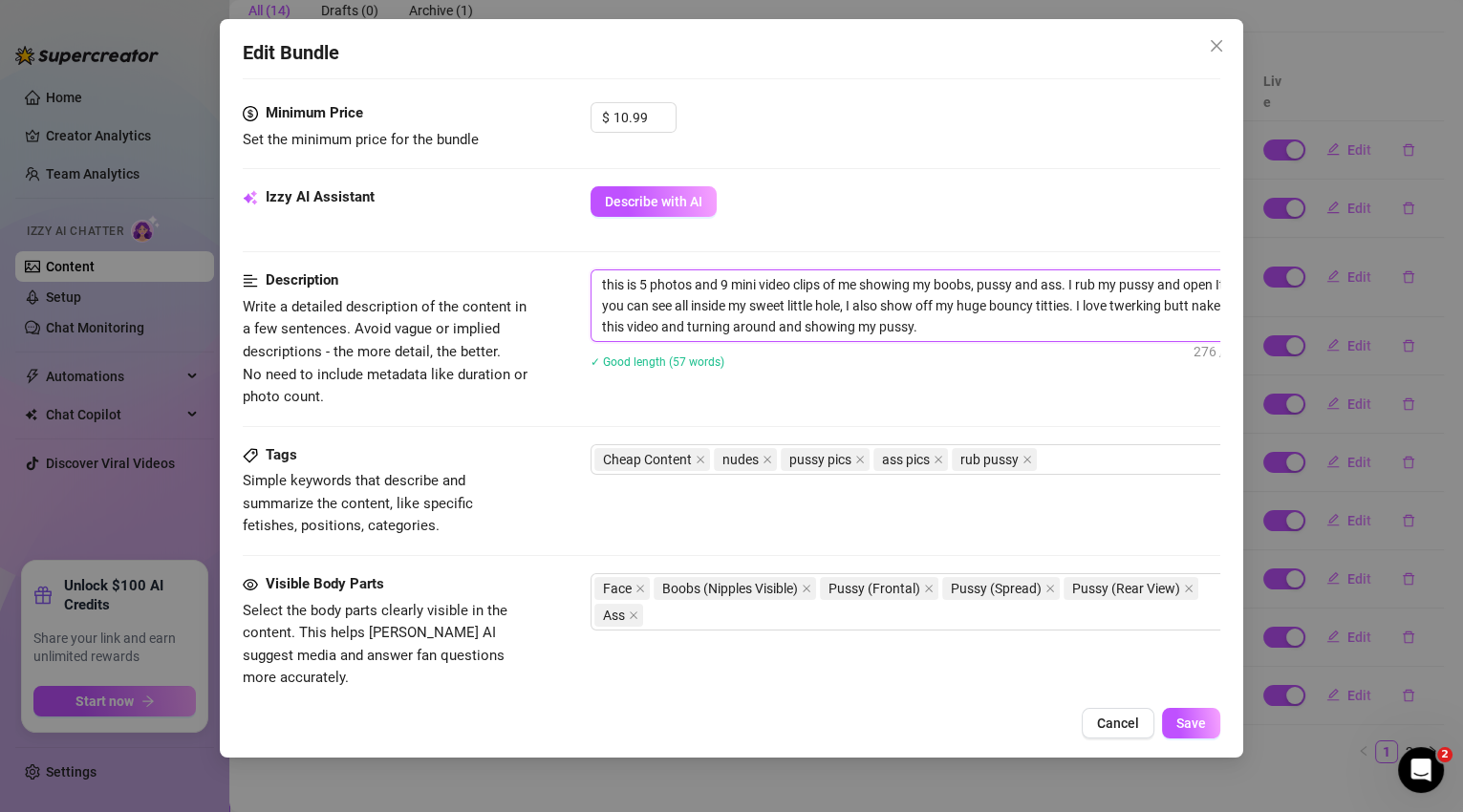
click at [991, 329] on textarea "this is 5 photos and 9 mini video clips of me showing my boobs, pussy and ass. …" at bounding box center [925, 305] width 667 height 70
click at [663, 109] on icon "up" at bounding box center [665, 112] width 7 height 7
click at [672, 107] on span "Increase Value" at bounding box center [665, 112] width 21 height 17
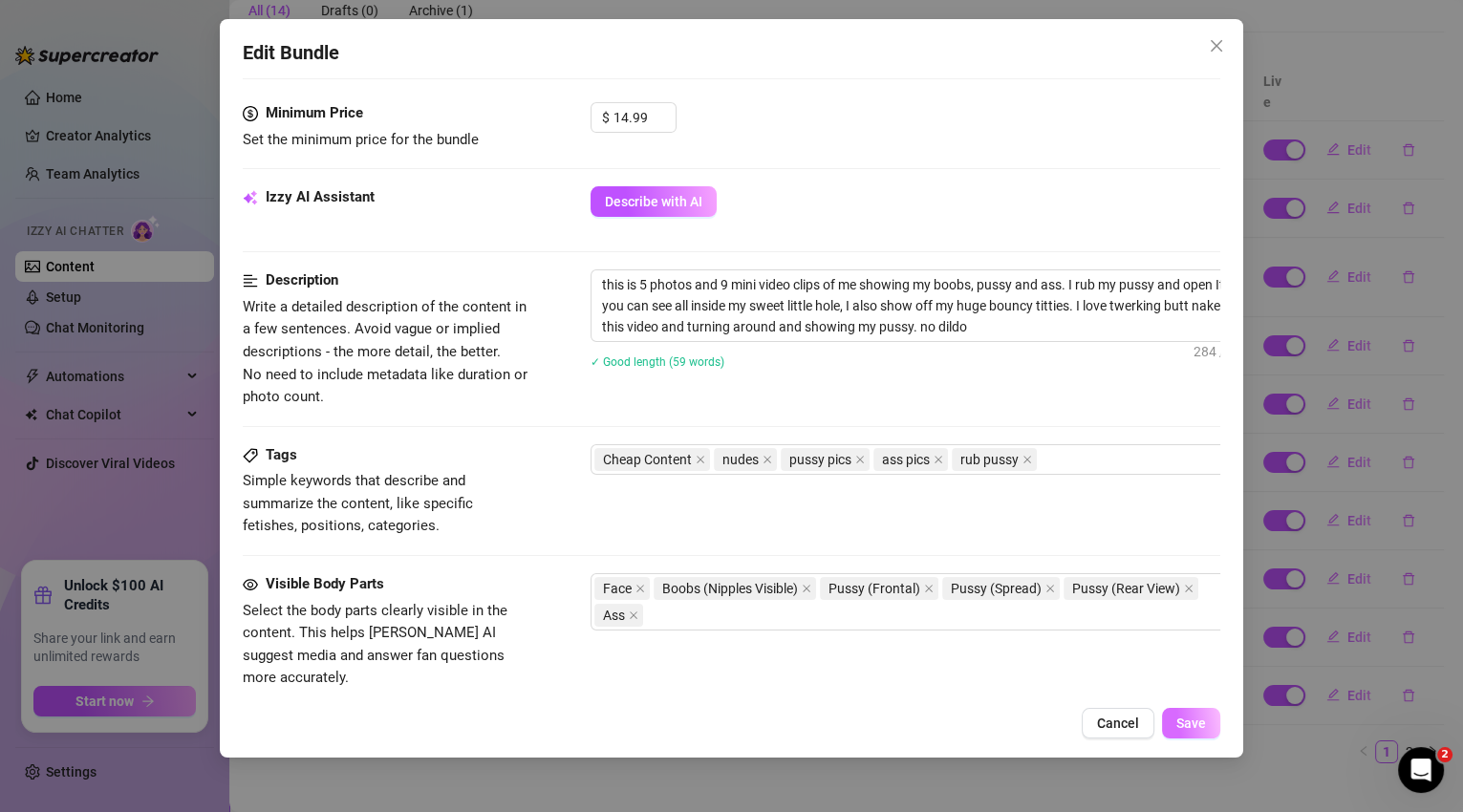
click at [1184, 722] on span "Save" at bounding box center [1191, 723] width 30 height 15
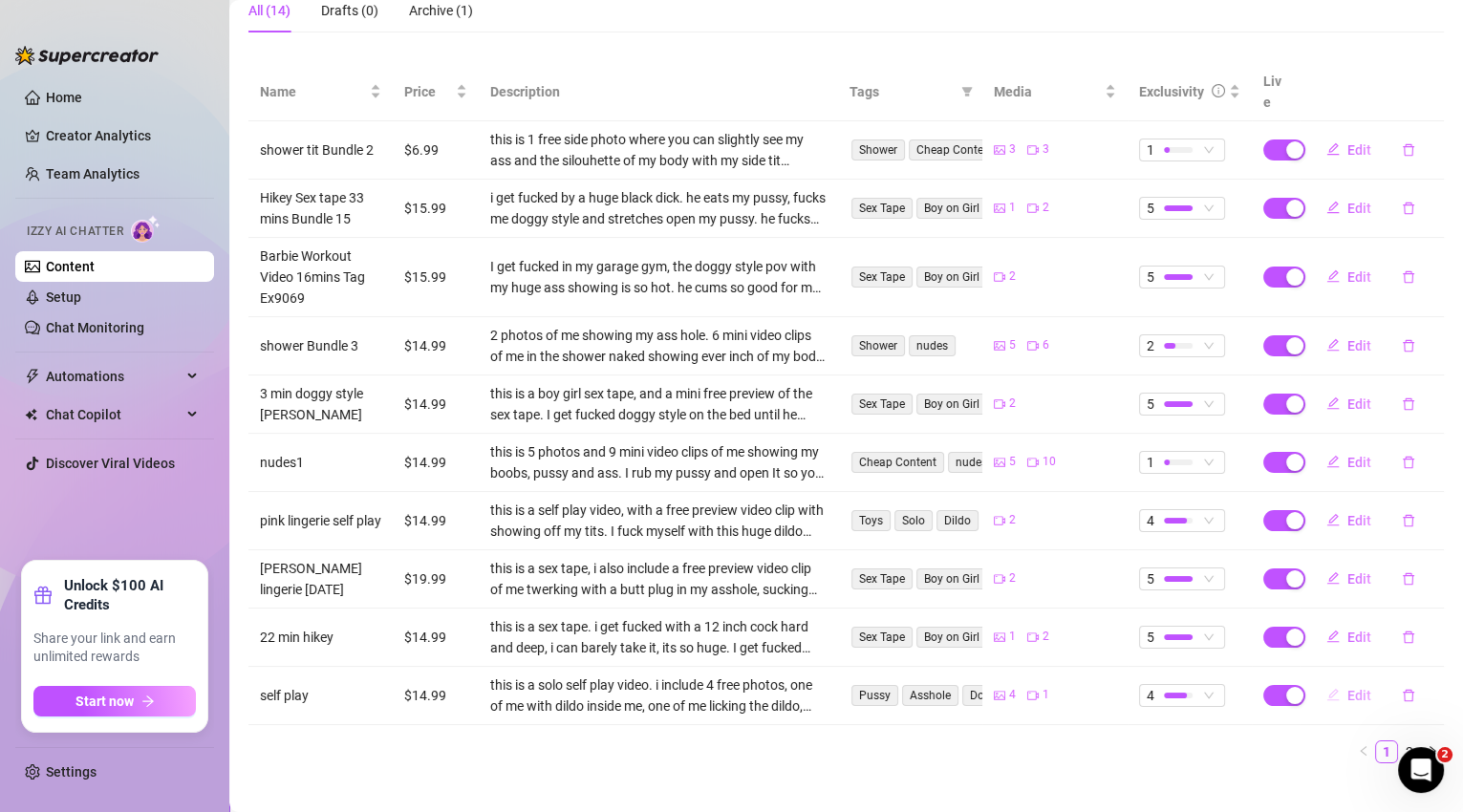
click at [1347, 688] on span "Edit" at bounding box center [1359, 695] width 24 height 15
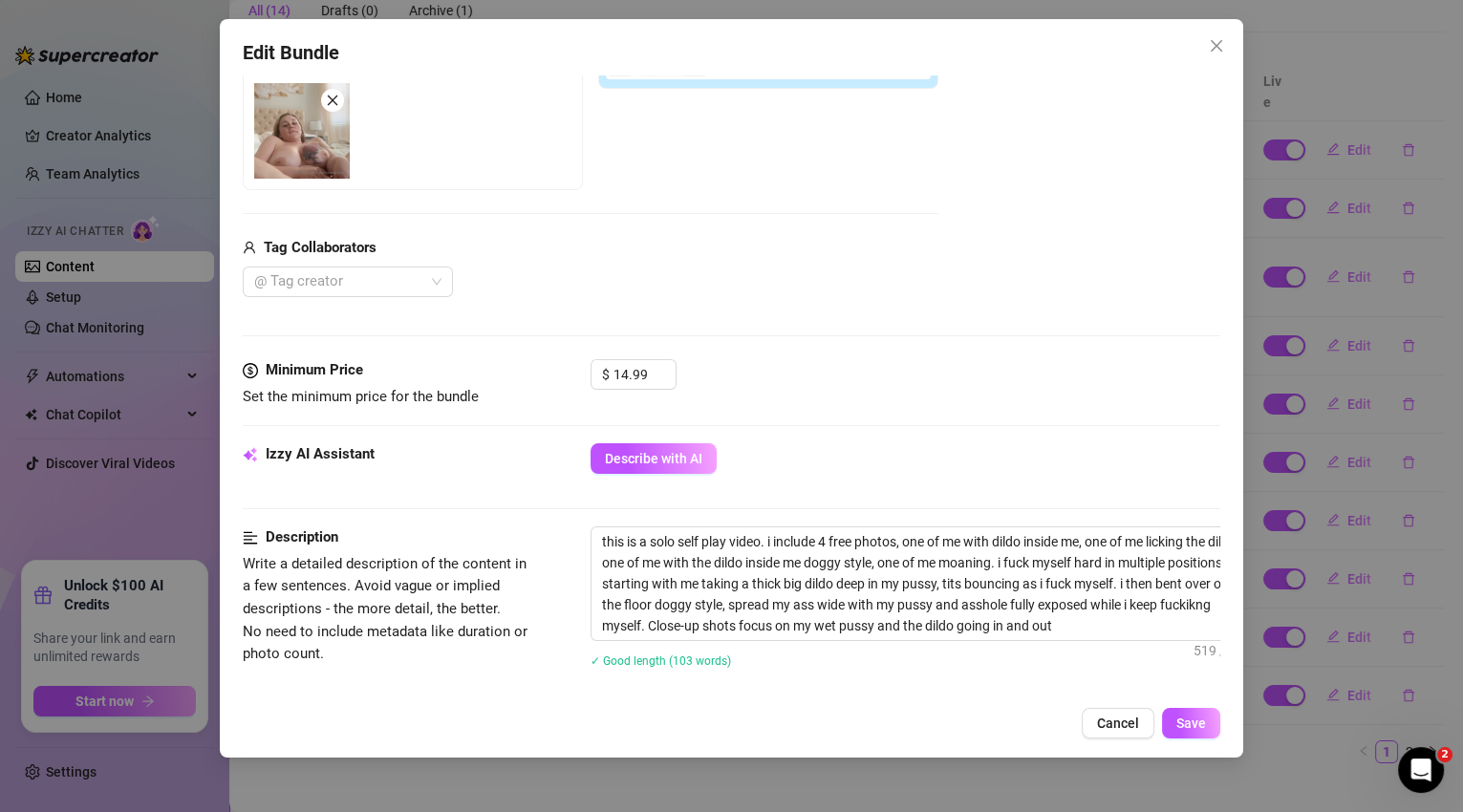
scroll to position [438, 0]
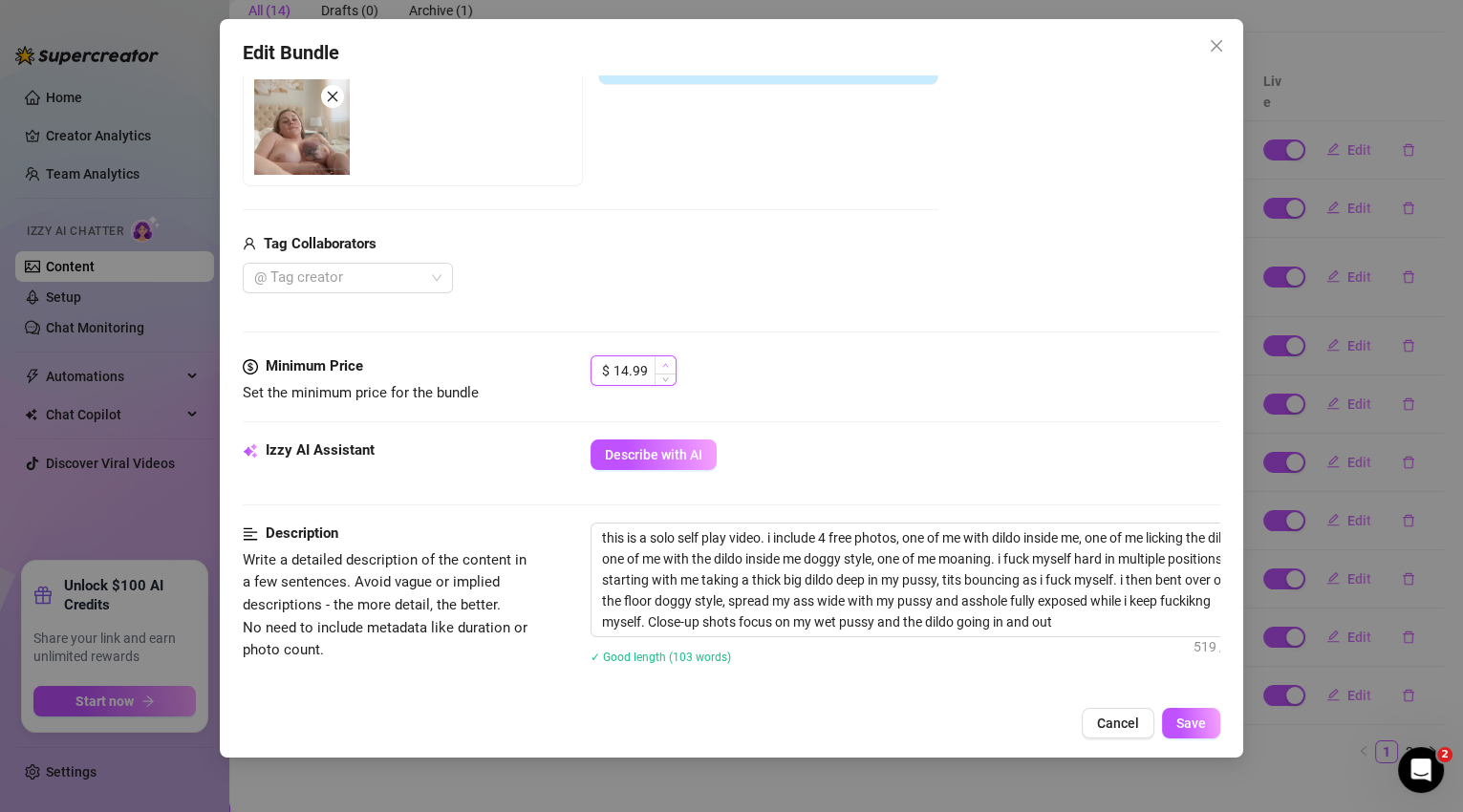
click at [670, 363] on span "Increase Value" at bounding box center [665, 365] width 21 height 17
click at [1180, 726] on span "Save" at bounding box center [1191, 723] width 30 height 15
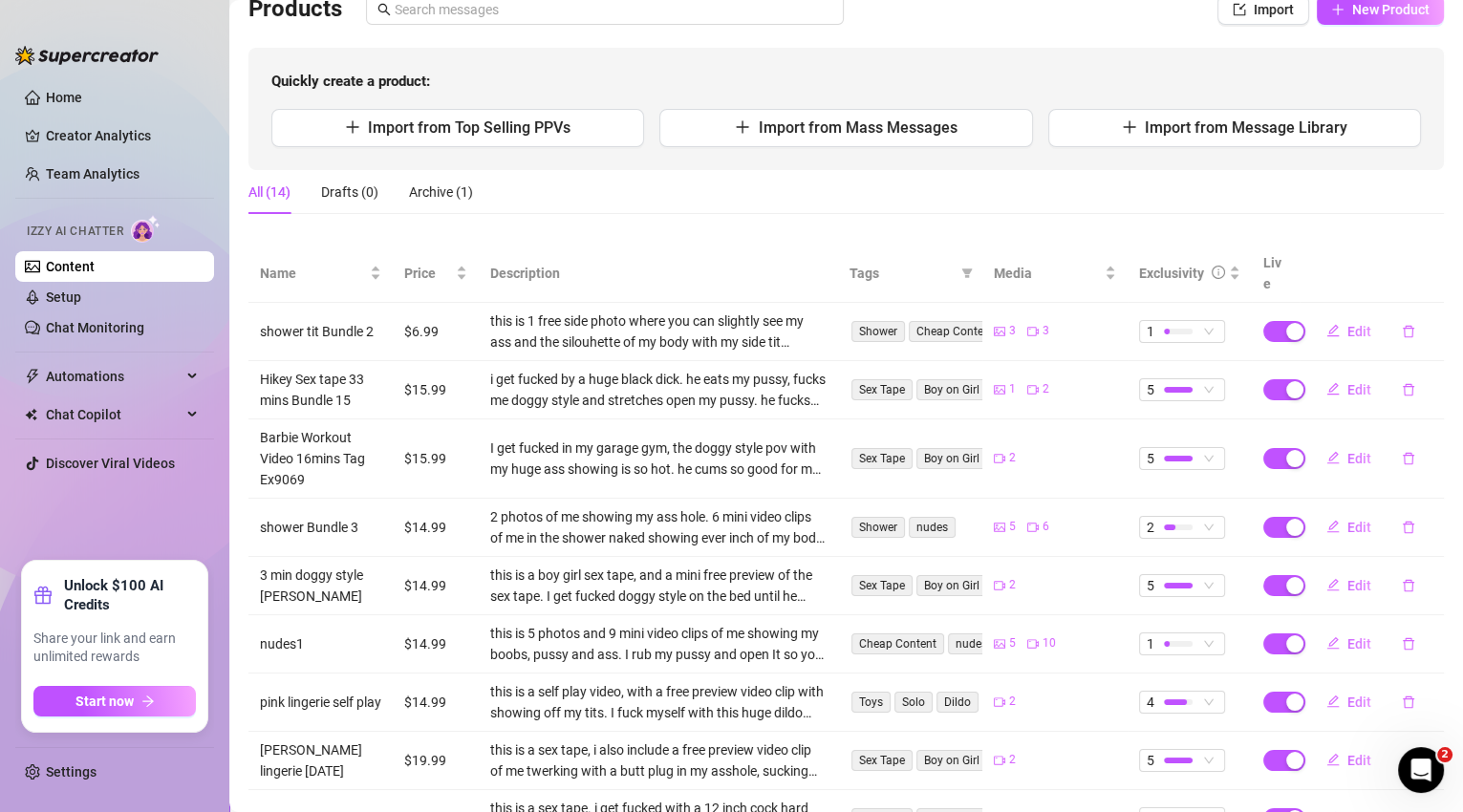
scroll to position [330, 0]
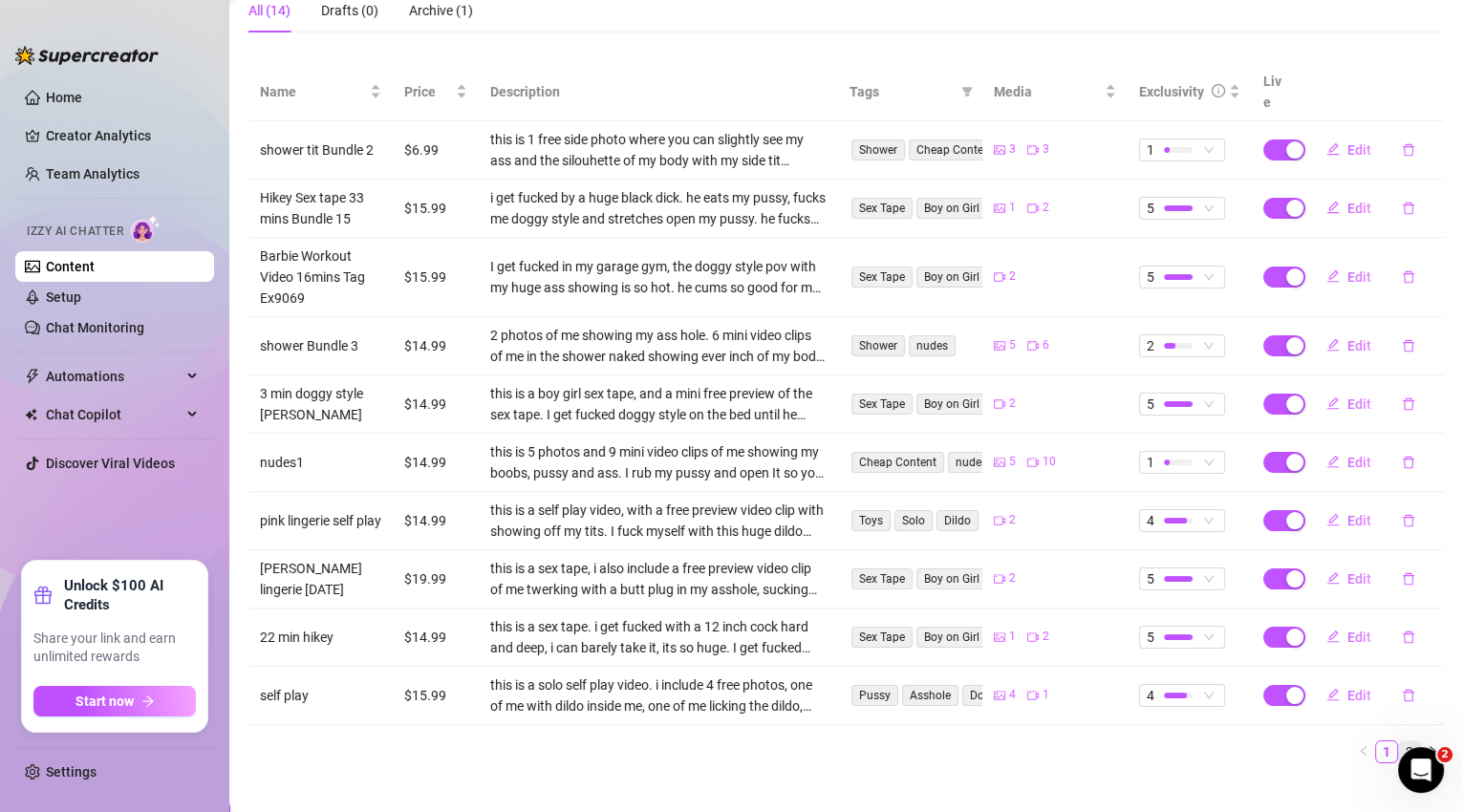
click at [1402, 742] on link "2" at bounding box center [1410, 752] width 21 height 21
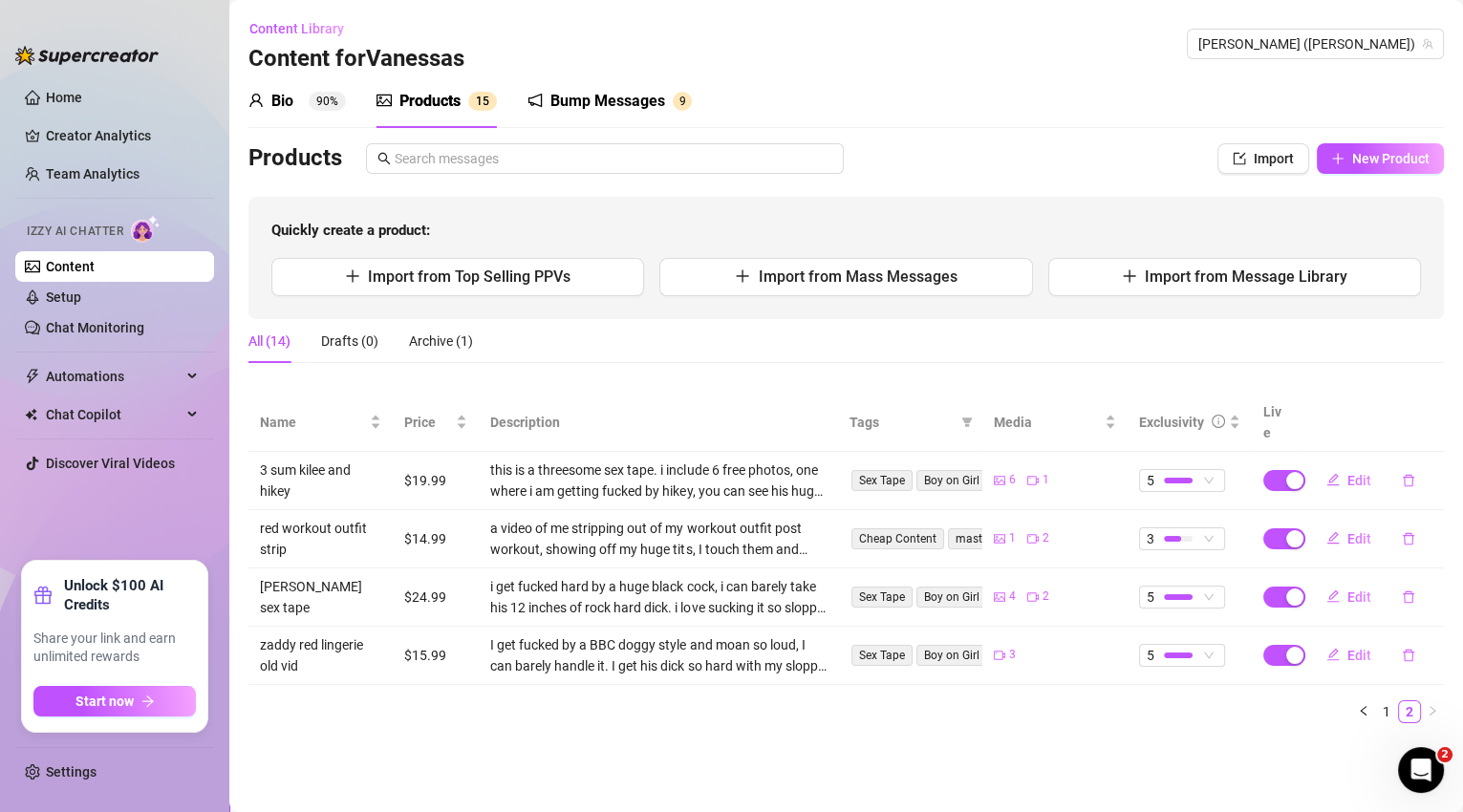
scroll to position [0, 0]
click at [1390, 50] on span "[PERSON_NAME] ([PERSON_NAME])" at bounding box center [1316, 44] width 234 height 29
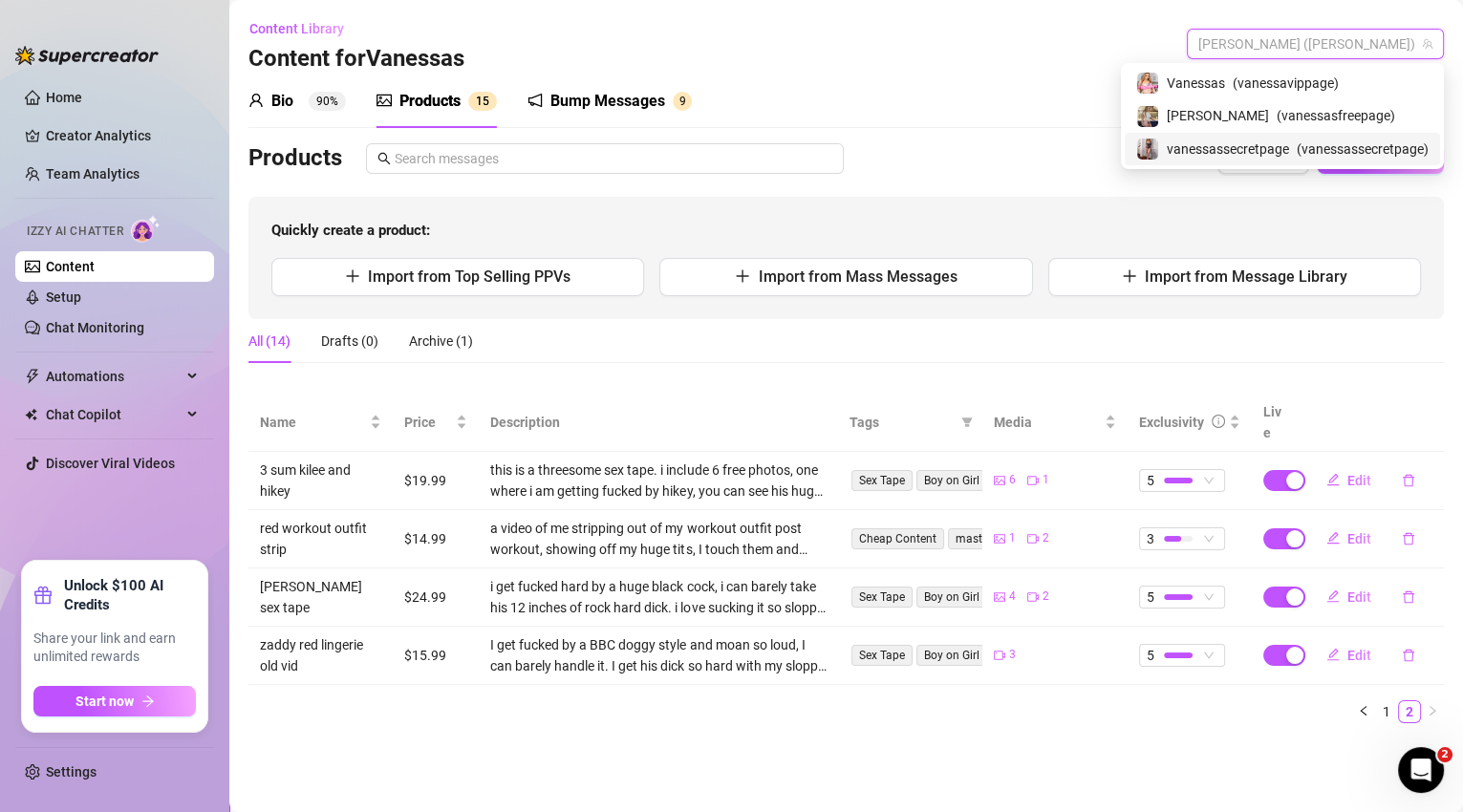
click at [1332, 150] on span "( vanessassecretpage )" at bounding box center [1363, 149] width 132 height 21
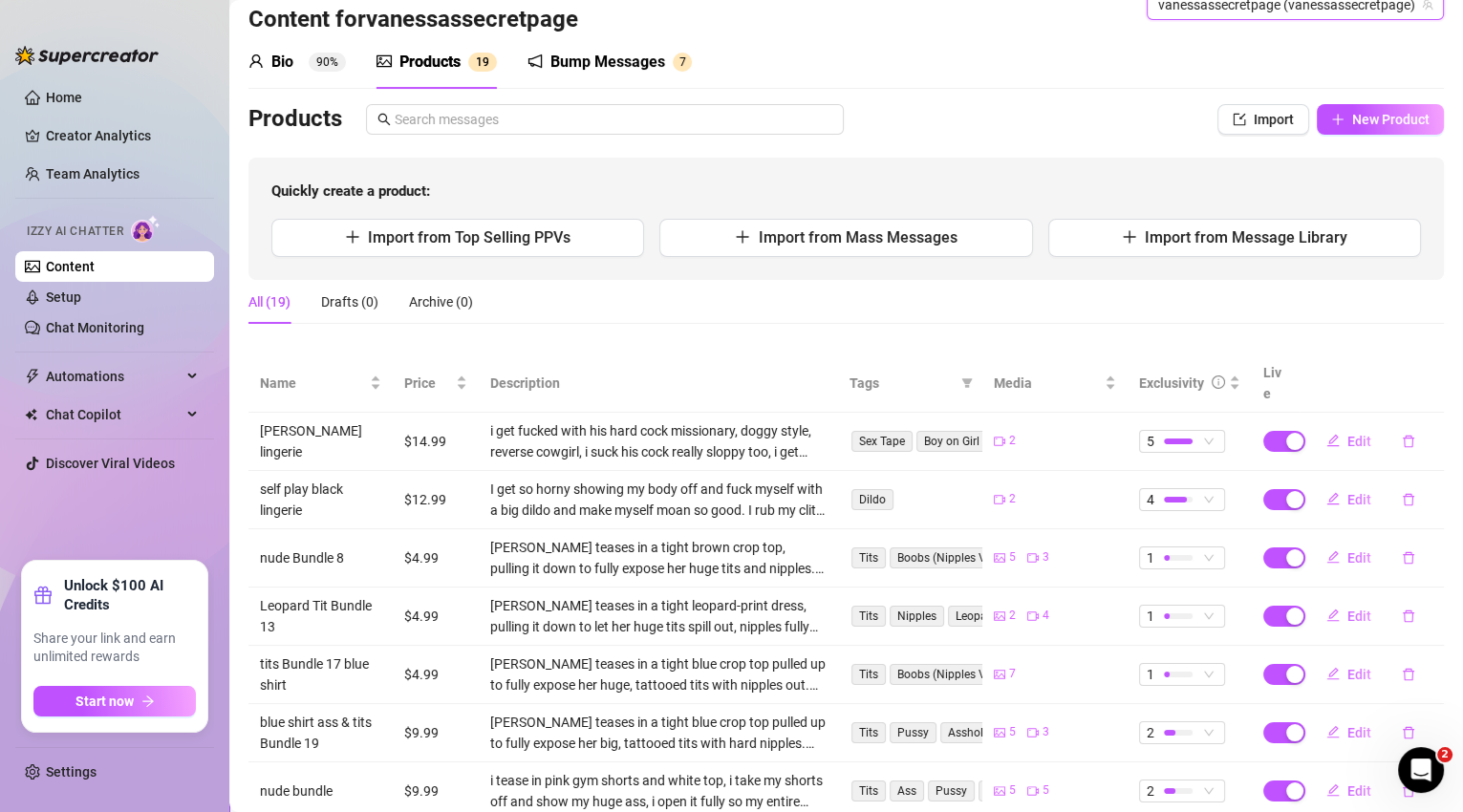
scroll to position [39, 0]
click at [1347, 433] on span "Edit" at bounding box center [1359, 441] width 24 height 15
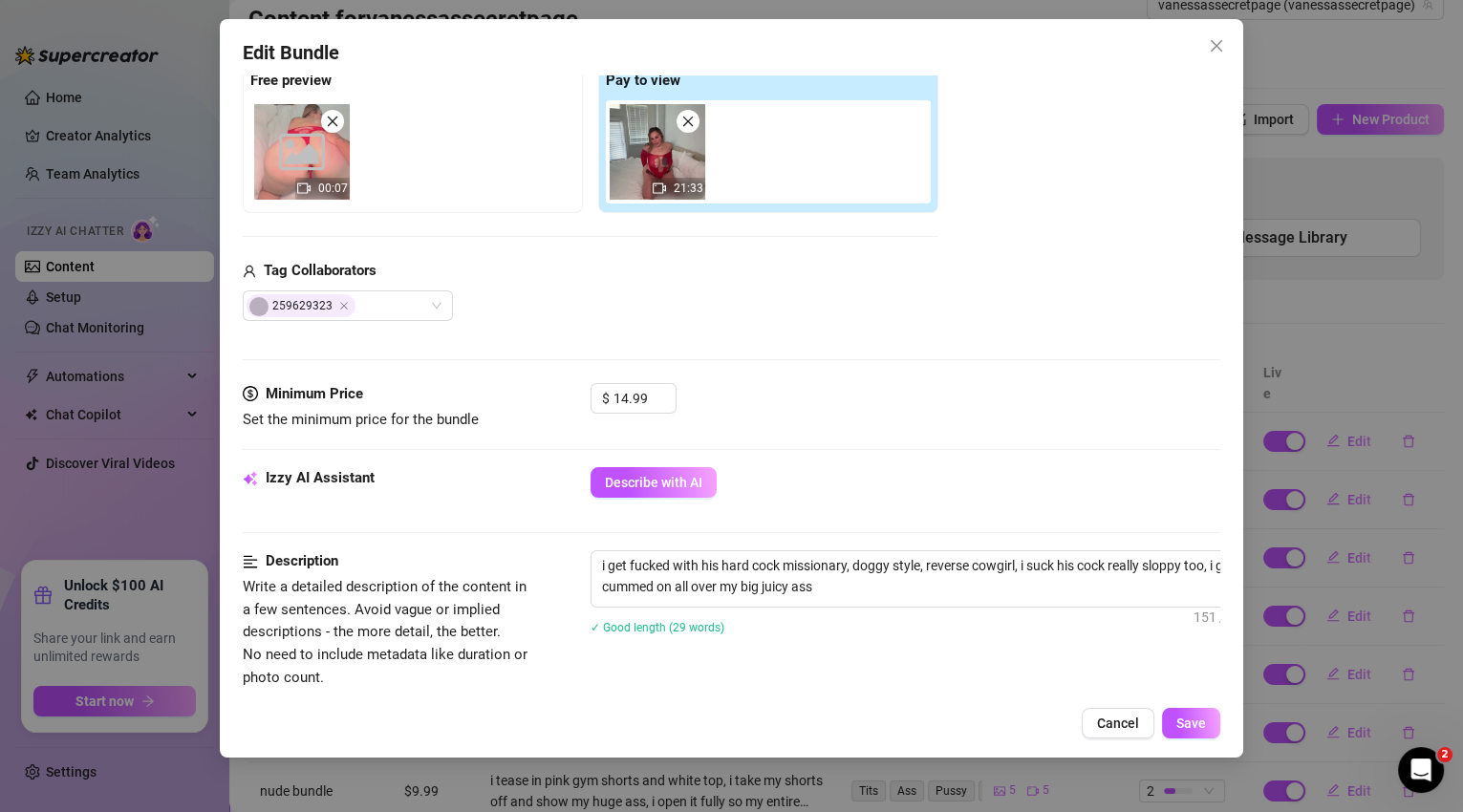
scroll to position [512, 0]
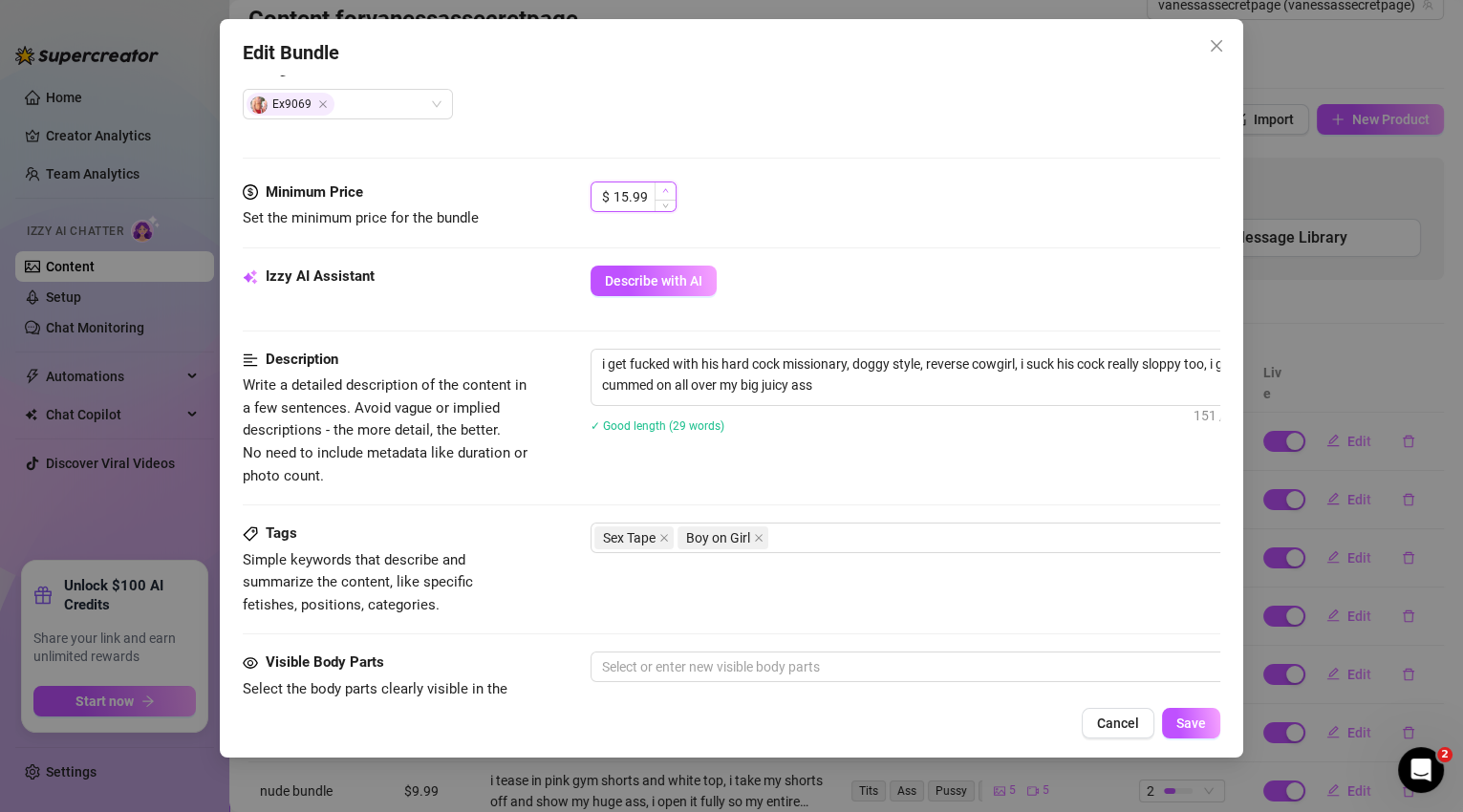
click at [664, 189] on icon "up" at bounding box center [665, 191] width 6 height 4
click at [1185, 720] on span "Save" at bounding box center [1191, 723] width 30 height 15
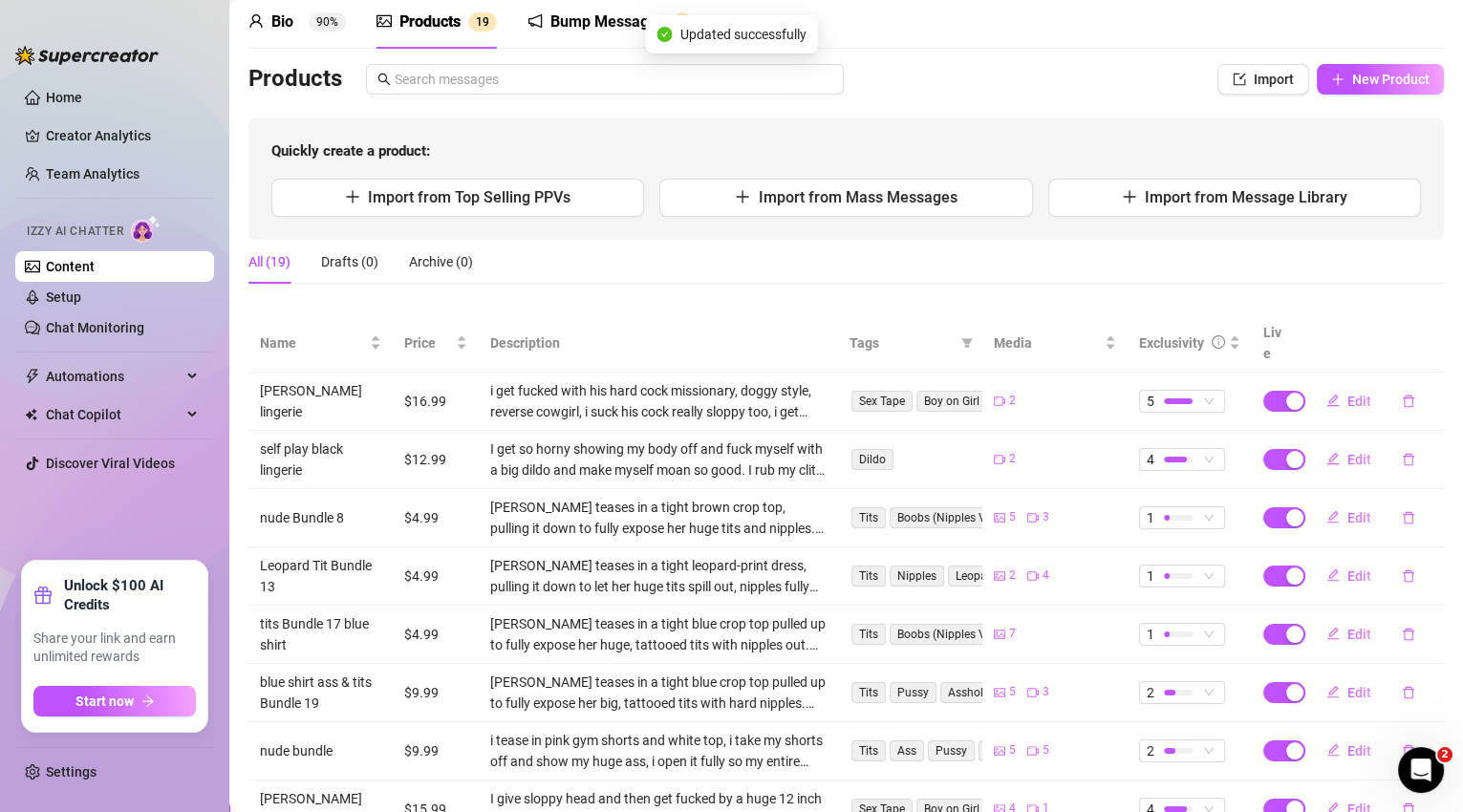
scroll to position [88, 0]
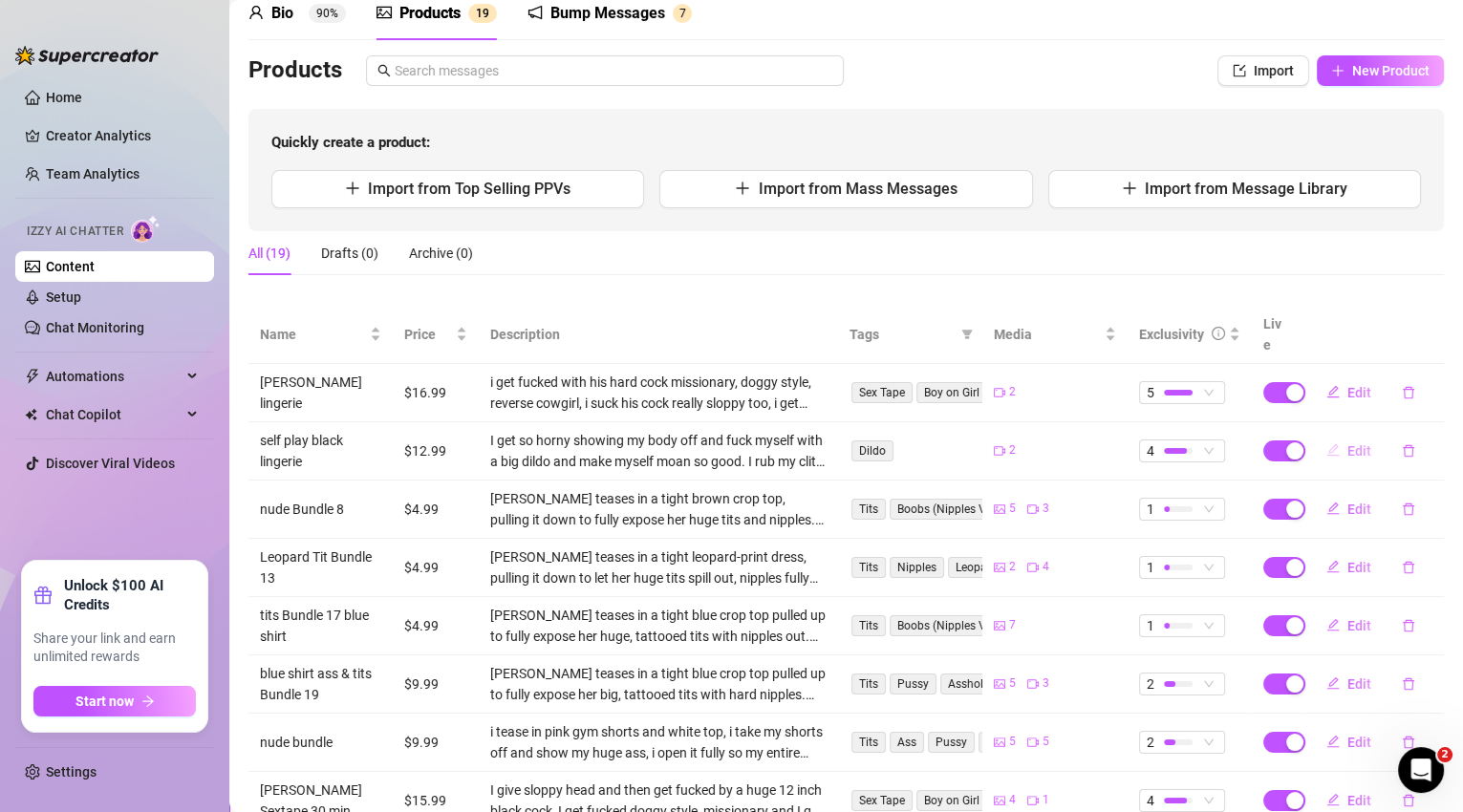
click at [1355, 443] on span "Edit" at bounding box center [1359, 451] width 24 height 15
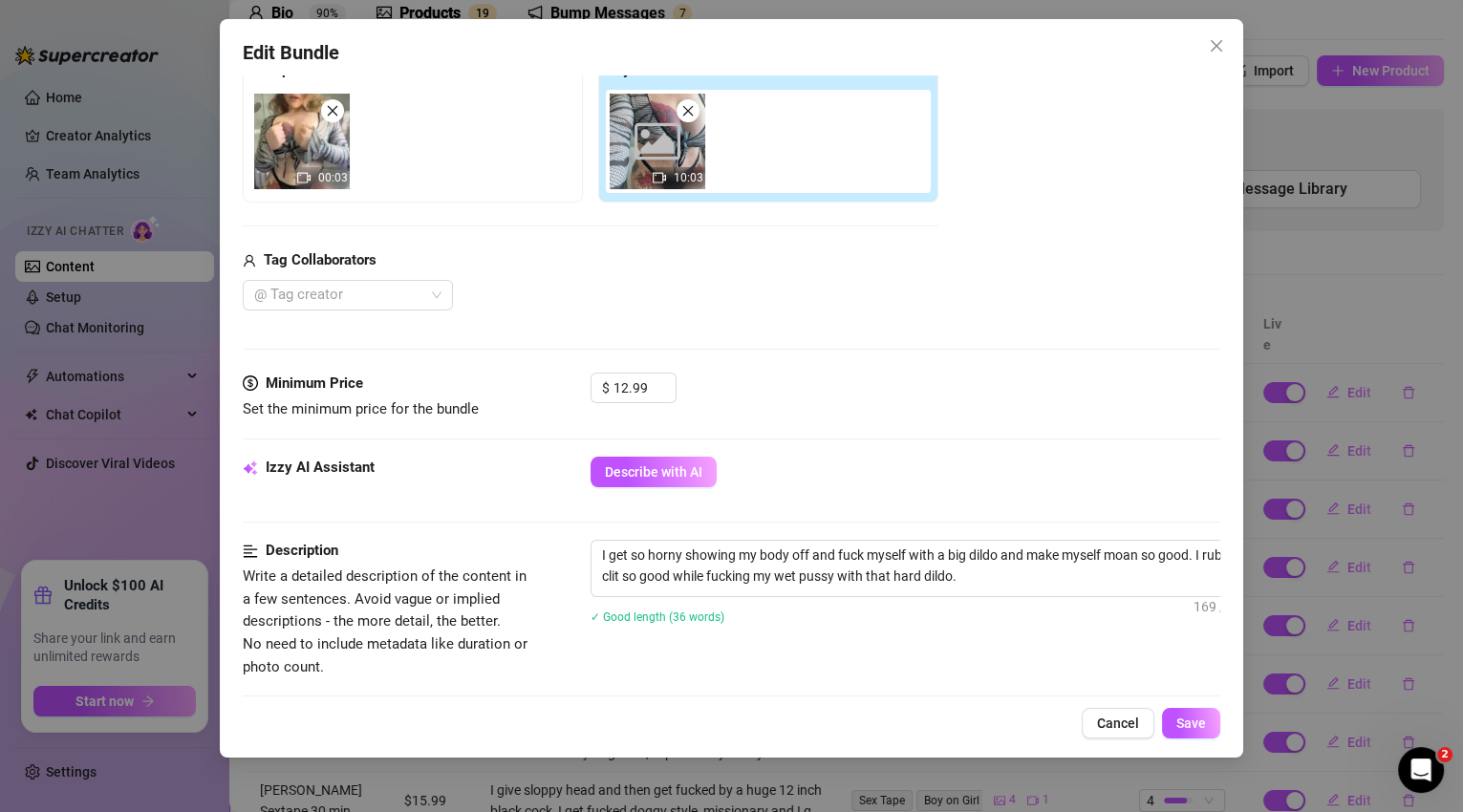
scroll to position [321, 0]
click at [669, 377] on span "Increase Value" at bounding box center [665, 382] width 21 height 17
click at [1193, 723] on span "Save" at bounding box center [1191, 723] width 30 height 15
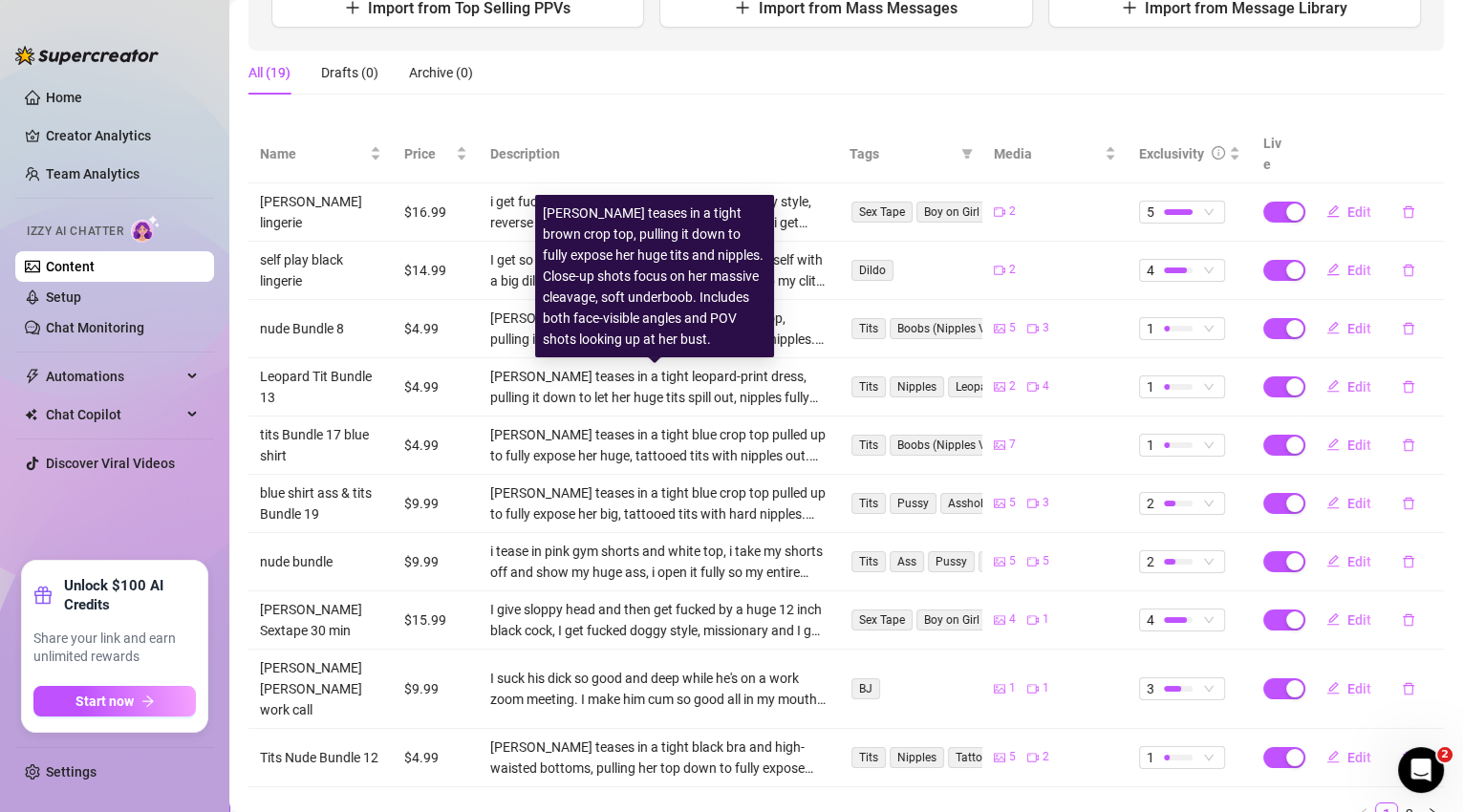
scroll to position [309, 0]
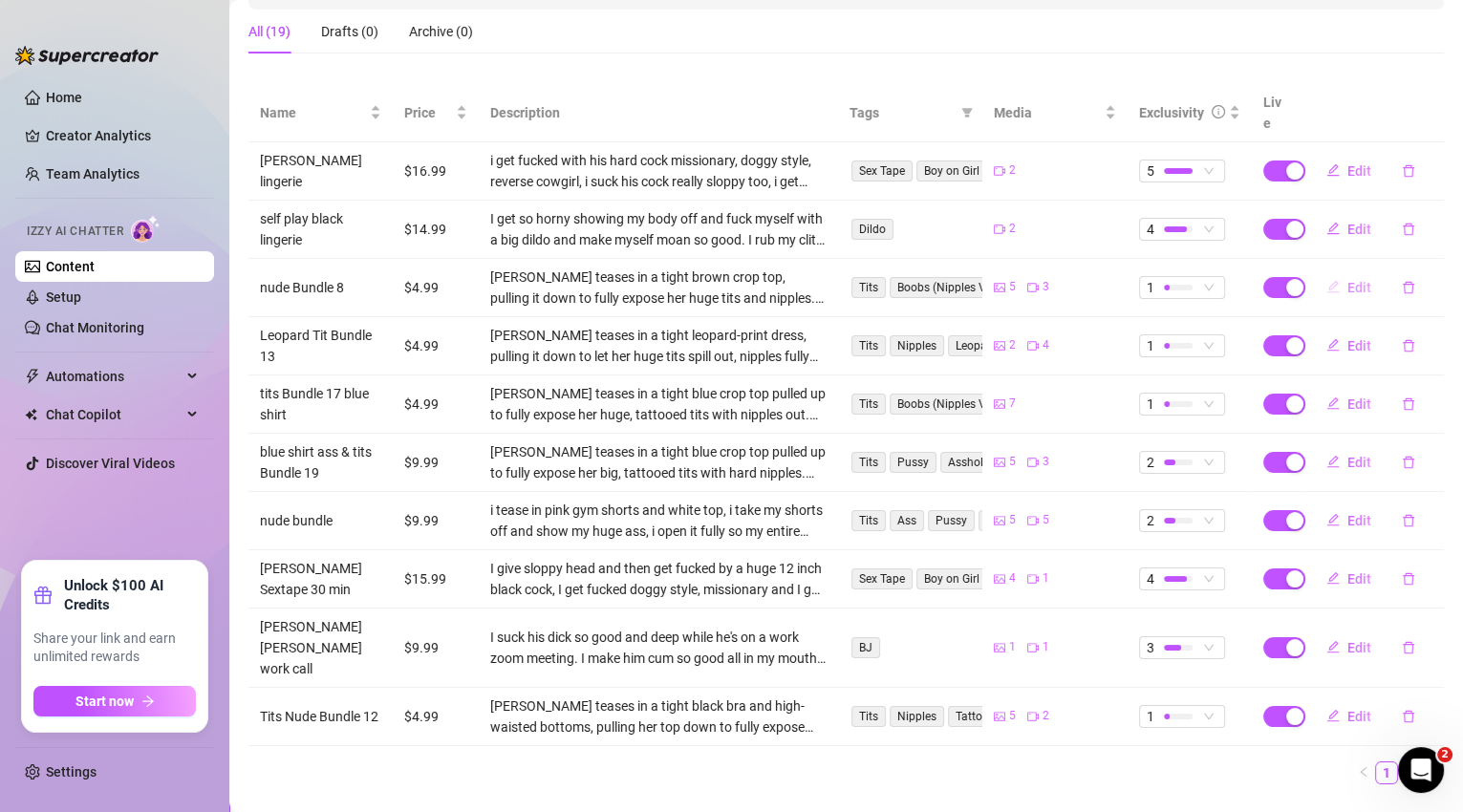
click at [1353, 280] on span "Edit" at bounding box center [1359, 288] width 24 height 15
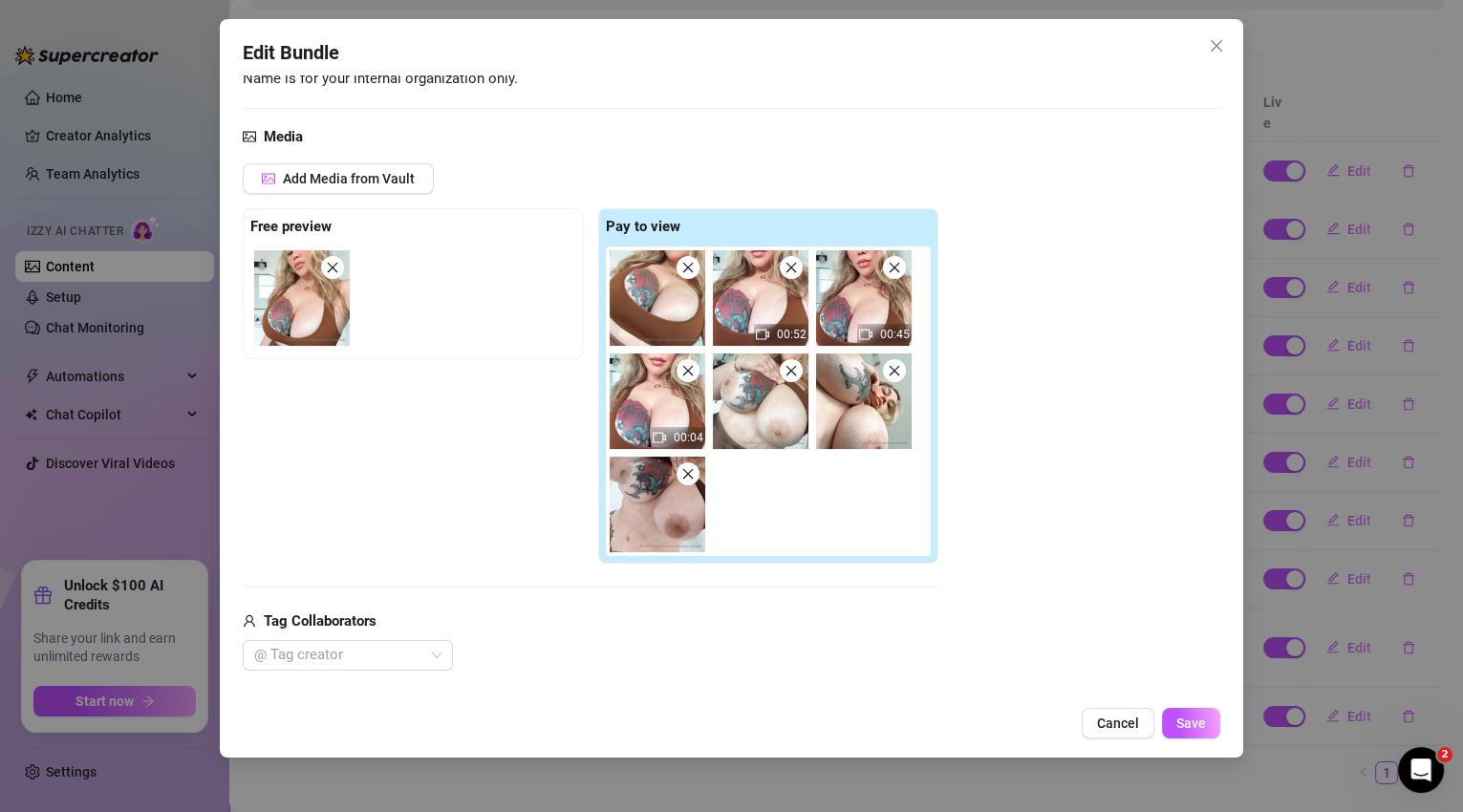
scroll to position [382, 0]
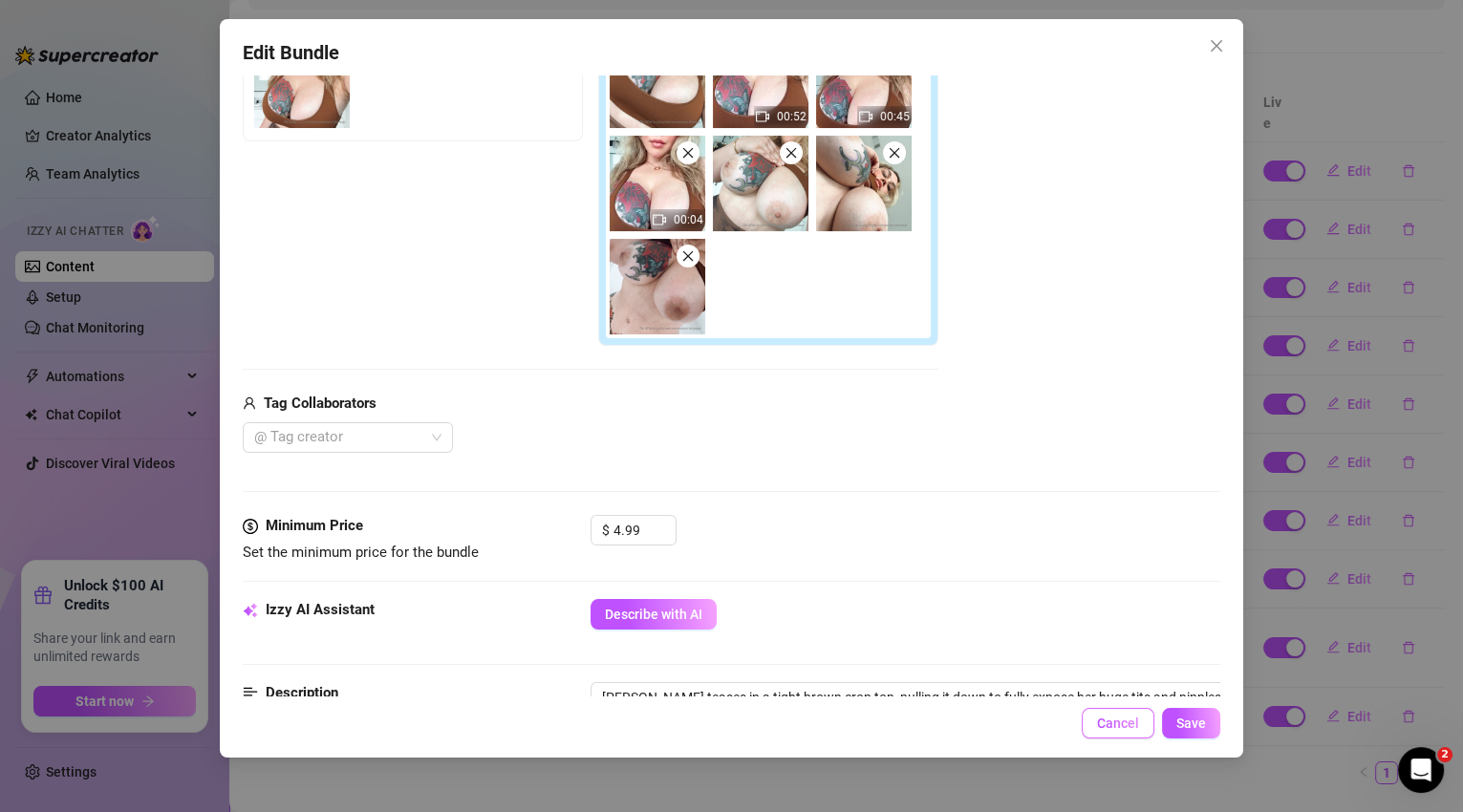
click at [1140, 716] on button "Cancel" at bounding box center [1118, 723] width 72 height 31
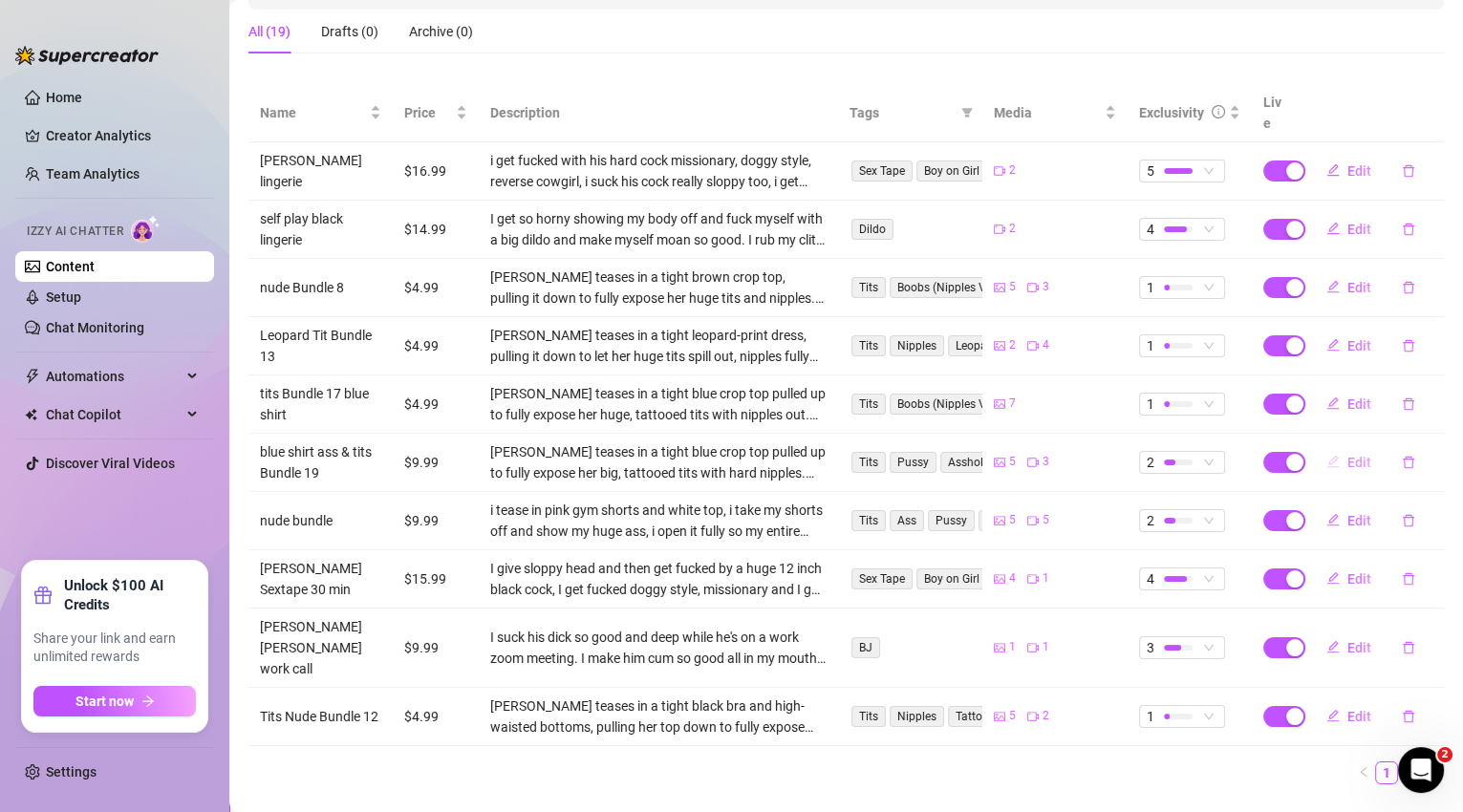
click at [1356, 455] on span "Edit" at bounding box center [1359, 462] width 24 height 15
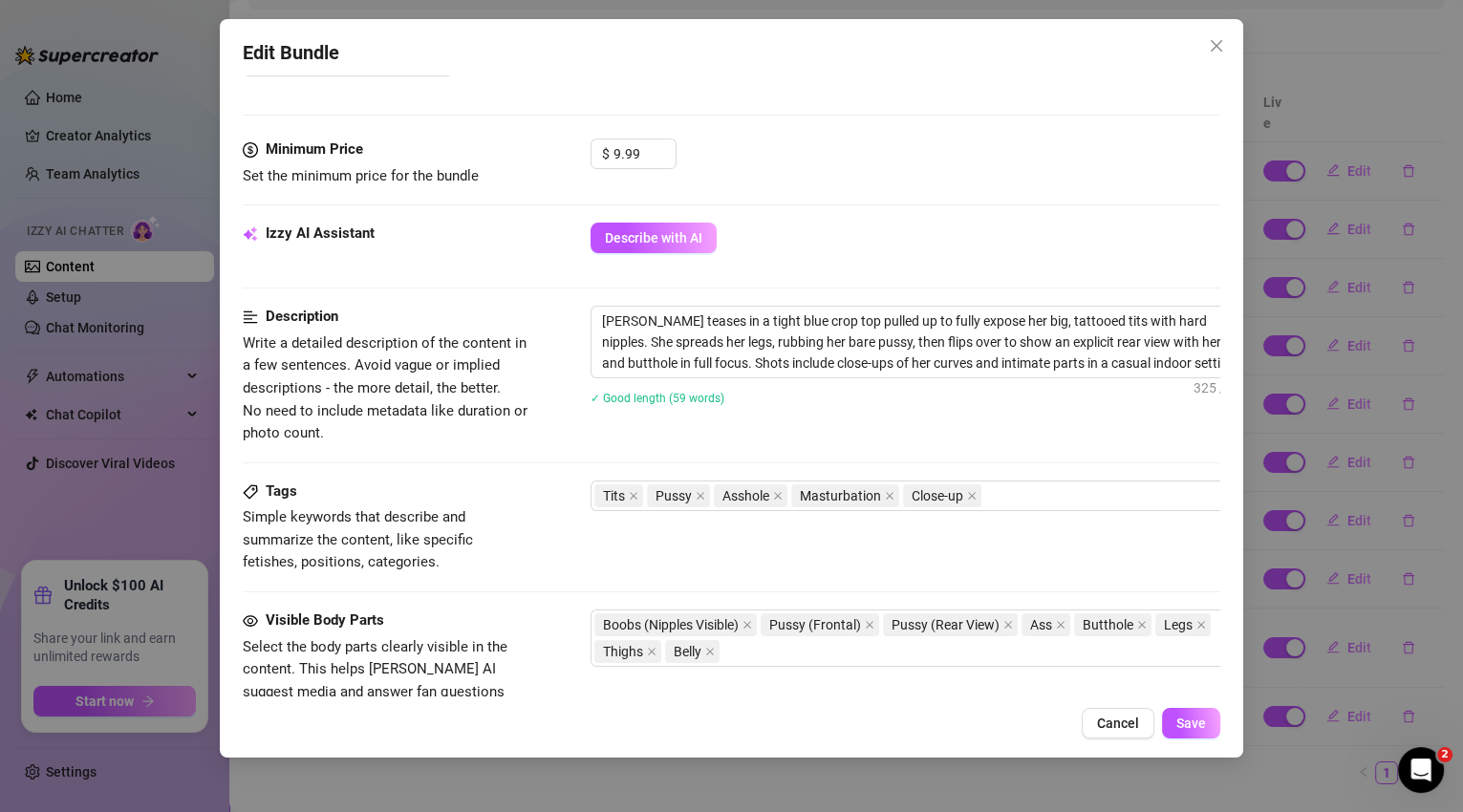
scroll to position [441, 0]
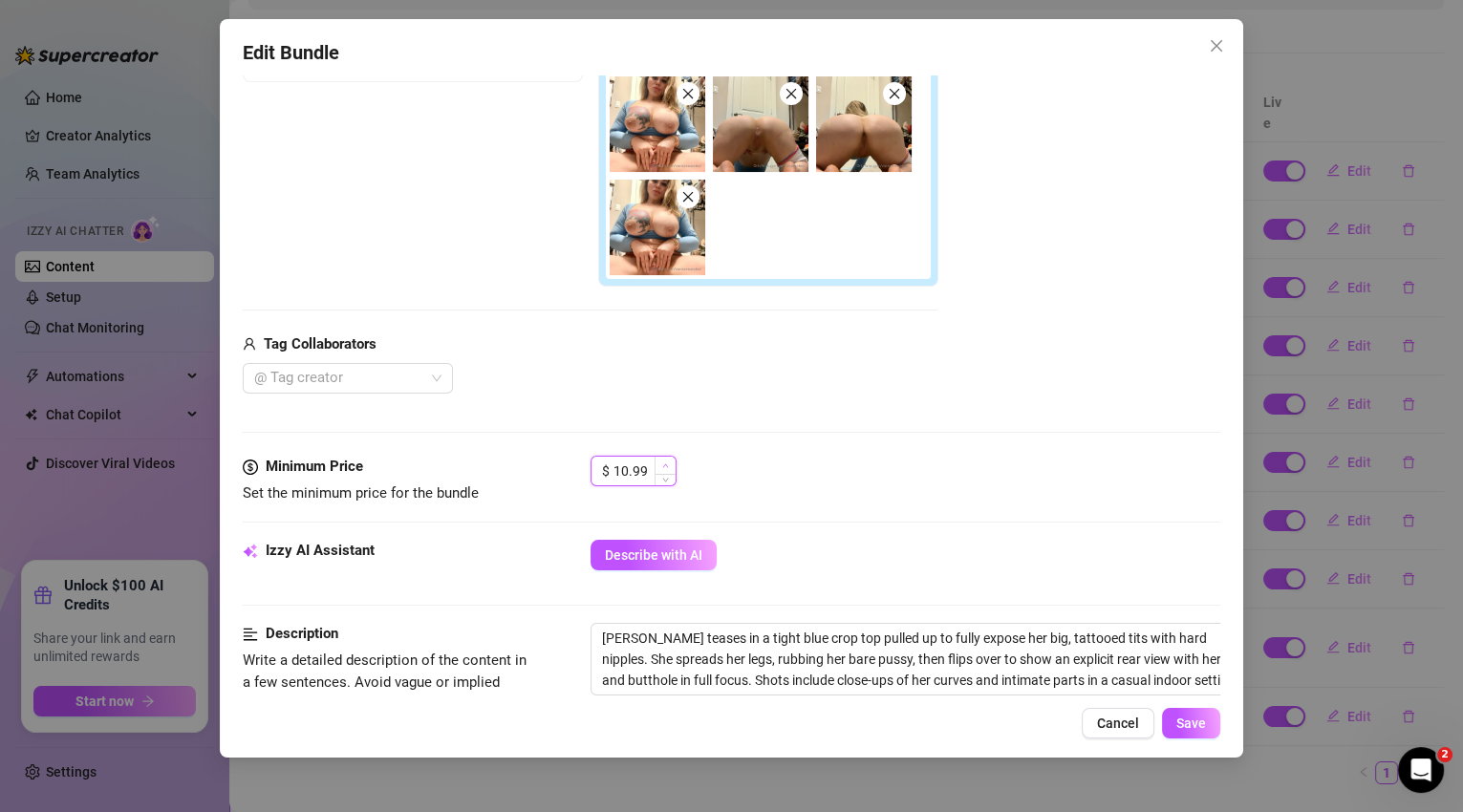
click at [668, 459] on span "Increase Value" at bounding box center [665, 465] width 21 height 17
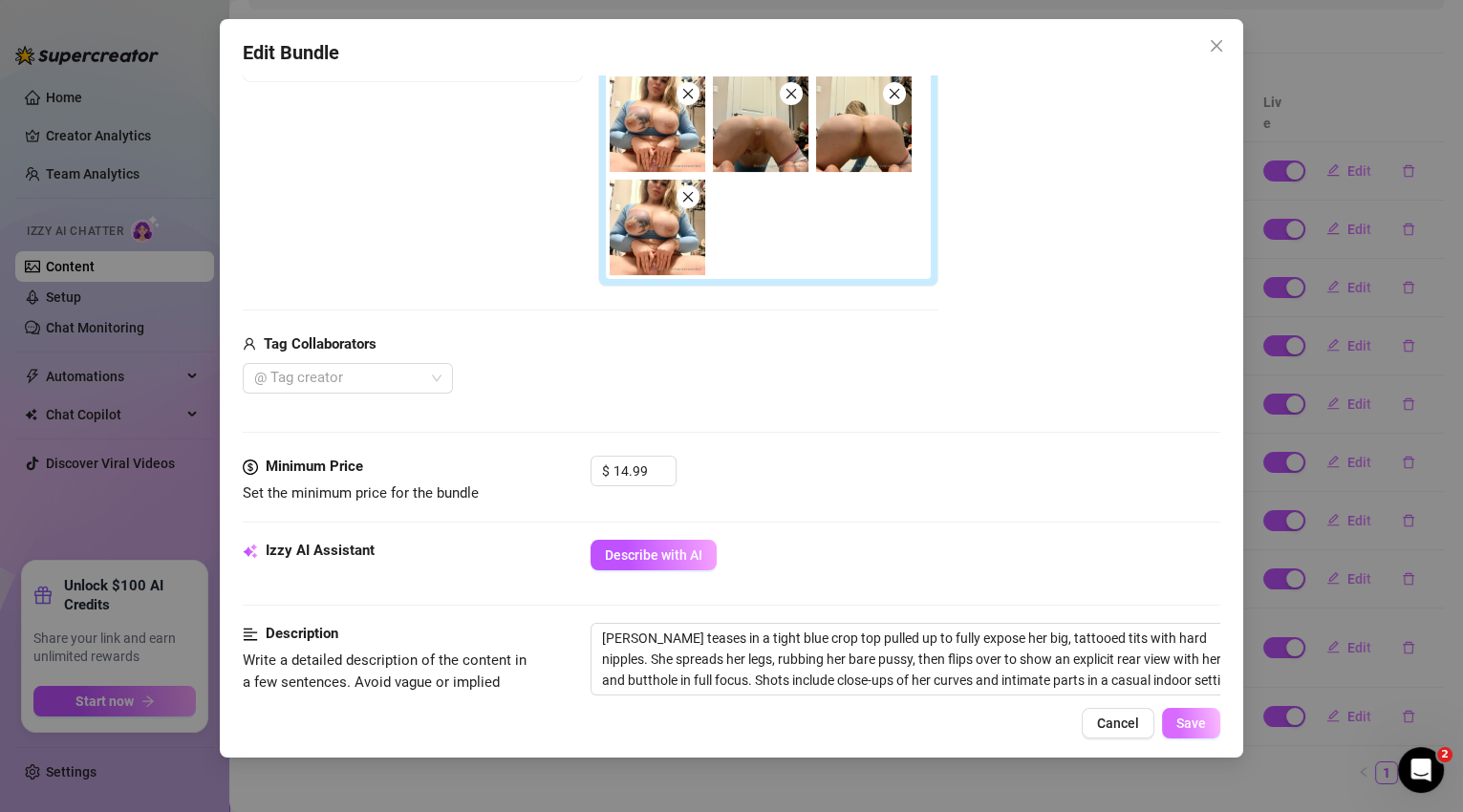
click at [1188, 718] on span "Save" at bounding box center [1191, 723] width 30 height 15
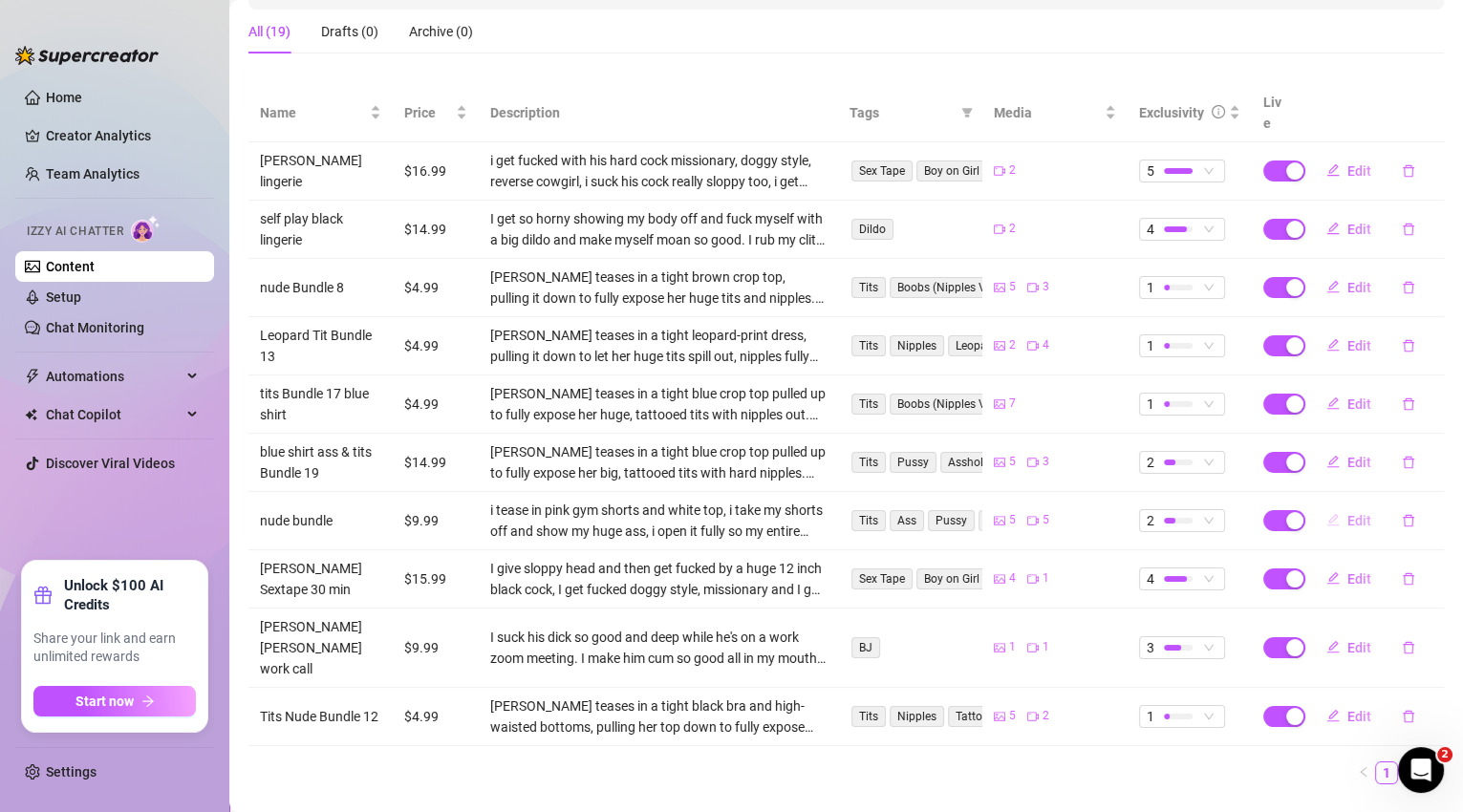
click at [1351, 513] on span "Edit" at bounding box center [1359, 521] width 24 height 15
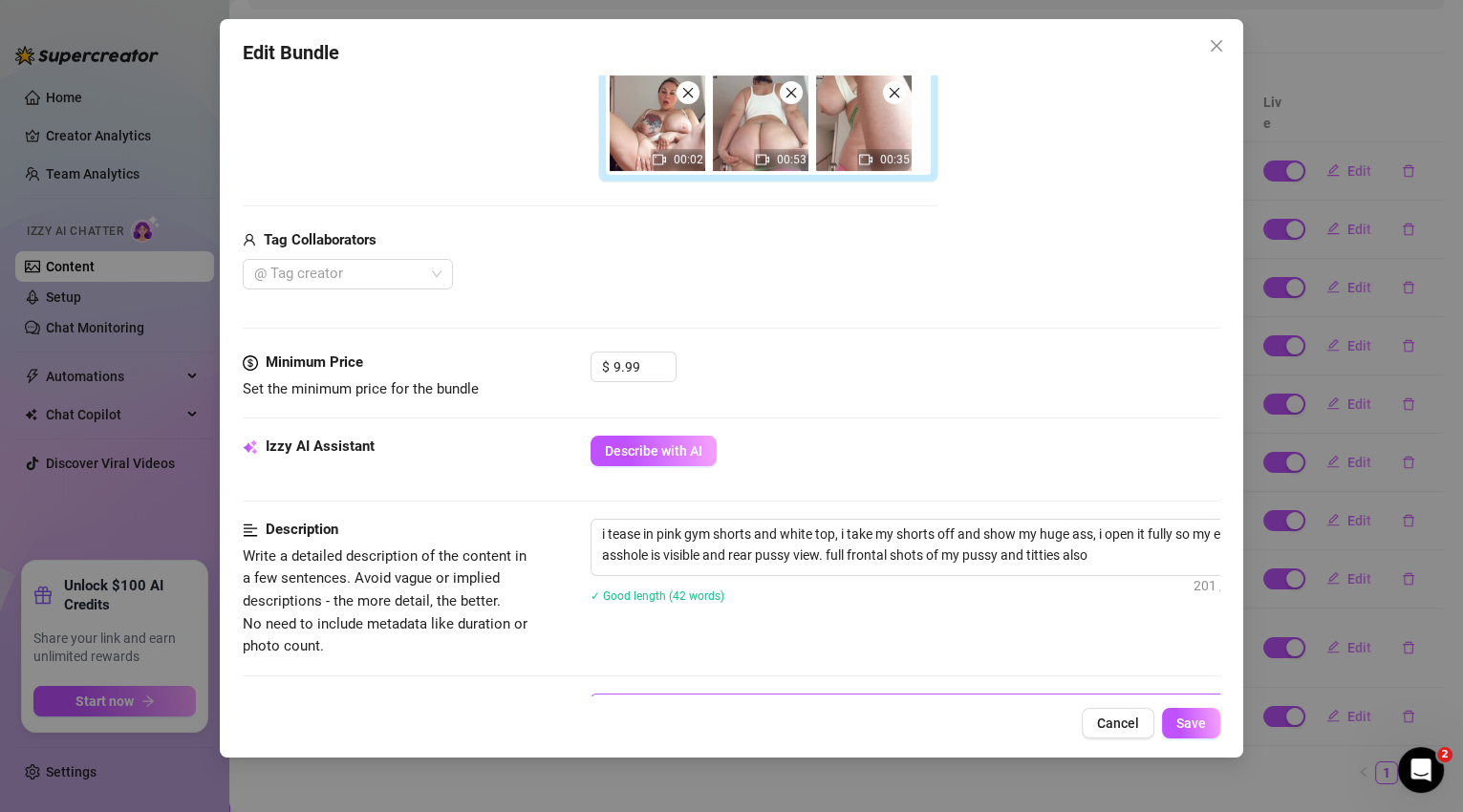
scroll to position [718, 0]
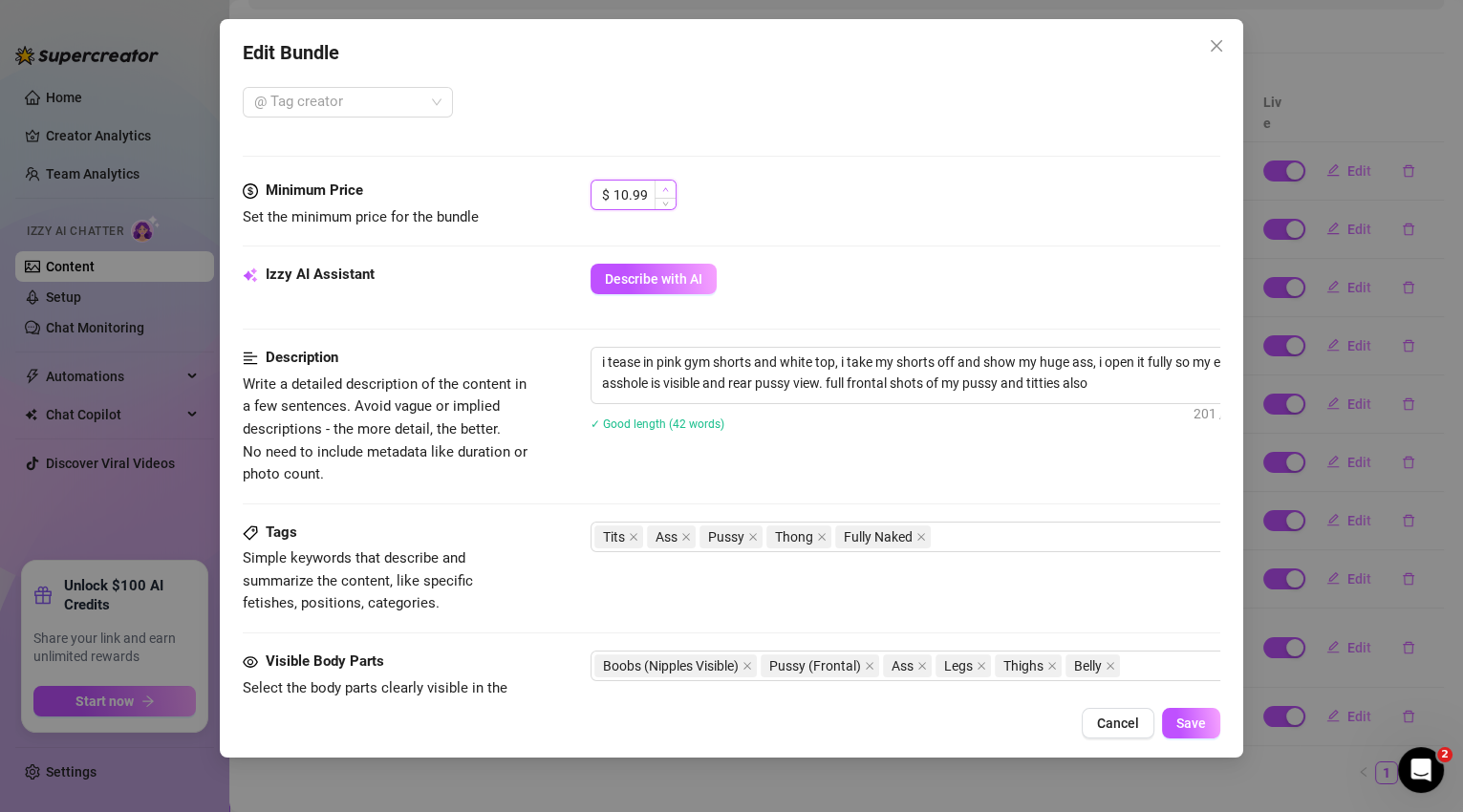
click at [660, 184] on span "Increase Value" at bounding box center [665, 189] width 21 height 17
click at [662, 183] on span "Increase Value" at bounding box center [665, 189] width 21 height 17
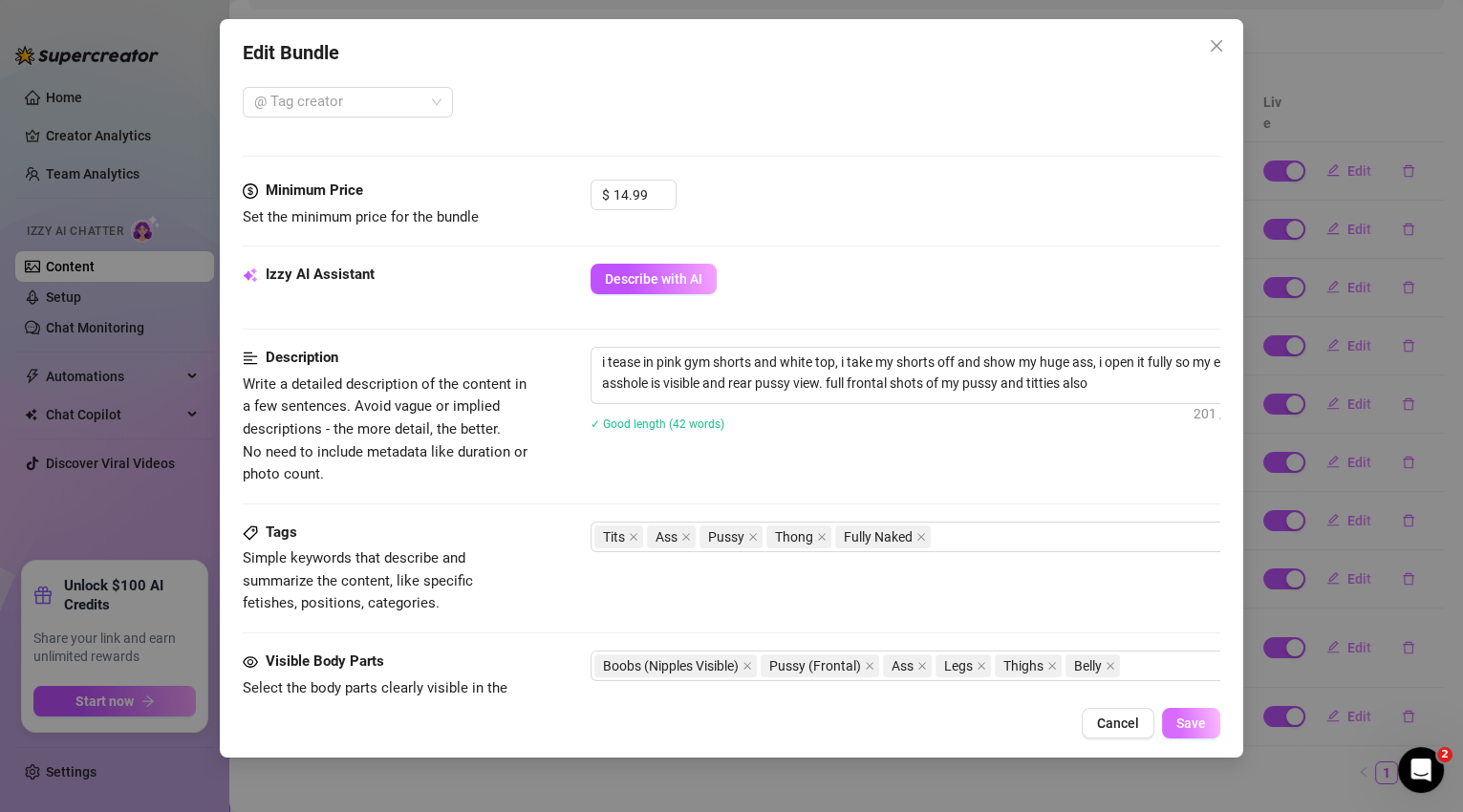
click at [1203, 730] on span "Save" at bounding box center [1191, 723] width 30 height 15
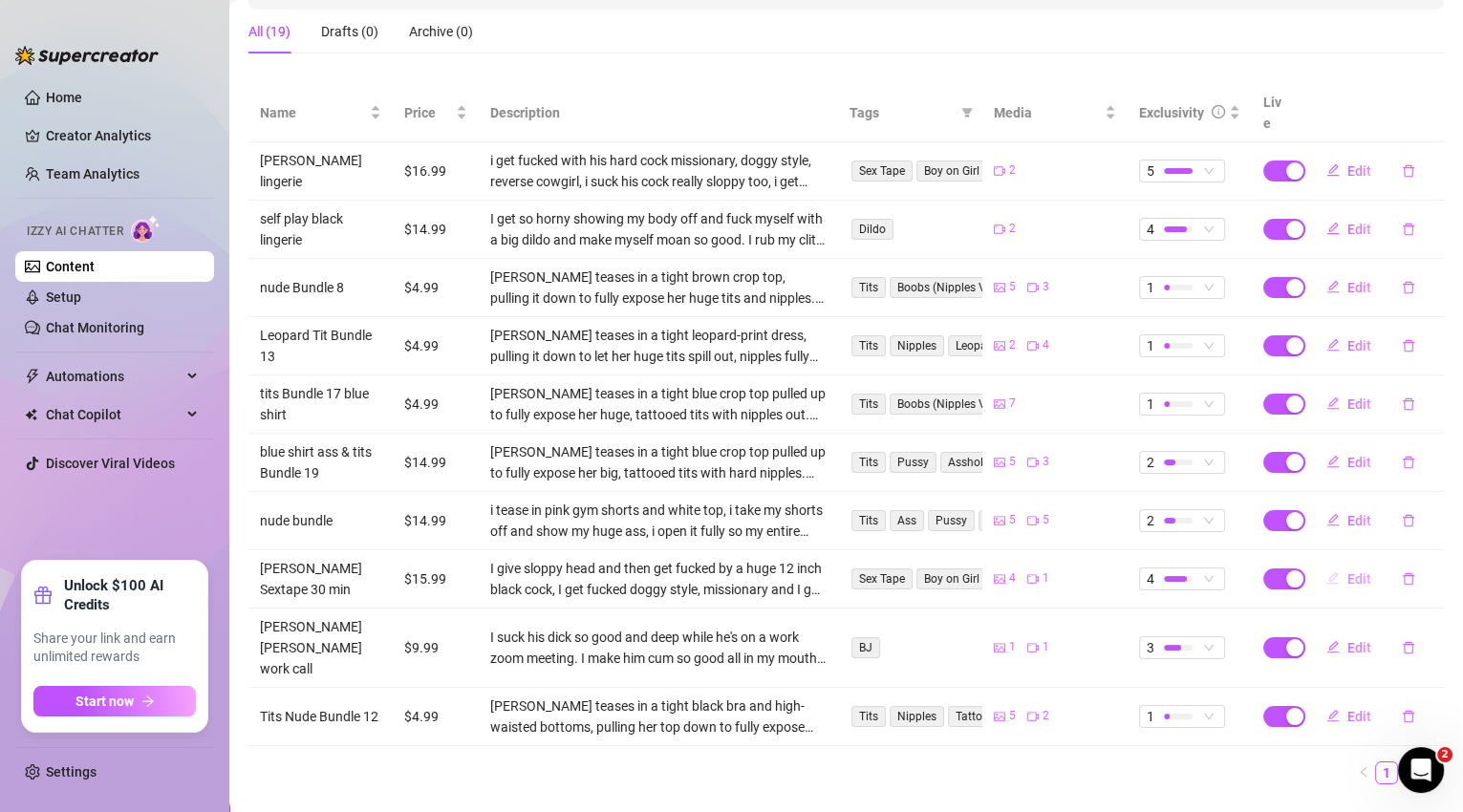
click at [1352, 571] on span "Edit" at bounding box center [1359, 579] width 24 height 15
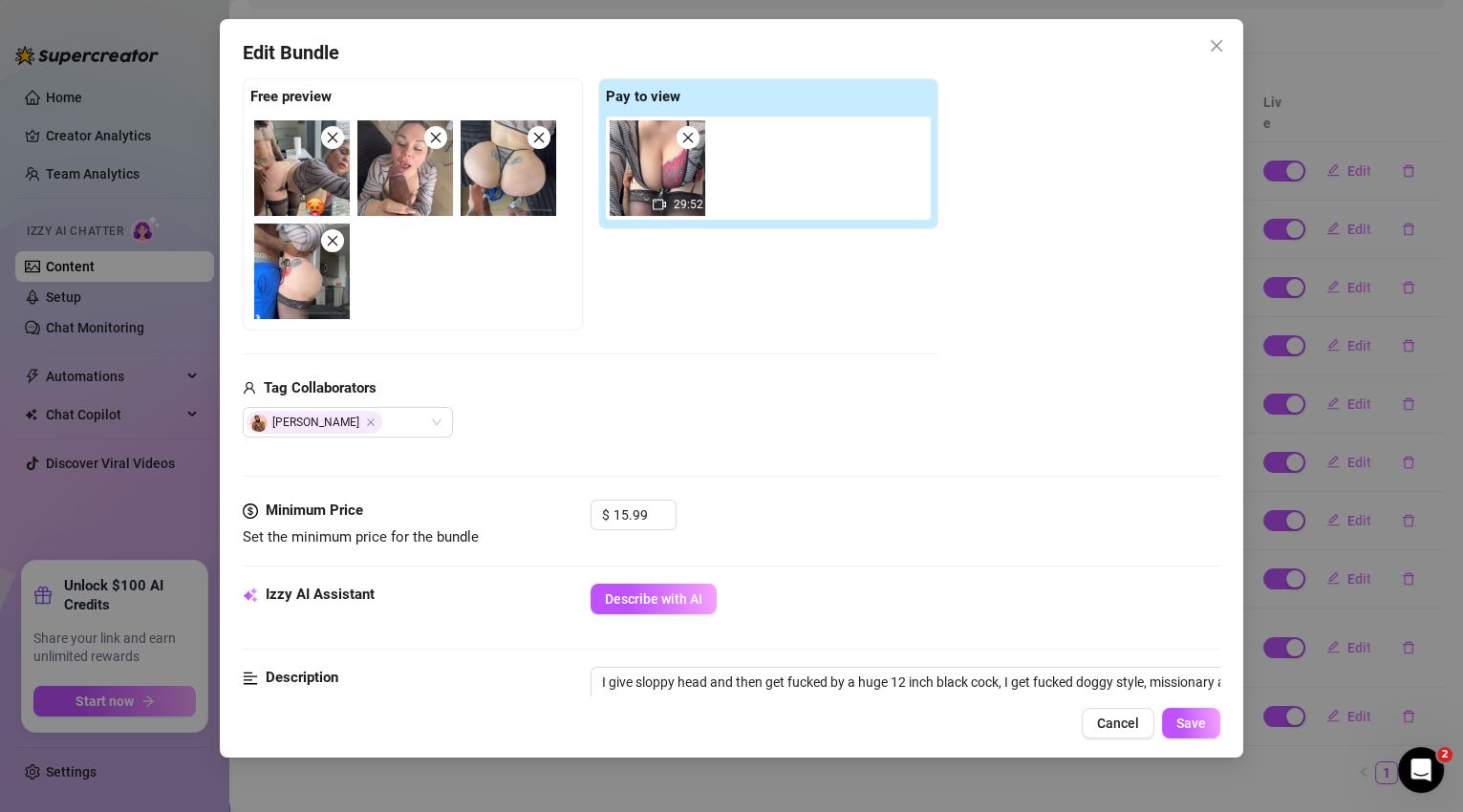
scroll to position [301, 0]
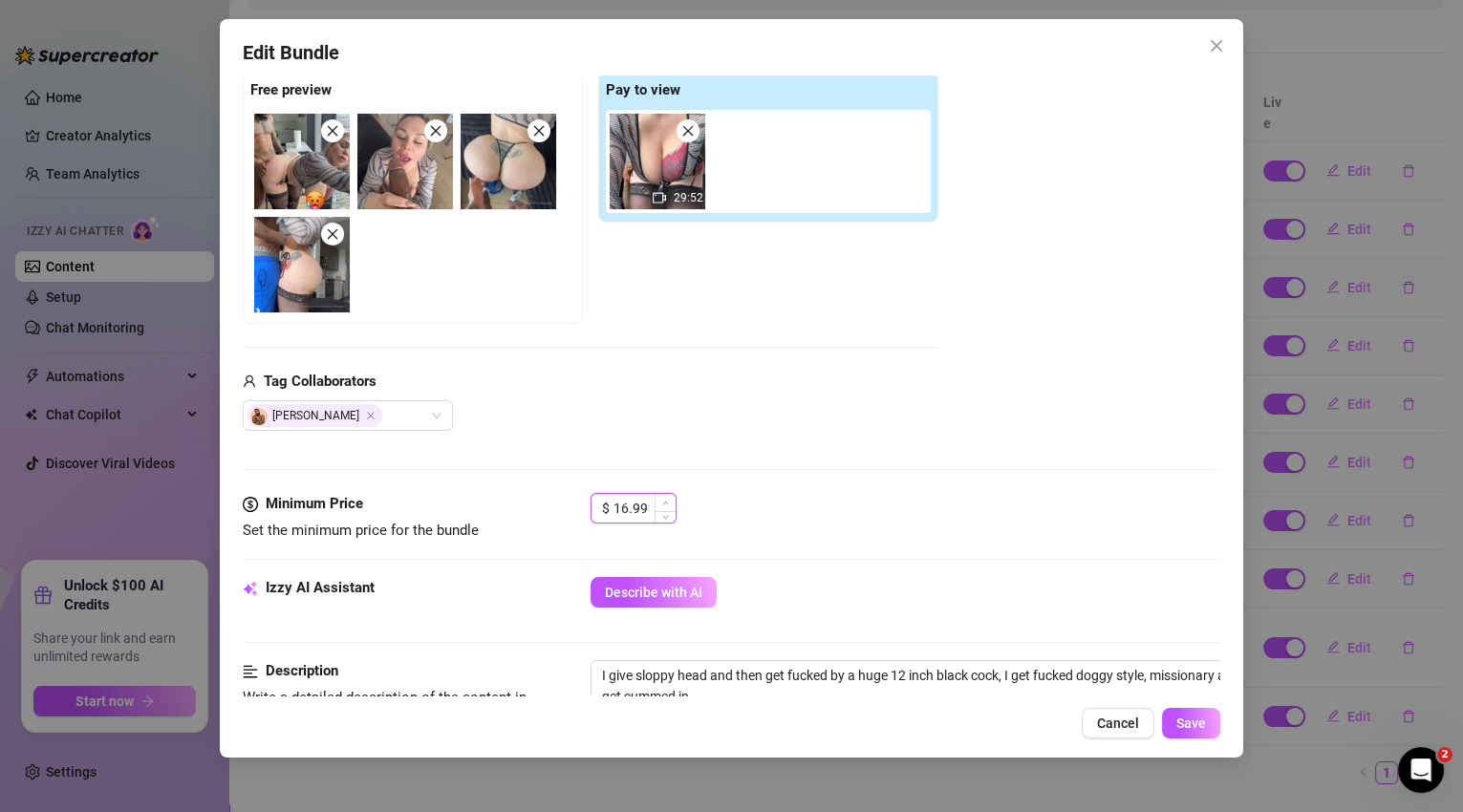
click at [665, 500] on icon "up" at bounding box center [665, 503] width 7 height 7
click at [665, 501] on icon "up" at bounding box center [665, 503] width 6 height 4
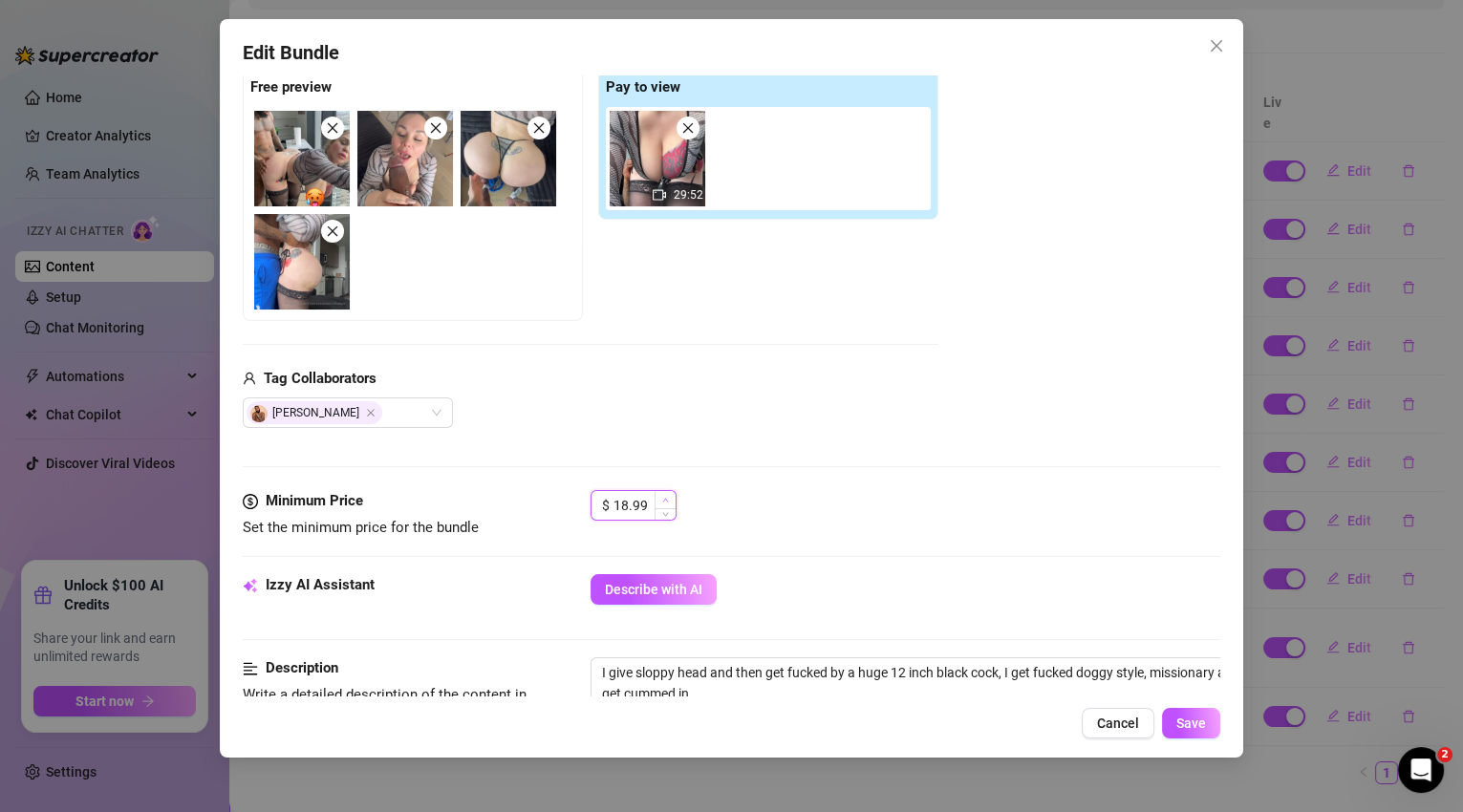
click at [665, 499] on icon "up" at bounding box center [665, 500] width 7 height 7
click at [1192, 725] on span "Save" at bounding box center [1191, 723] width 30 height 15
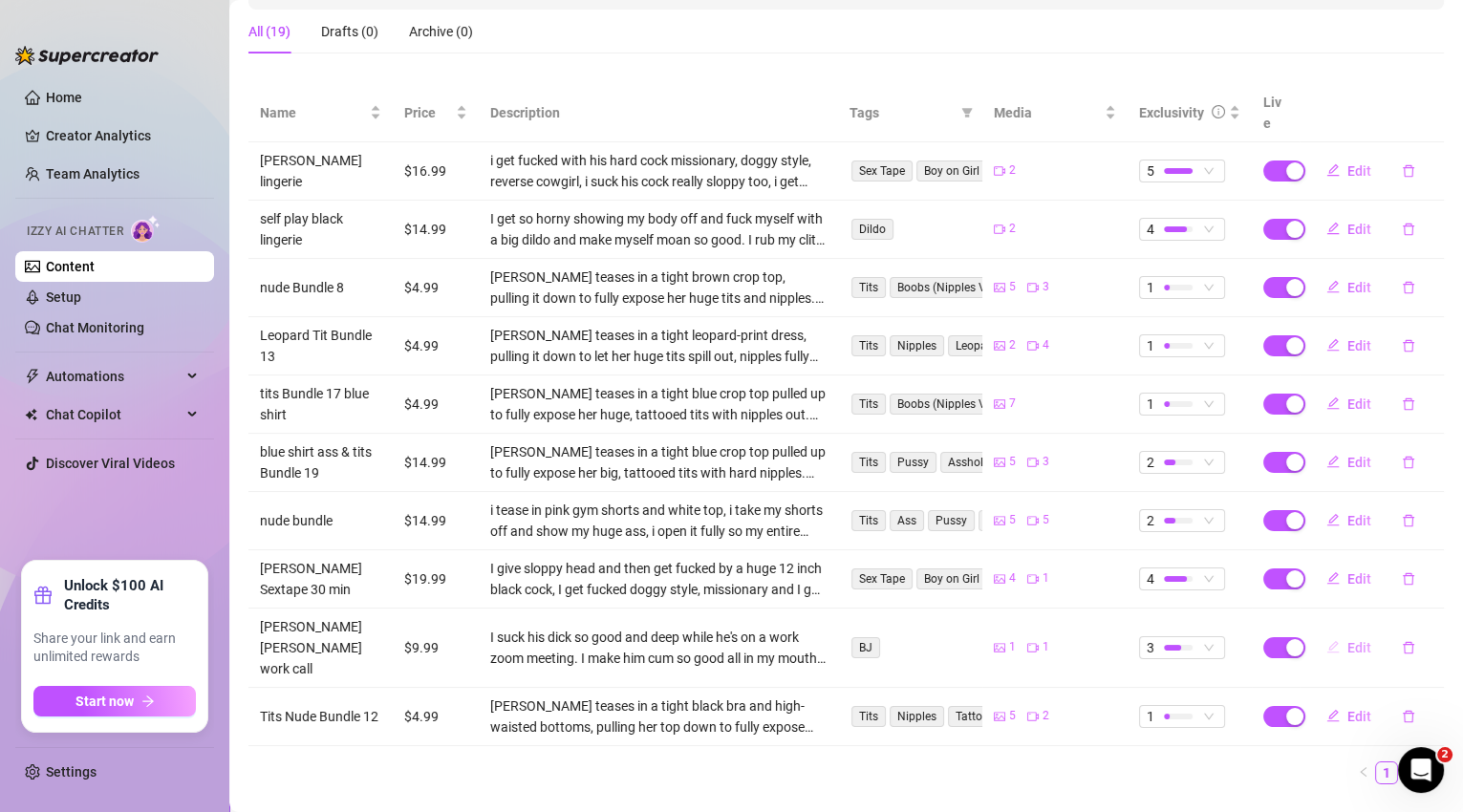
click at [1351, 640] on span "Edit" at bounding box center [1359, 647] width 24 height 15
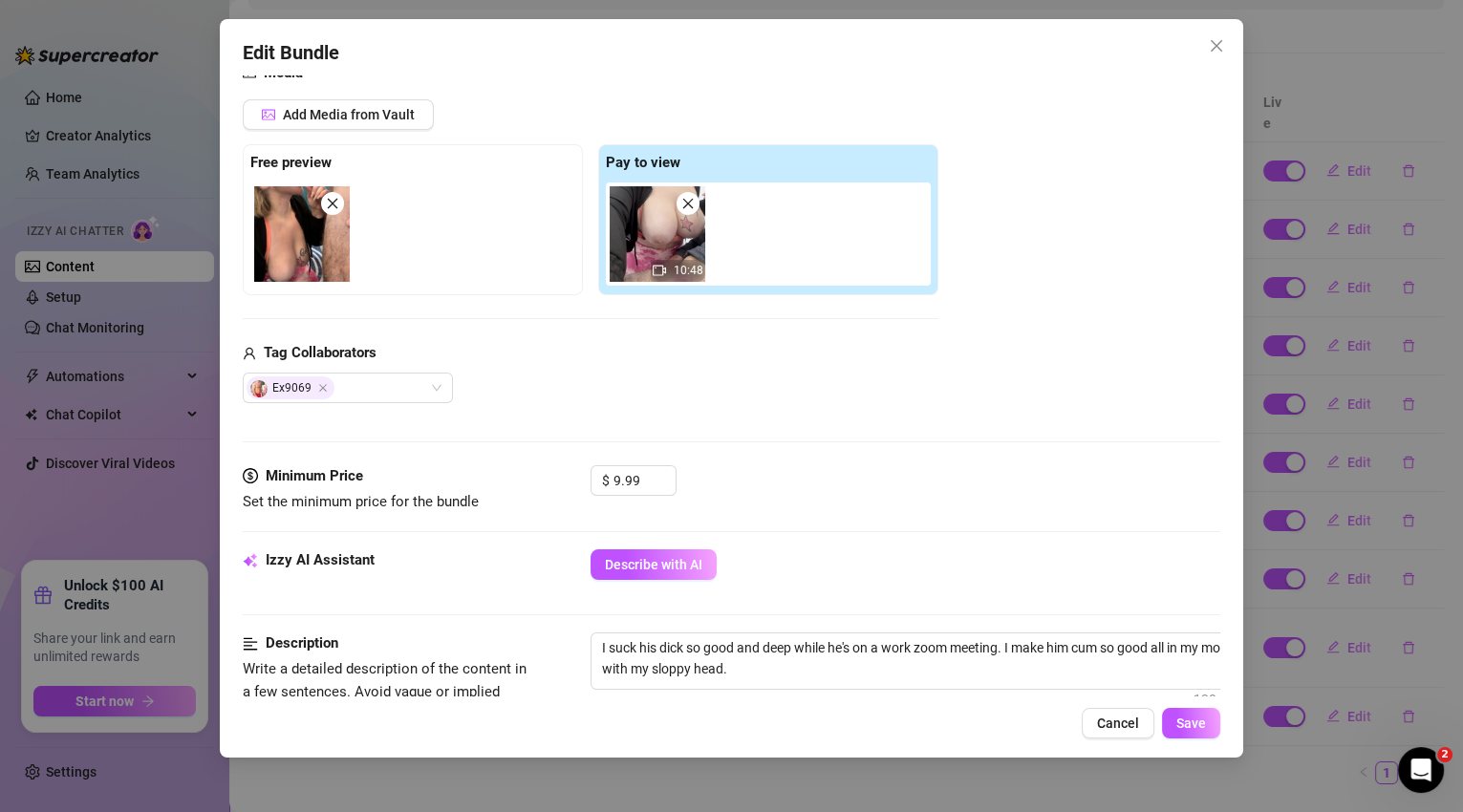
scroll to position [254, 0]
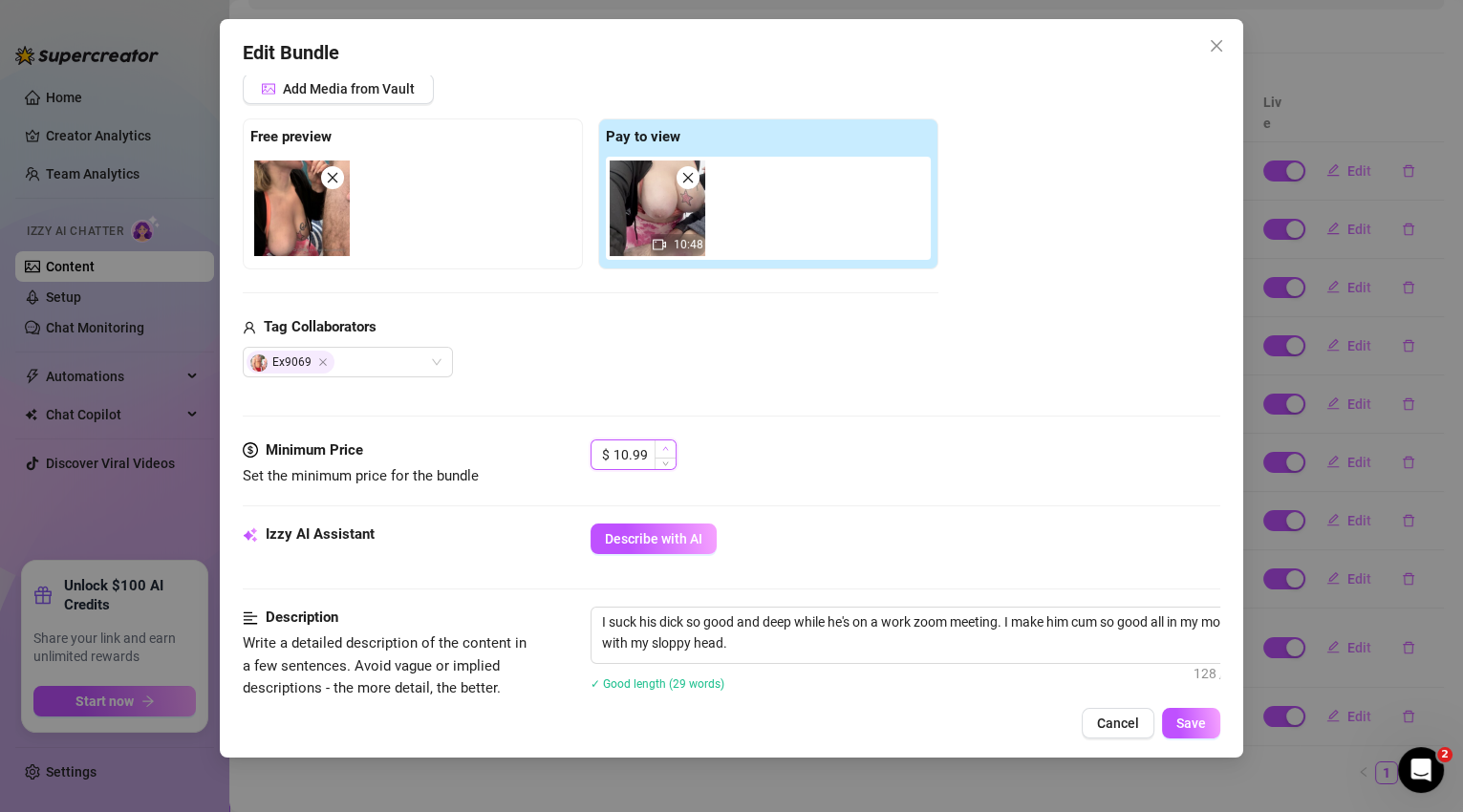
click at [668, 442] on span "Increase Value" at bounding box center [665, 449] width 21 height 17
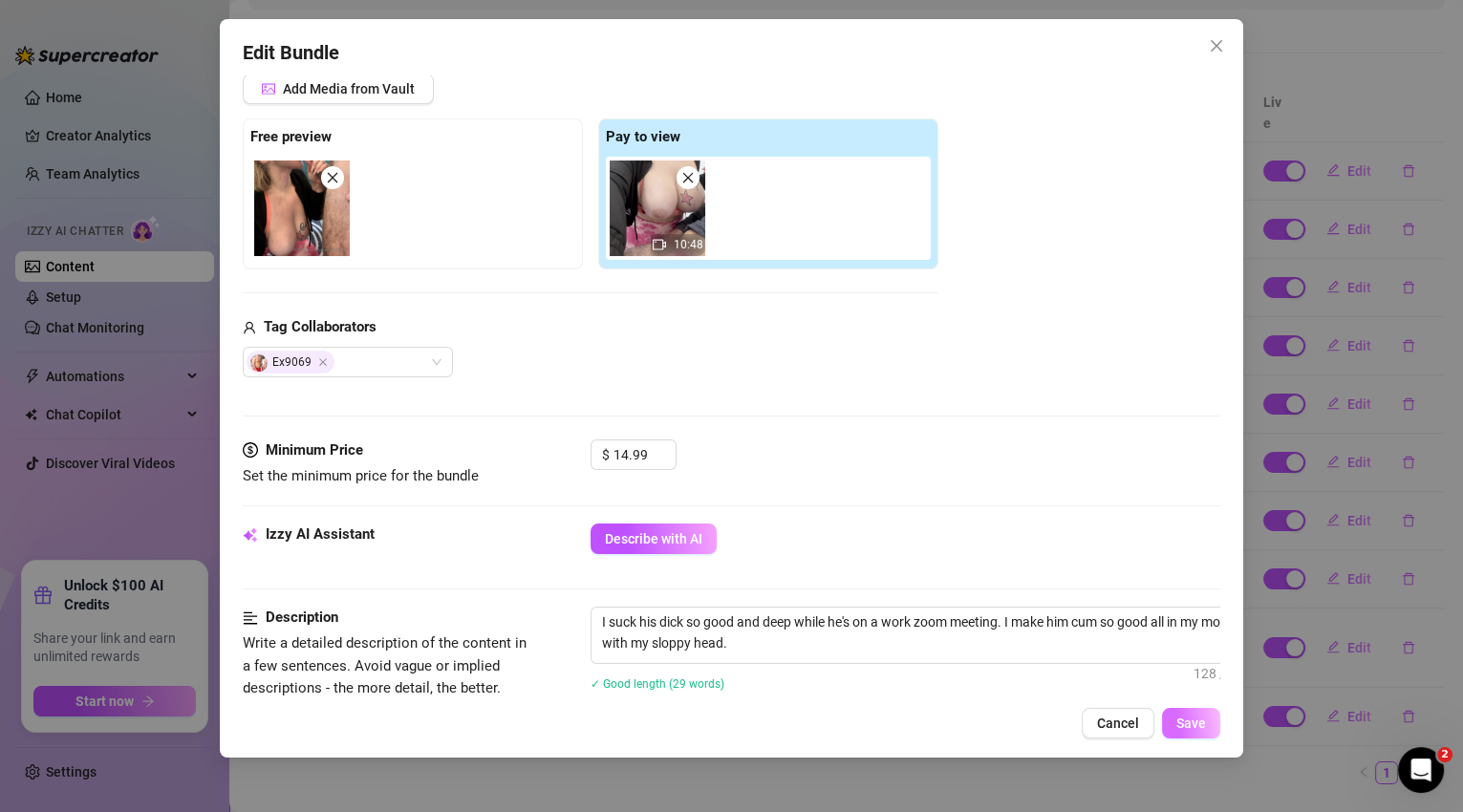
click at [1180, 729] on span "Save" at bounding box center [1191, 723] width 30 height 15
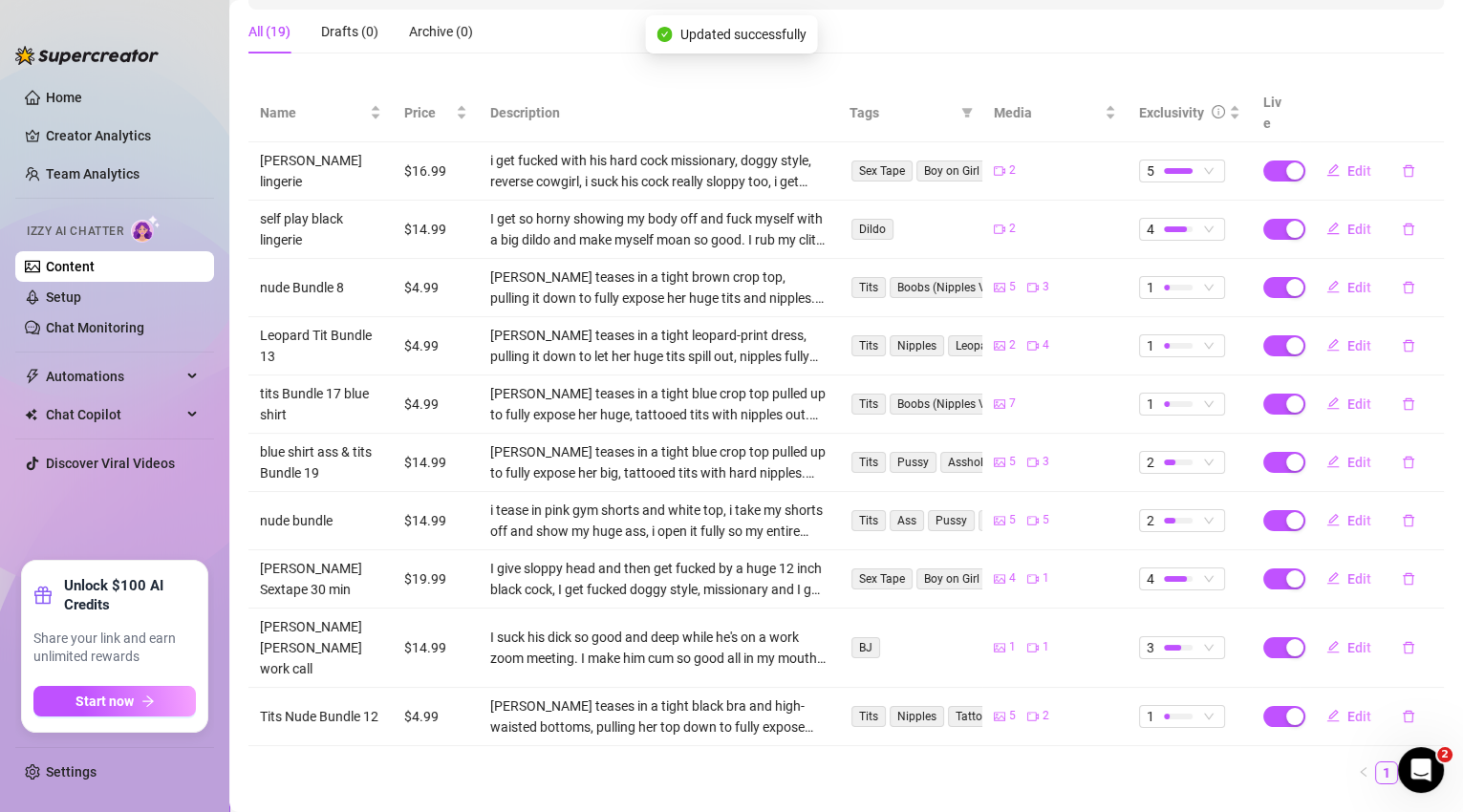
click at [1399, 762] on link "2" at bounding box center [1410, 773] width 21 height 21
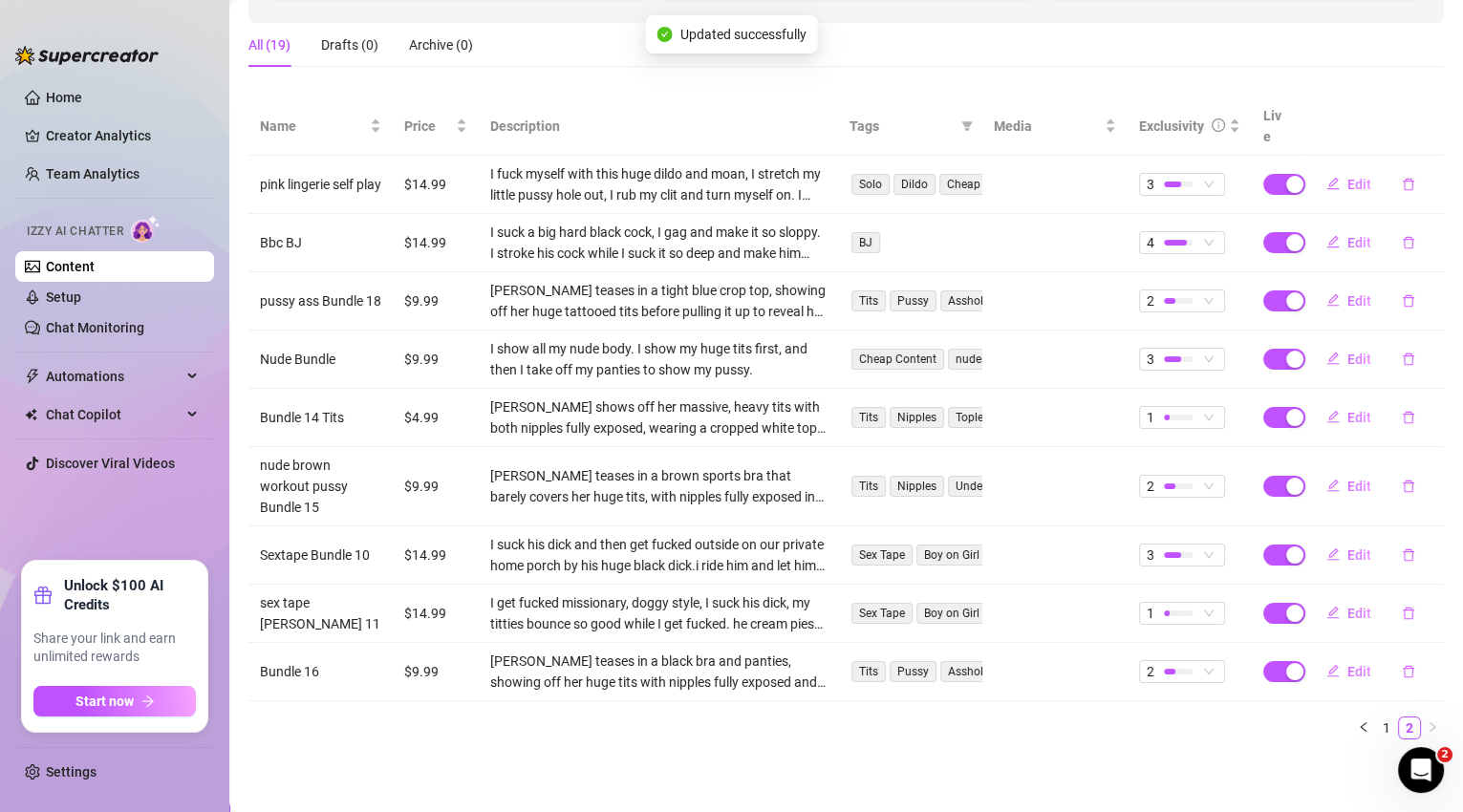
scroll to position [273, 0]
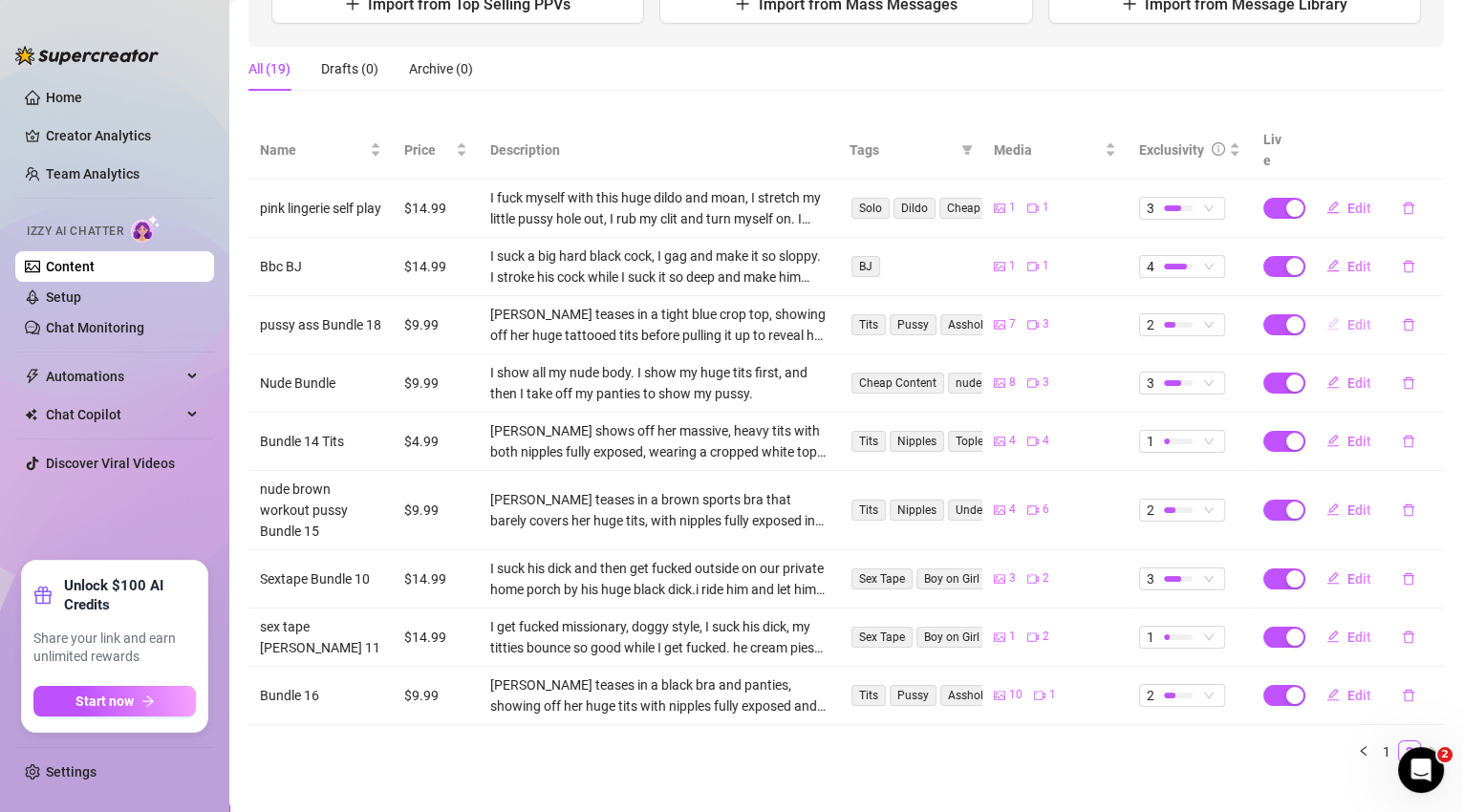
click at [1349, 317] on span "Edit" at bounding box center [1359, 325] width 24 height 15
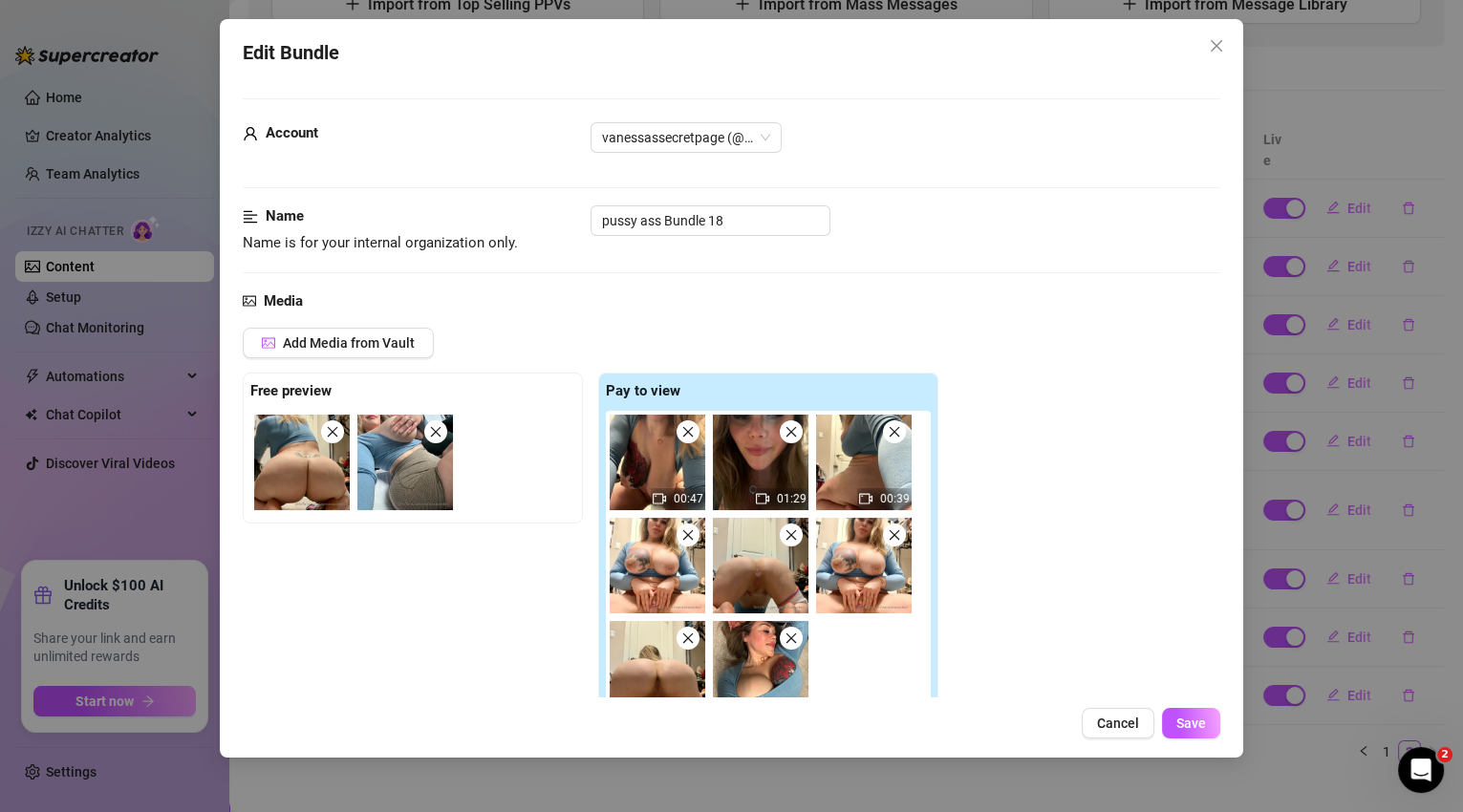
scroll to position [513, 0]
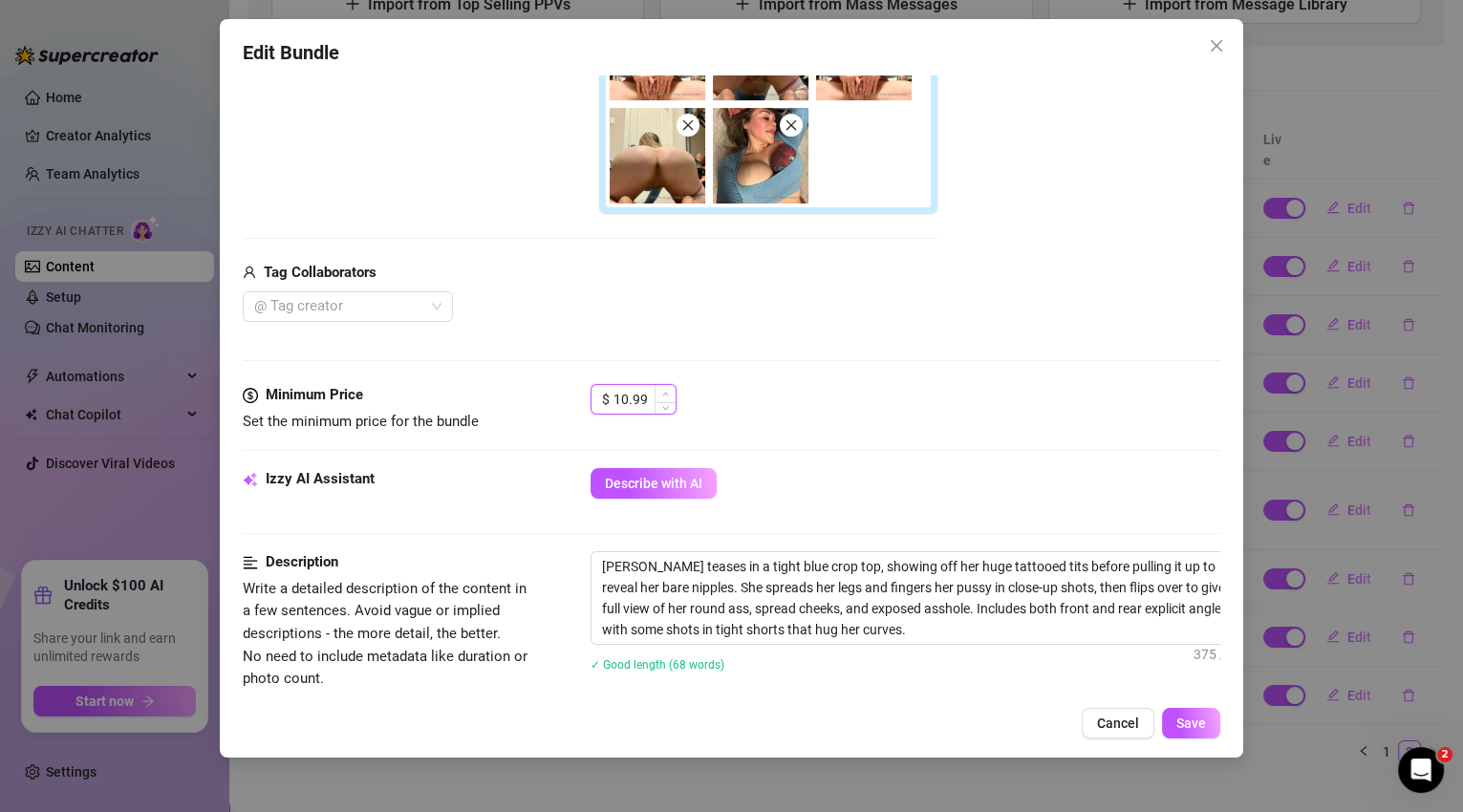
click at [664, 392] on icon "up" at bounding box center [665, 394] width 6 height 4
click at [669, 388] on span "Increase Value" at bounding box center [665, 394] width 21 height 17
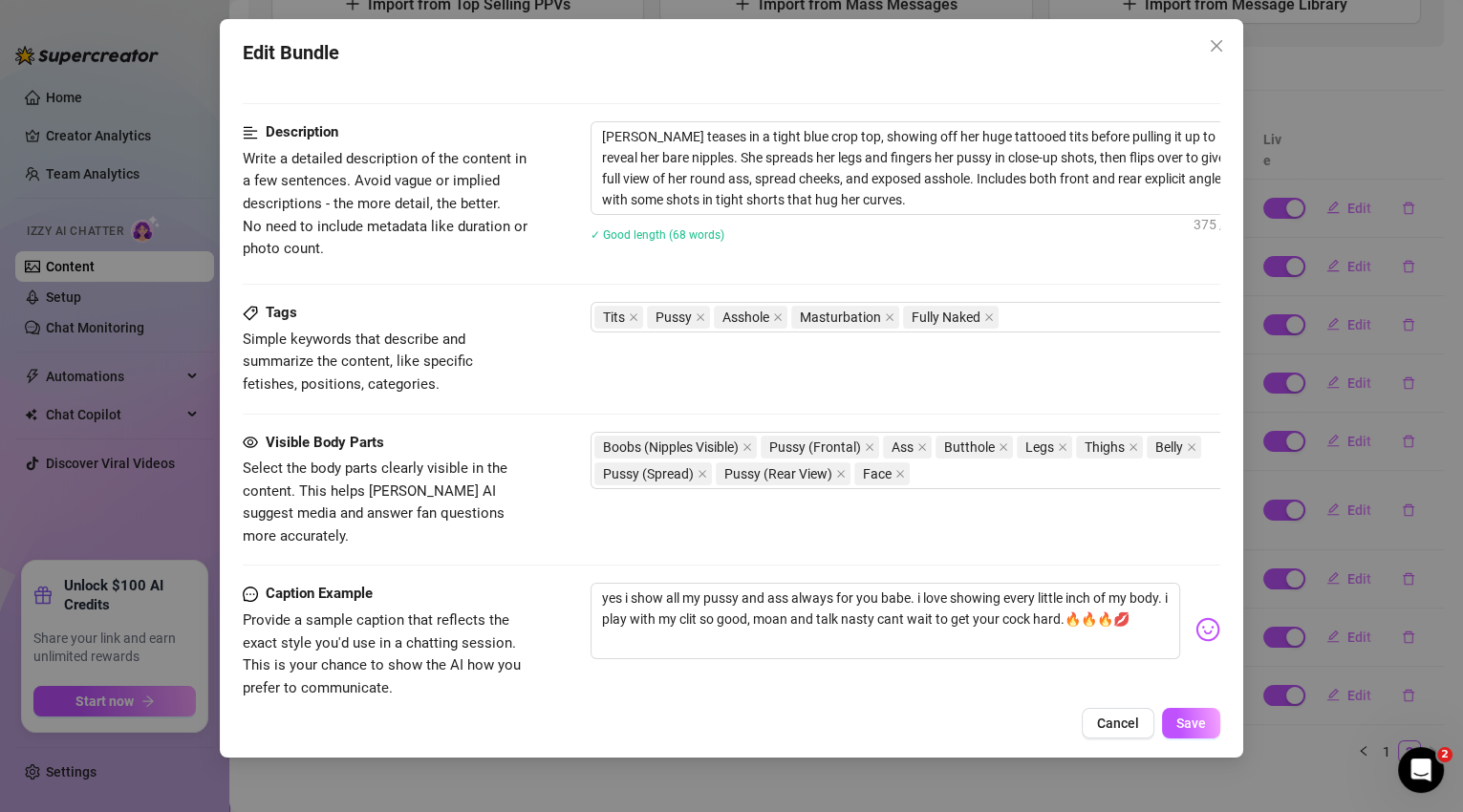
scroll to position [945, 0]
click at [930, 198] on textarea "[PERSON_NAME] teases in a tight blue crop top, showing off her huge tattooed ti…" at bounding box center [925, 166] width 667 height 92
click at [1185, 721] on span "Save" at bounding box center [1191, 723] width 30 height 15
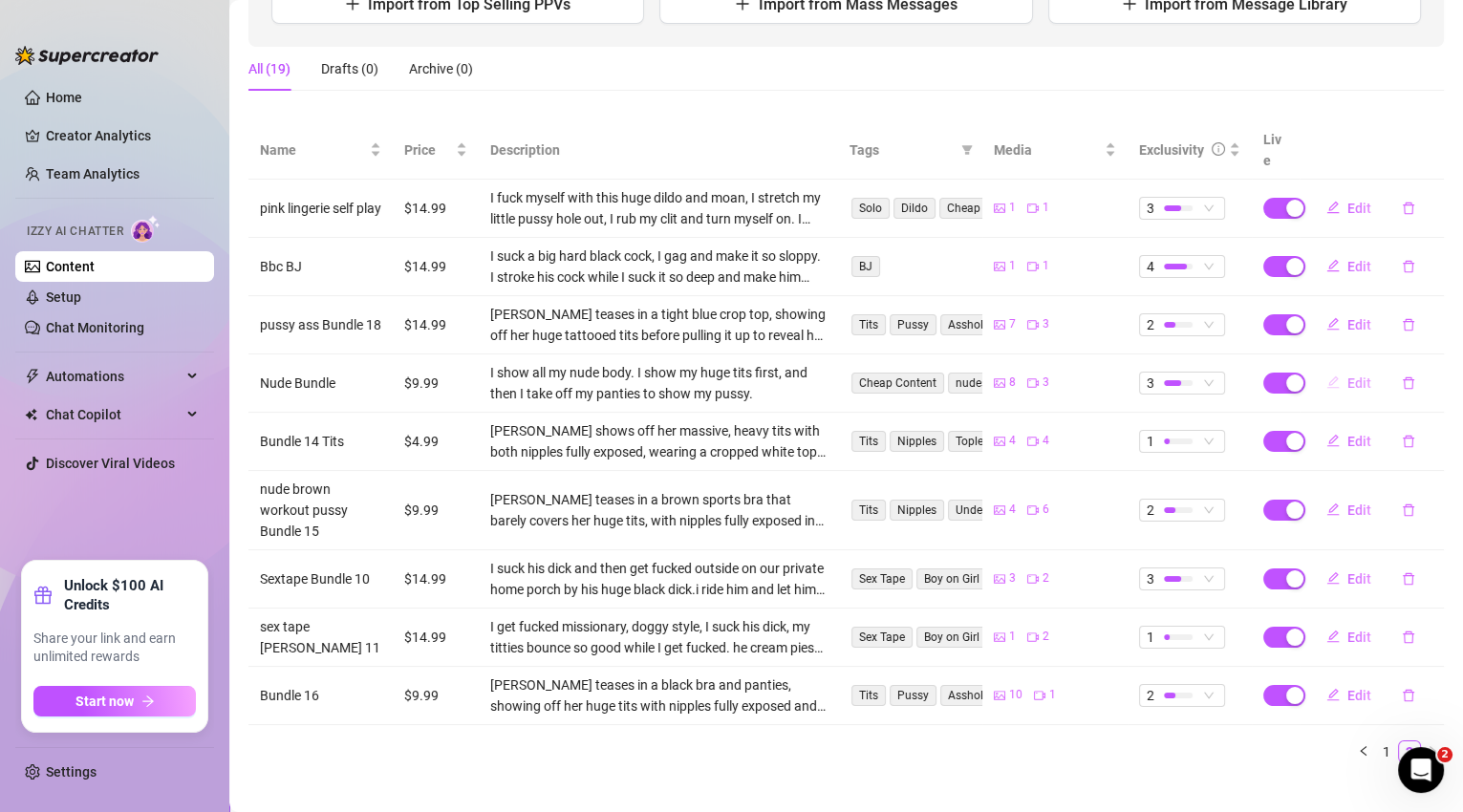
click at [1350, 376] on span "Edit" at bounding box center [1359, 383] width 24 height 15
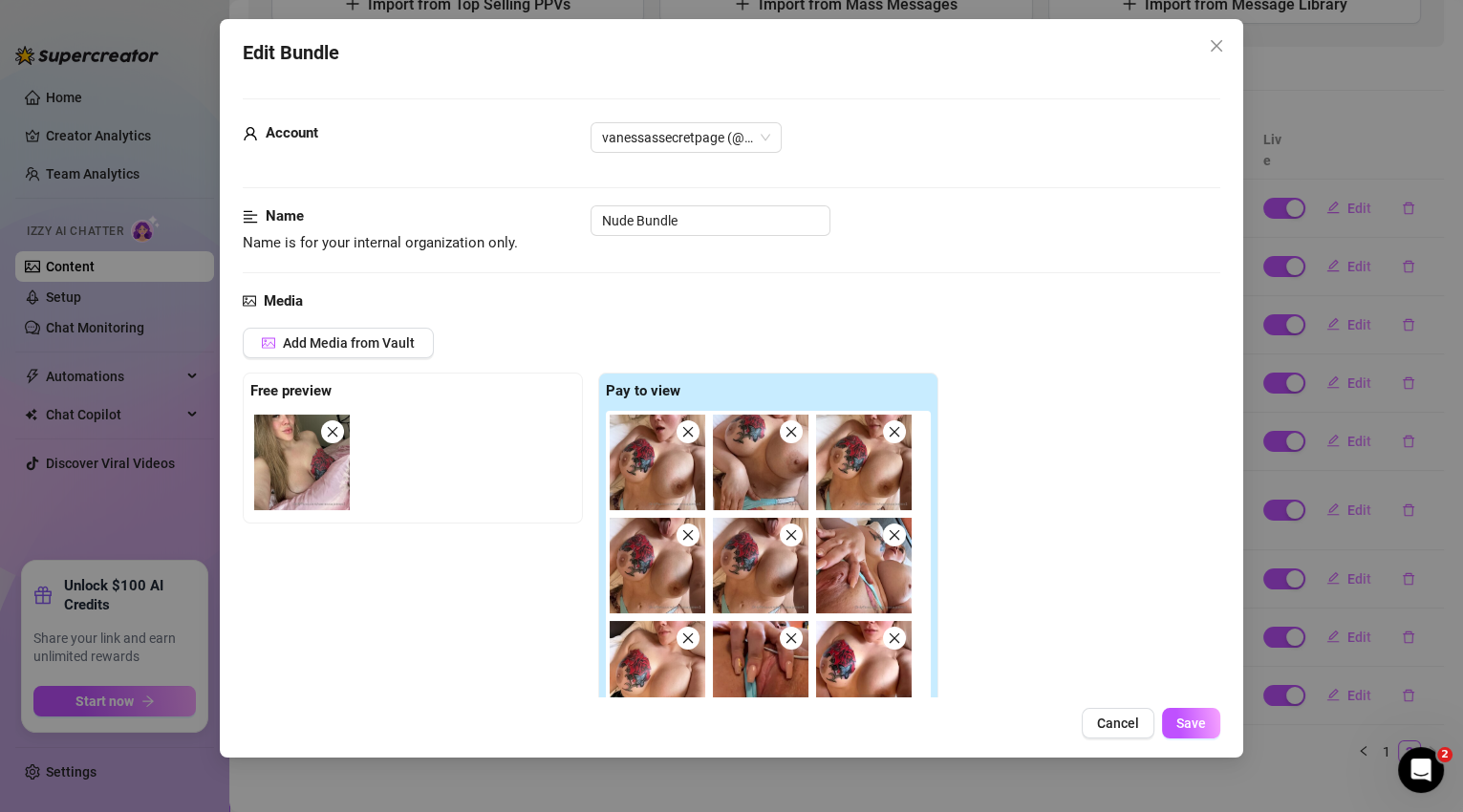
scroll to position [544, 0]
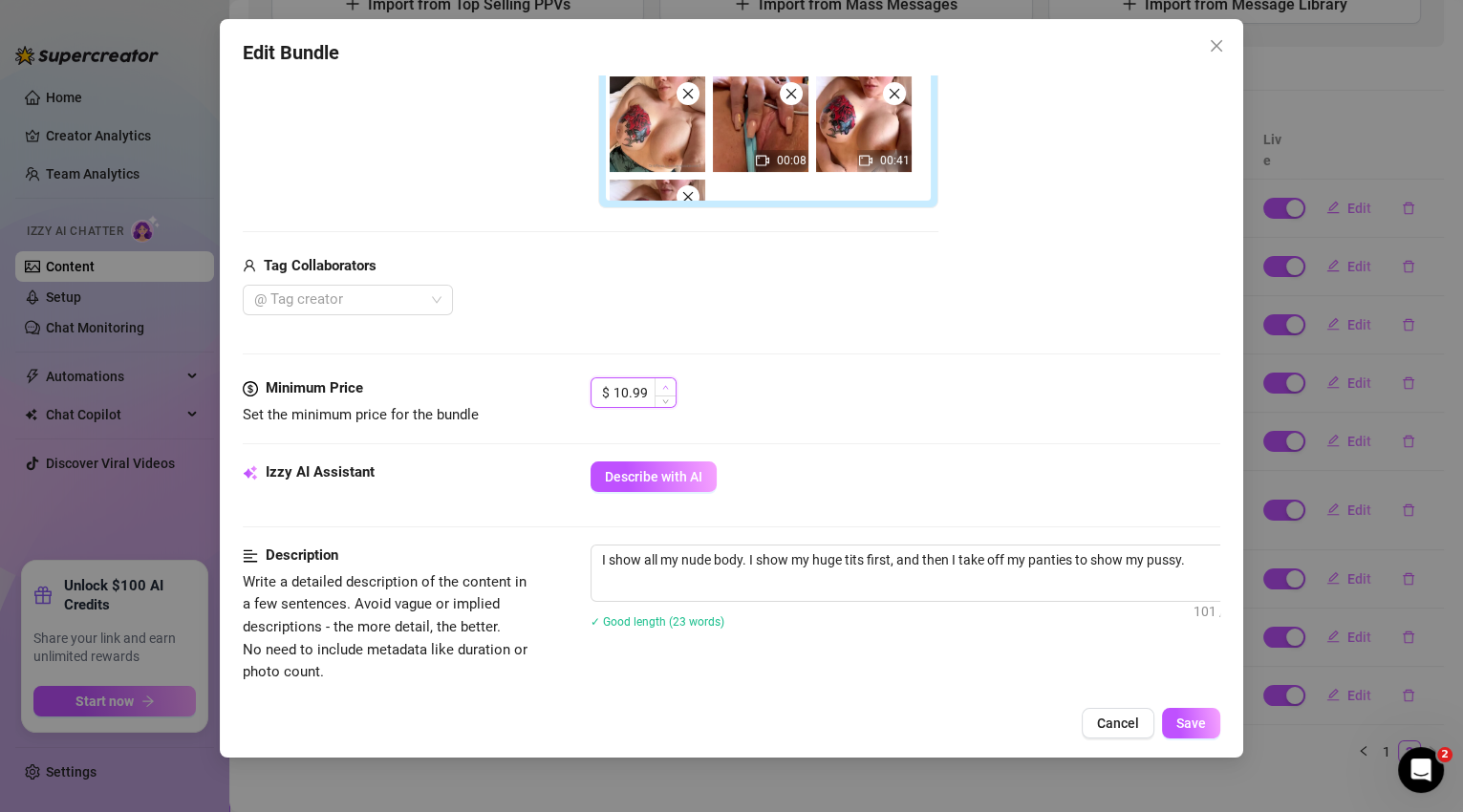
click at [666, 385] on icon "up" at bounding box center [665, 387] width 6 height 4
click at [667, 384] on icon "up" at bounding box center [665, 387] width 7 height 7
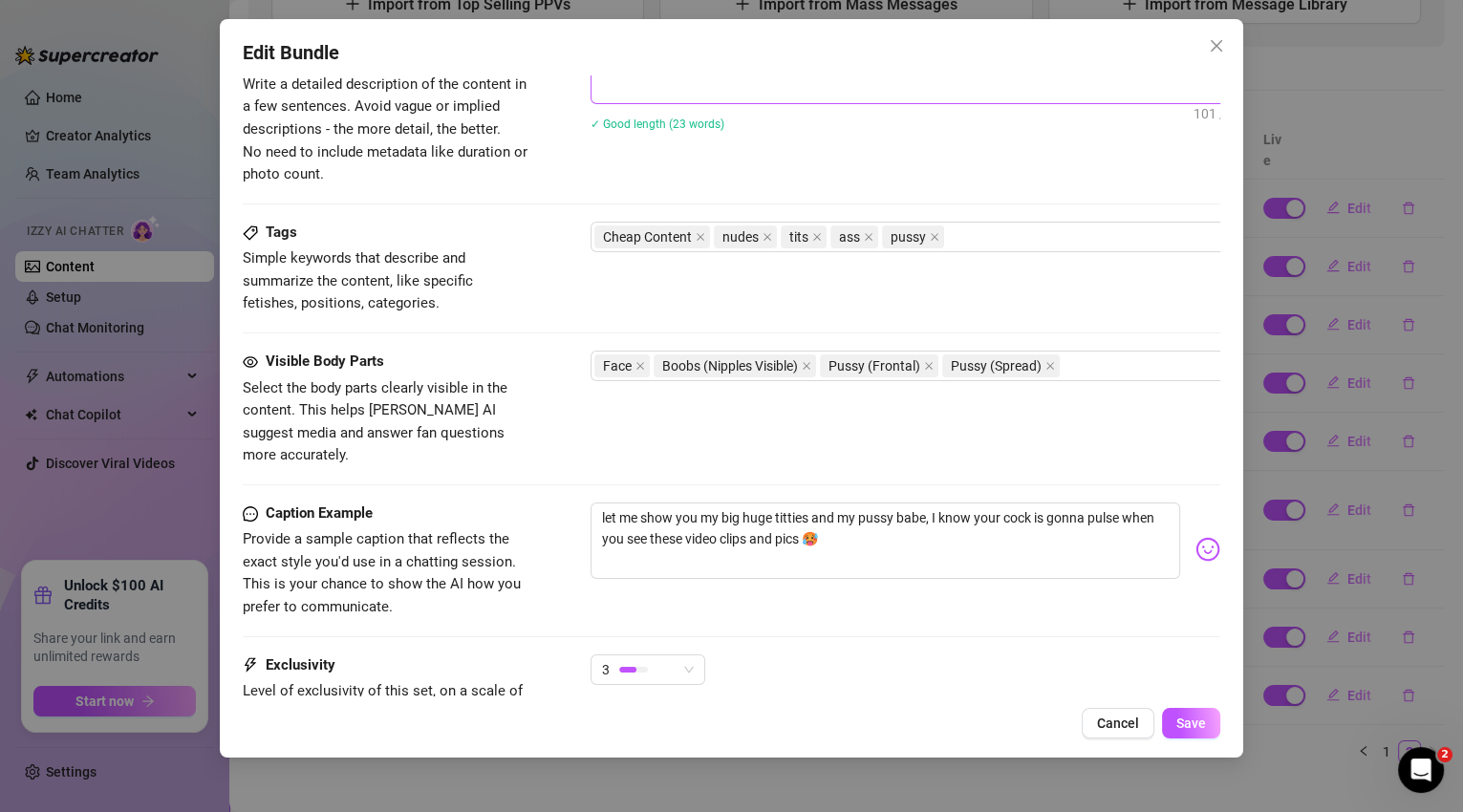
scroll to position [1042, 0]
click at [1201, 728] on span "Save" at bounding box center [1191, 723] width 30 height 15
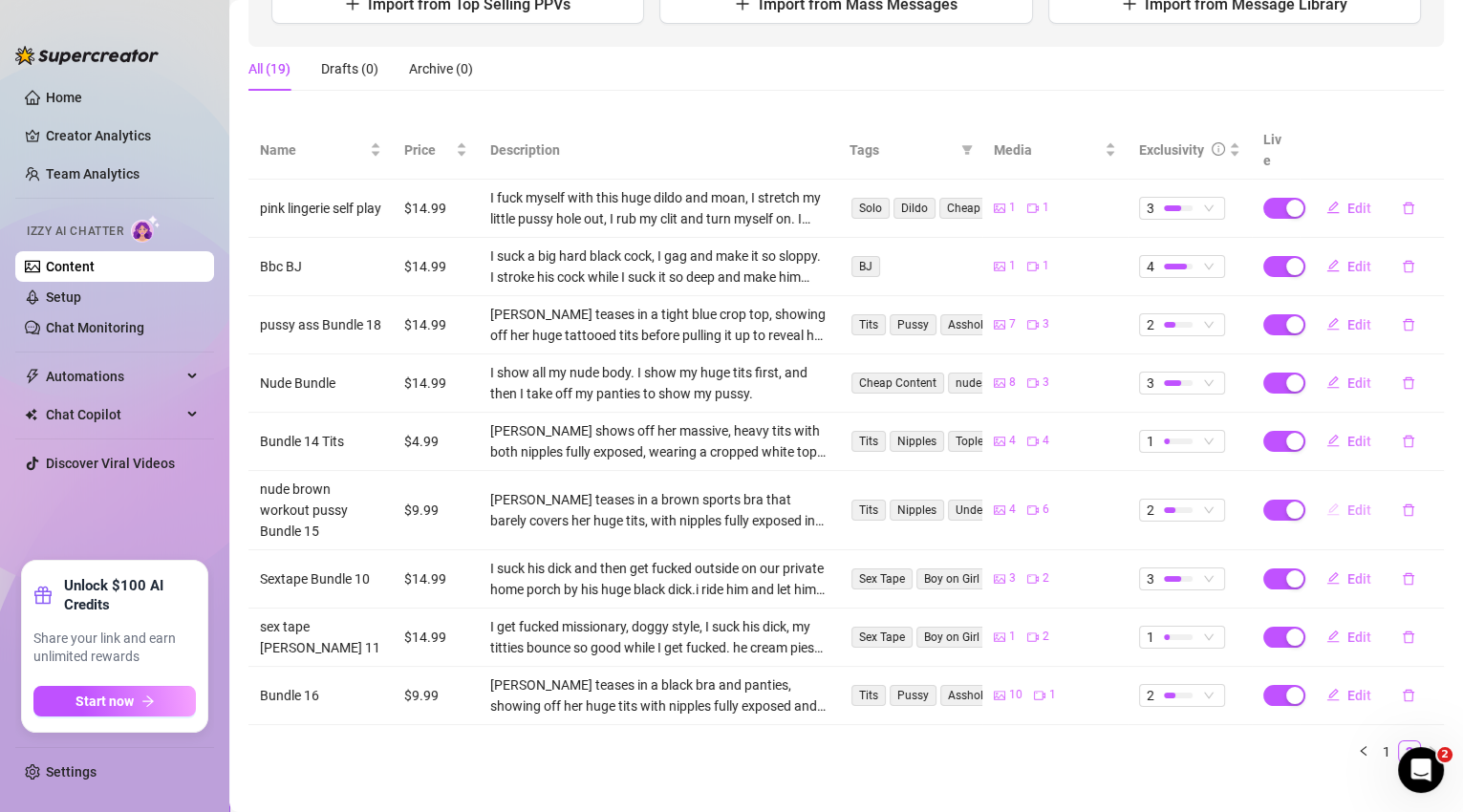
click at [1347, 503] on span "Edit" at bounding box center [1359, 511] width 24 height 15
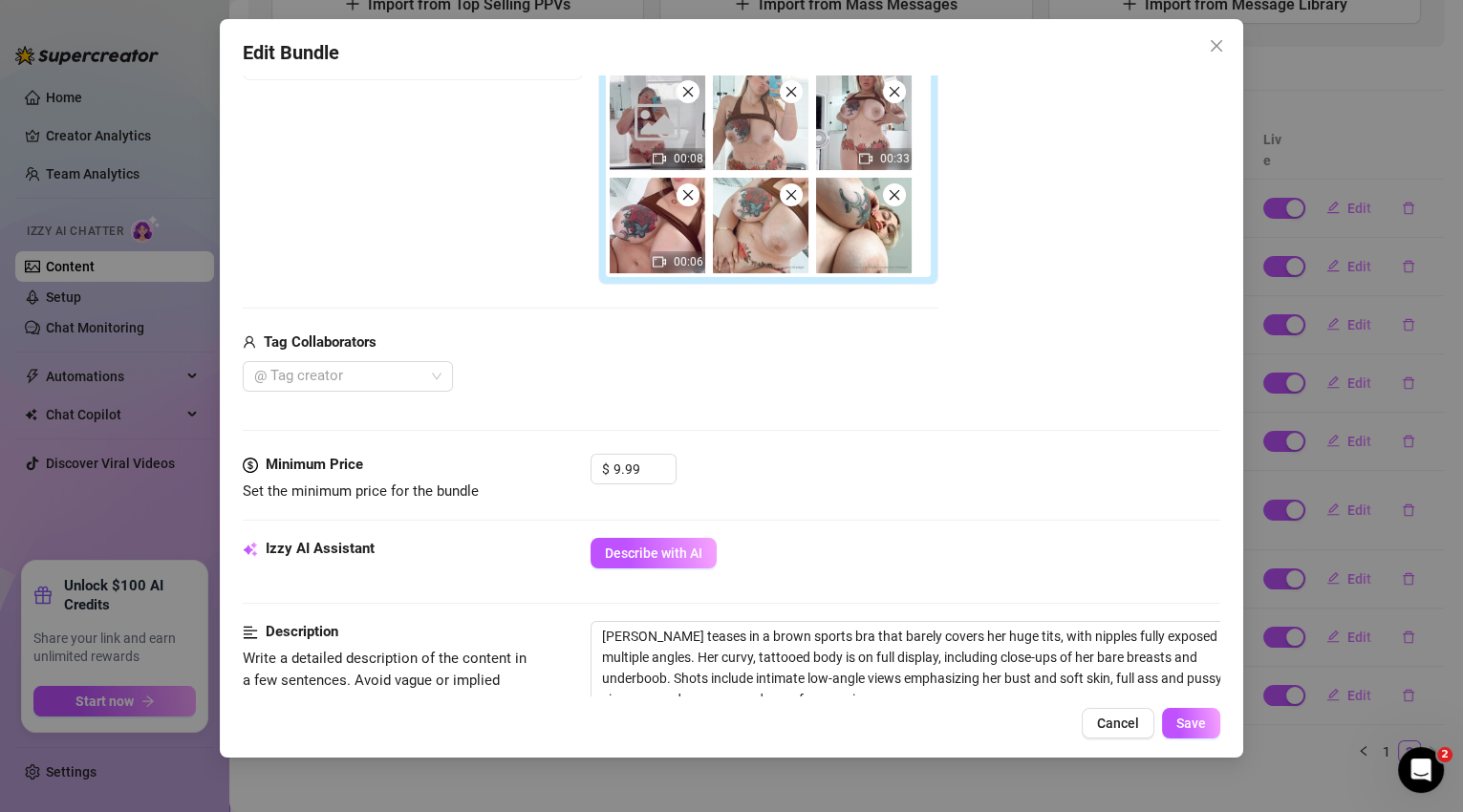
scroll to position [504, 0]
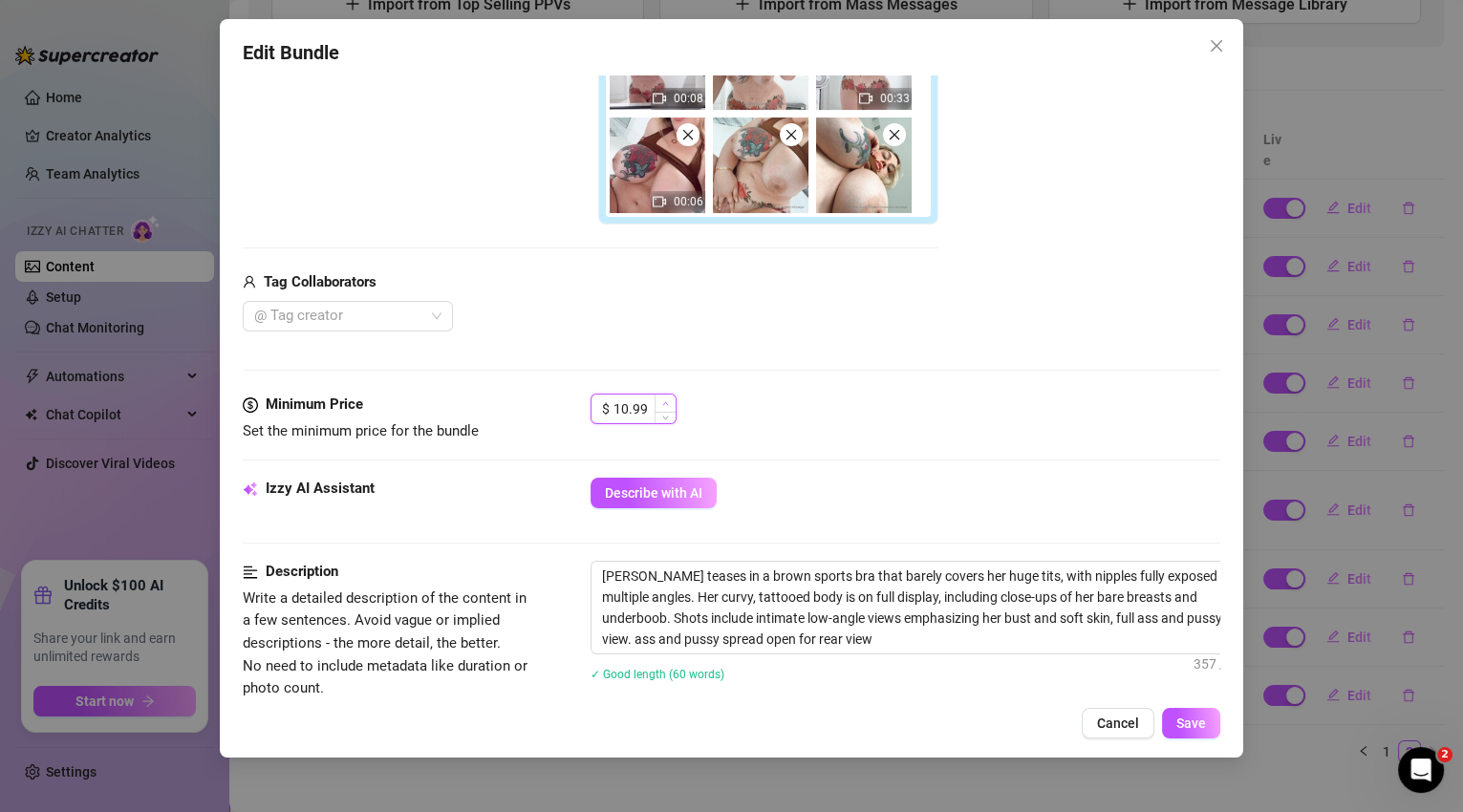
click at [663, 402] on icon "up" at bounding box center [665, 404] width 6 height 4
click at [663, 402] on icon "up" at bounding box center [665, 404] width 7 height 7
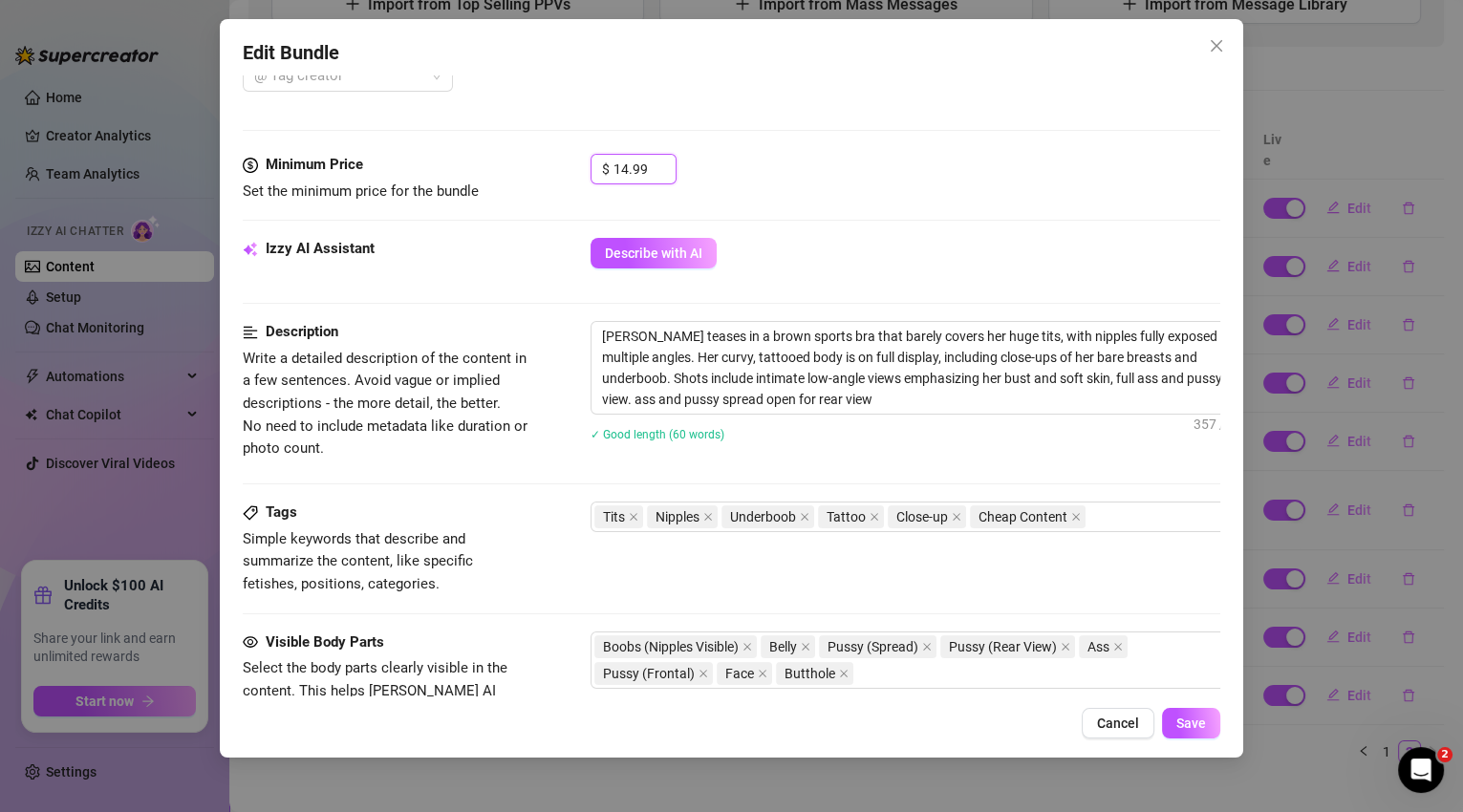
scroll to position [816, 0]
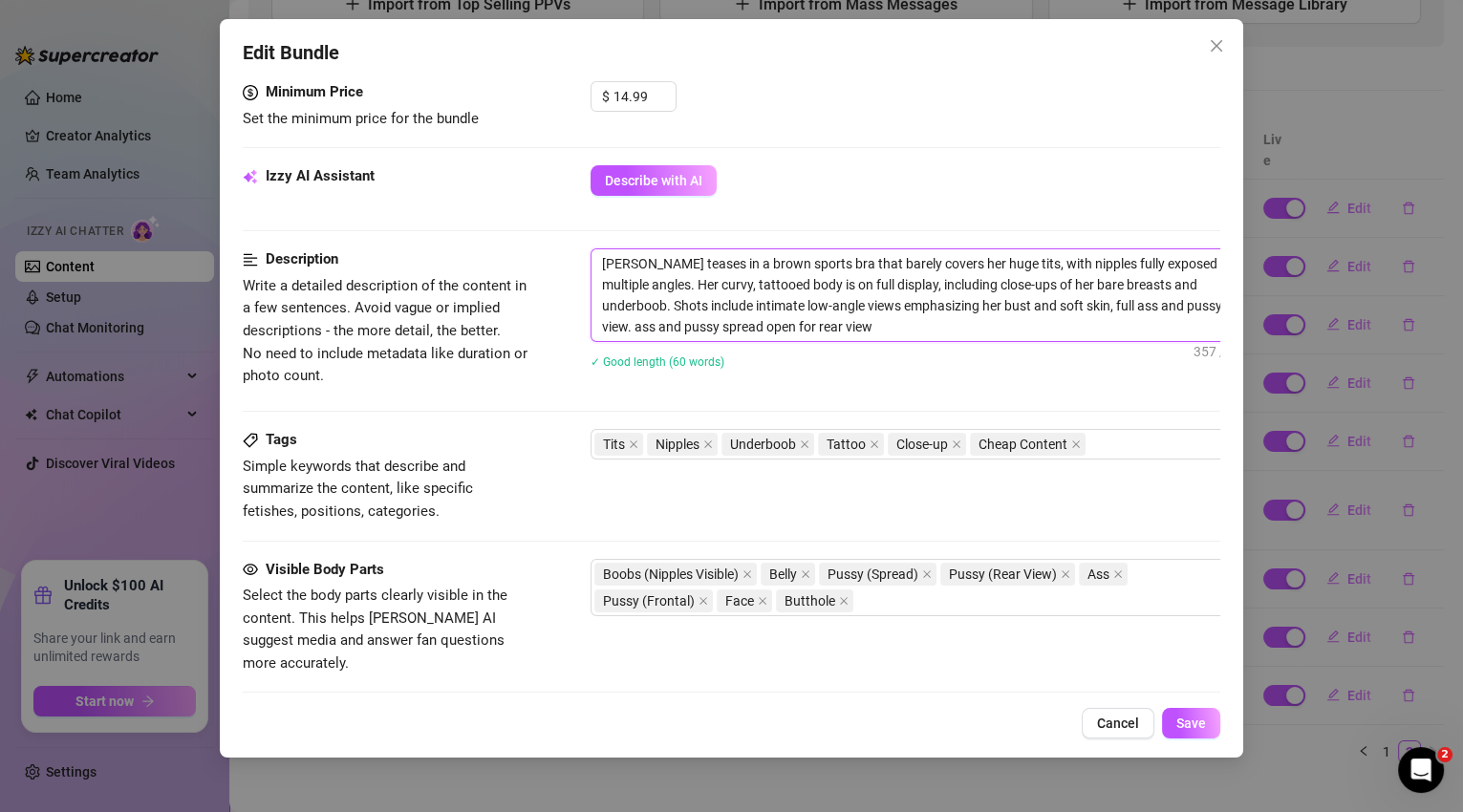
drag, startPoint x: 924, startPoint y: 303, endPoint x: 996, endPoint y: 337, distance: 79.6
click at [996, 337] on textarea "[PERSON_NAME] teases in a brown sports bra that barely covers her huge tits, wi…" at bounding box center [925, 295] width 667 height 92
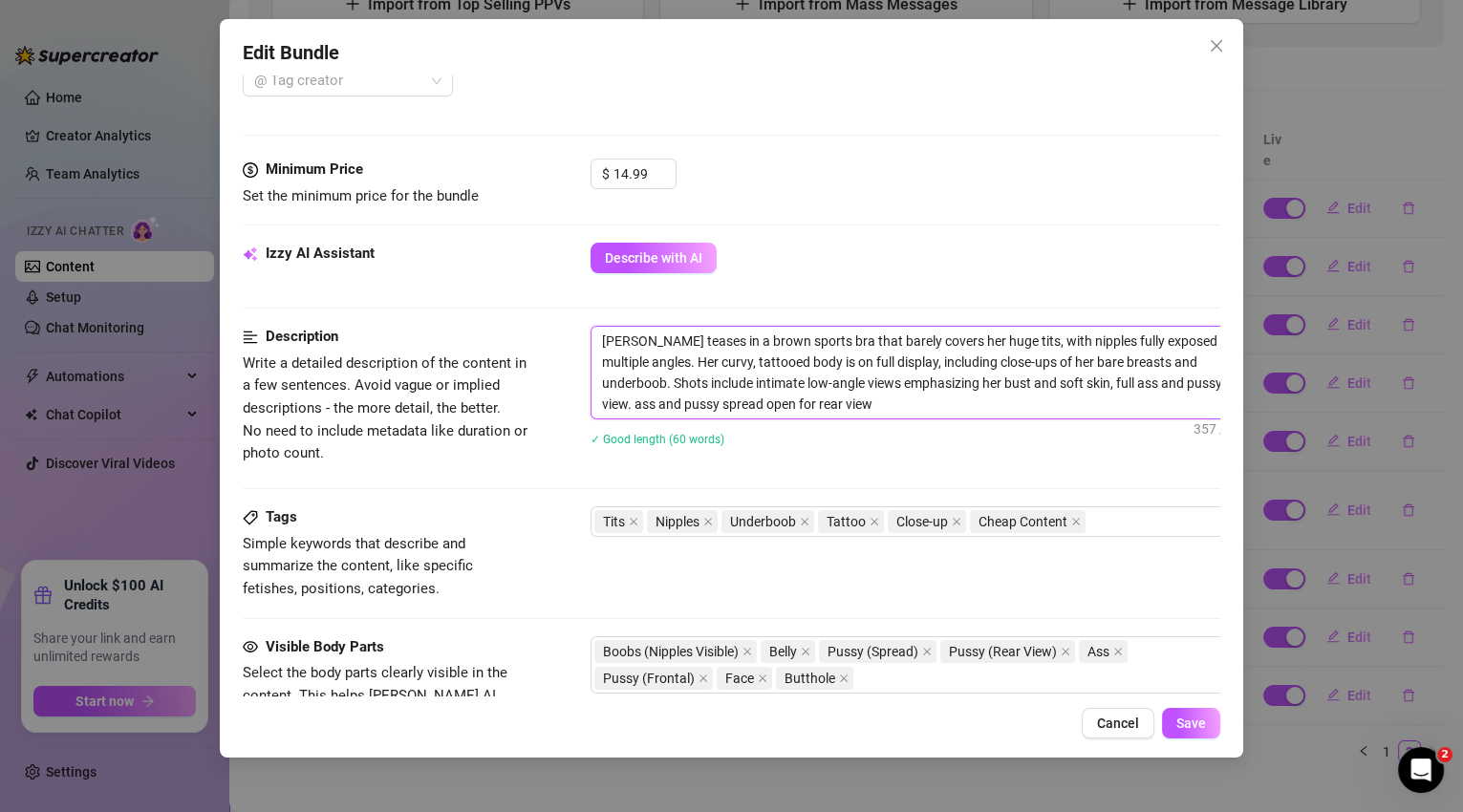
scroll to position [853, 0]
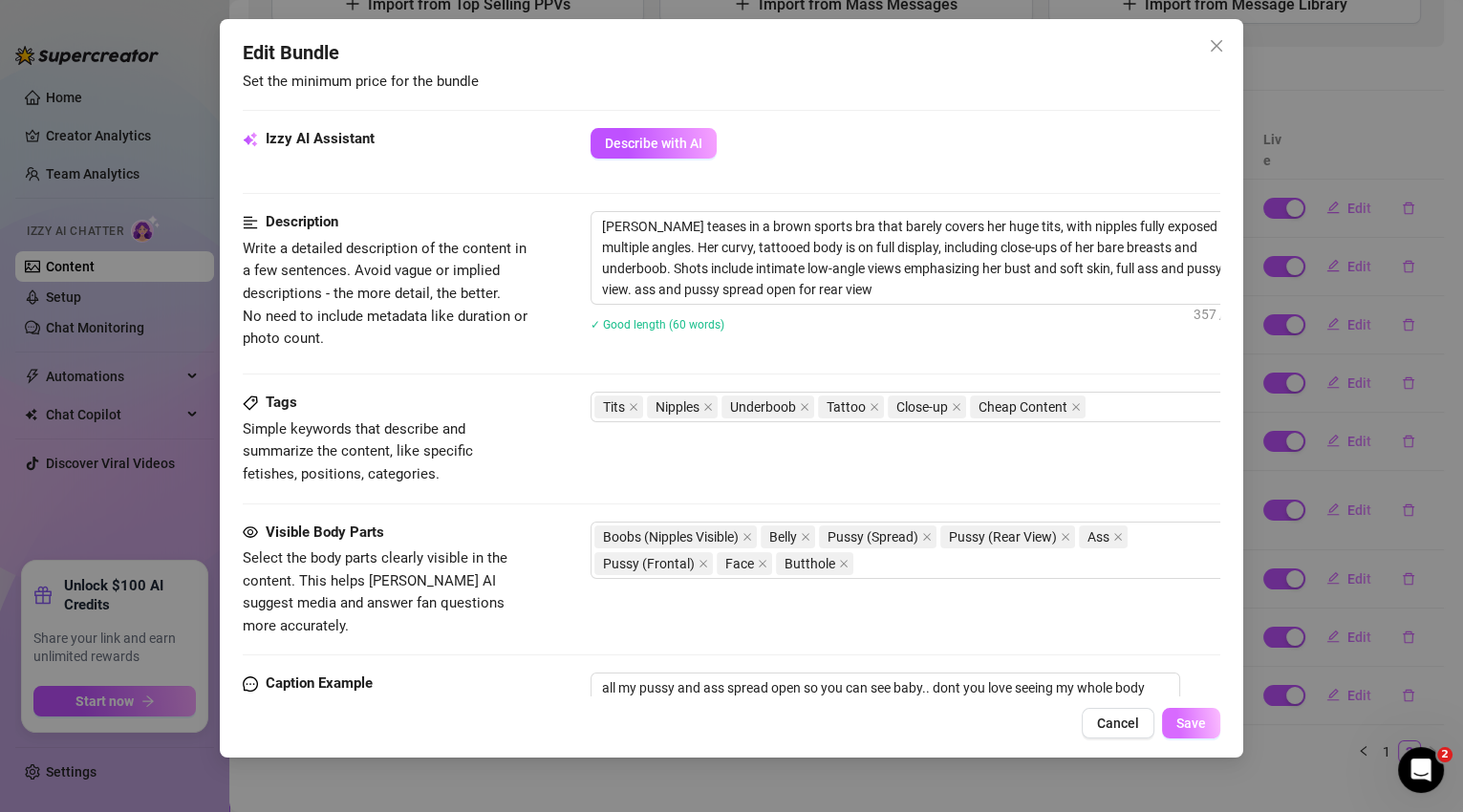
click at [1196, 724] on span "Save" at bounding box center [1191, 723] width 30 height 15
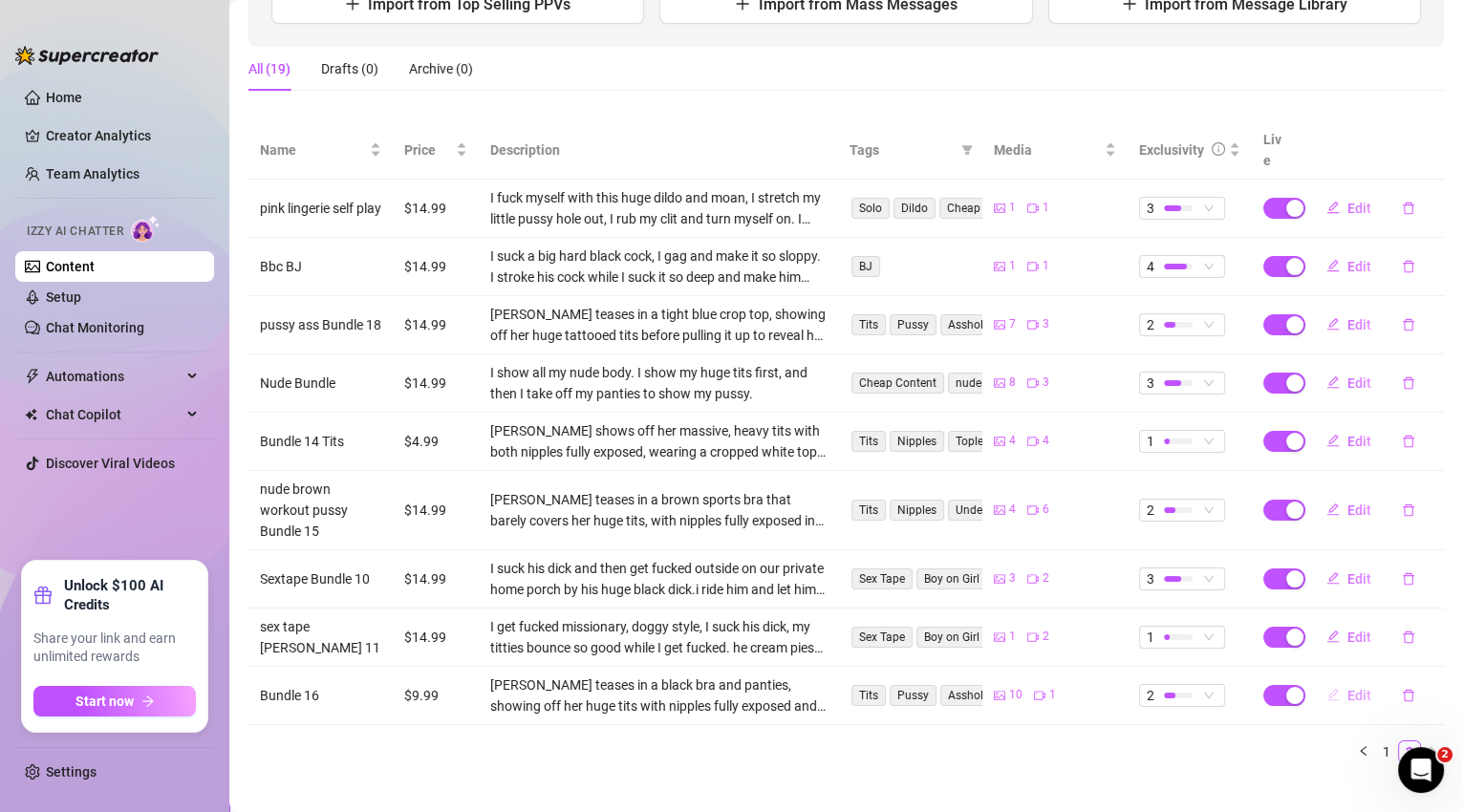
click at [1347, 688] on span "Edit" at bounding box center [1359, 695] width 24 height 15
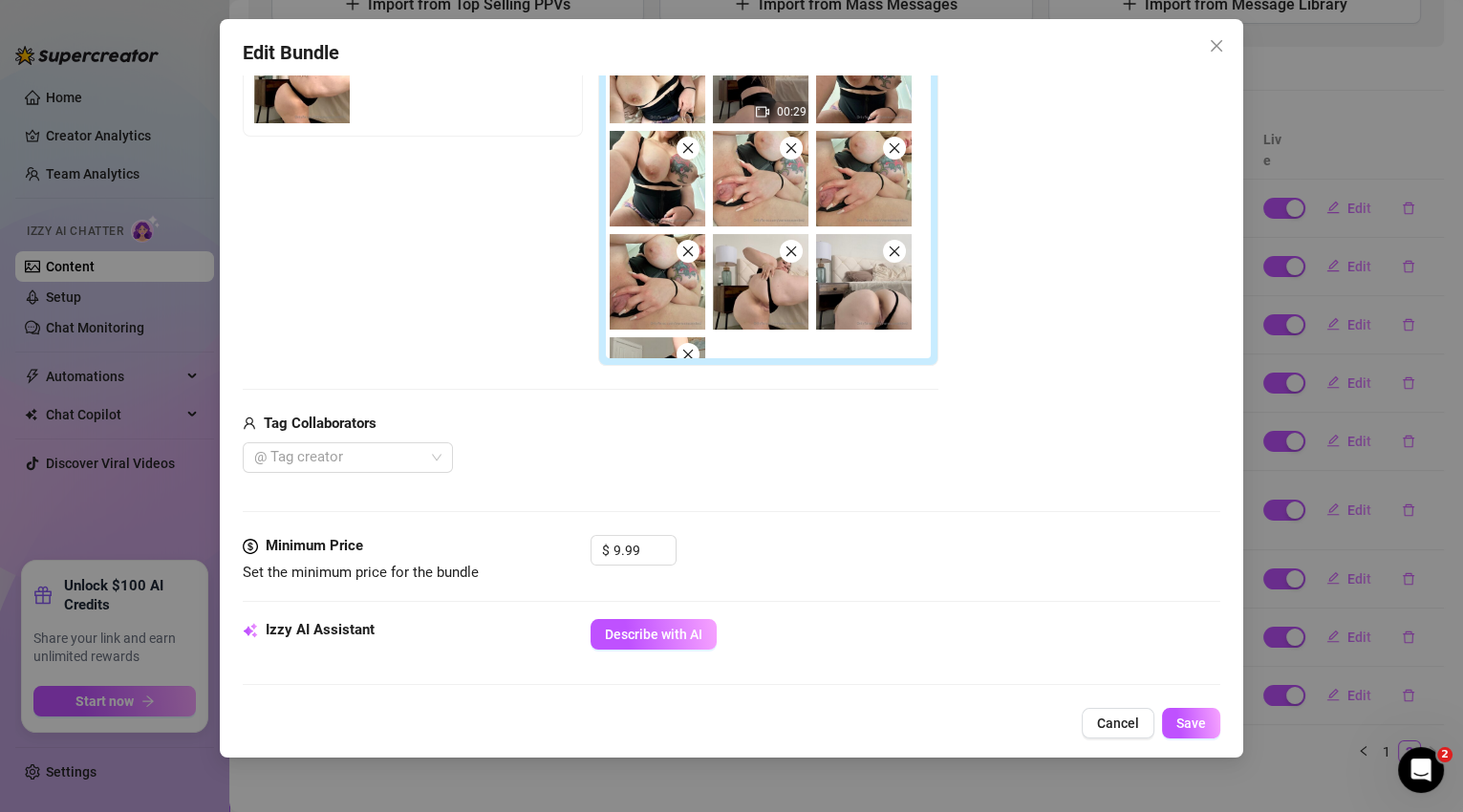
scroll to position [486, 0]
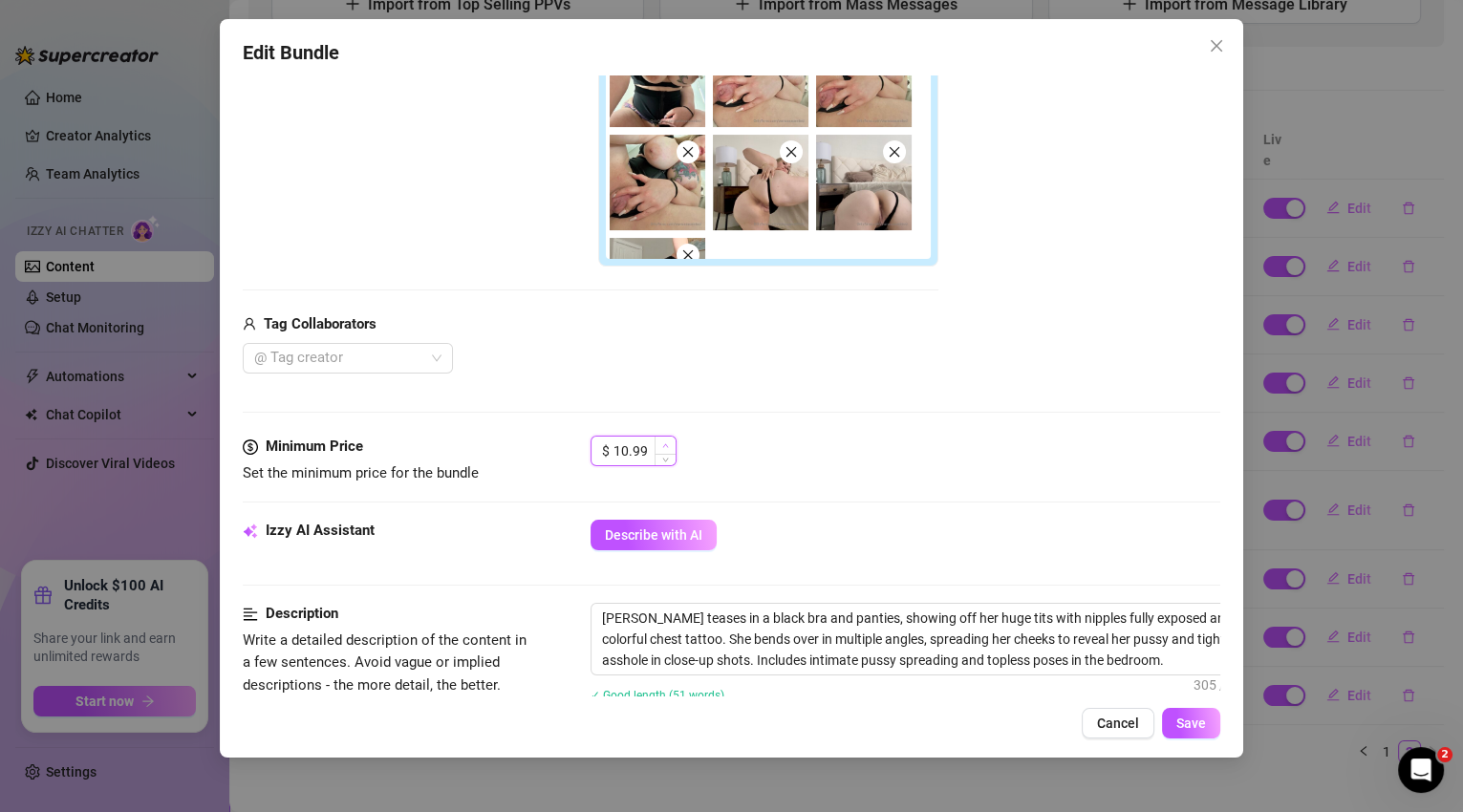
click at [669, 441] on span "Increase Value" at bounding box center [665, 445] width 21 height 17
click at [668, 442] on icon "up" at bounding box center [665, 445] width 7 height 7
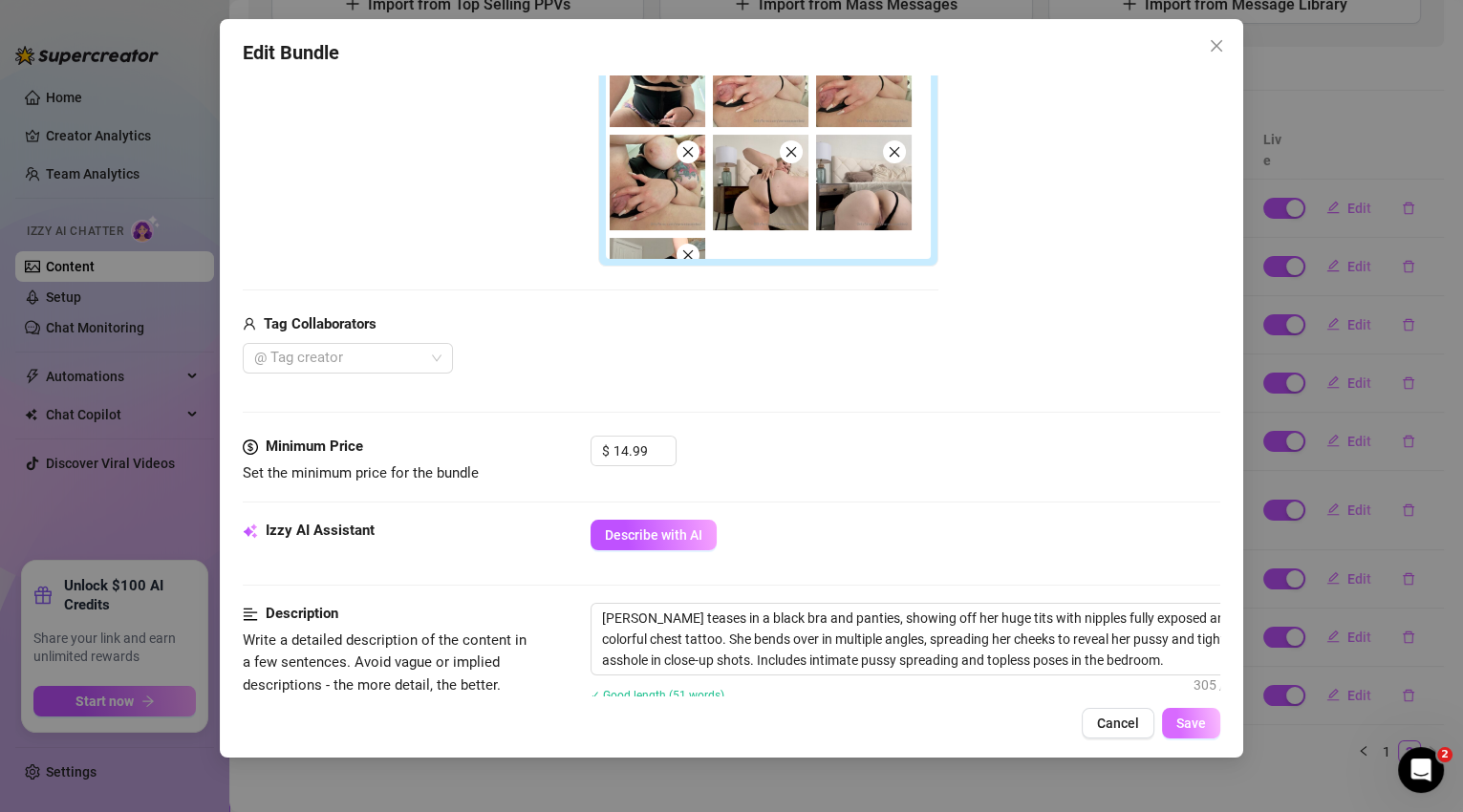
click at [1181, 724] on span "Save" at bounding box center [1191, 723] width 30 height 15
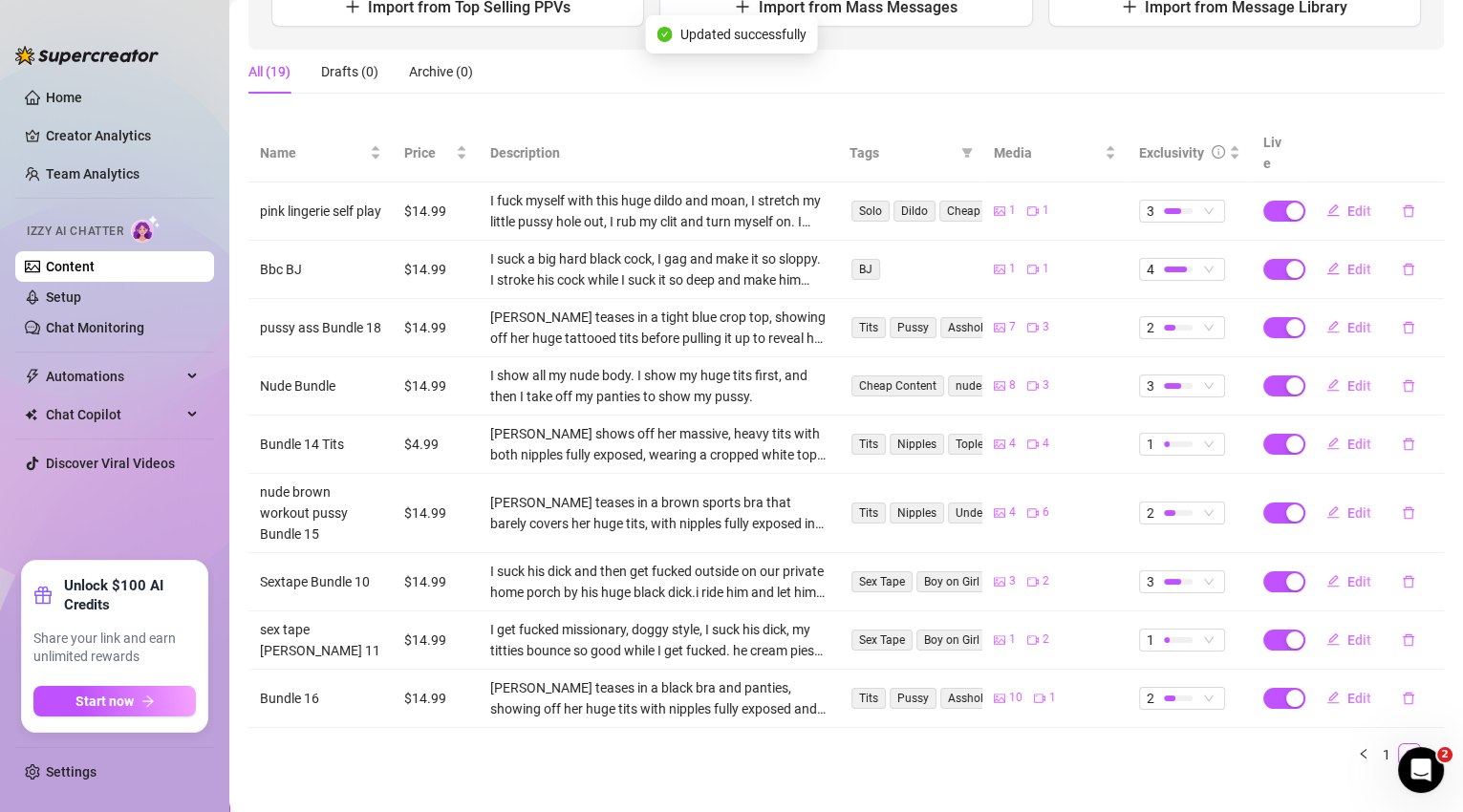
scroll to position [270, 0]
click at [1347, 691] on span "Edit" at bounding box center [1359, 698] width 24 height 15
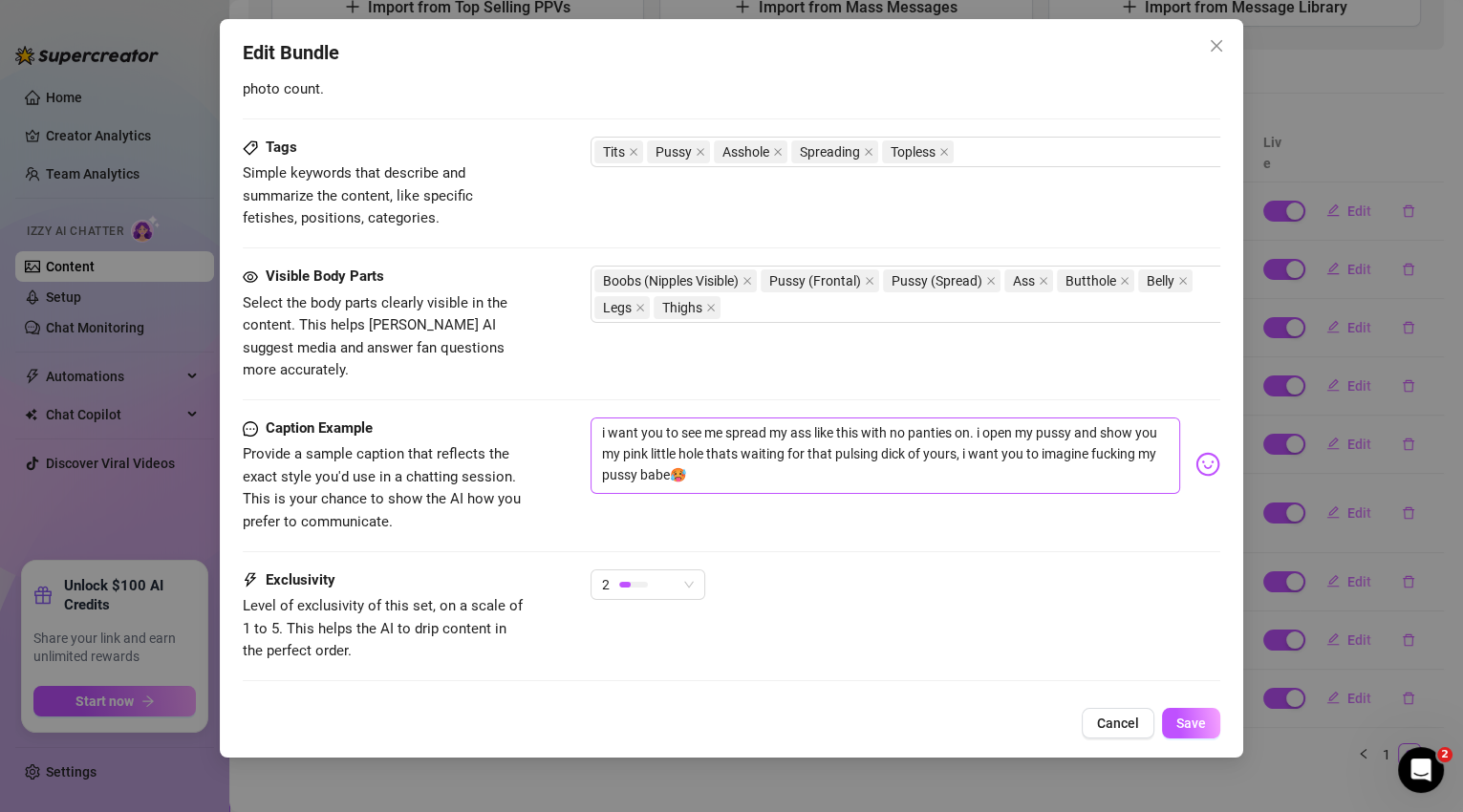
scroll to position [969, 0]
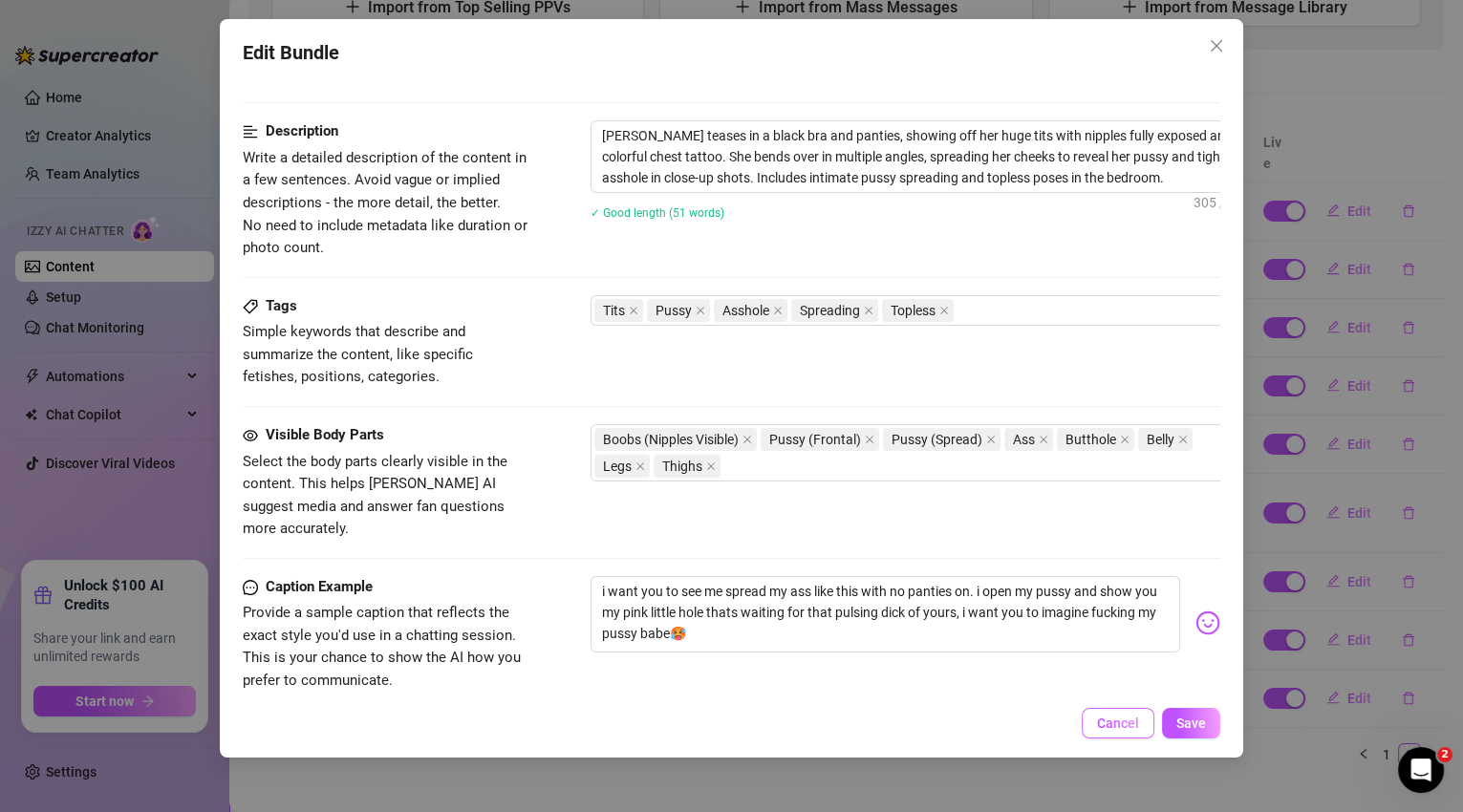
click at [1127, 721] on span "Cancel" at bounding box center [1119, 723] width 42 height 15
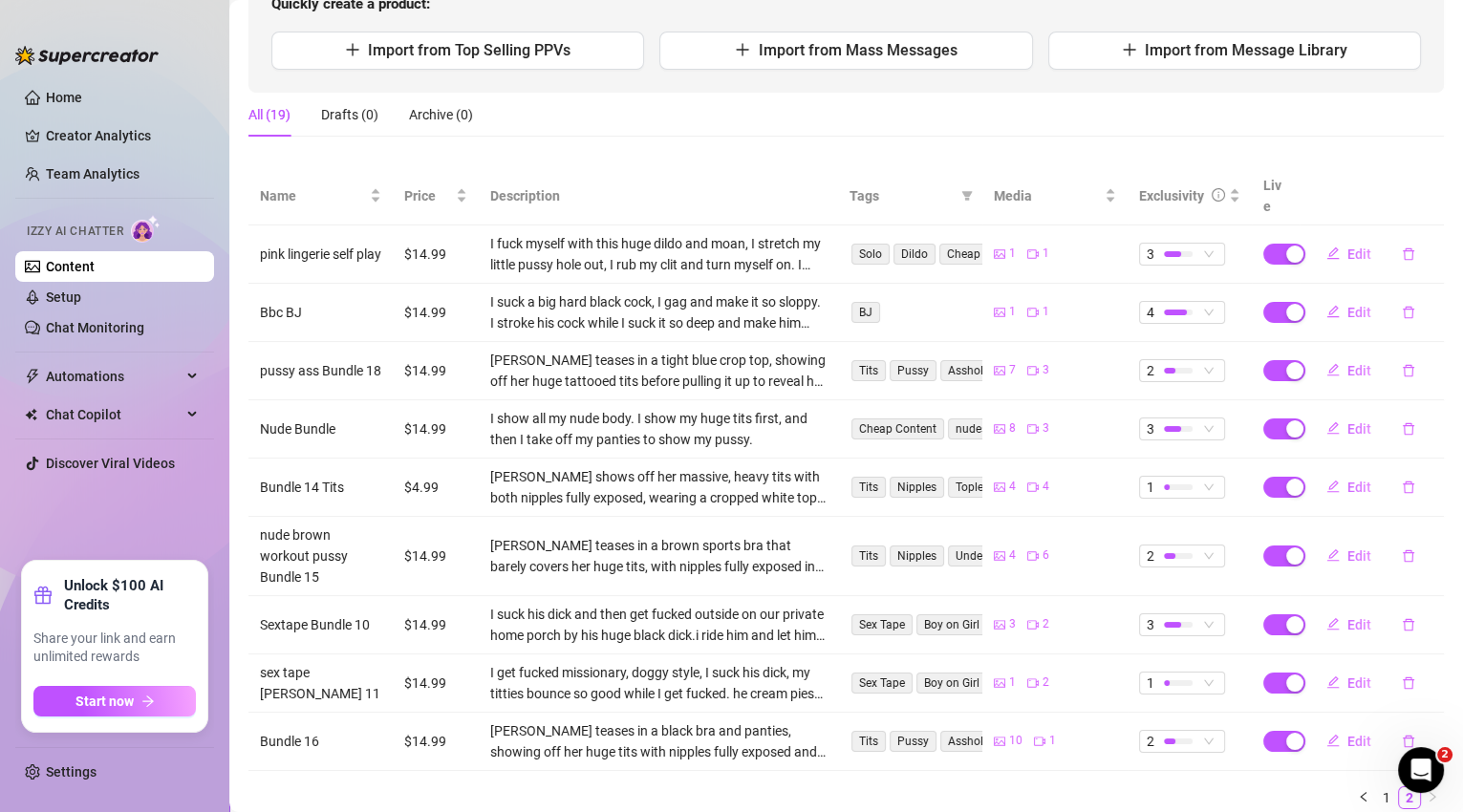
scroll to position [0, 0]
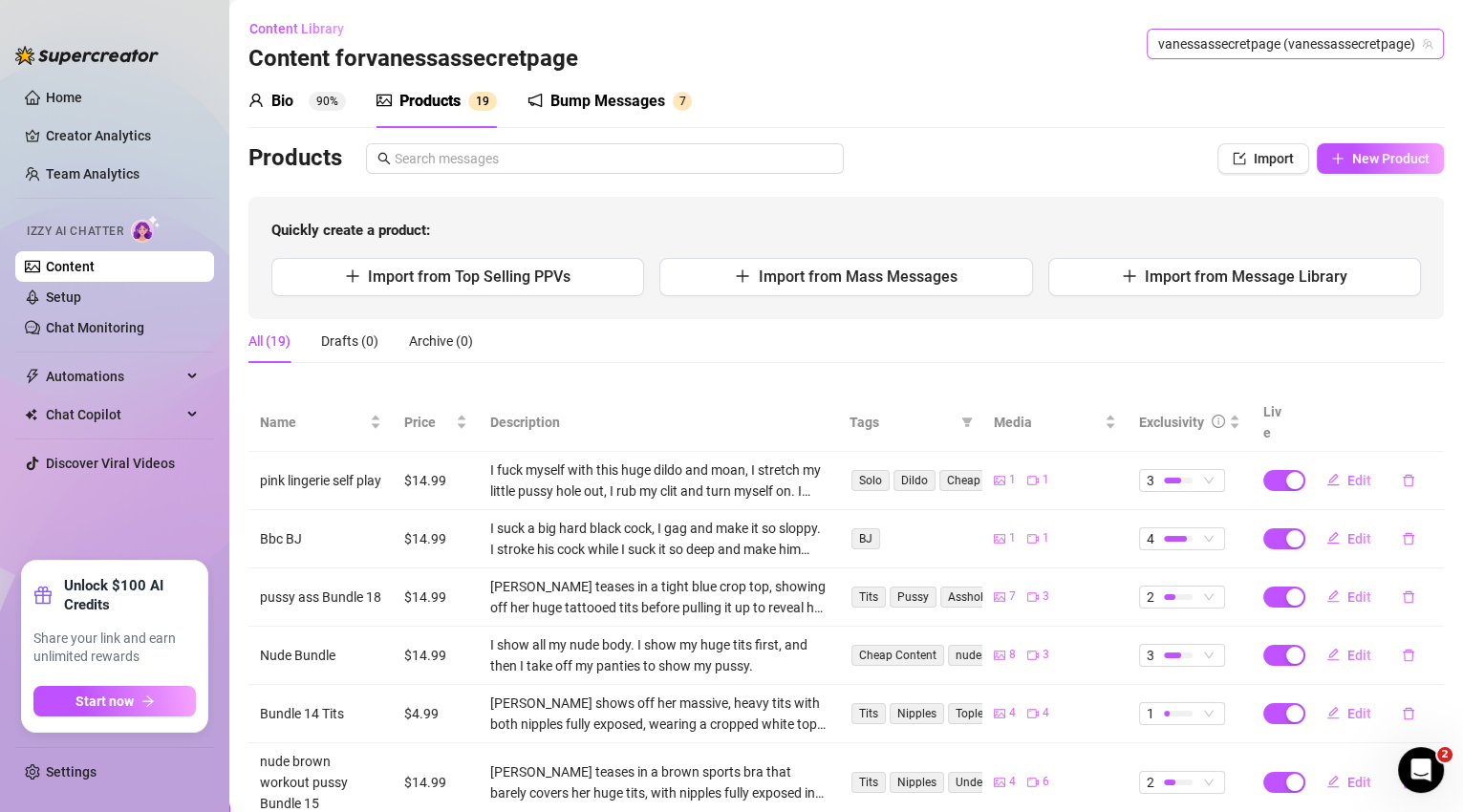
click at [1287, 40] on span "vanessassecretpage (vanessassecretpage)" at bounding box center [1295, 44] width 275 height 29
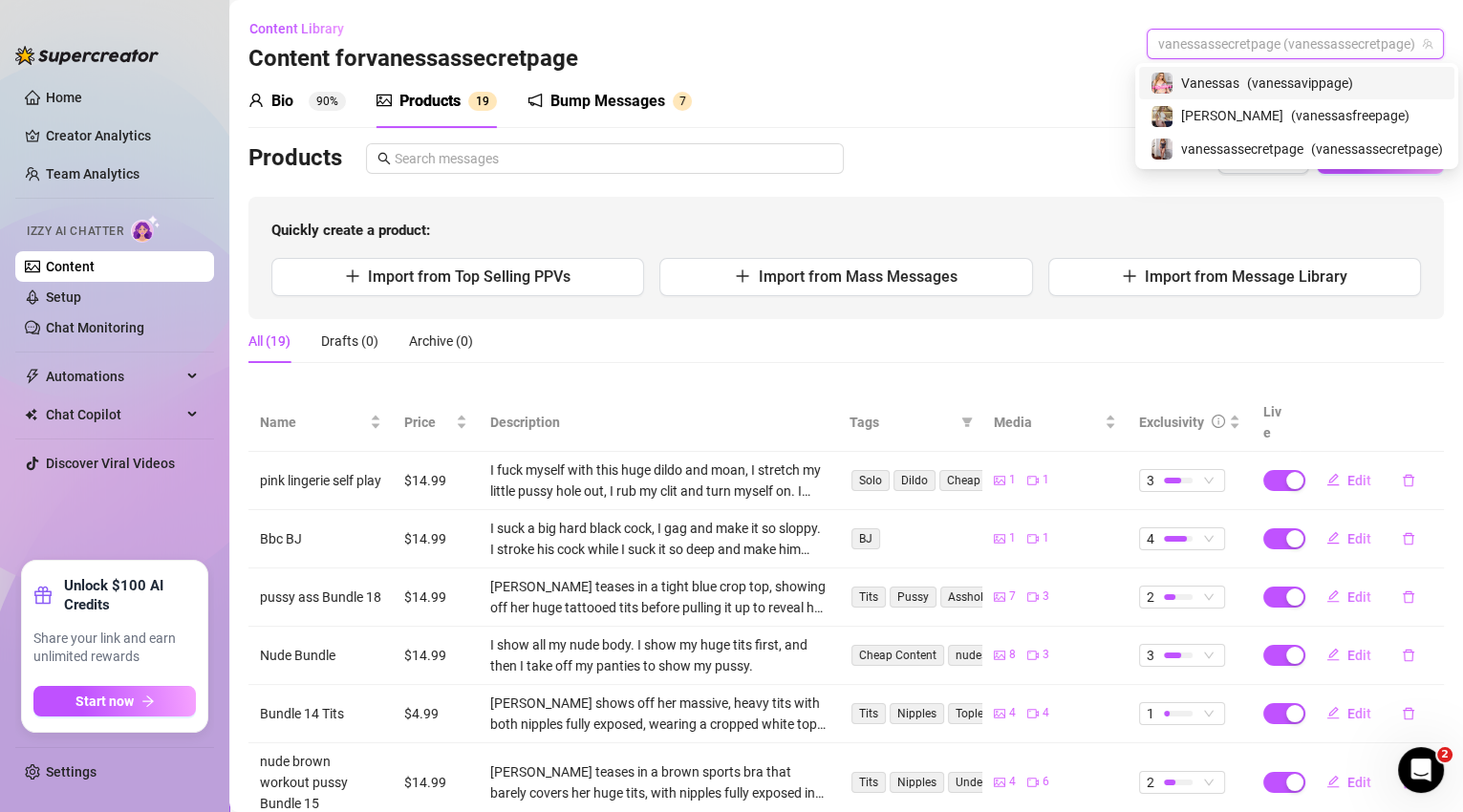
click at [1273, 90] on span "( vanessavippage )" at bounding box center [1300, 83] width 106 height 21
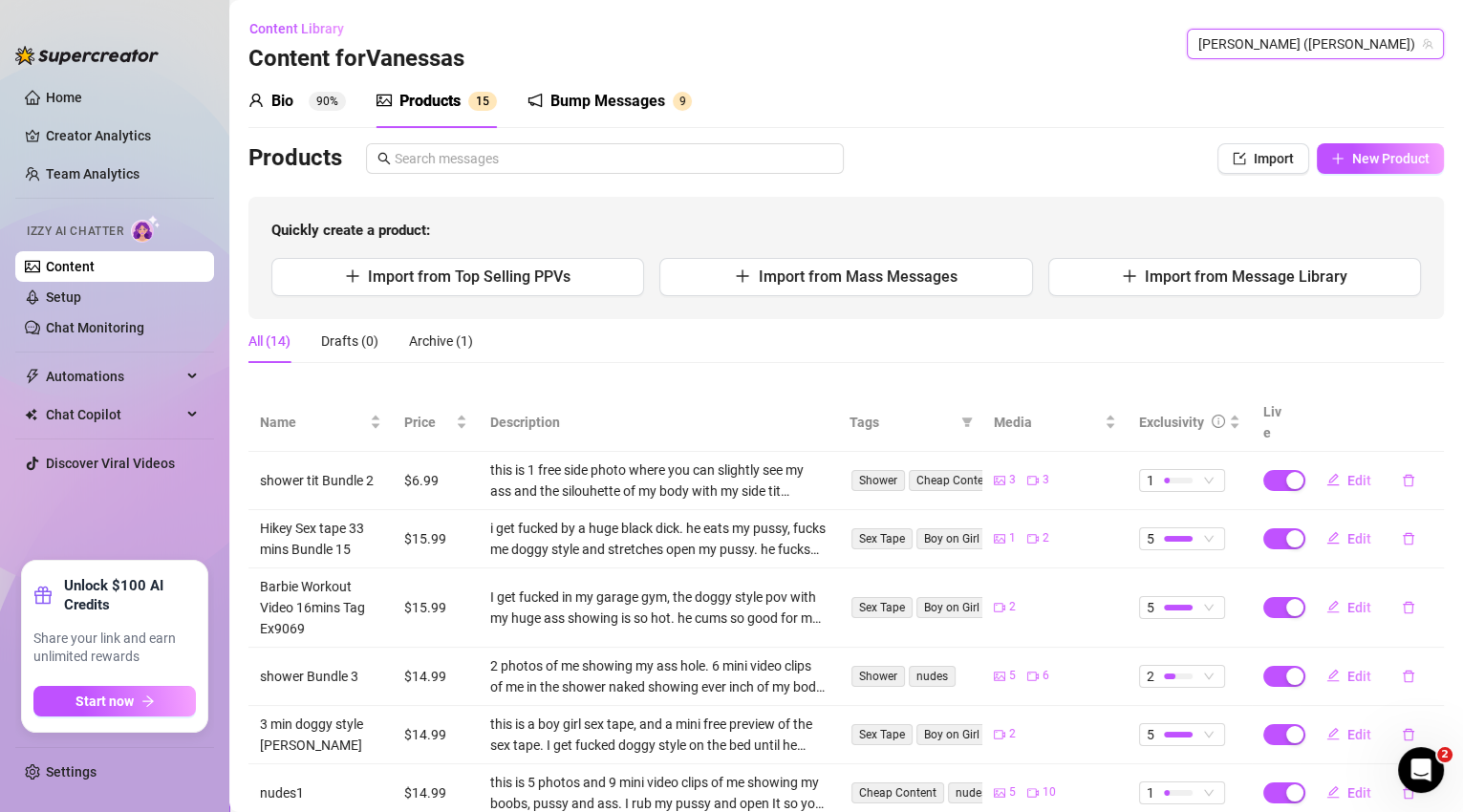
scroll to position [291, 0]
